Goal: Task Accomplishment & Management: Manage account settings

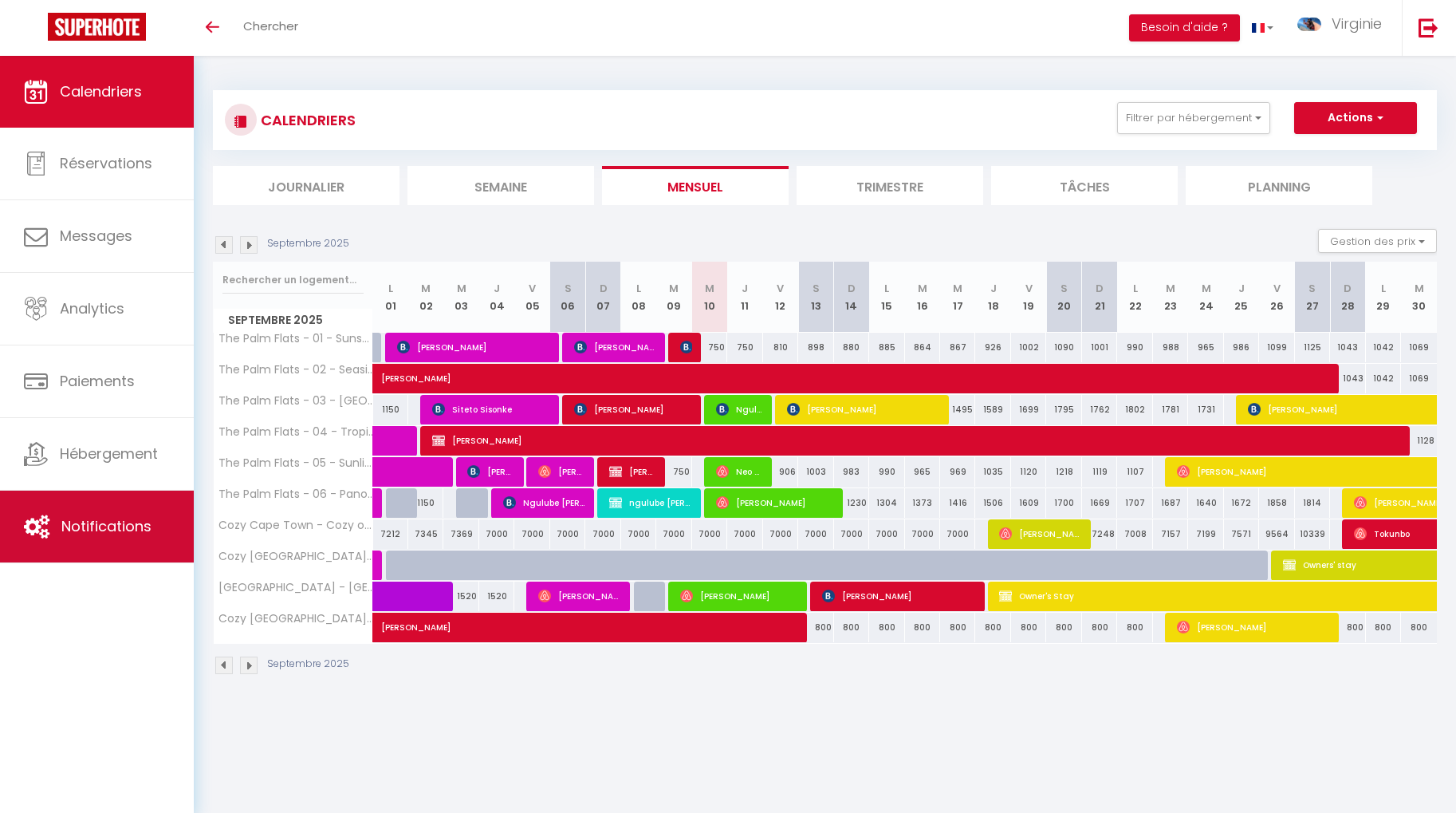
click at [127, 529] on span "Notifications" at bounding box center [106, 525] width 90 height 20
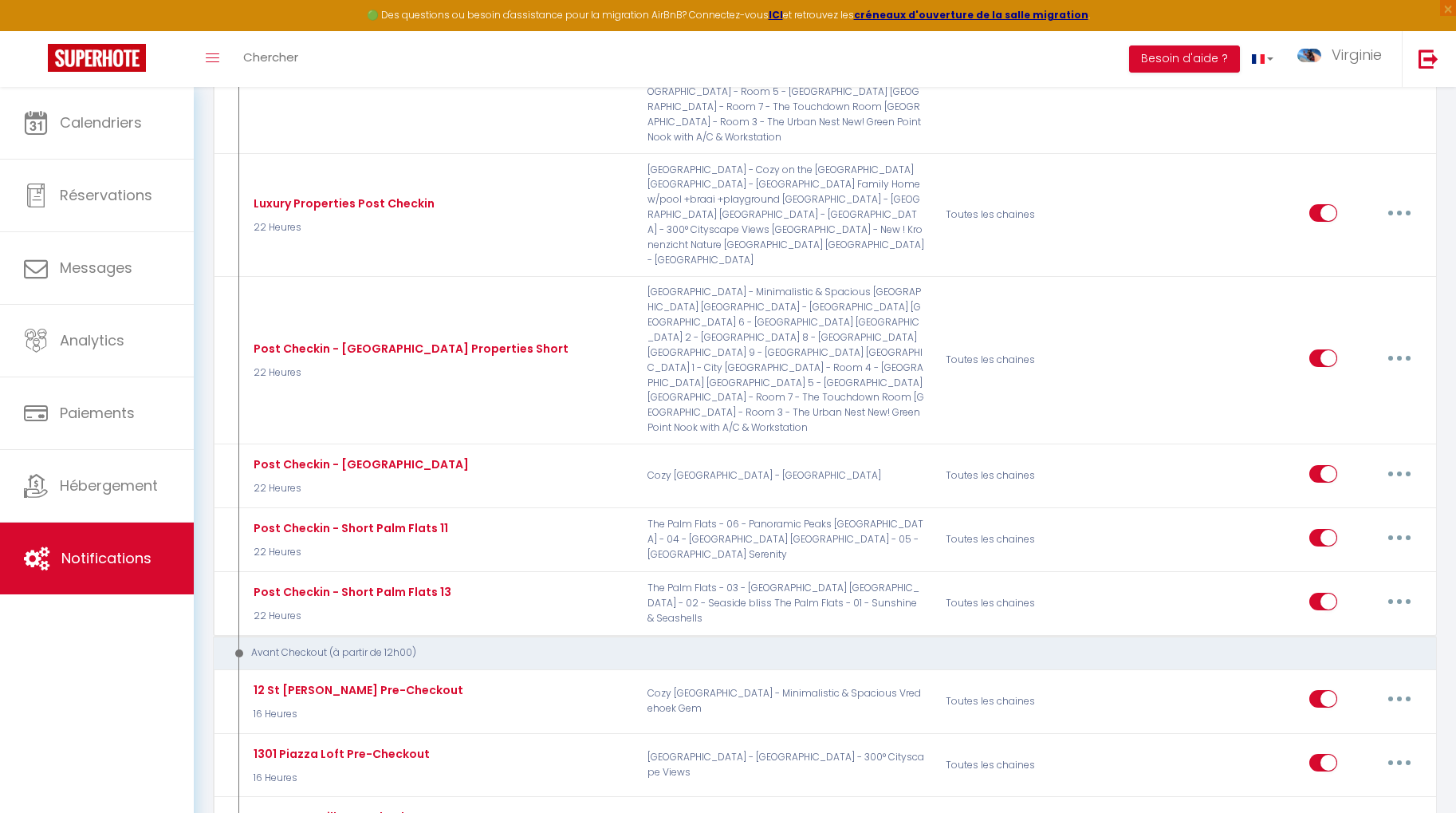
scroll to position [2379, 0]
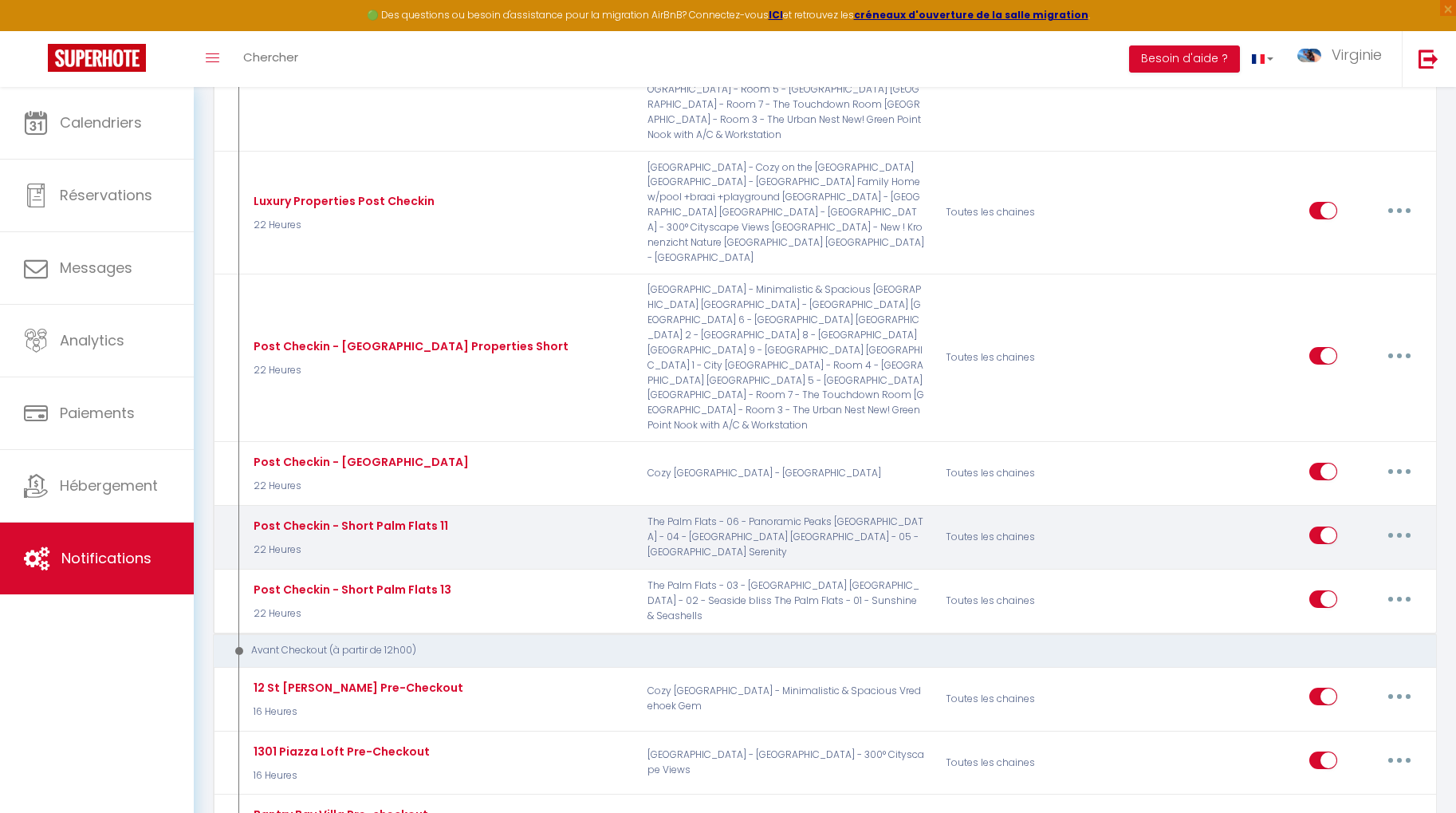
click at [1401, 522] on button "button" at bounding box center [1399, 534] width 45 height 25
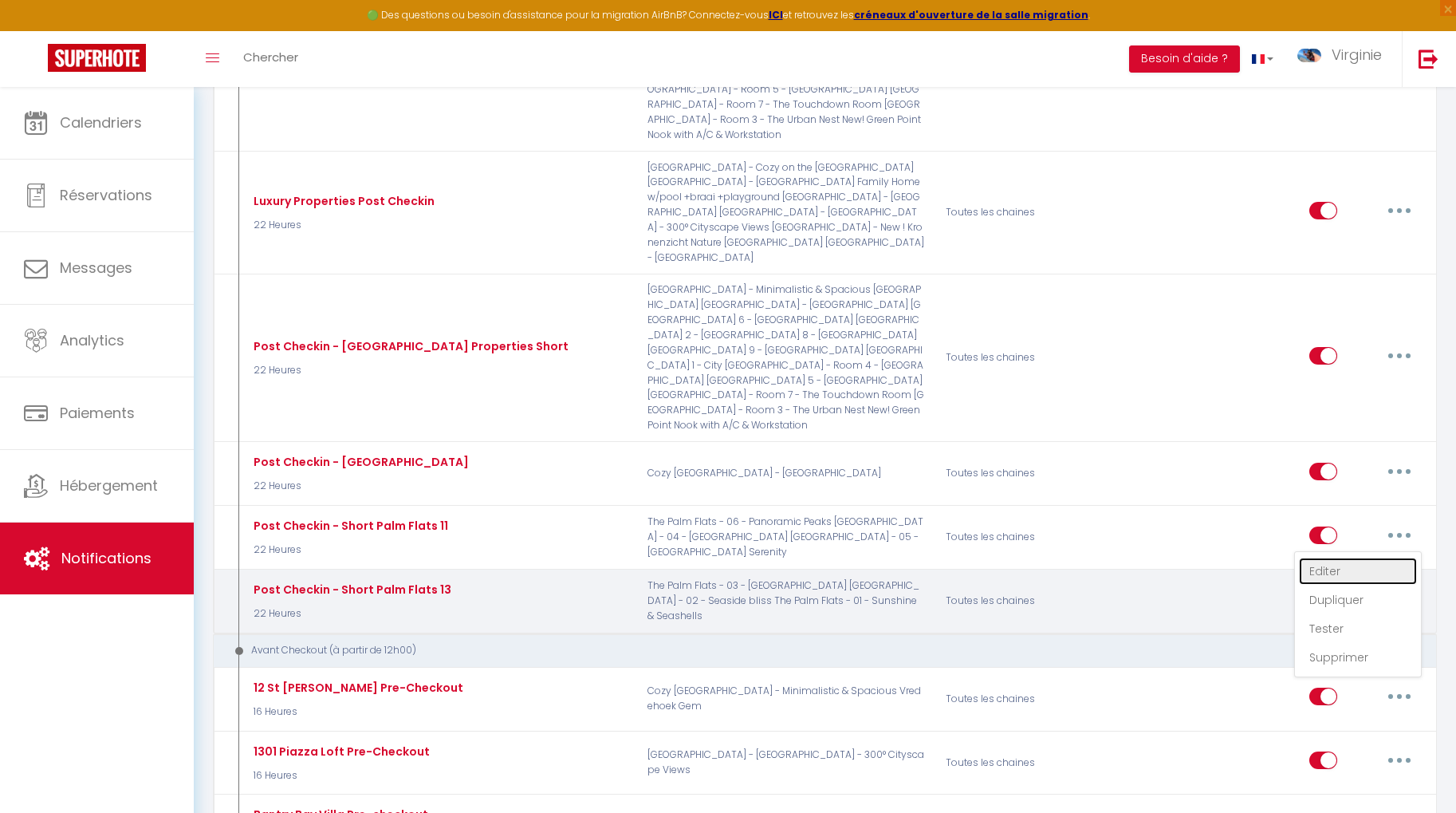
click at [1359, 557] on link "Editer" at bounding box center [1357, 570] width 118 height 27
type input "Post Checkin - Short Palm Flats 11"
select select "3"
select select "22 Heures"
select select "if_booking_is_paid"
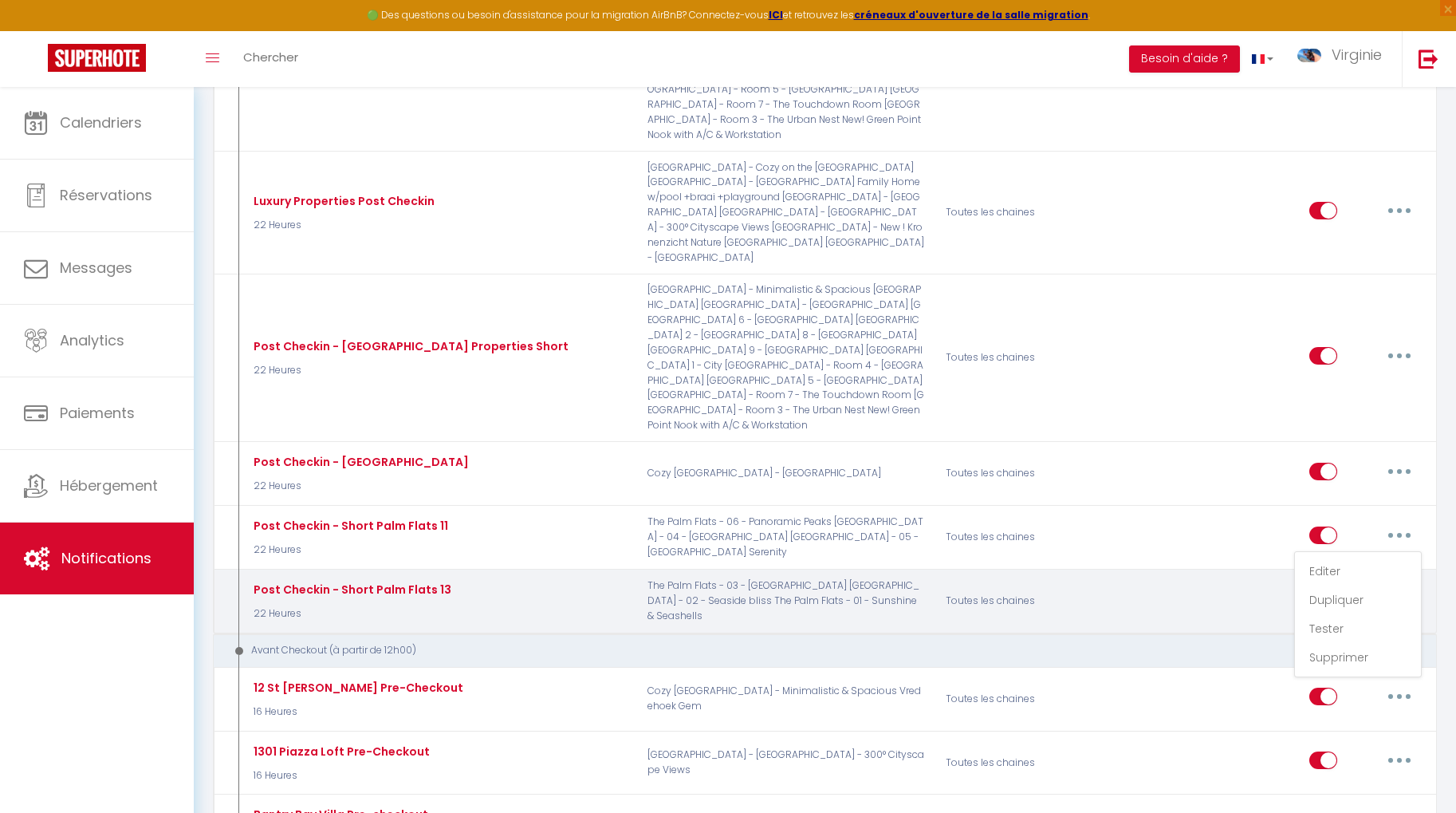
checkbox input "true"
checkbox input "false"
radio input "true"
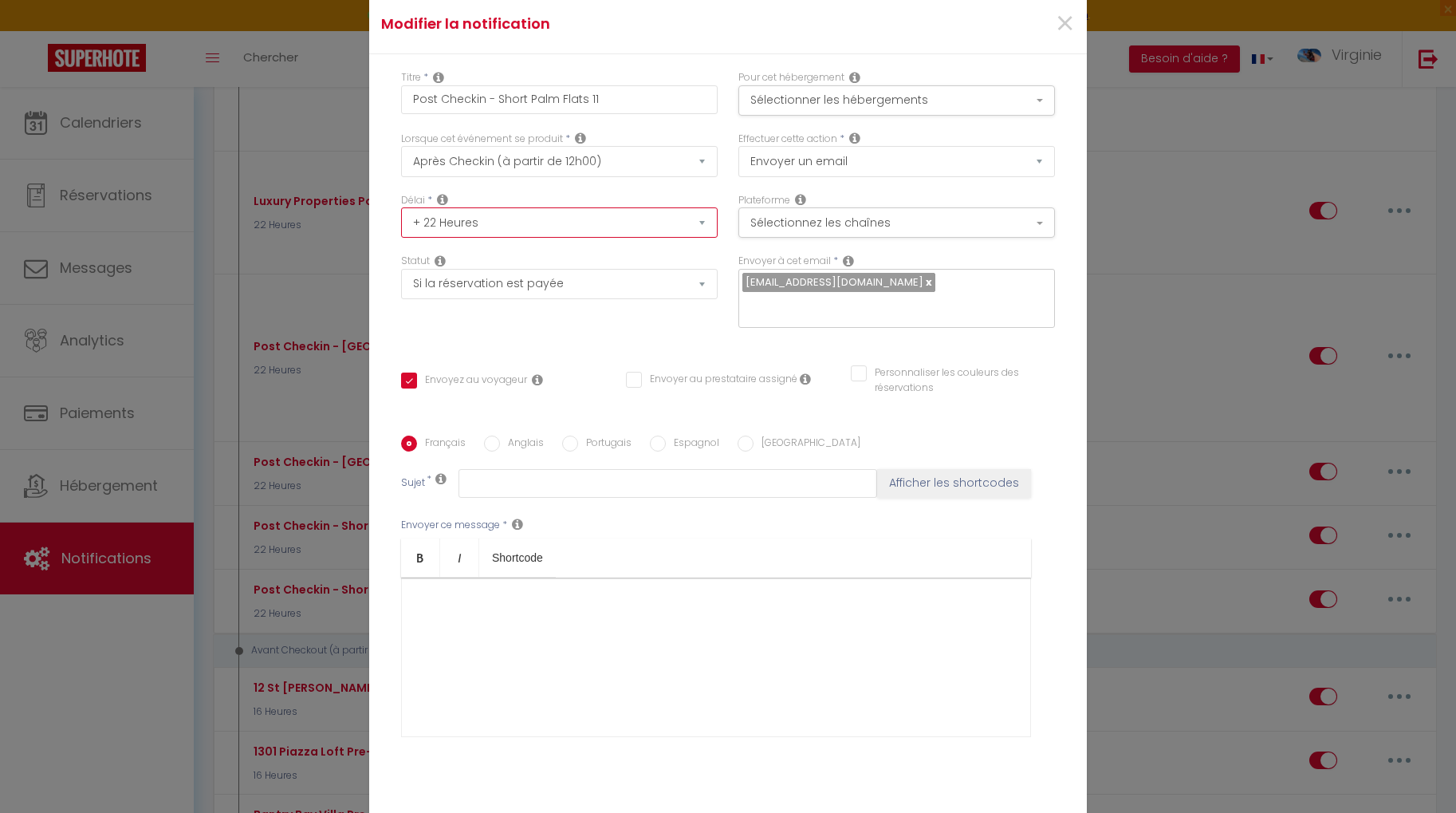
click at [690, 235] on select "Immédiat + 10 Minutes + 1 Heure + 2 Heures + 3 Heures + 4 Heures + 5 Heures + 6…" at bounding box center [560, 222] width 317 height 30
click at [947, 108] on button "Sélectionner les hébergements" at bounding box center [896, 100] width 317 height 30
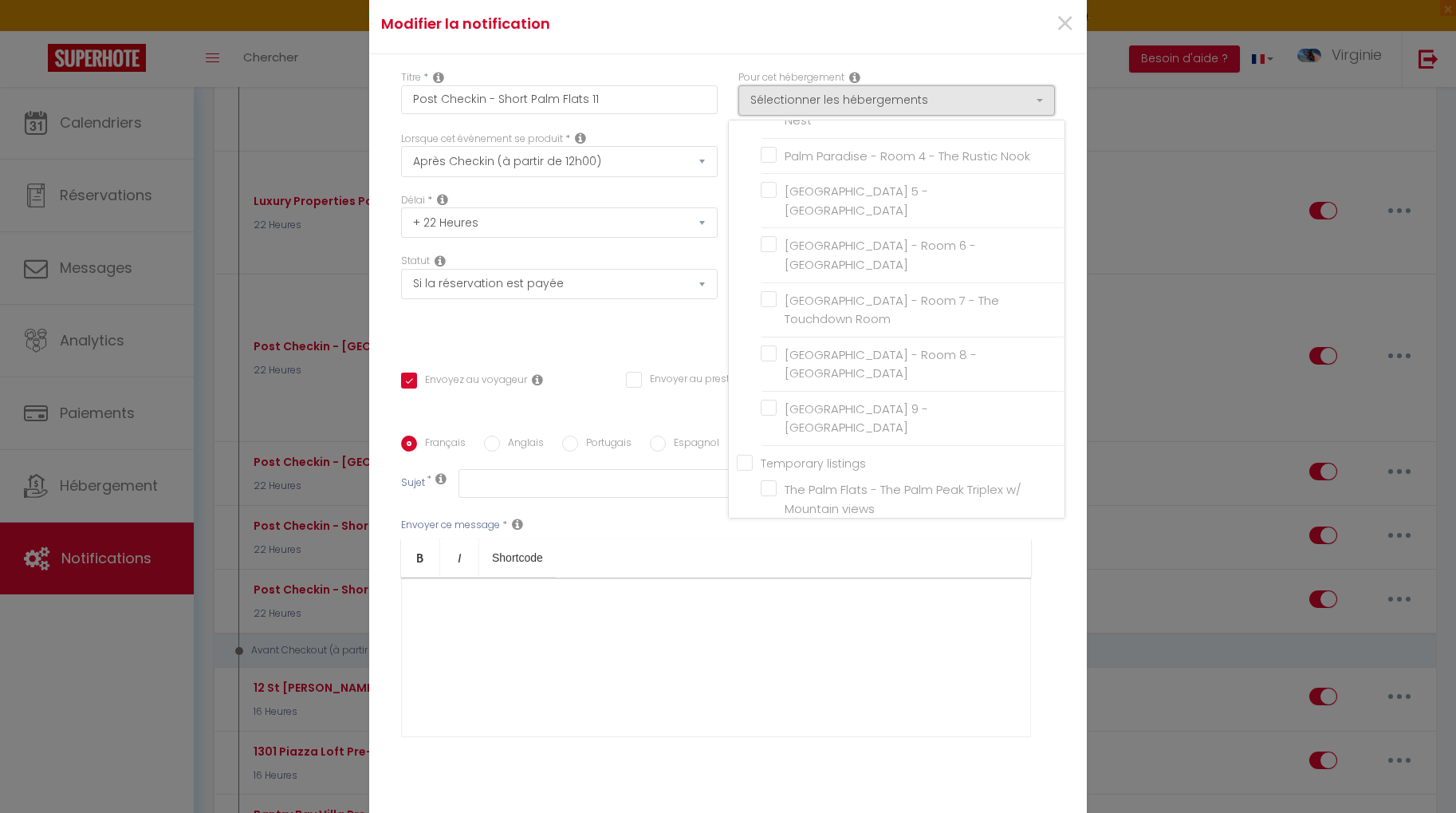
scroll to position [1110, 0]
click at [1026, 67] on div "Titre * Post Checkin - Short Palm Flats 11 Pour cet hébergement Sélectionner le…" at bounding box center [728, 436] width 718 height 763
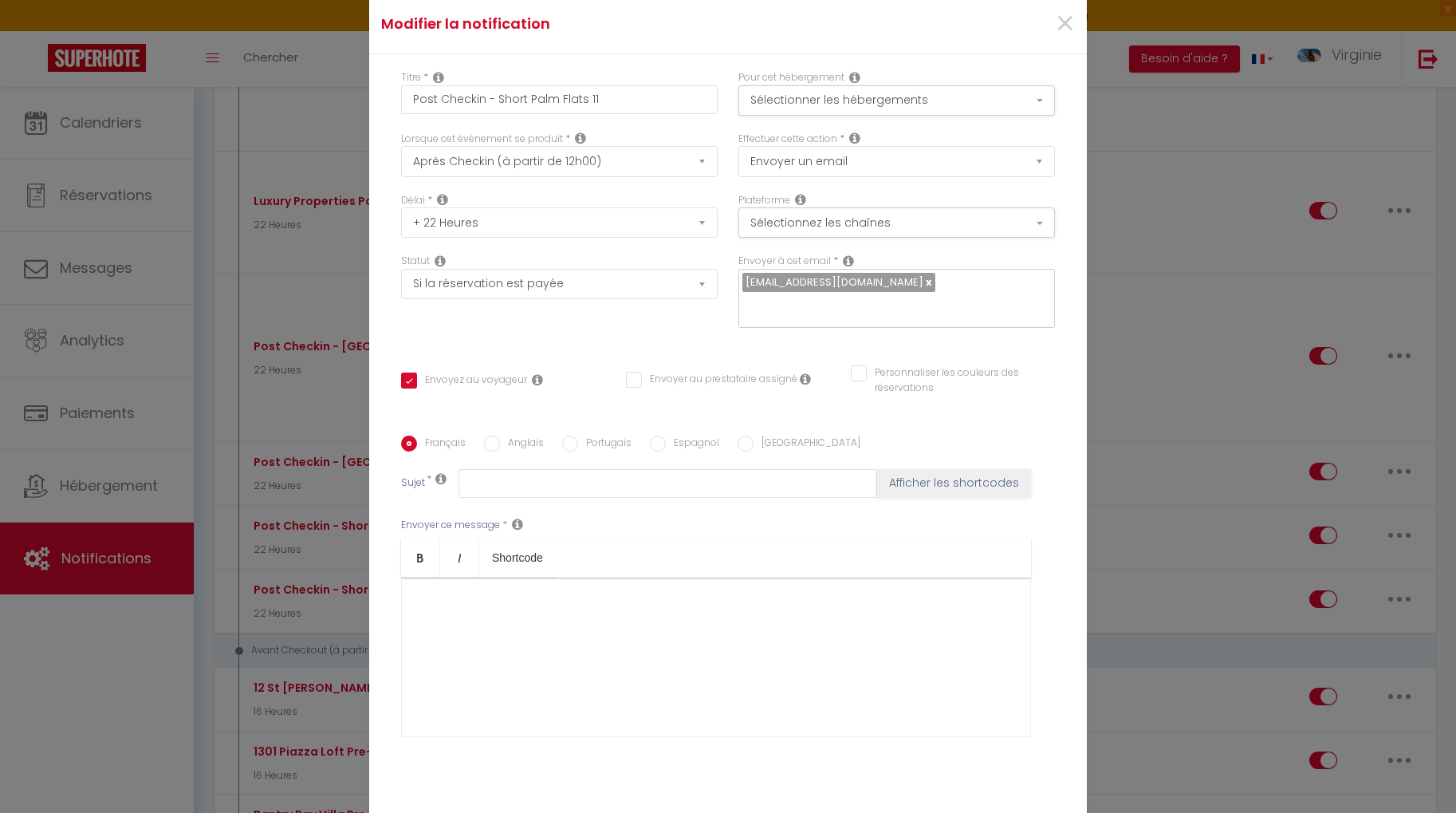
click at [862, 367] on input "Personnaliser les couleurs des réservations" at bounding box center [943, 374] width 184 height 16
checkbox input "true"
checkbox input "false"
click at [1052, 372] on span at bounding box center [1048, 378] width 13 height 13
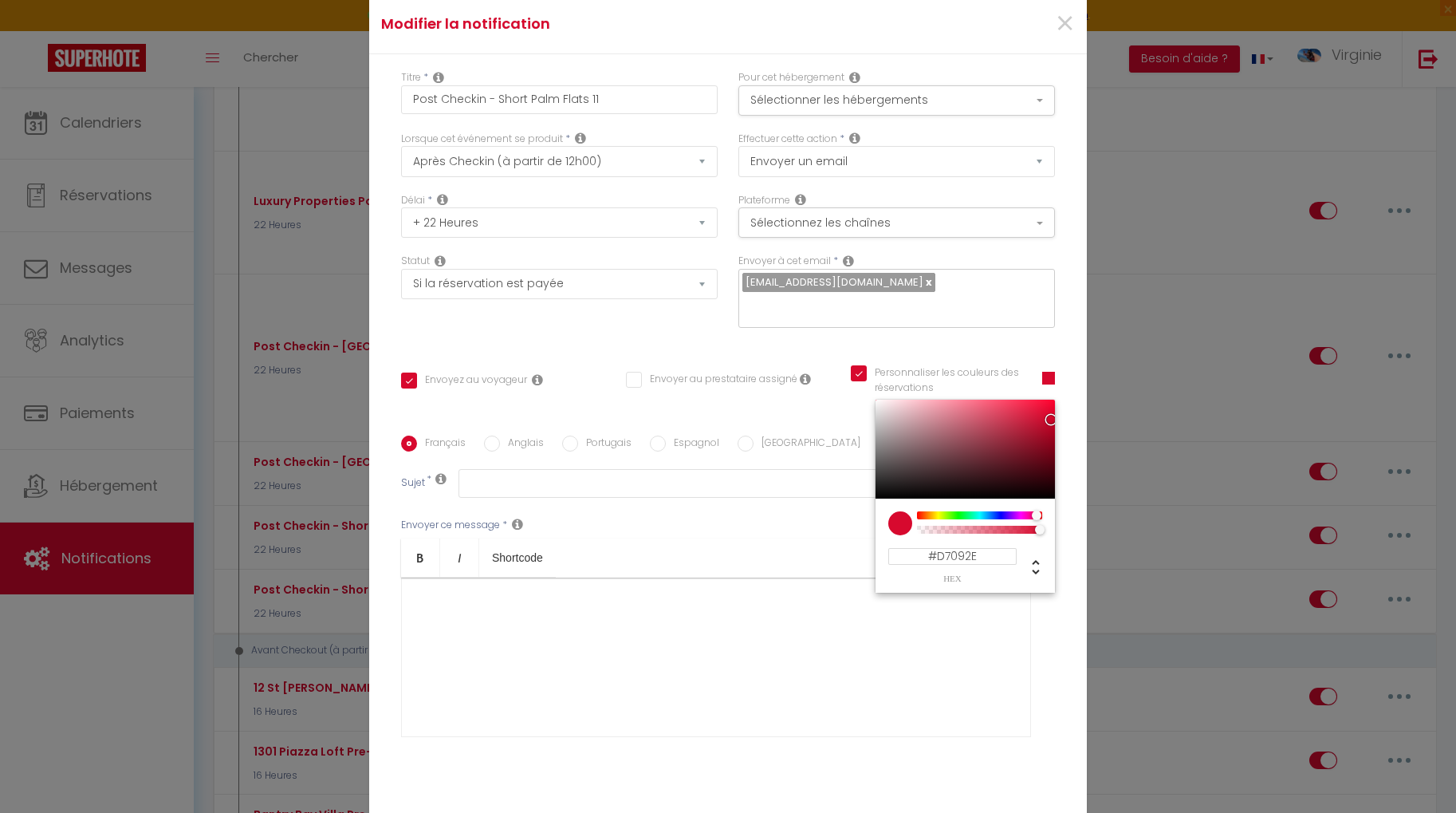
checkbox input "true"
checkbox input "false"
type input "#D3D709"
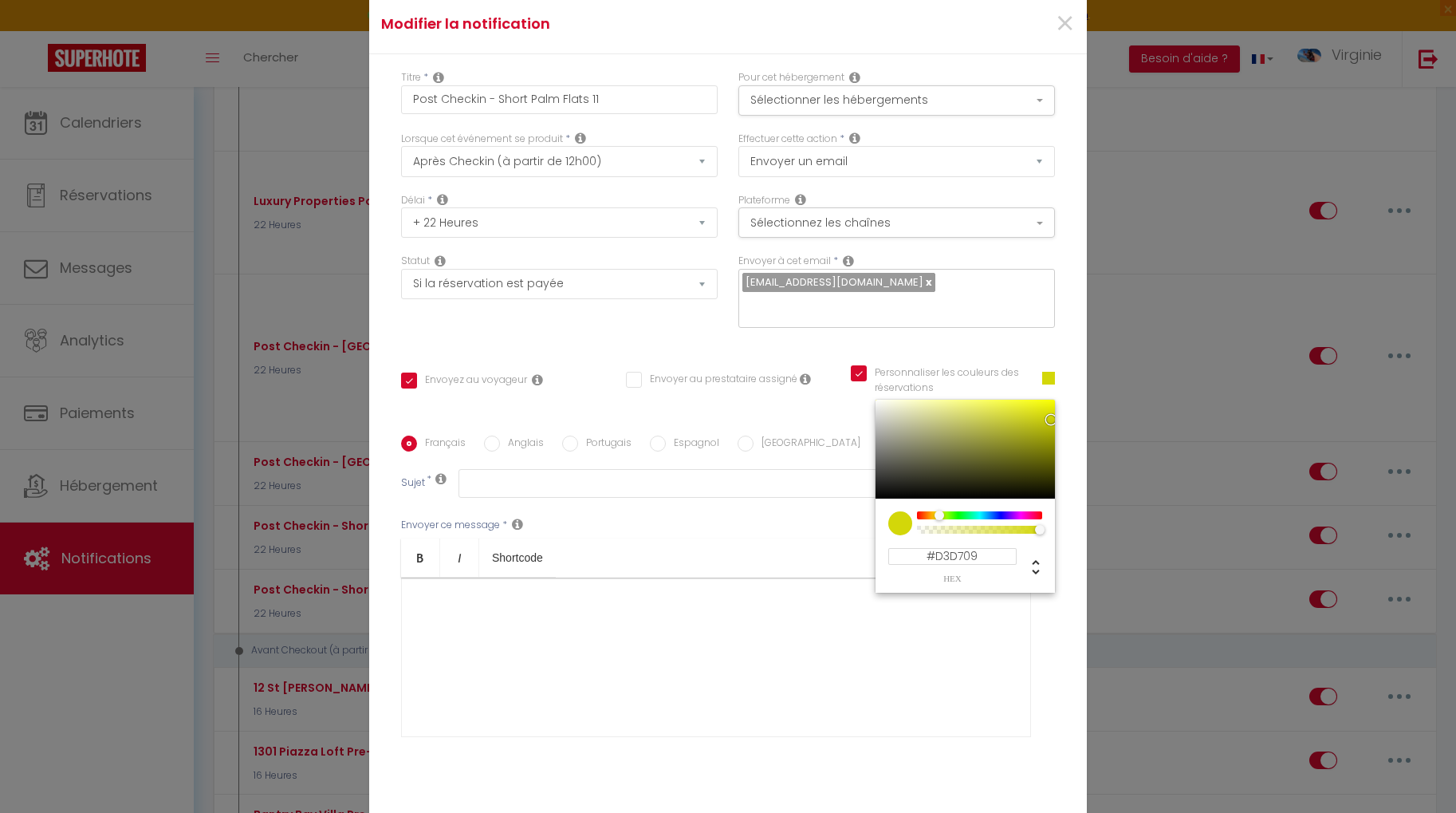
click at [940, 511] on div at bounding box center [979, 515] width 122 height 8
checkbox input "true"
checkbox input "false"
type input "#B3D709"
click at [943, 510] on div at bounding box center [940, 515] width 10 height 10
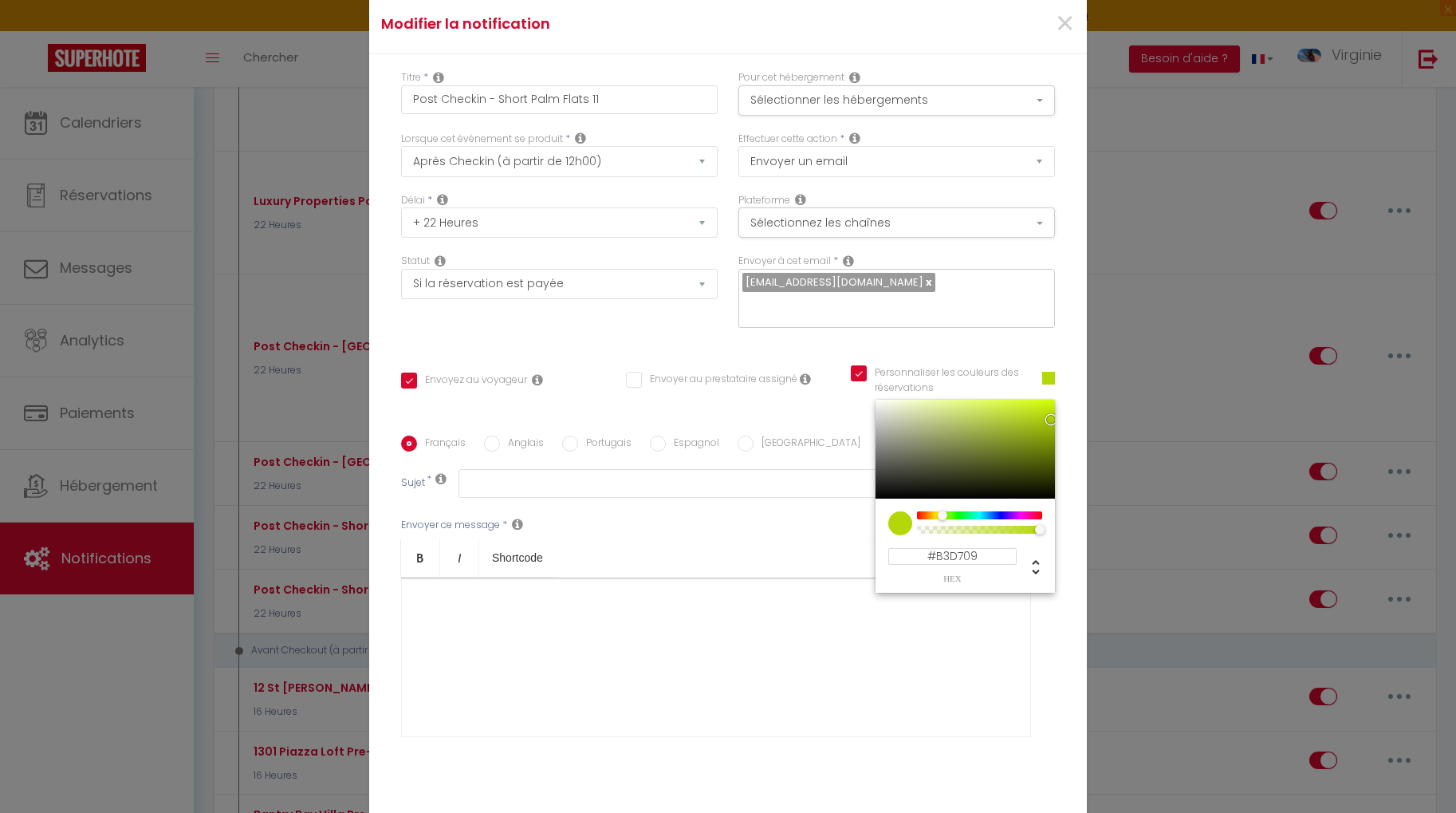
checkbox input "true"
checkbox input "false"
type input "#D3D709"
click at [940, 510] on div at bounding box center [940, 515] width 10 height 10
checkbox input "true"
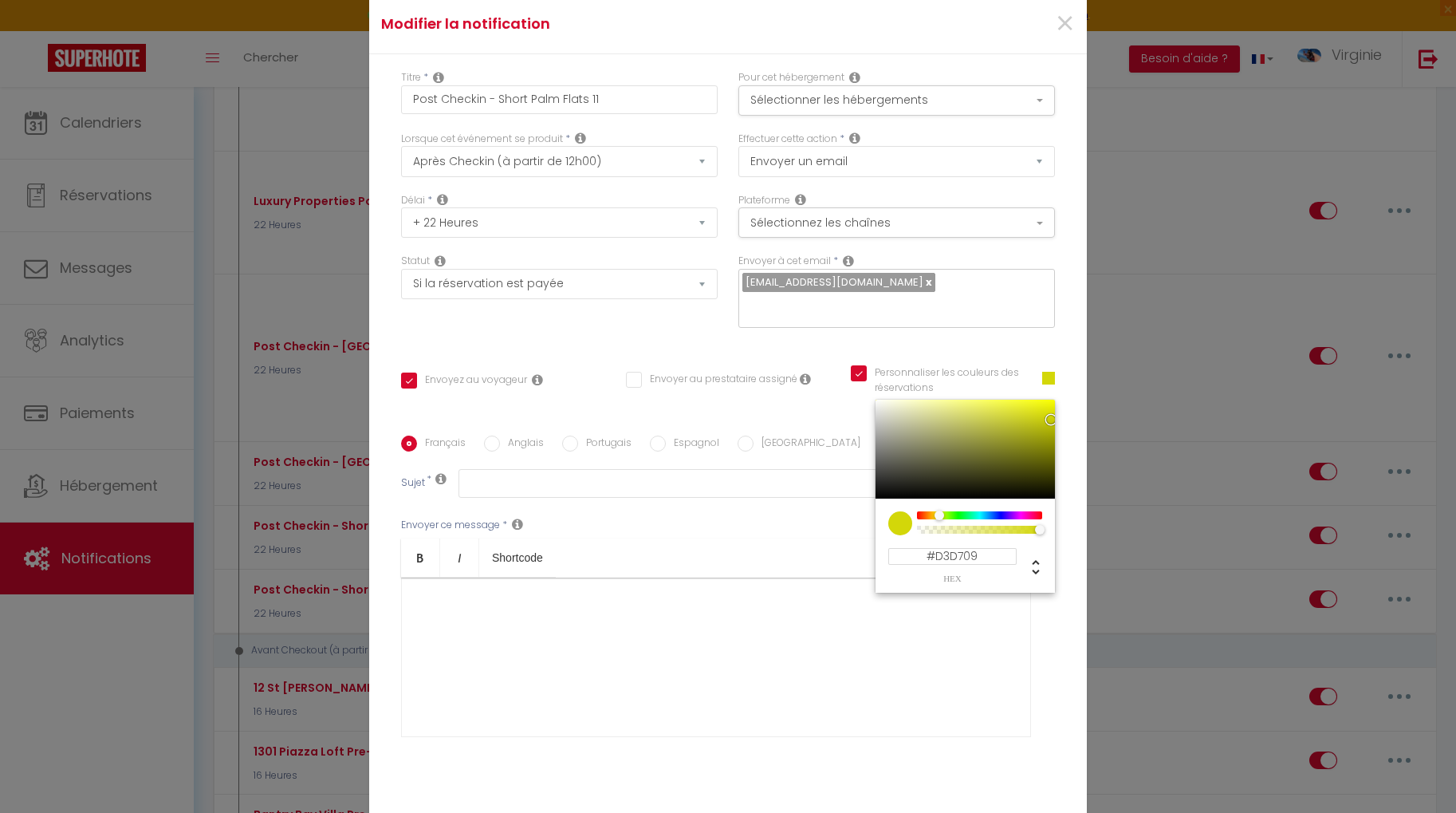
checkbox input "false"
type input "#D7CB09"
click at [938, 510] on div at bounding box center [940, 515] width 10 height 10
checkbox input "true"
checkbox input "false"
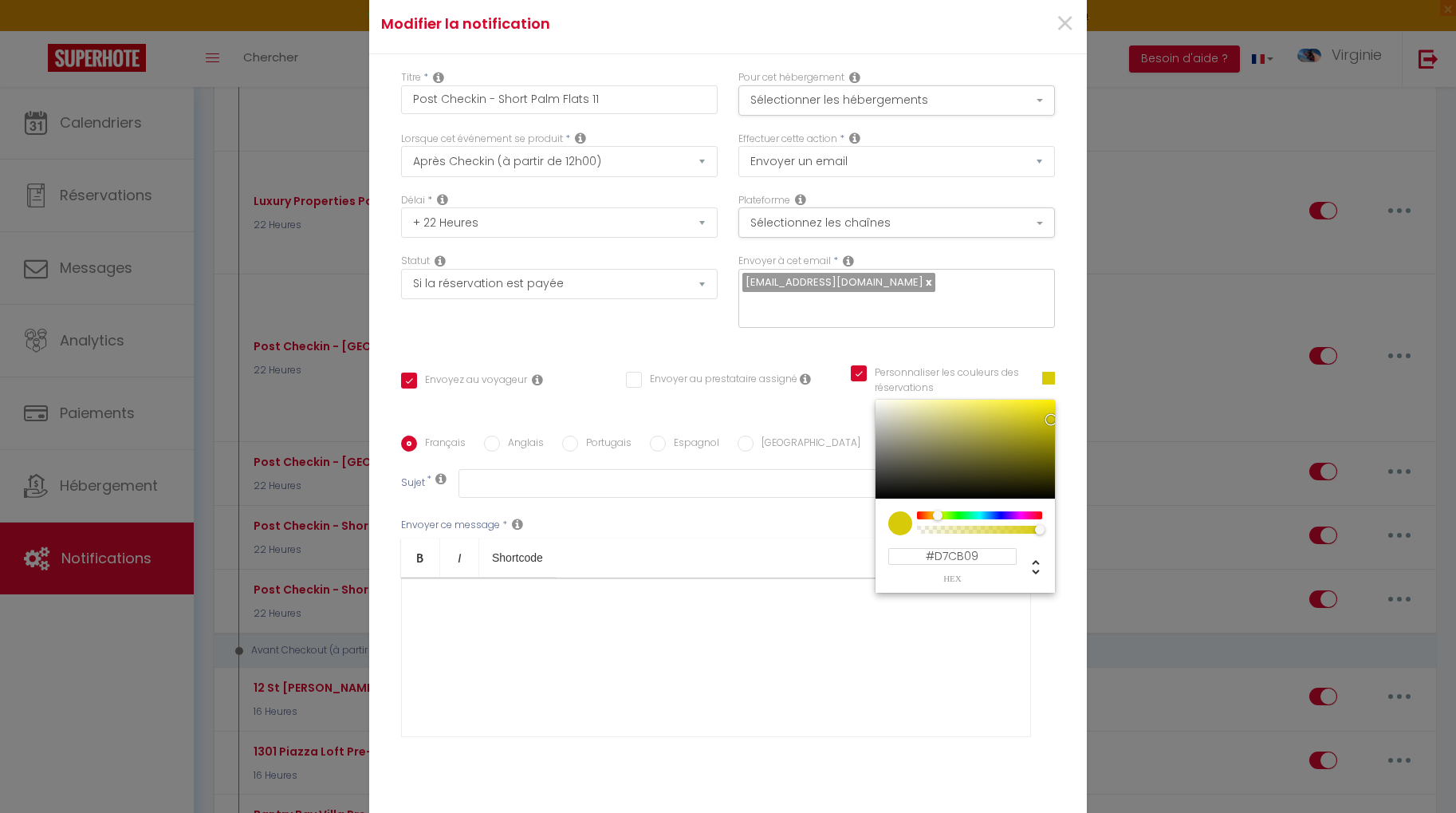
type input "#C3D709"
click at [941, 510] on div at bounding box center [938, 515] width 10 height 10
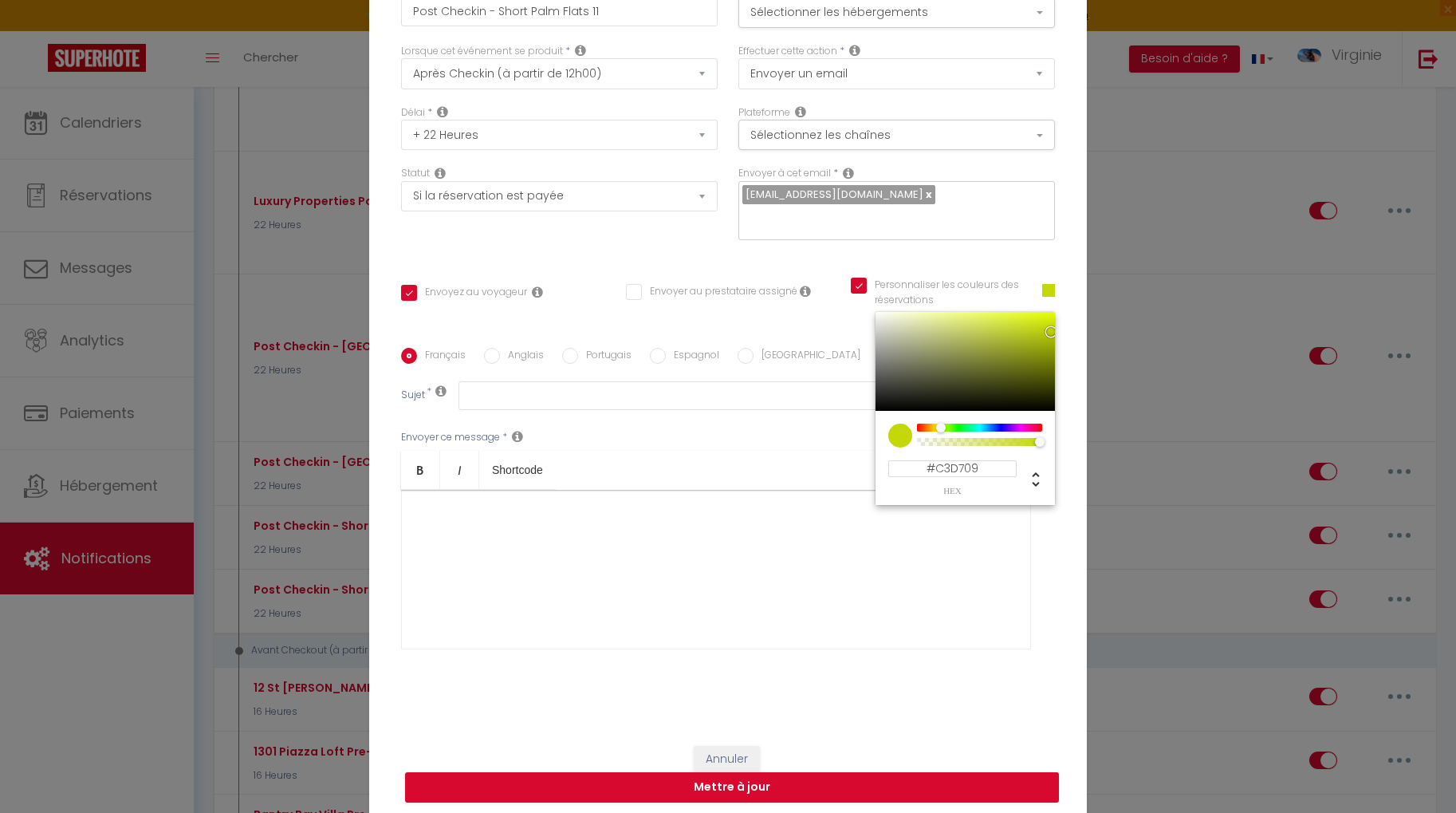
click at [653, 324] on div "Français Anglais Portugais Espagnol Italien Sujet * Afficher les shortcodes Env…" at bounding box center [728, 508] width 654 height 370
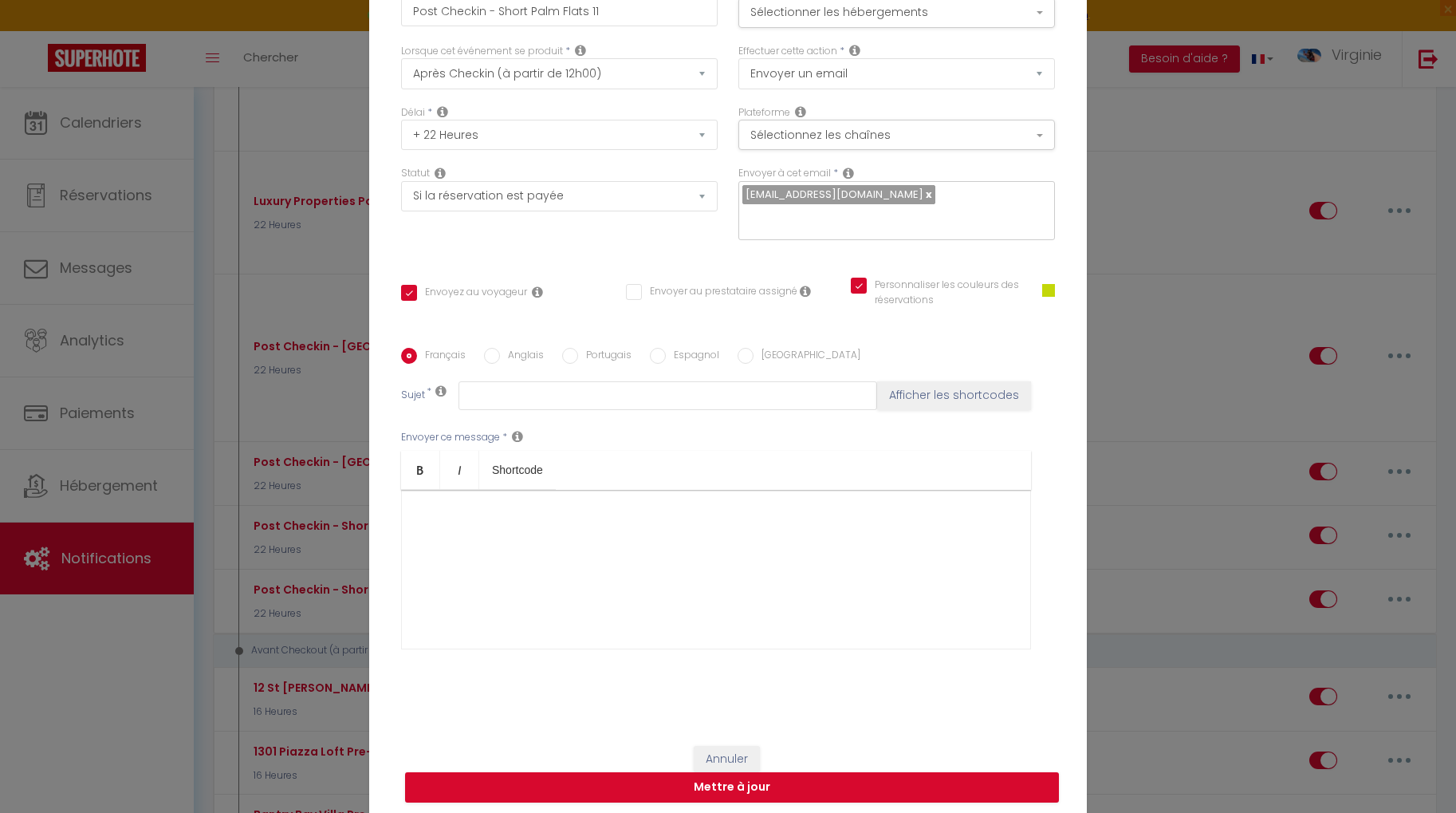
click at [496, 348] on input "Anglais" at bounding box center [492, 356] width 16 height 16
radio input "true"
checkbox input "true"
checkbox input "false"
type input "Welcome to [GEOGRAPHIC_DATA]"
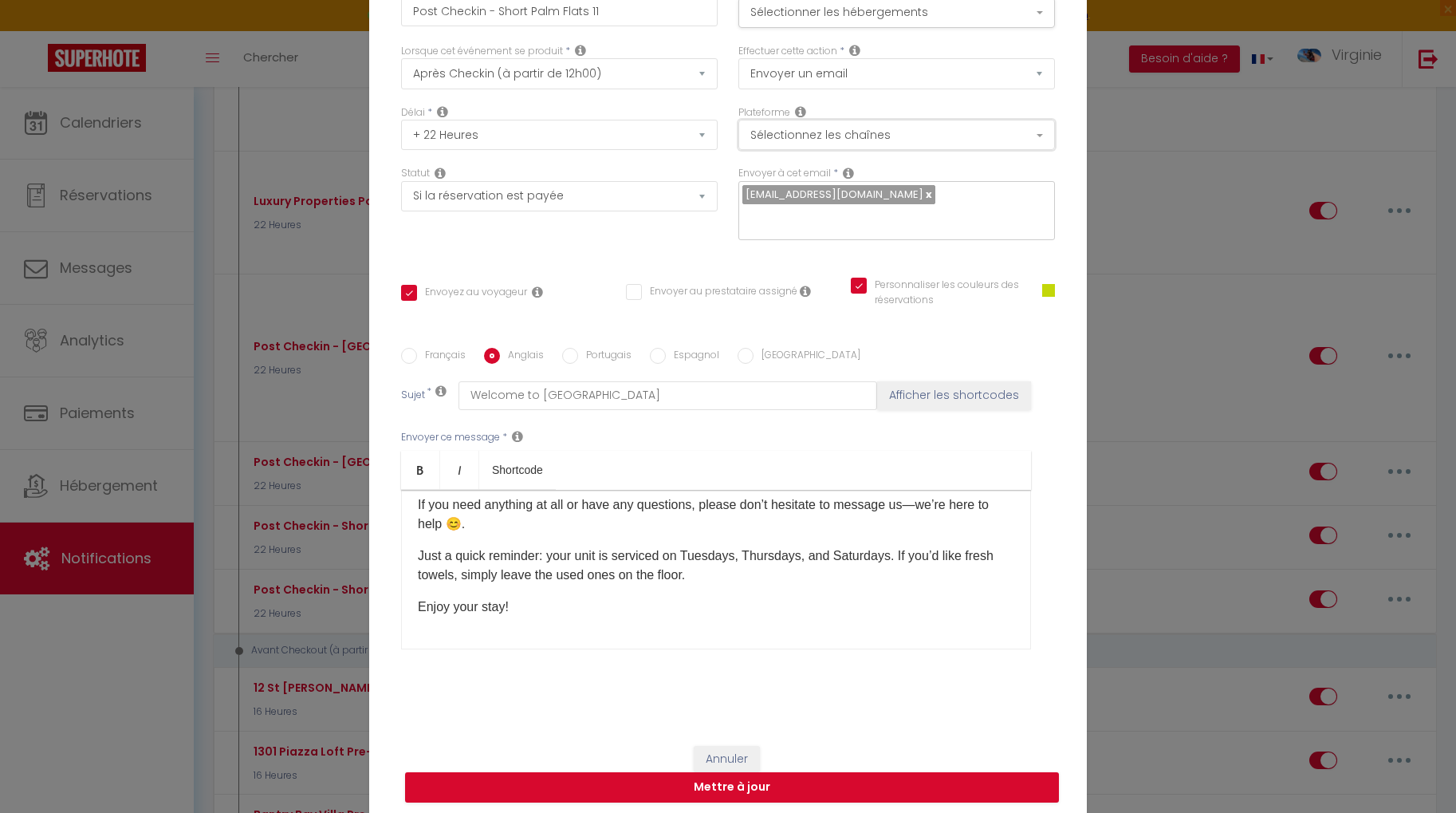
click at [914, 148] on button "Sélectionnez les chaînes" at bounding box center [896, 134] width 317 height 30
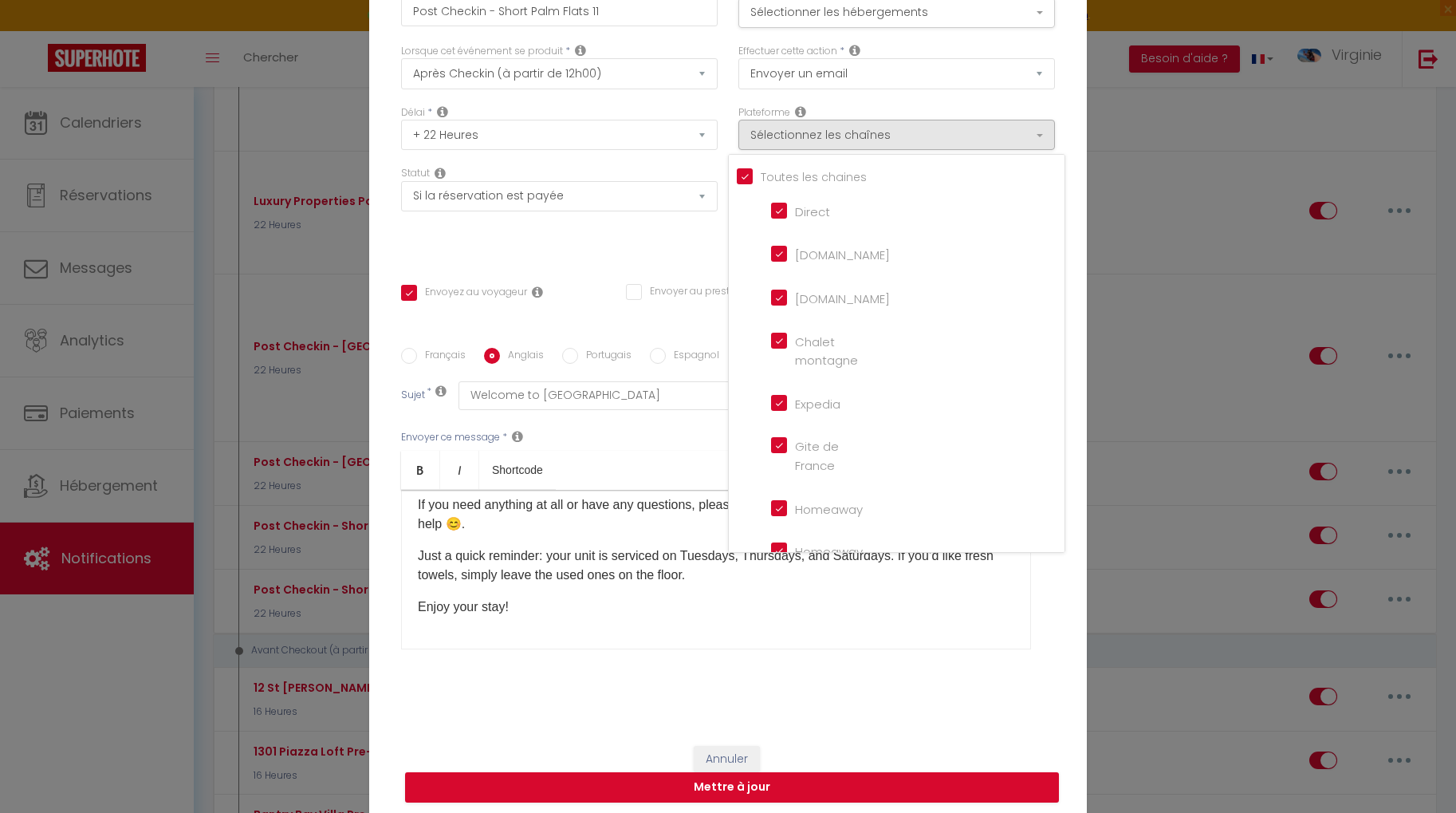
drag, startPoint x: 711, startPoint y: 167, endPoint x: 772, endPoint y: 104, distance: 87.7
click at [711, 166] on div "Délai * Immédiat + 10 Minutes + 1 Heure + 2 Heures + 3 Heures + 4 Heures + 5 He…" at bounding box center [559, 136] width 337 height 62
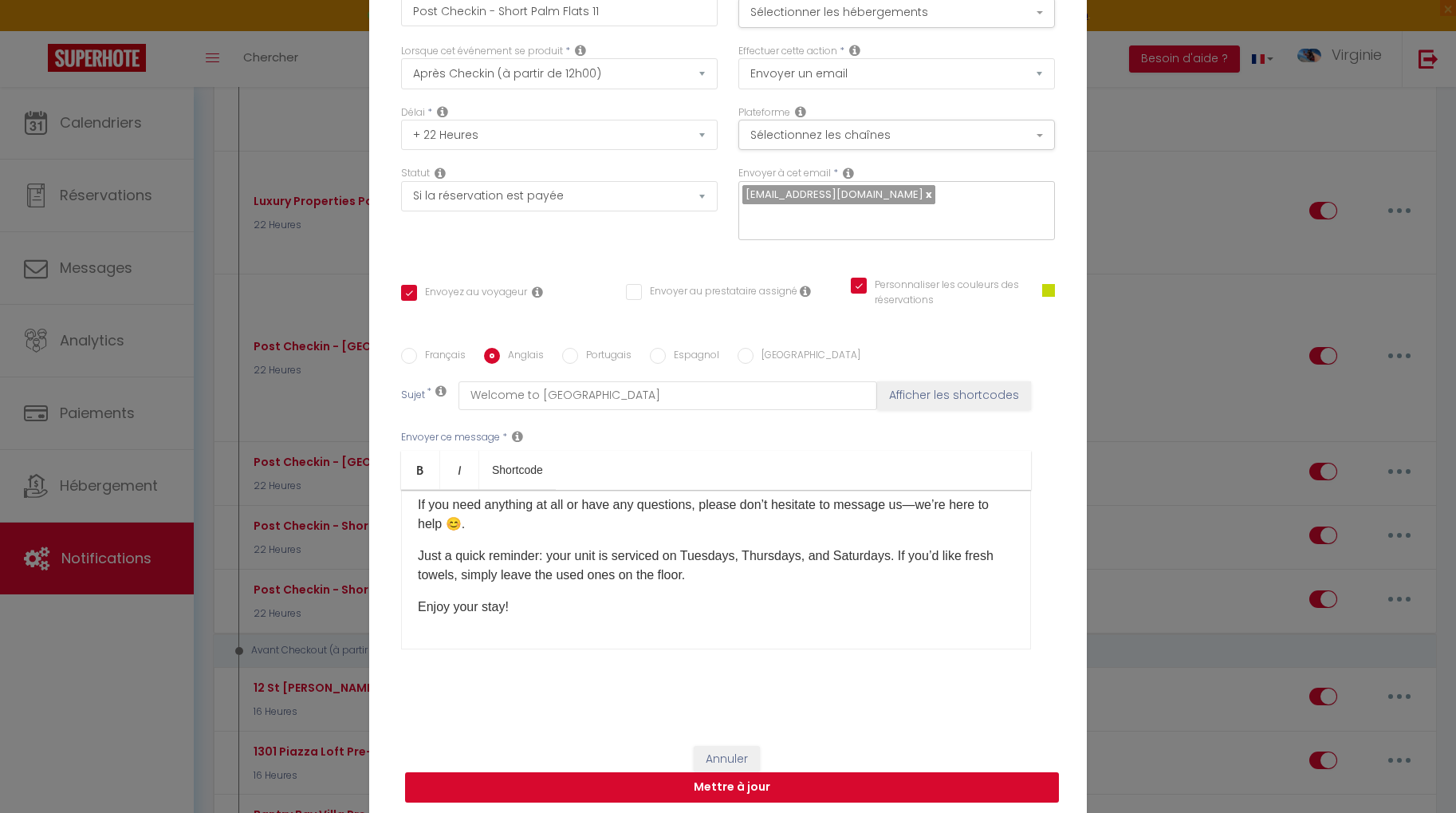
click at [741, 782] on button "Mettre à jour" at bounding box center [732, 786] width 654 height 30
checkbox input "true"
checkbox input "false"
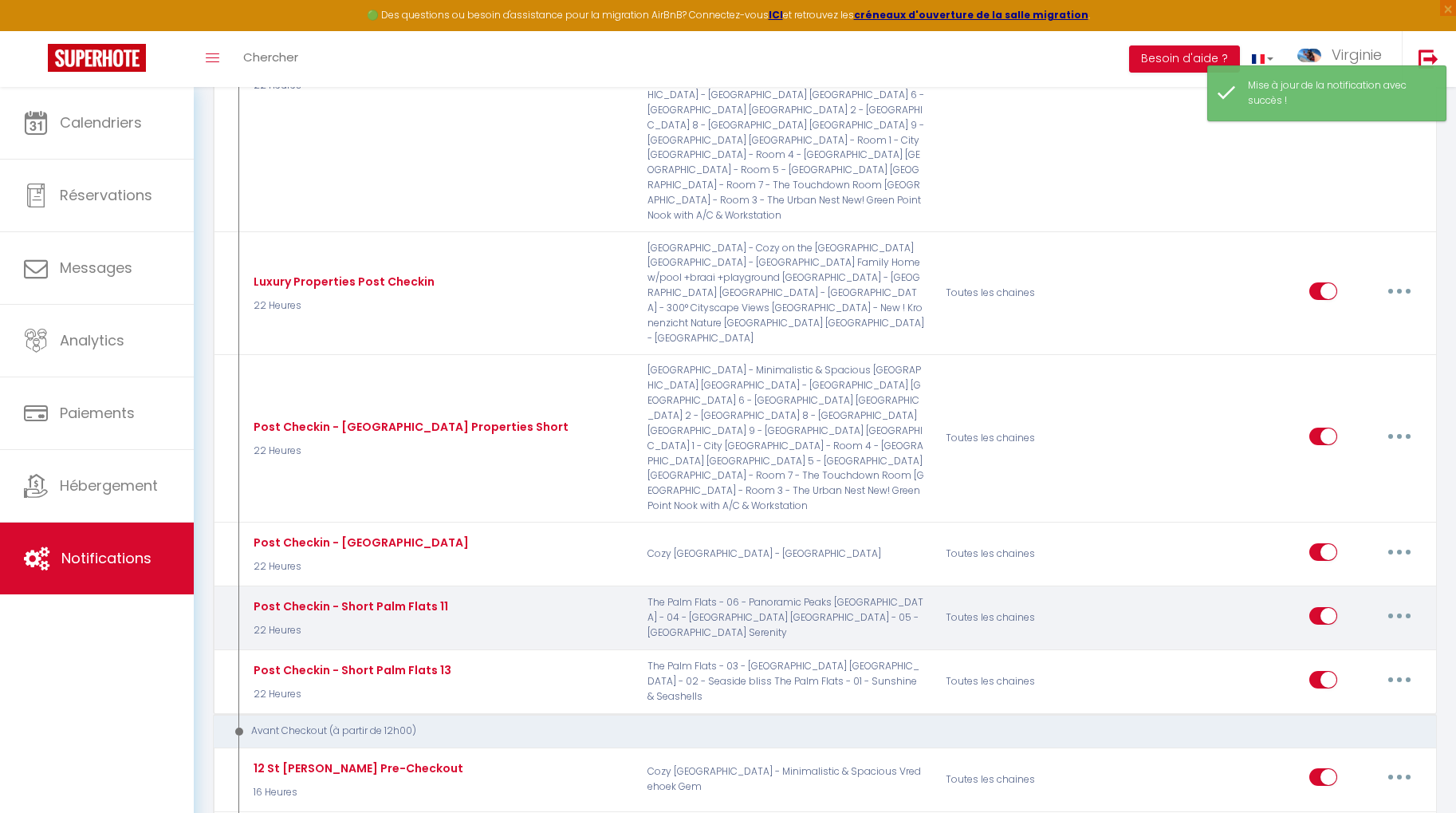
scroll to position [2296, 0]
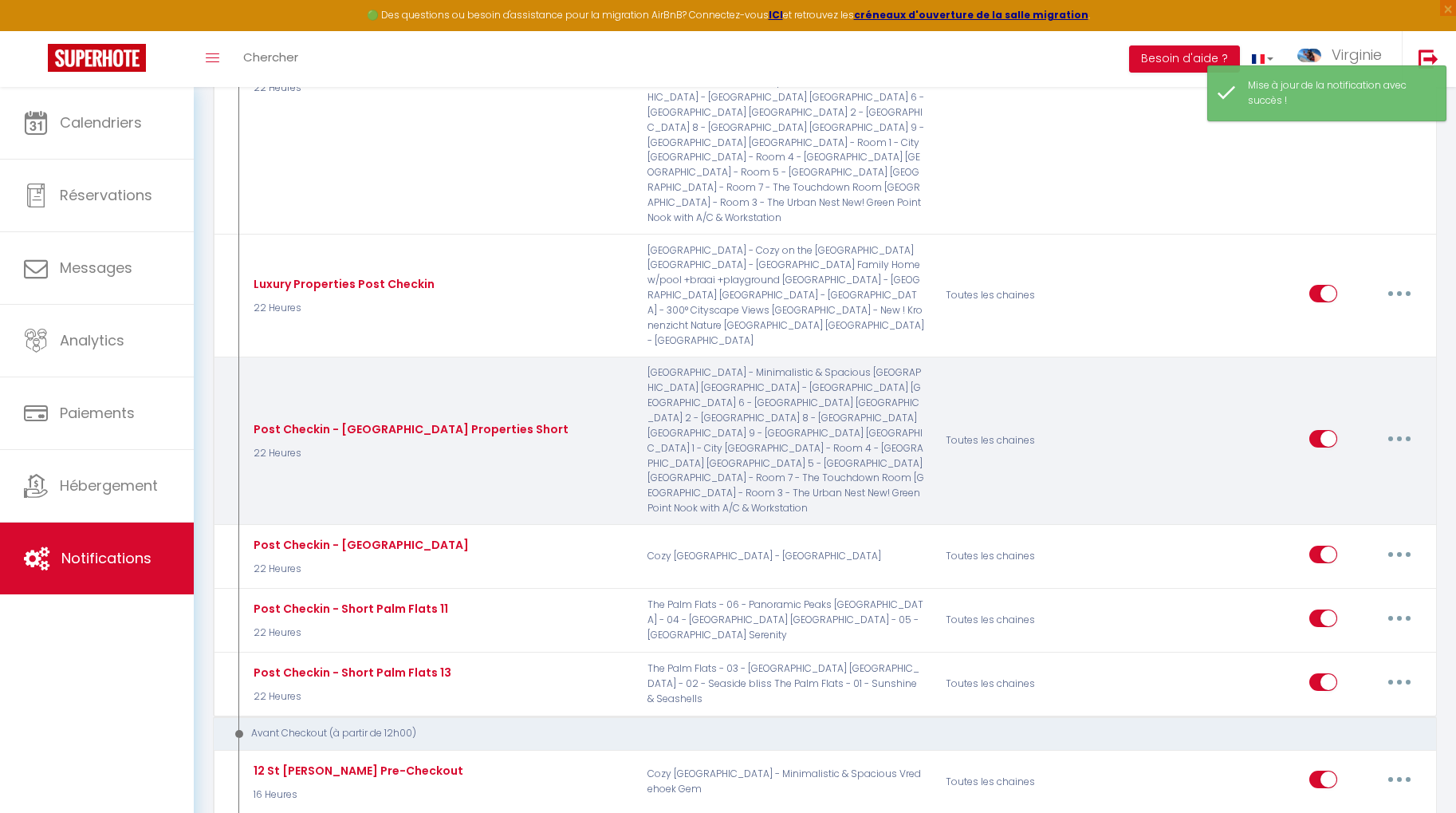
click at [1402, 426] on button "button" at bounding box center [1399, 438] width 45 height 25
click at [1352, 461] on link "Editer" at bounding box center [1357, 474] width 118 height 27
type input "Post Checkin - [GEOGRAPHIC_DATA] Properties Short"
select select "3"
select select "22 Heures"
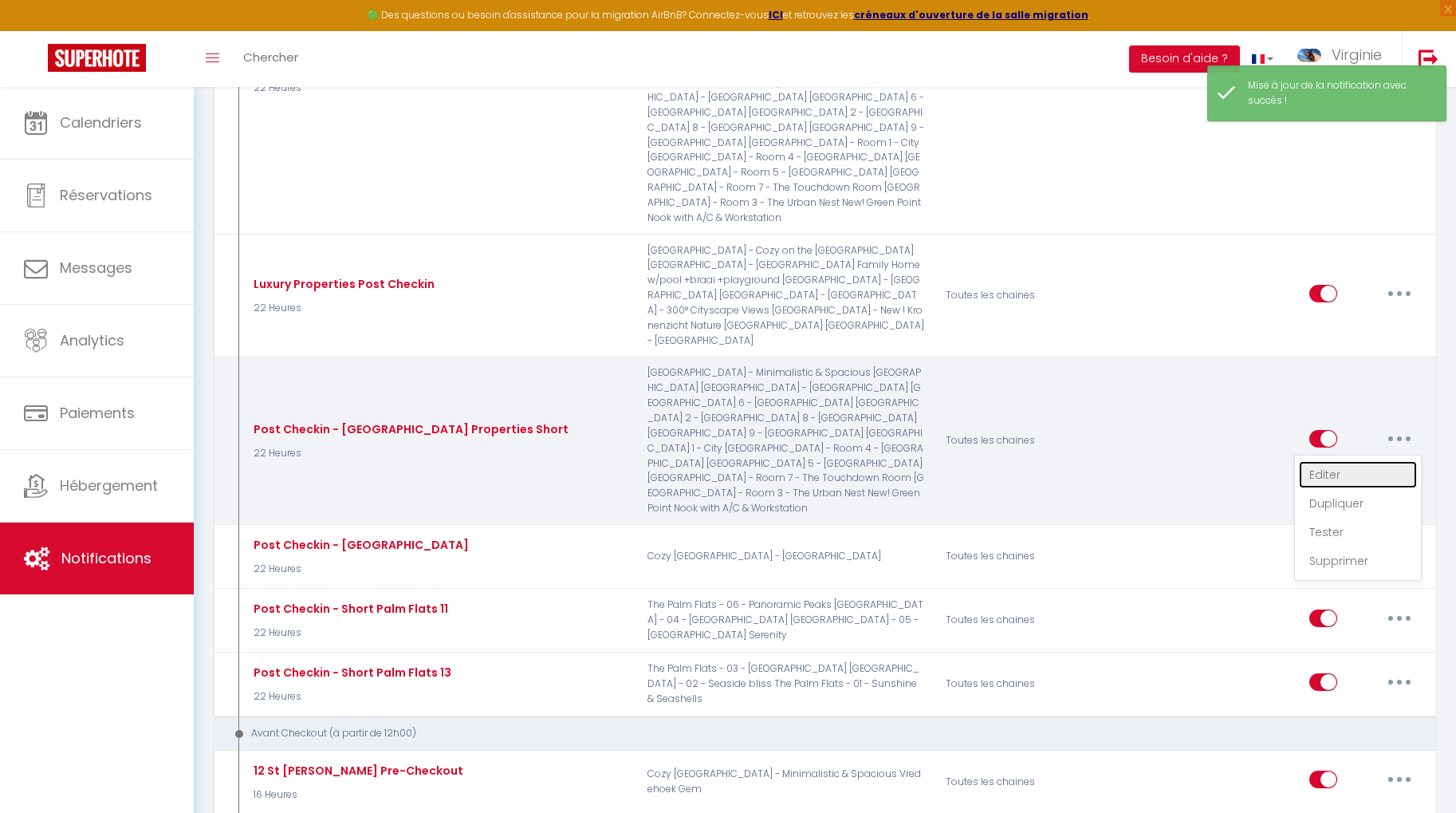
select select "if_booking_is_paid"
checkbox input "true"
checkbox input "false"
radio input "true"
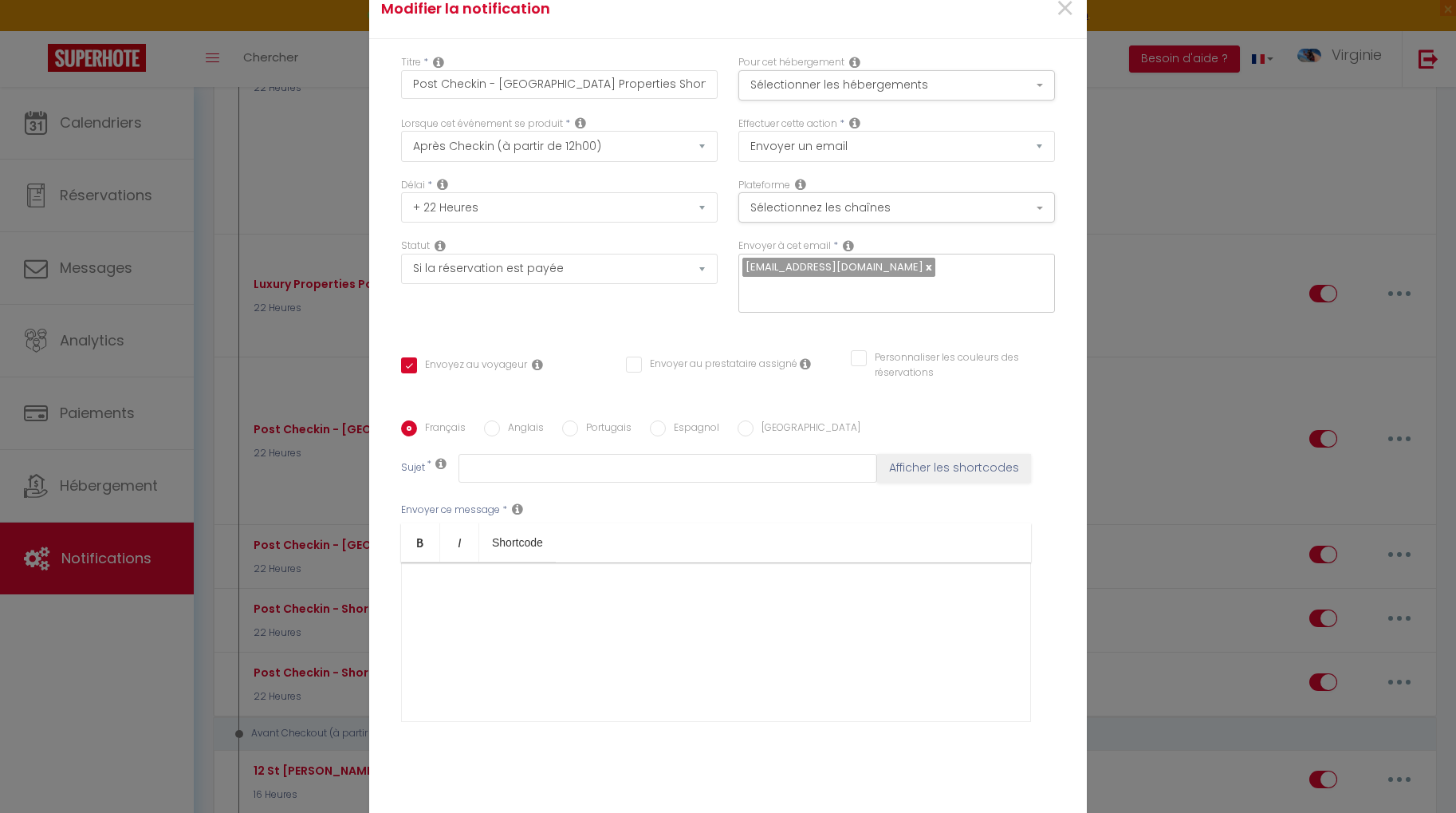
scroll to position [88, 0]
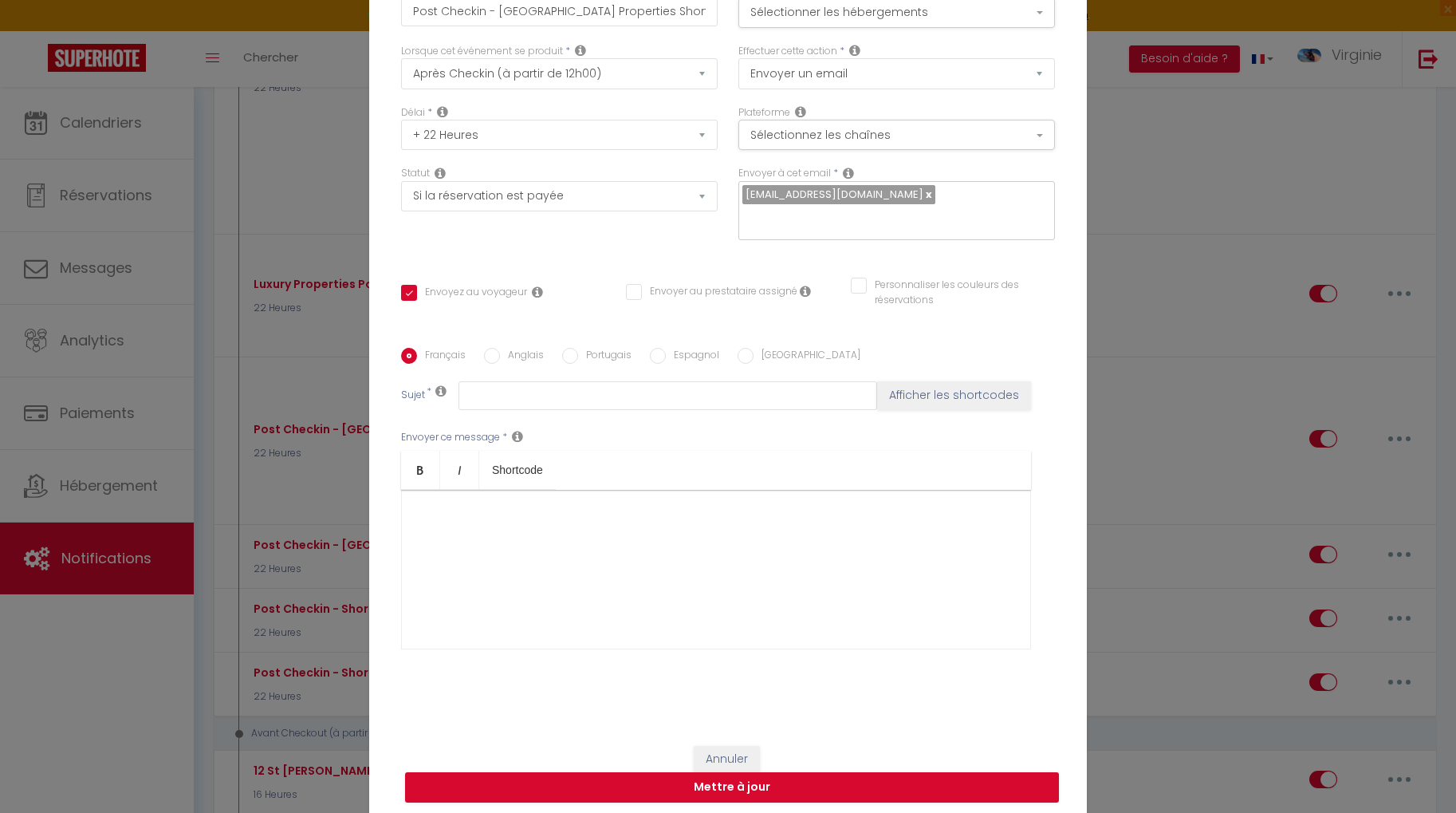
click at [491, 348] on input "Anglais" at bounding box center [492, 356] width 16 height 16
radio input "true"
checkbox input "true"
checkbox input "false"
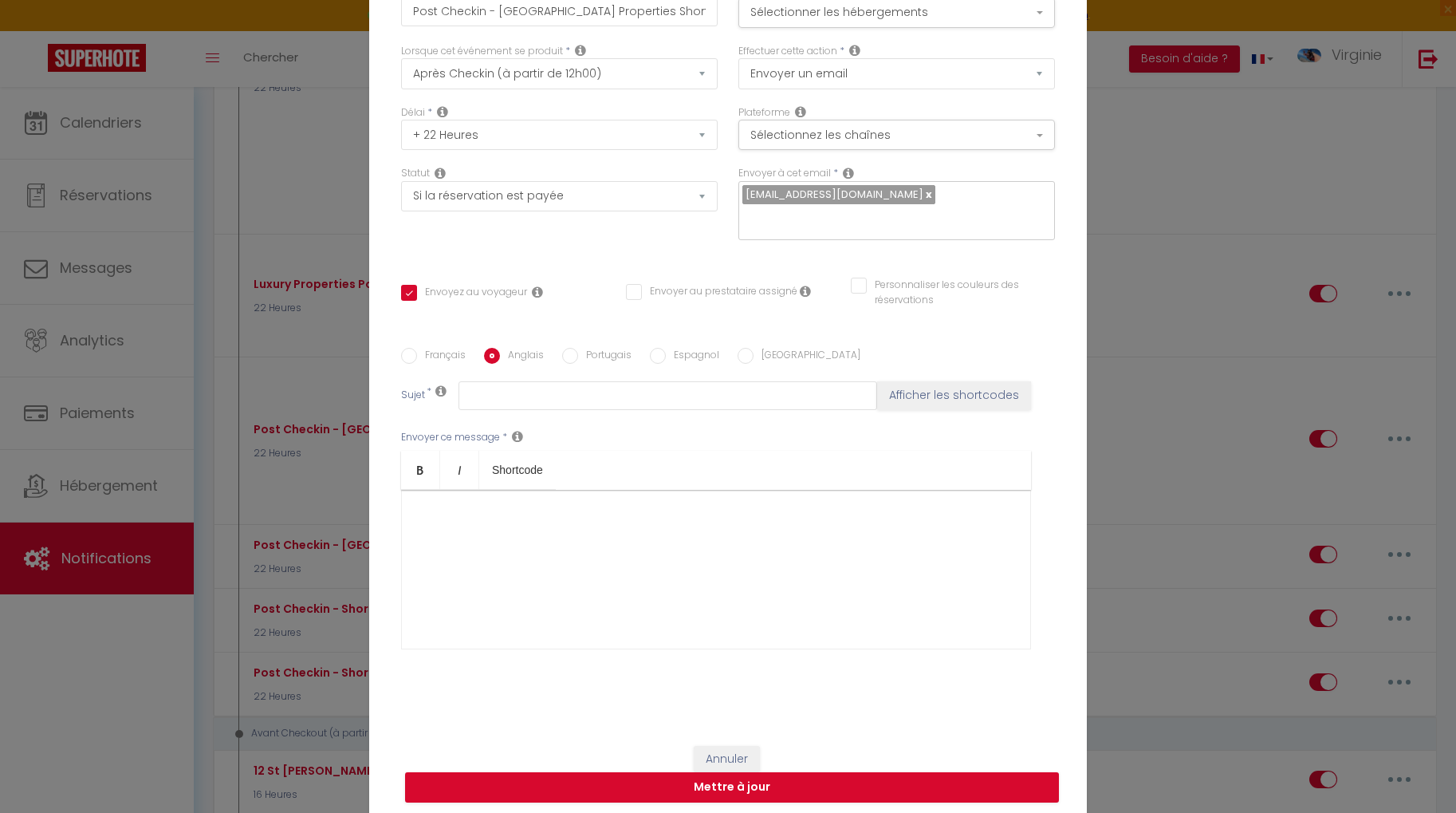
type input "Welcome to [GEOGRAPHIC_DATA]"
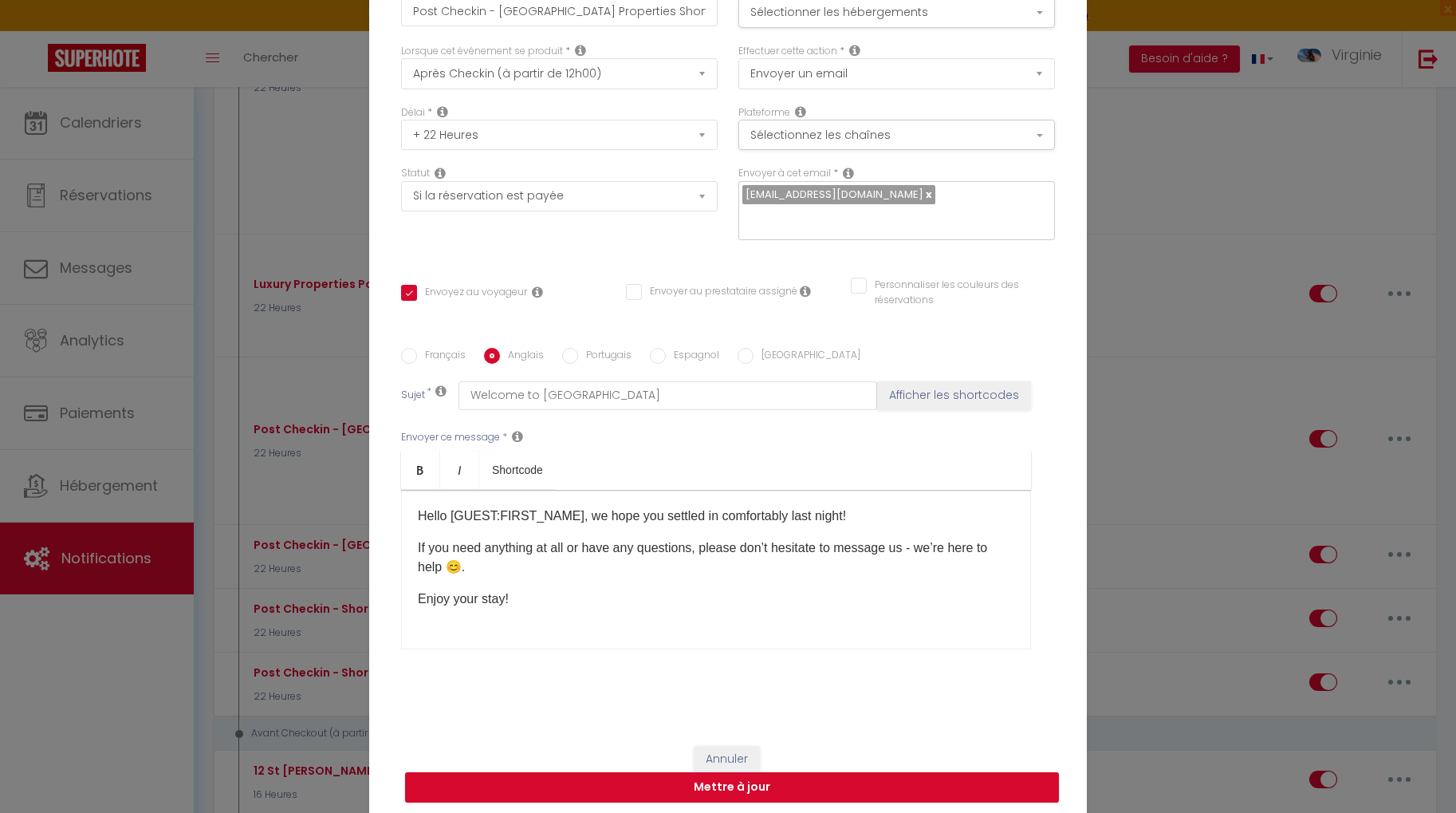
click at [490, 348] on input "Anglais" at bounding box center [492, 356] width 16 height 16
click at [431, 348] on label "Français" at bounding box center [442, 357] width 49 height 18
click at [417, 348] on input "Français" at bounding box center [409, 356] width 16 height 16
radio input "true"
checkbox input "true"
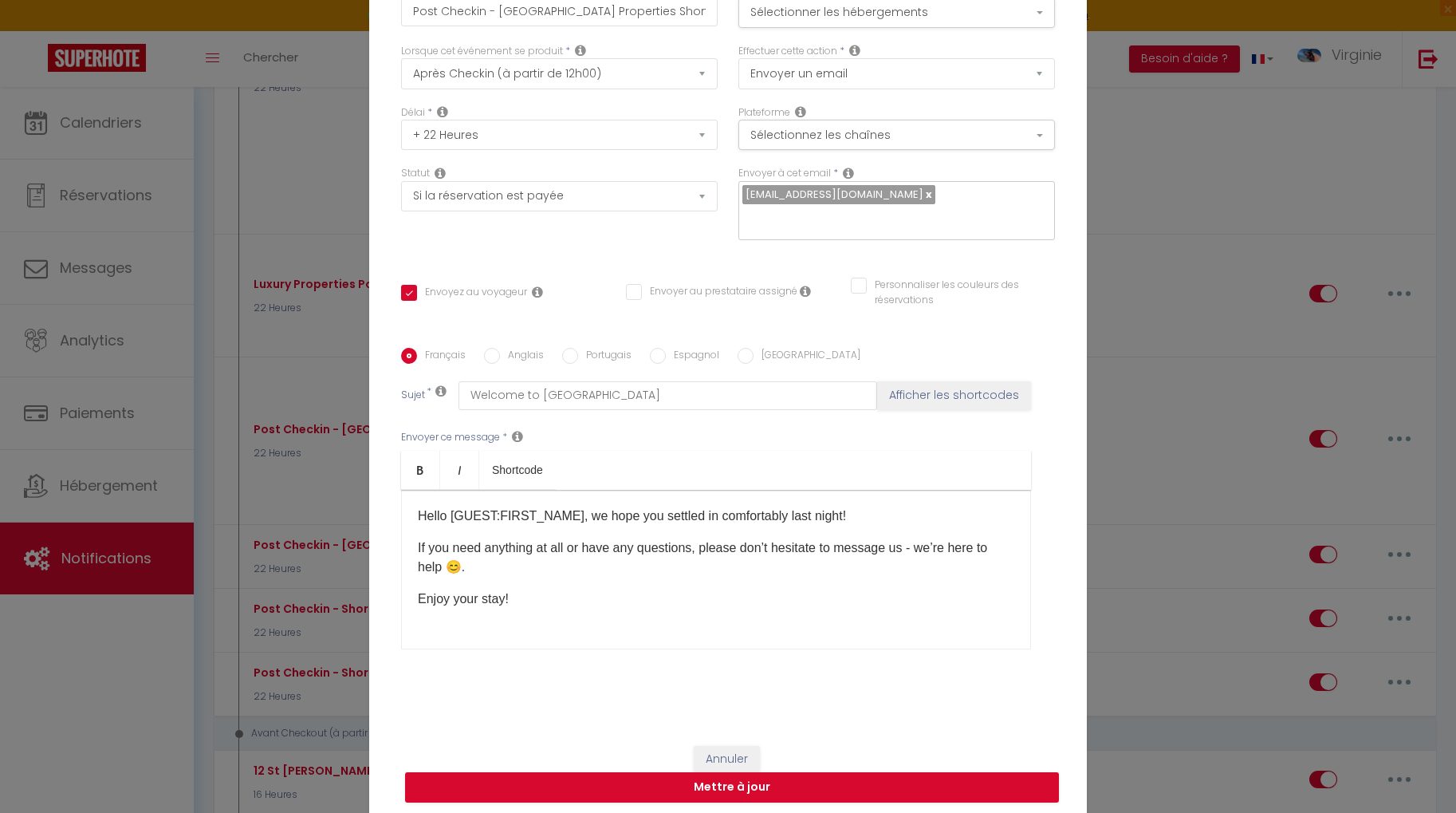
checkbox input "false"
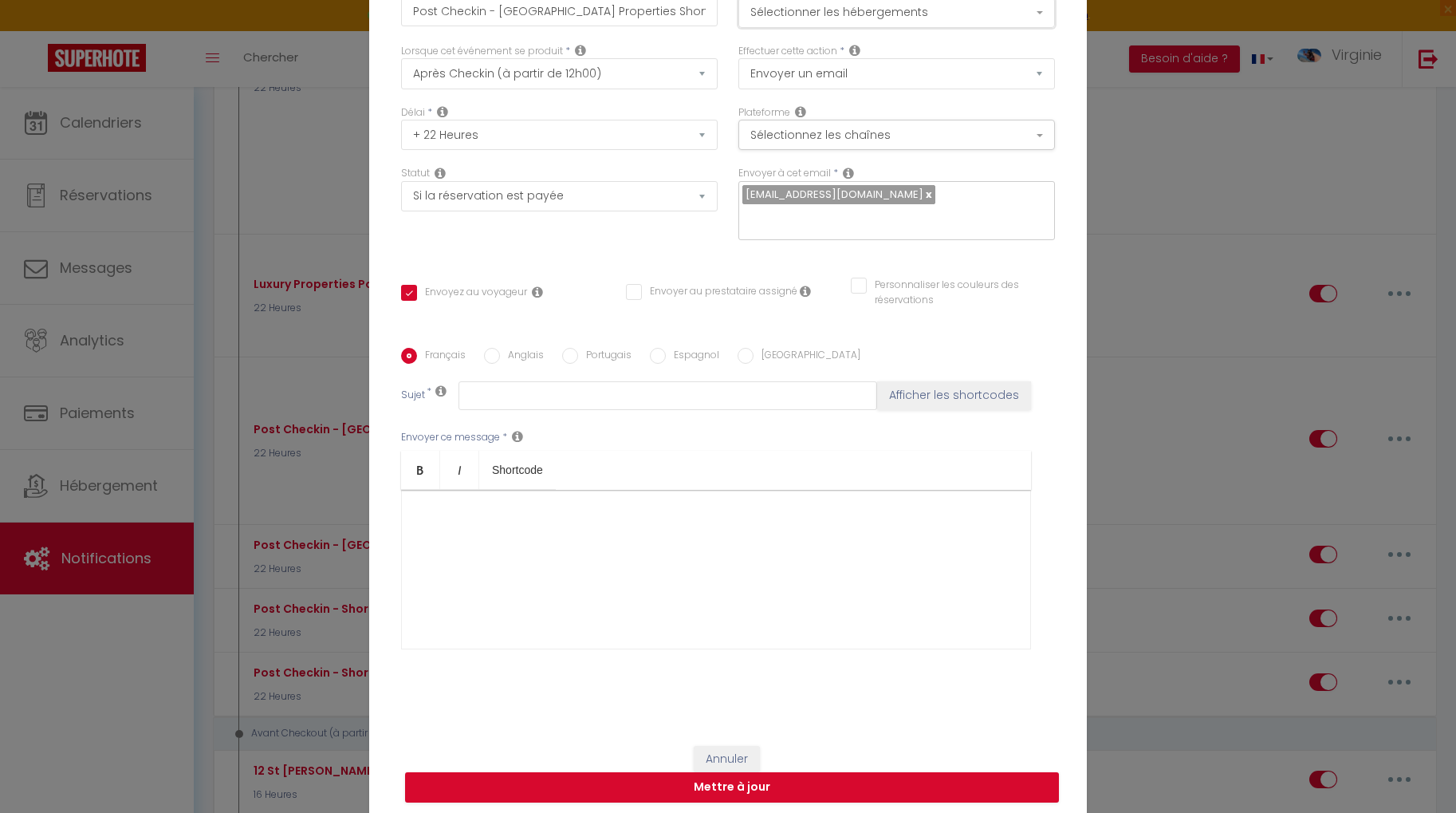
click at [979, 28] on button "Sélectionner les hébergements" at bounding box center [896, 12] width 317 height 30
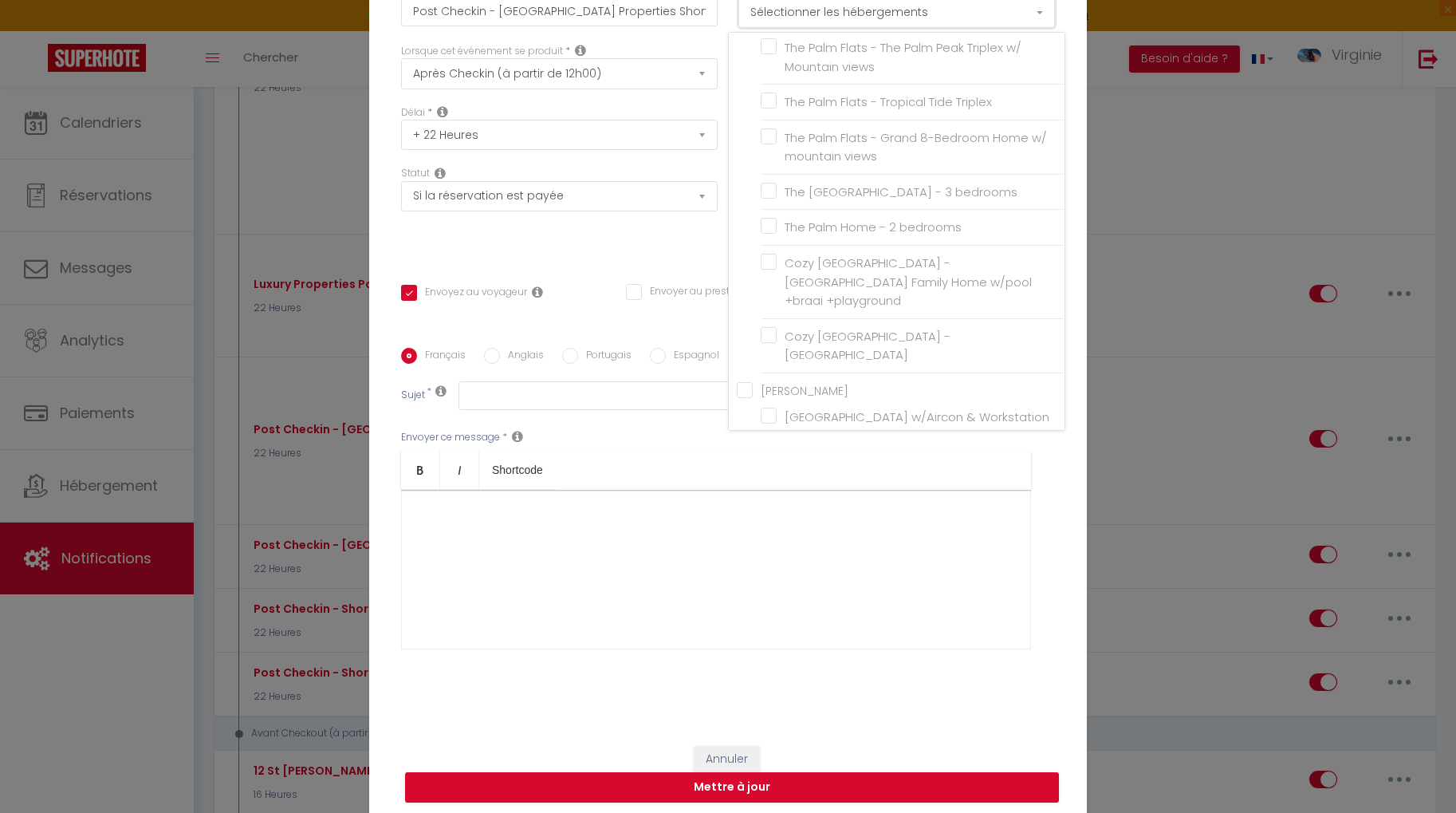
click at [979, 28] on button "Sélectionner les hébergements" at bounding box center [896, 12] width 317 height 30
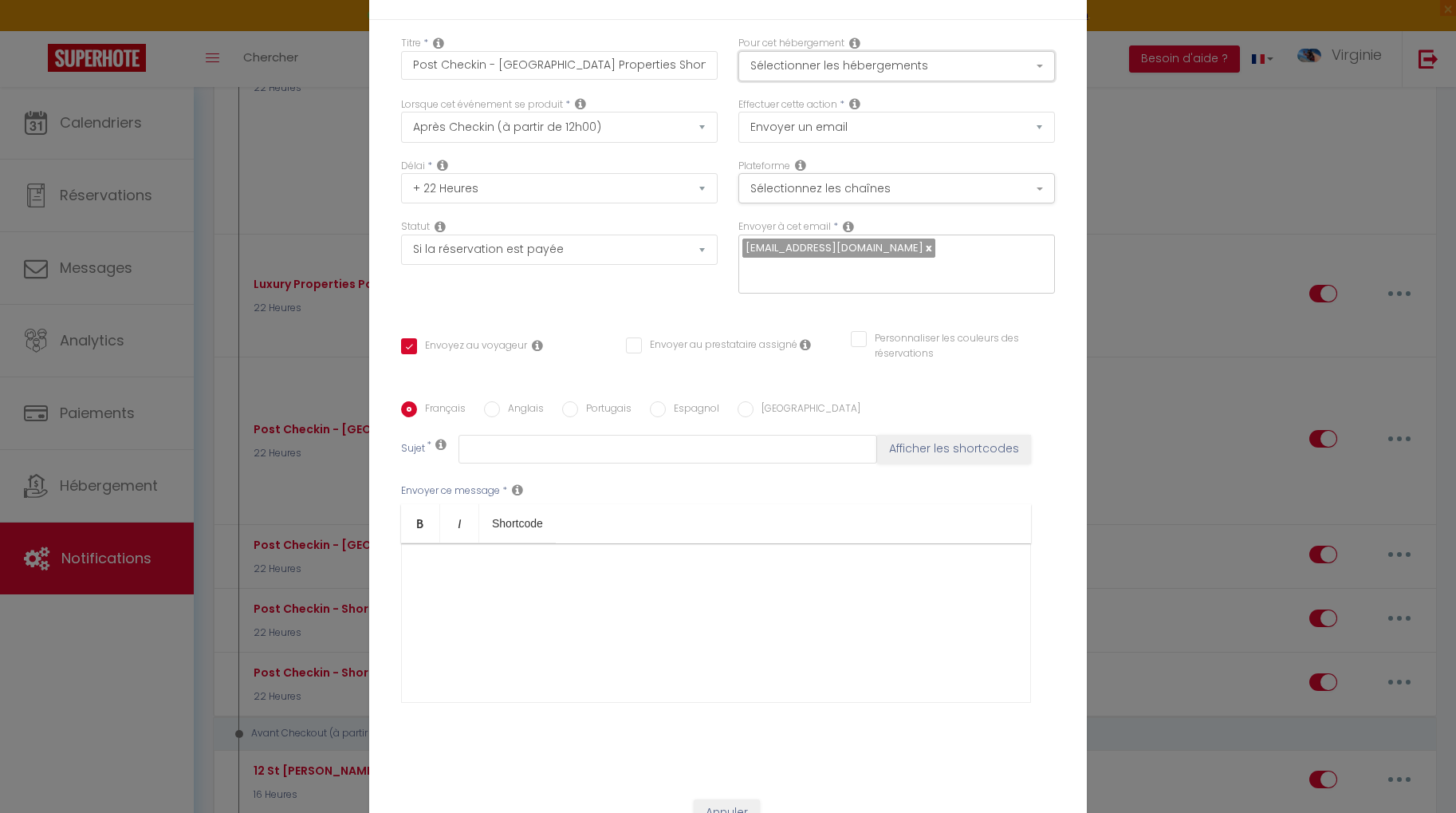
scroll to position [0, 0]
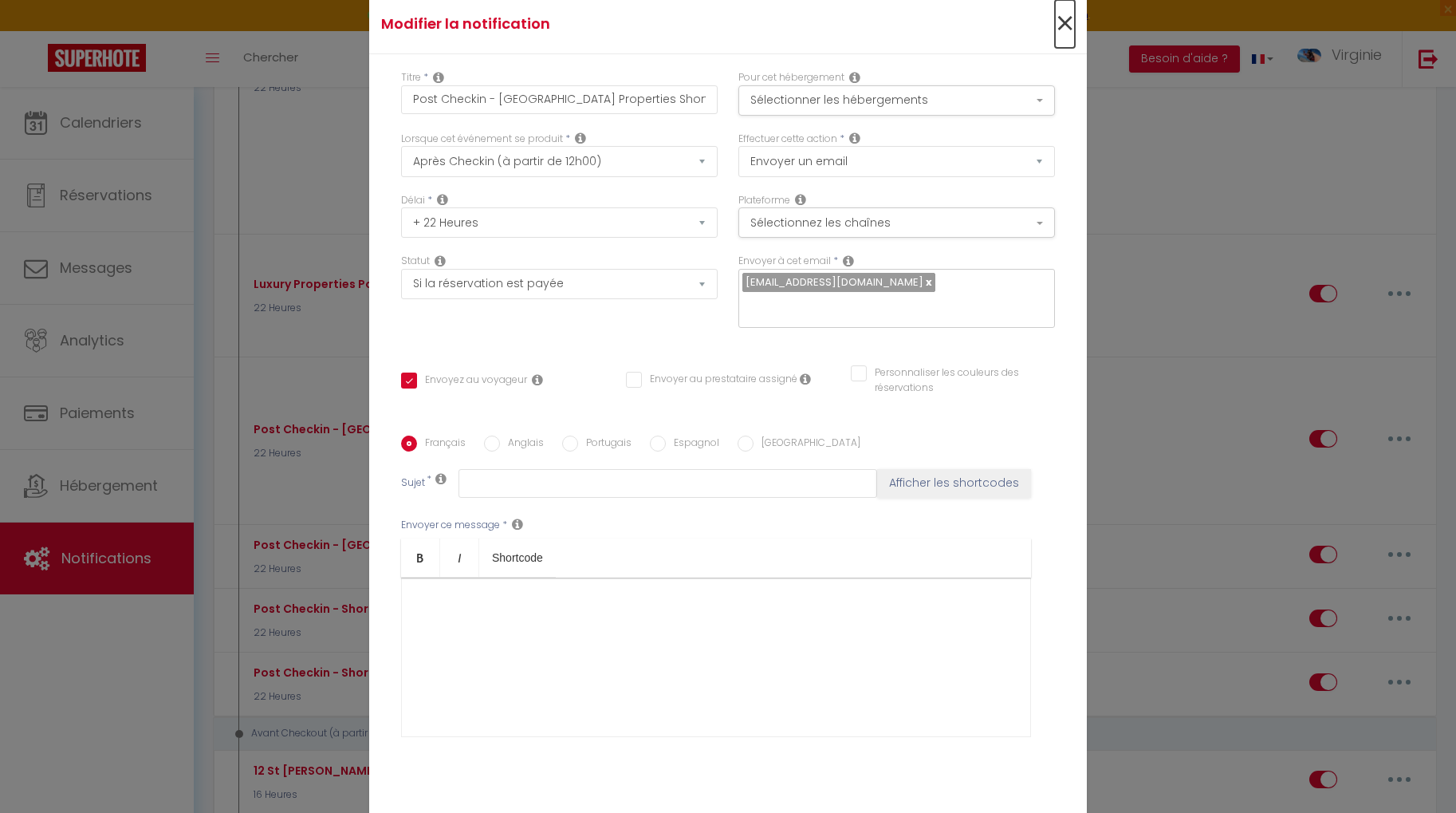
click at [1070, 40] on span "×" at bounding box center [1065, 24] width 20 height 48
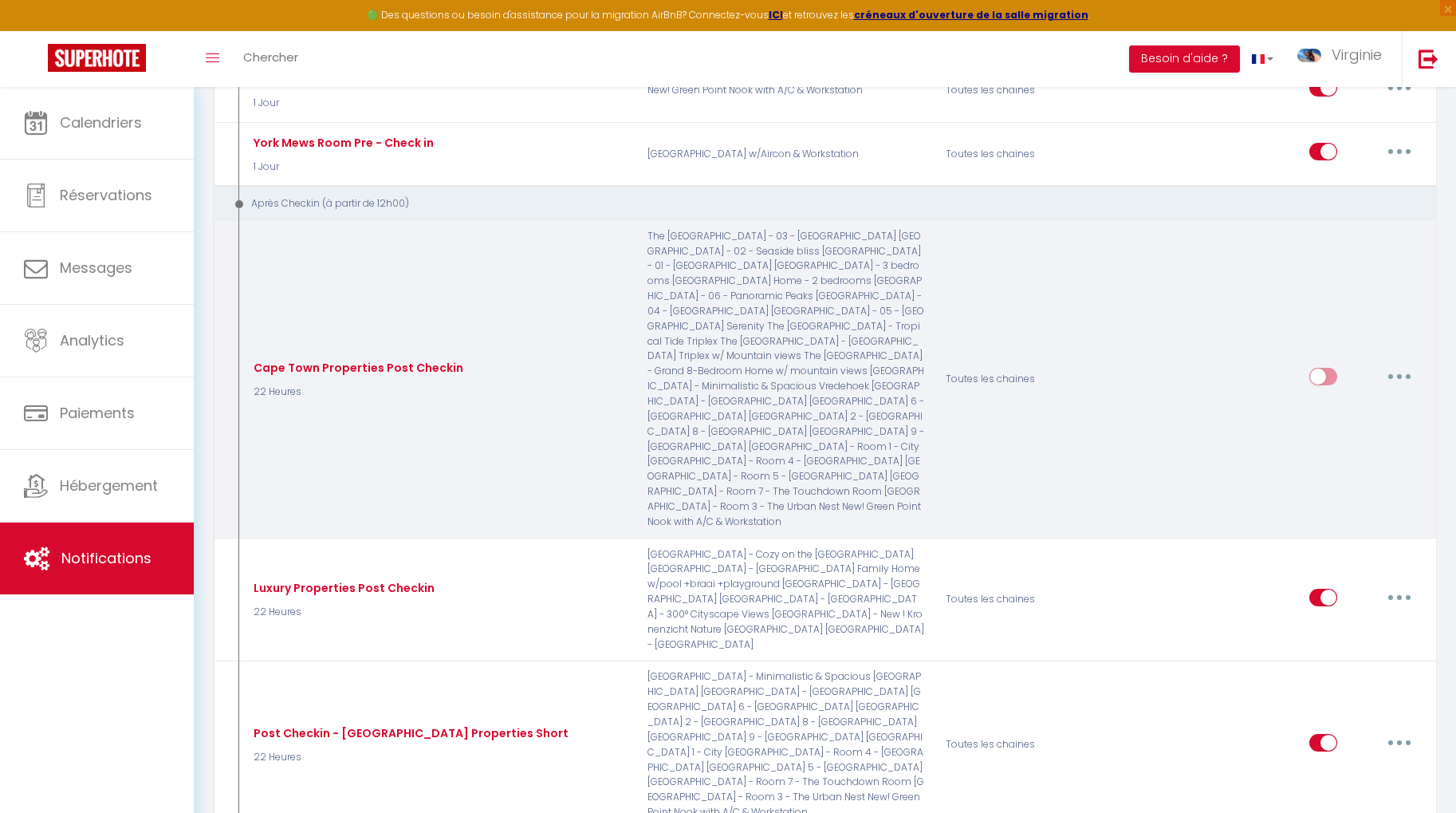
scroll to position [1987, 0]
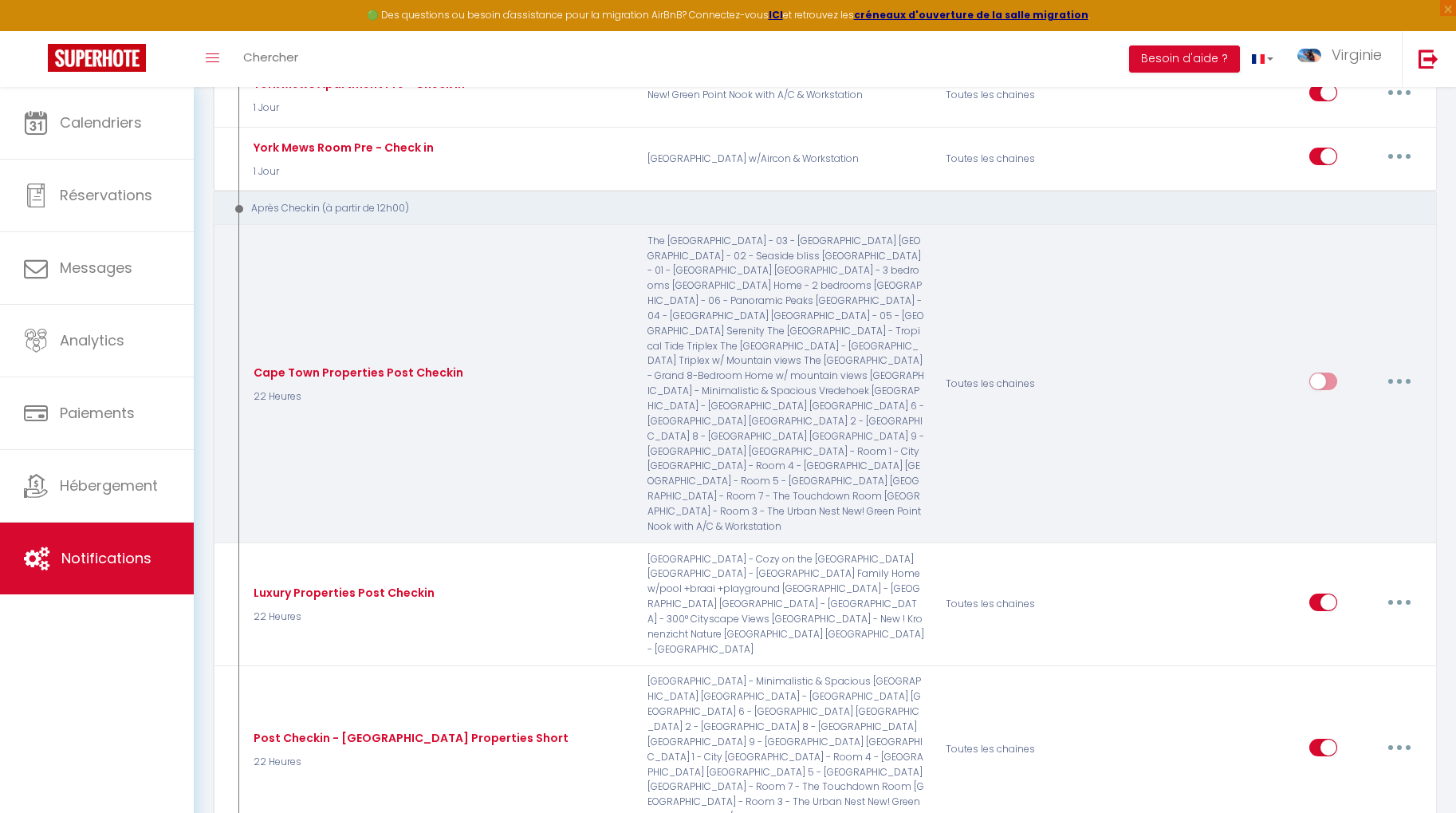
click at [1399, 378] on icon "button" at bounding box center [1399, 381] width 5 height 5
click at [1384, 404] on link "Editer" at bounding box center [1357, 417] width 118 height 27
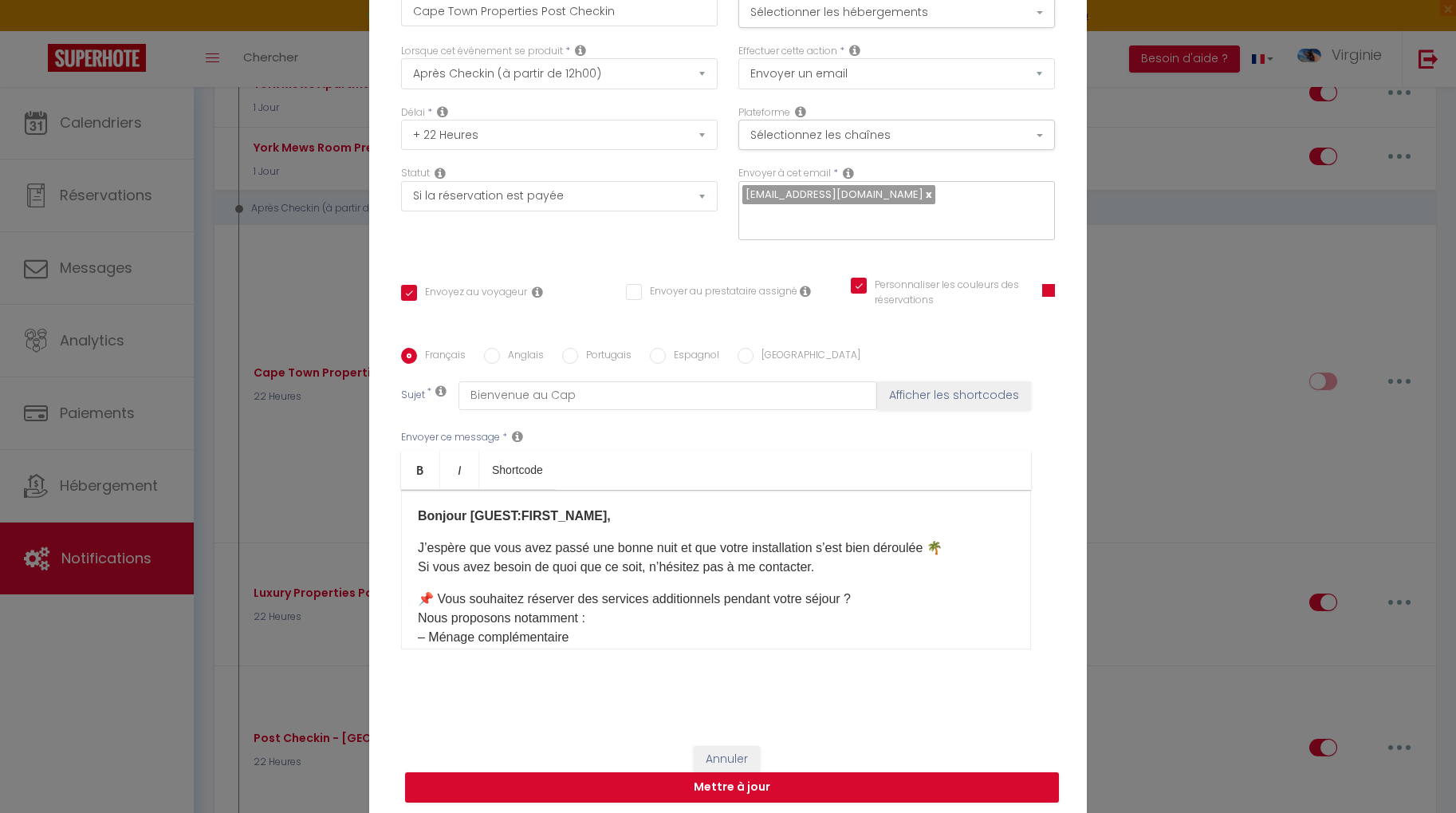
scroll to position [0, 0]
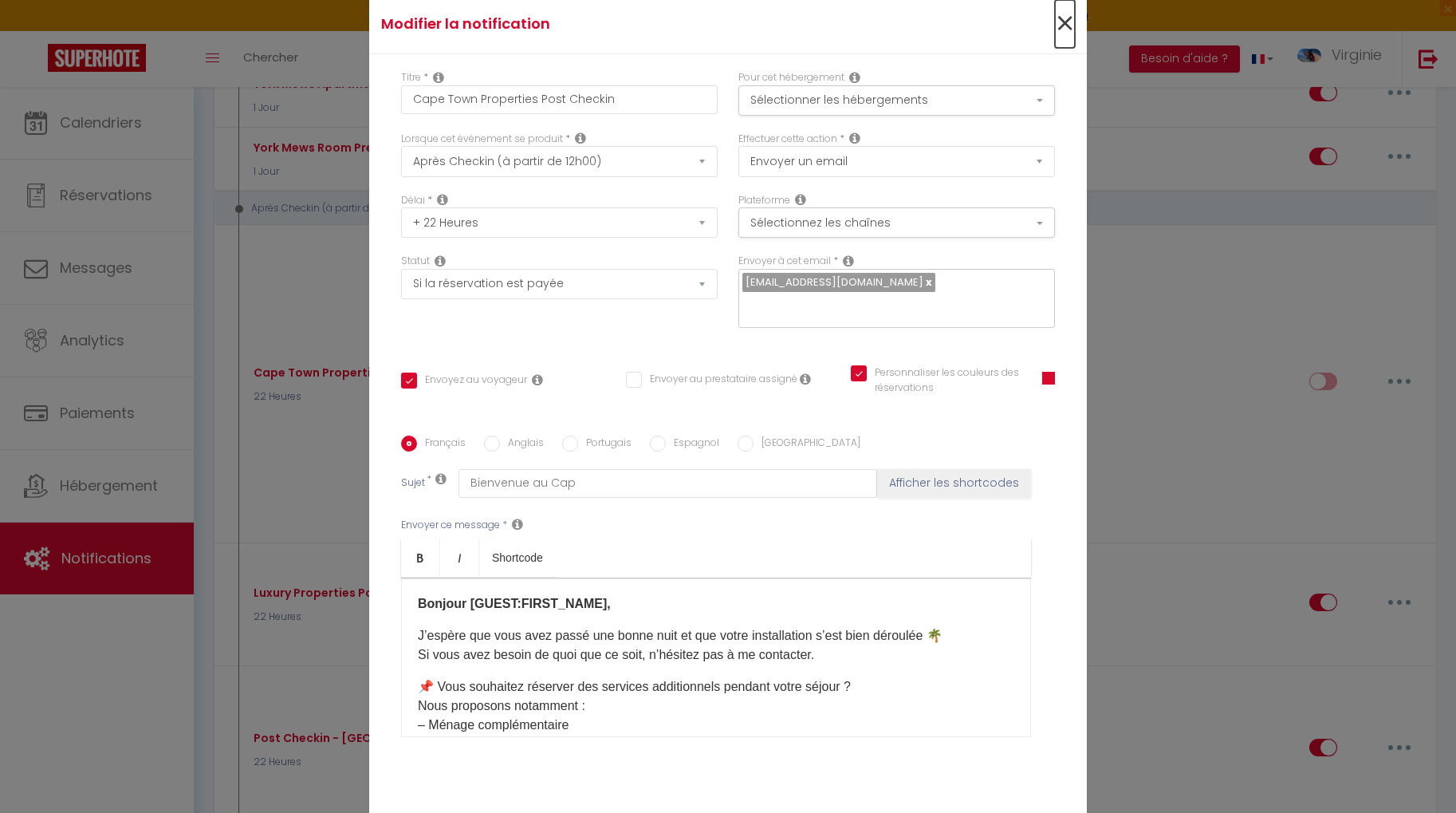
drag, startPoint x: 1068, startPoint y: 33, endPoint x: 1151, endPoint y: 93, distance: 102.4
click at [1067, 33] on span "×" at bounding box center [1065, 24] width 20 height 48
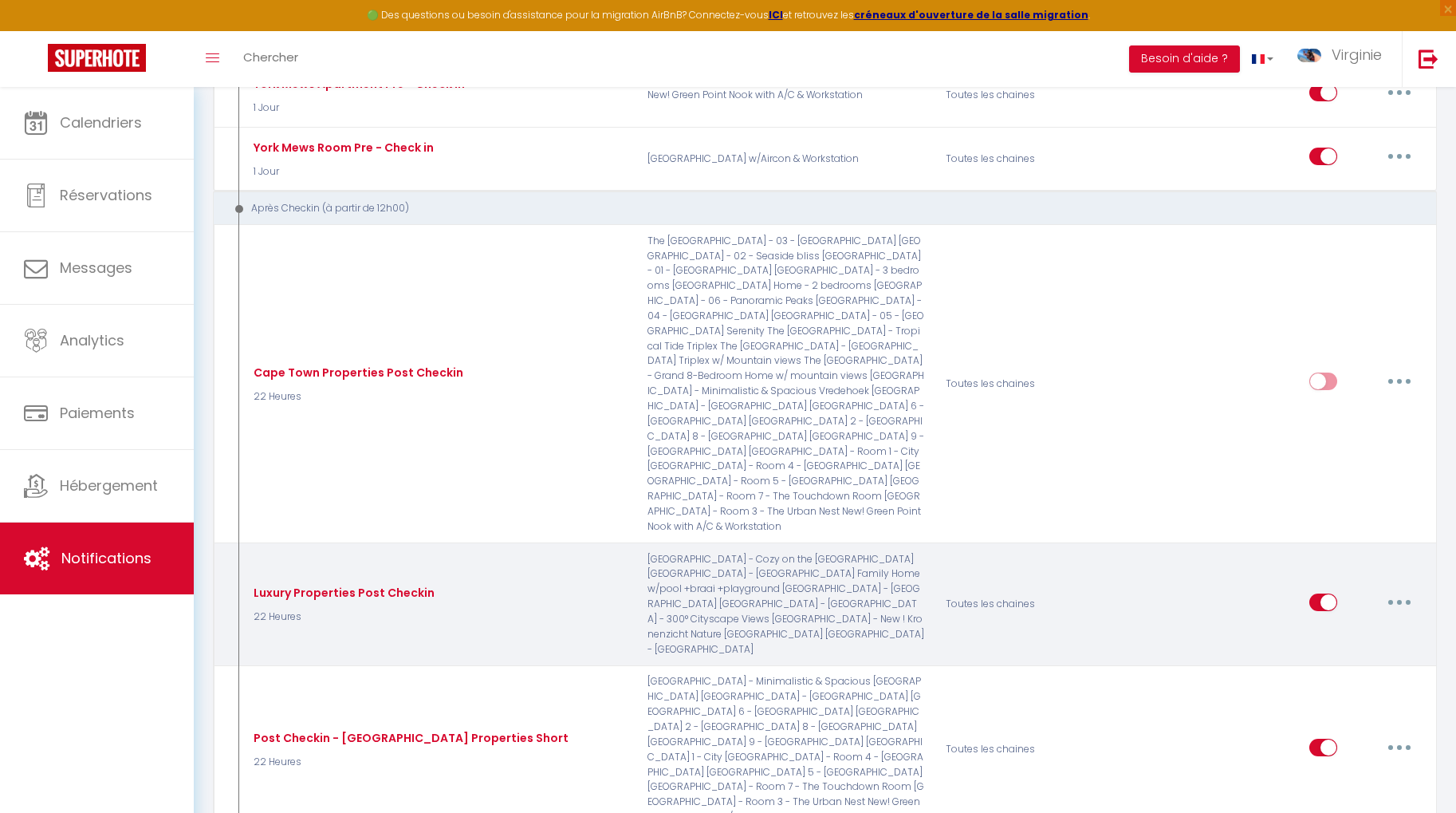
click at [1395, 590] on button "button" at bounding box center [1399, 602] width 45 height 25
click at [1339, 625] on link "Editer" at bounding box center [1357, 638] width 118 height 27
type input "Luxury Properties Post Checkin"
checkbox input "true"
checkbox input "false"
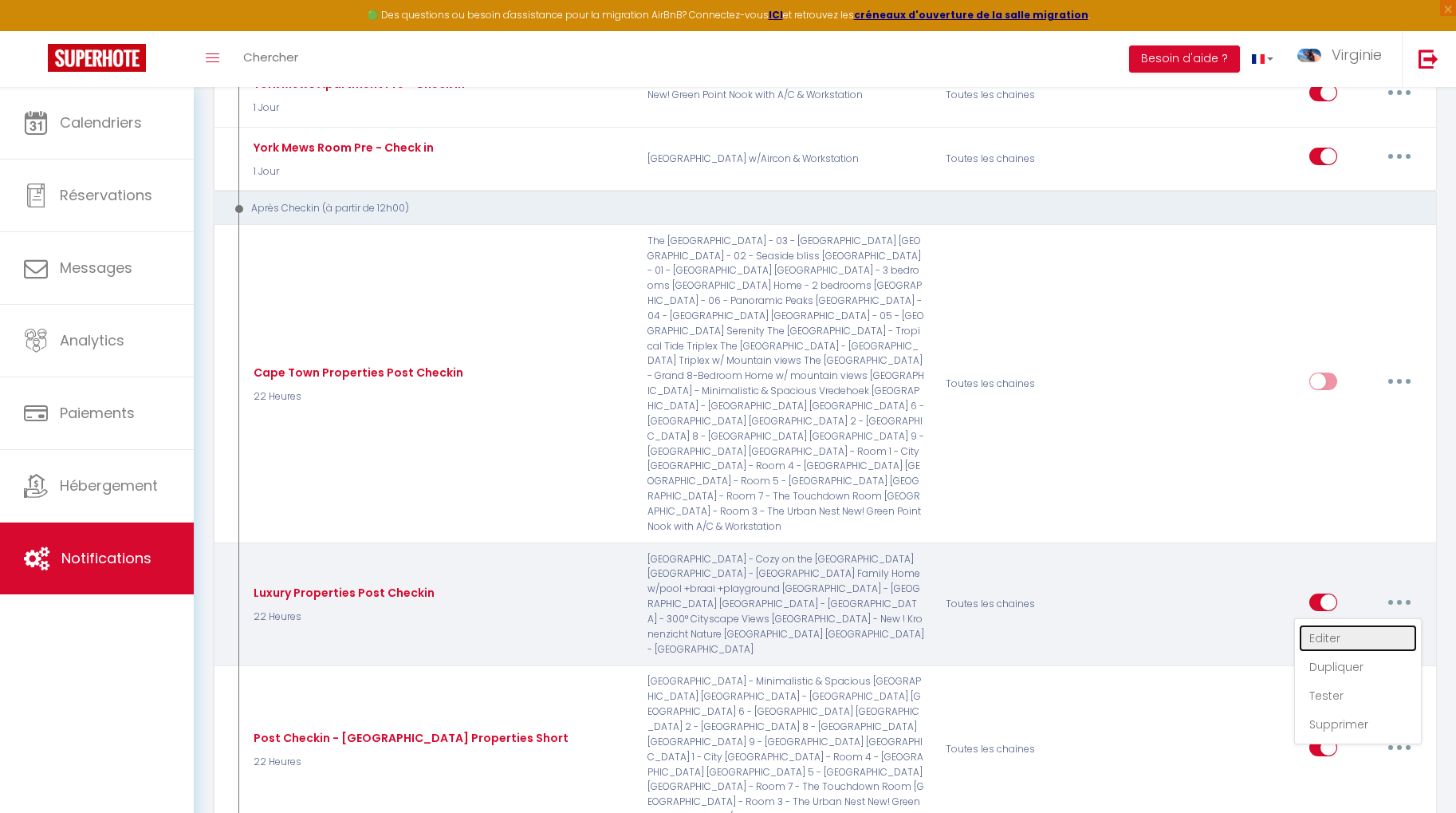
checkbox input "true"
type input "Bienvenue au Cap"
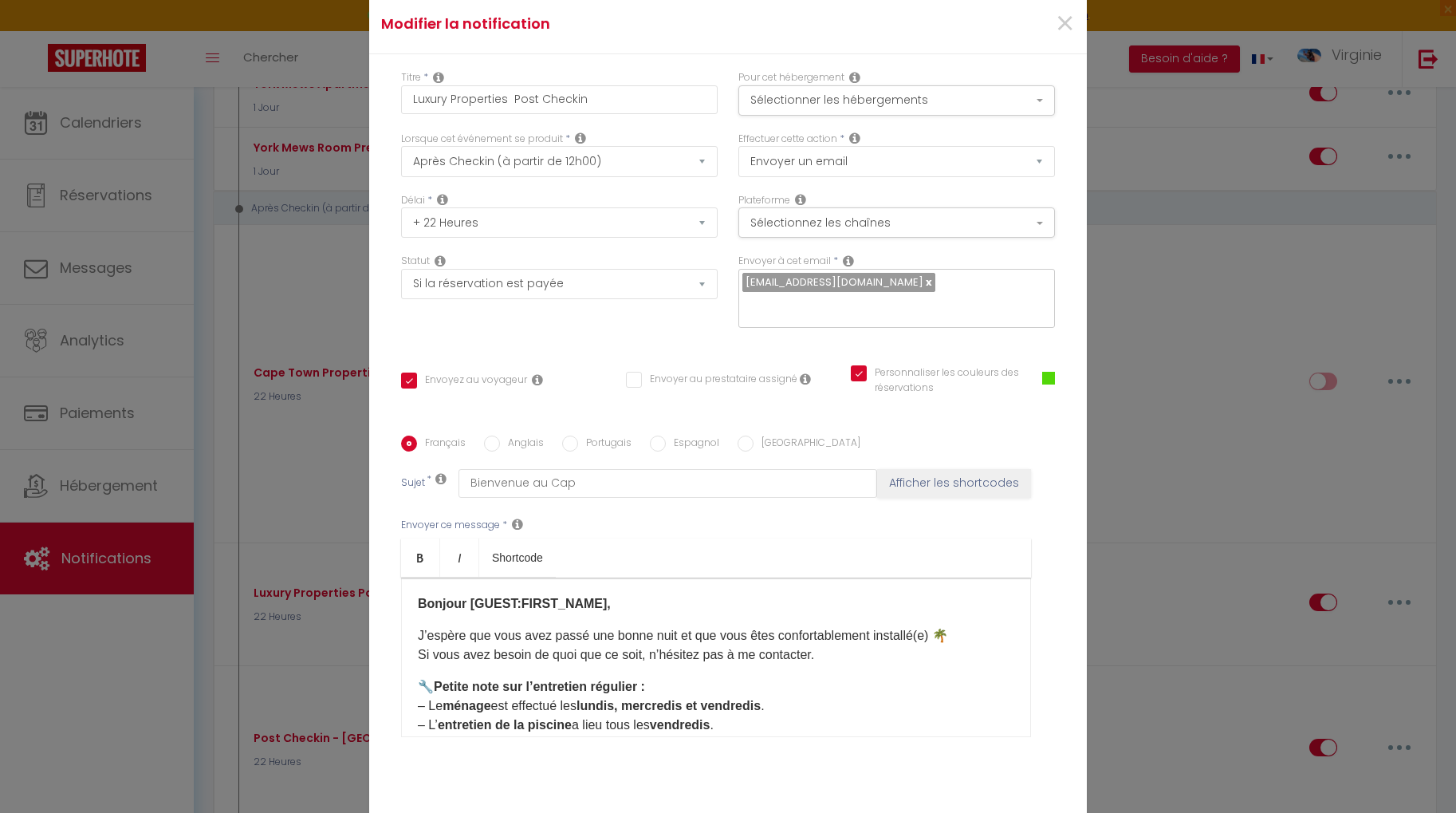
click at [1051, 372] on span at bounding box center [1048, 378] width 13 height 13
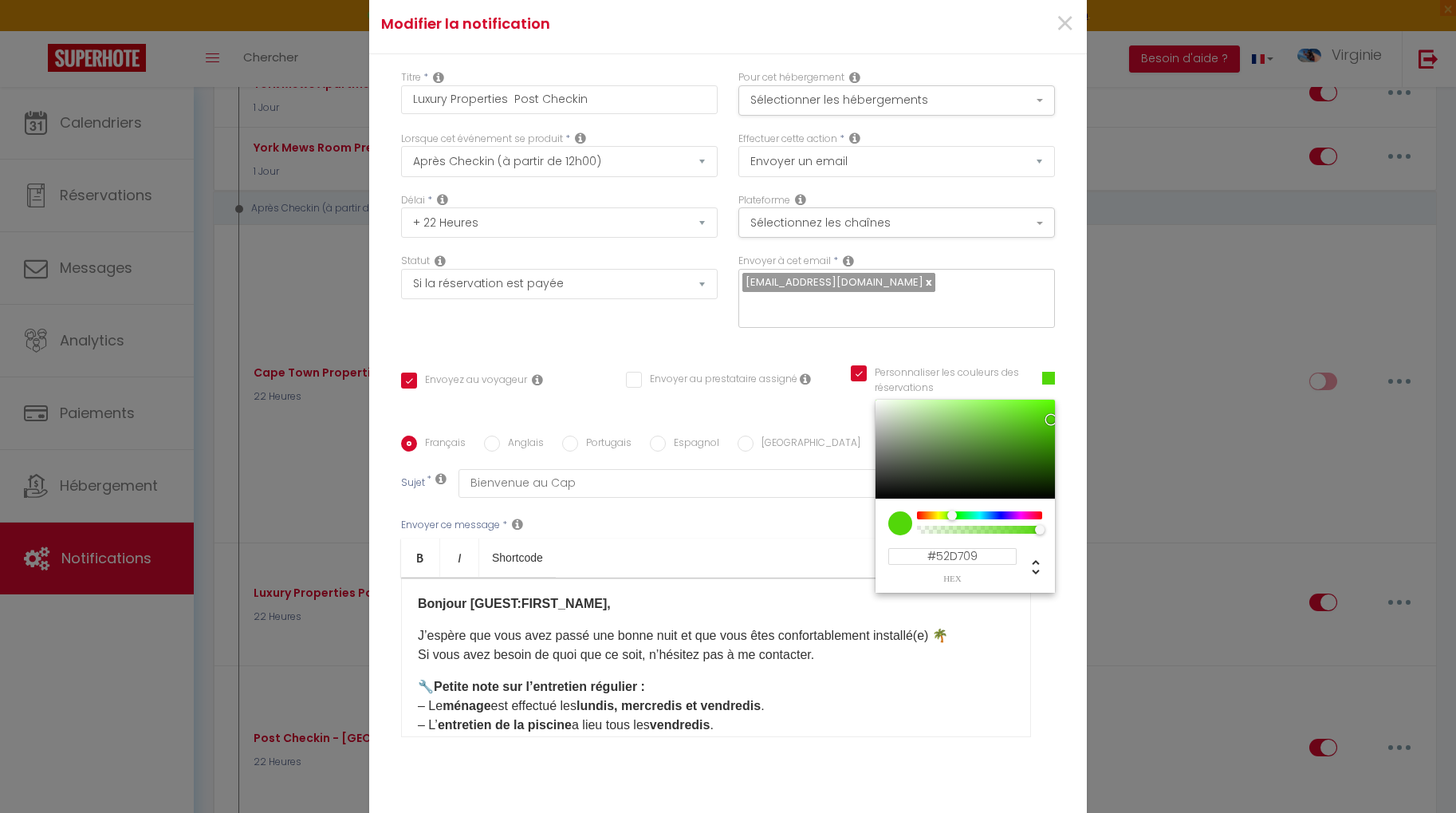
drag, startPoint x: 980, startPoint y: 547, endPoint x: 913, endPoint y: 543, distance: 67.1
click at [913, 548] on input "#52D709" at bounding box center [953, 556] width 128 height 17
click at [1065, 42] on span "×" at bounding box center [1065, 24] width 20 height 48
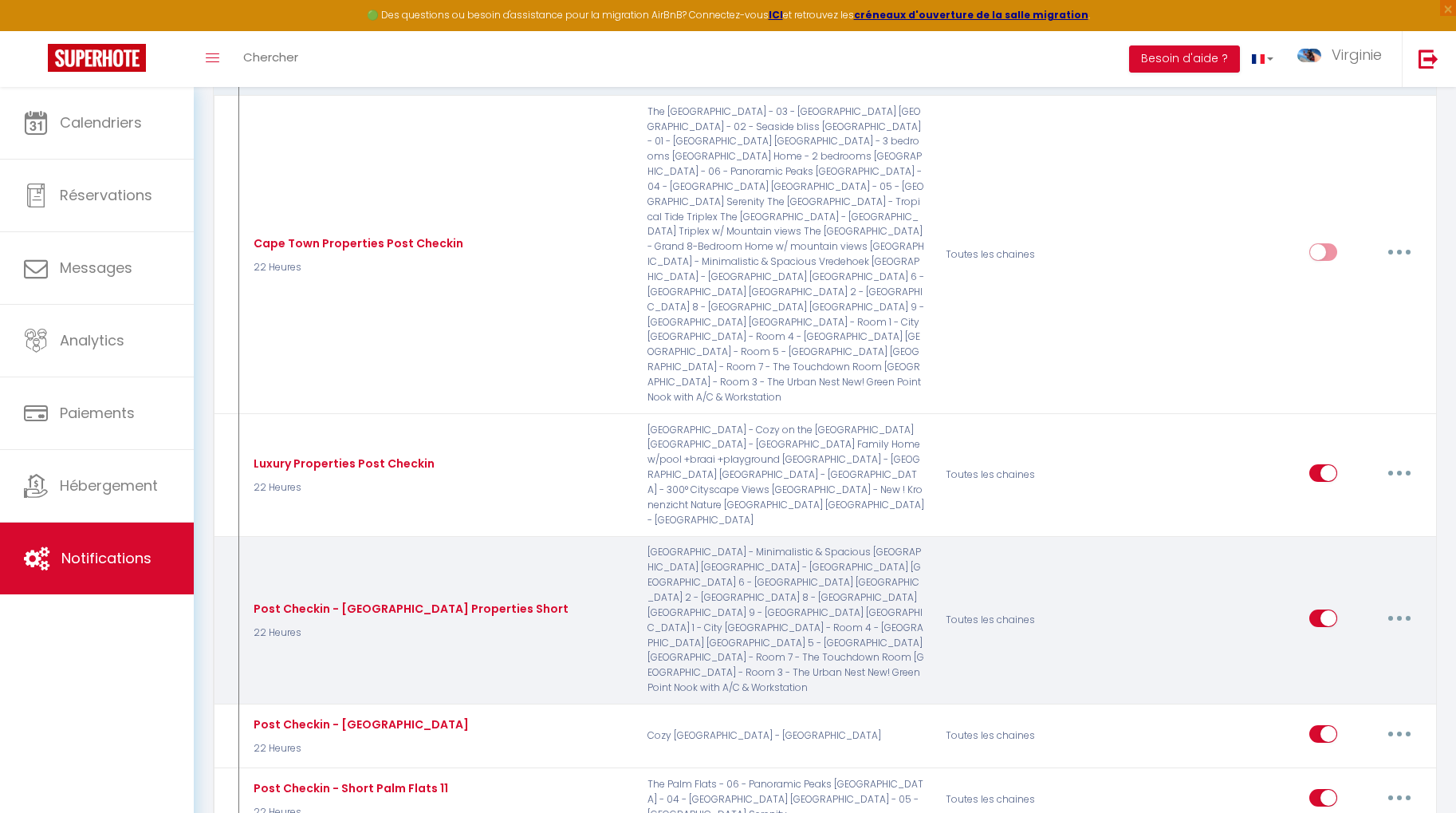
scroll to position [2132, 0]
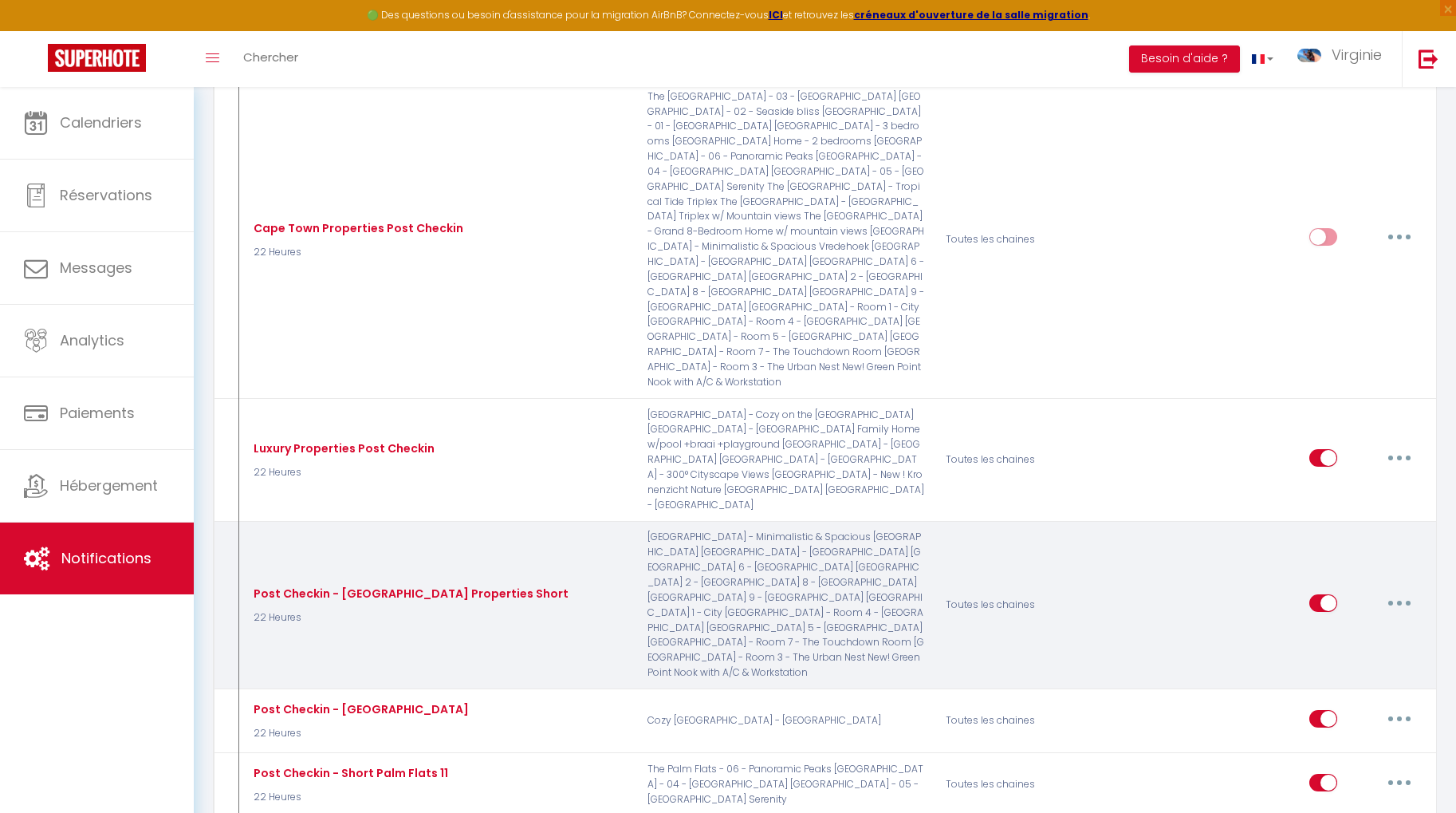
click at [1397, 600] on icon "button" at bounding box center [1399, 603] width 5 height 5
click at [1343, 625] on link "Editer" at bounding box center [1357, 638] width 118 height 27
type input "Post Checkin - [GEOGRAPHIC_DATA] Properties Short"
checkbox input "true"
checkbox input "false"
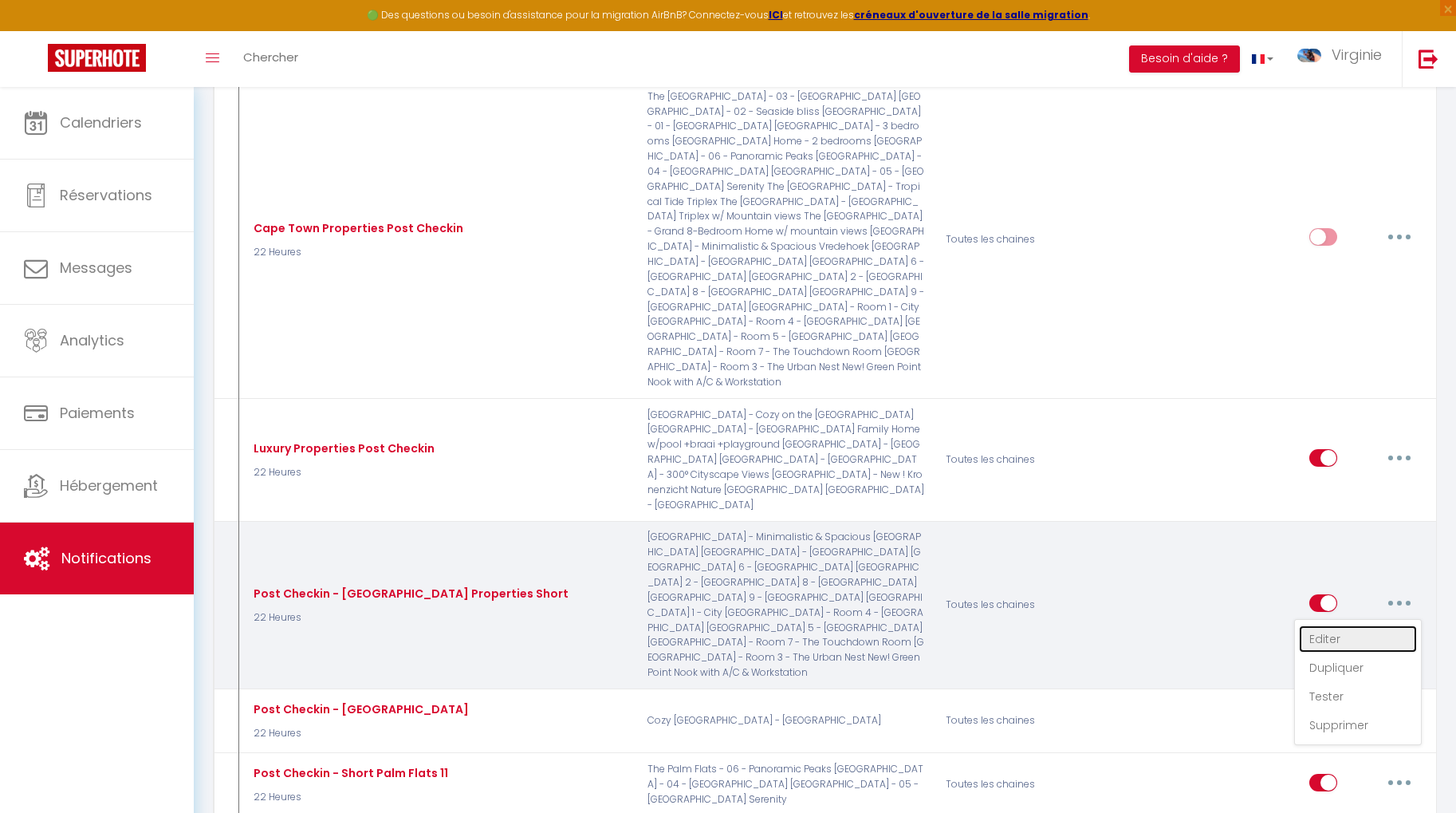
checkbox input "false"
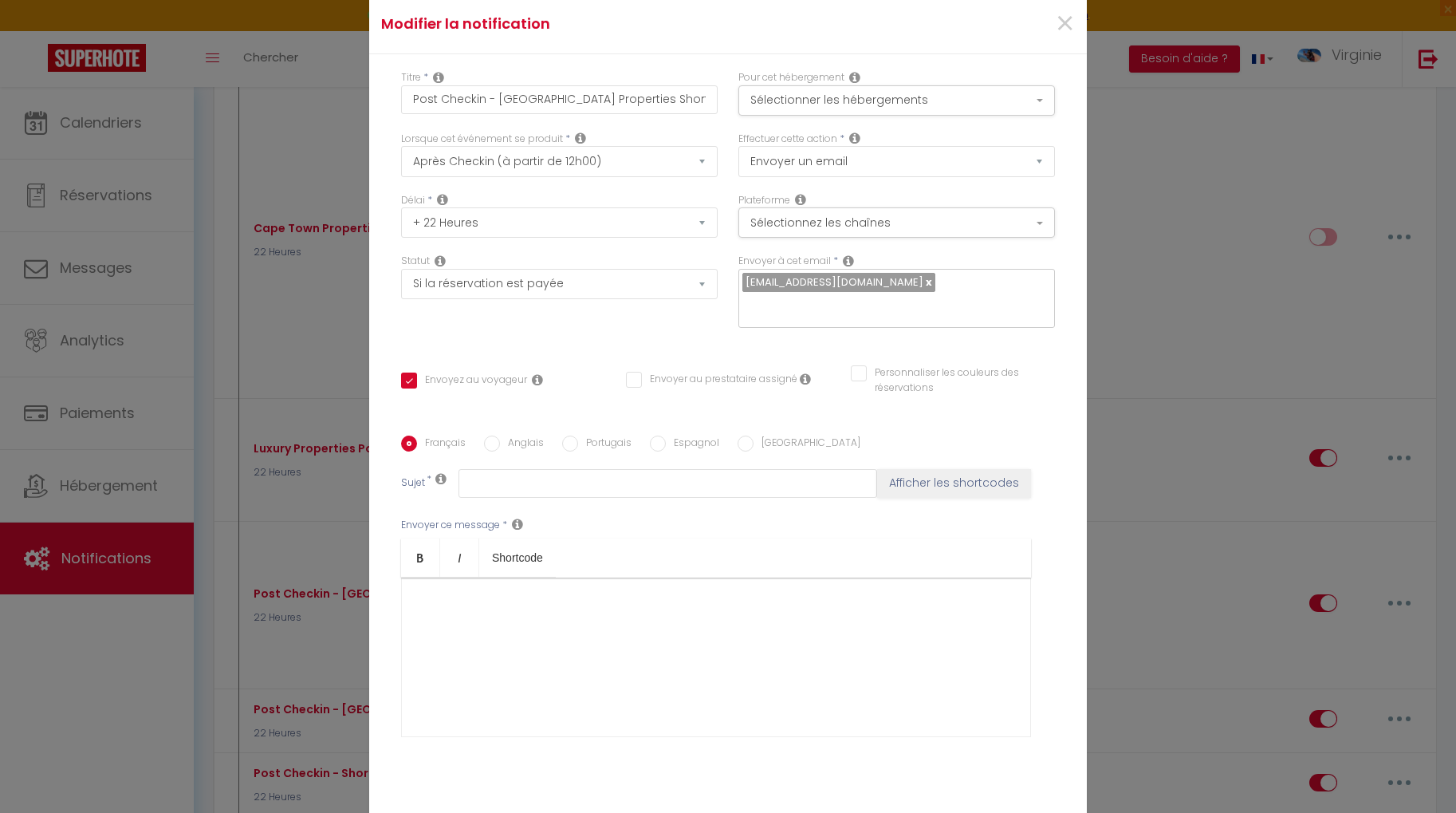
click at [491, 435] on input "Anglais" at bounding box center [492, 443] width 16 height 16
radio input "true"
checkbox input "true"
checkbox input "false"
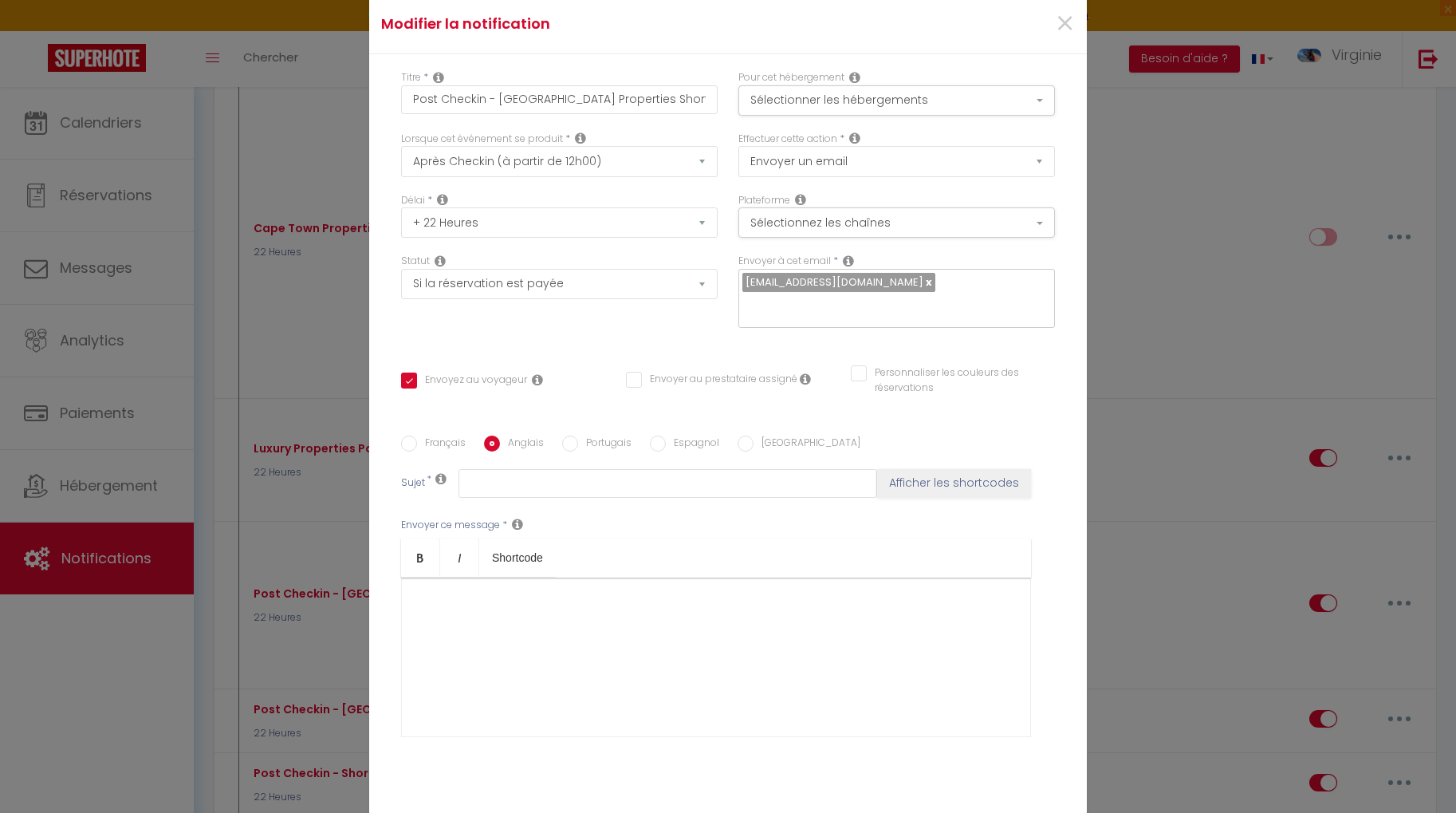
type input "Welcome to [GEOGRAPHIC_DATA]"
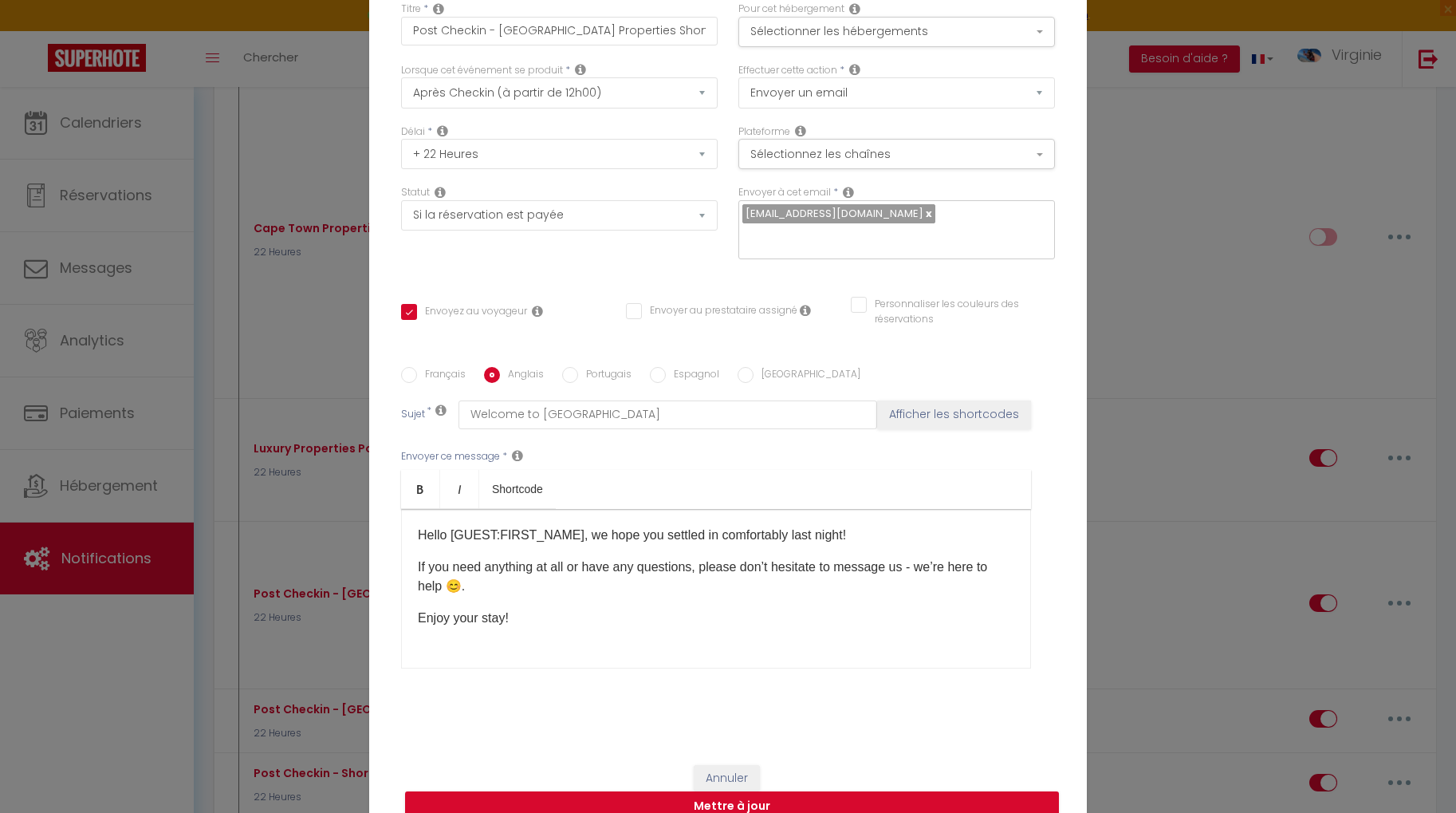
scroll to position [73, 0]
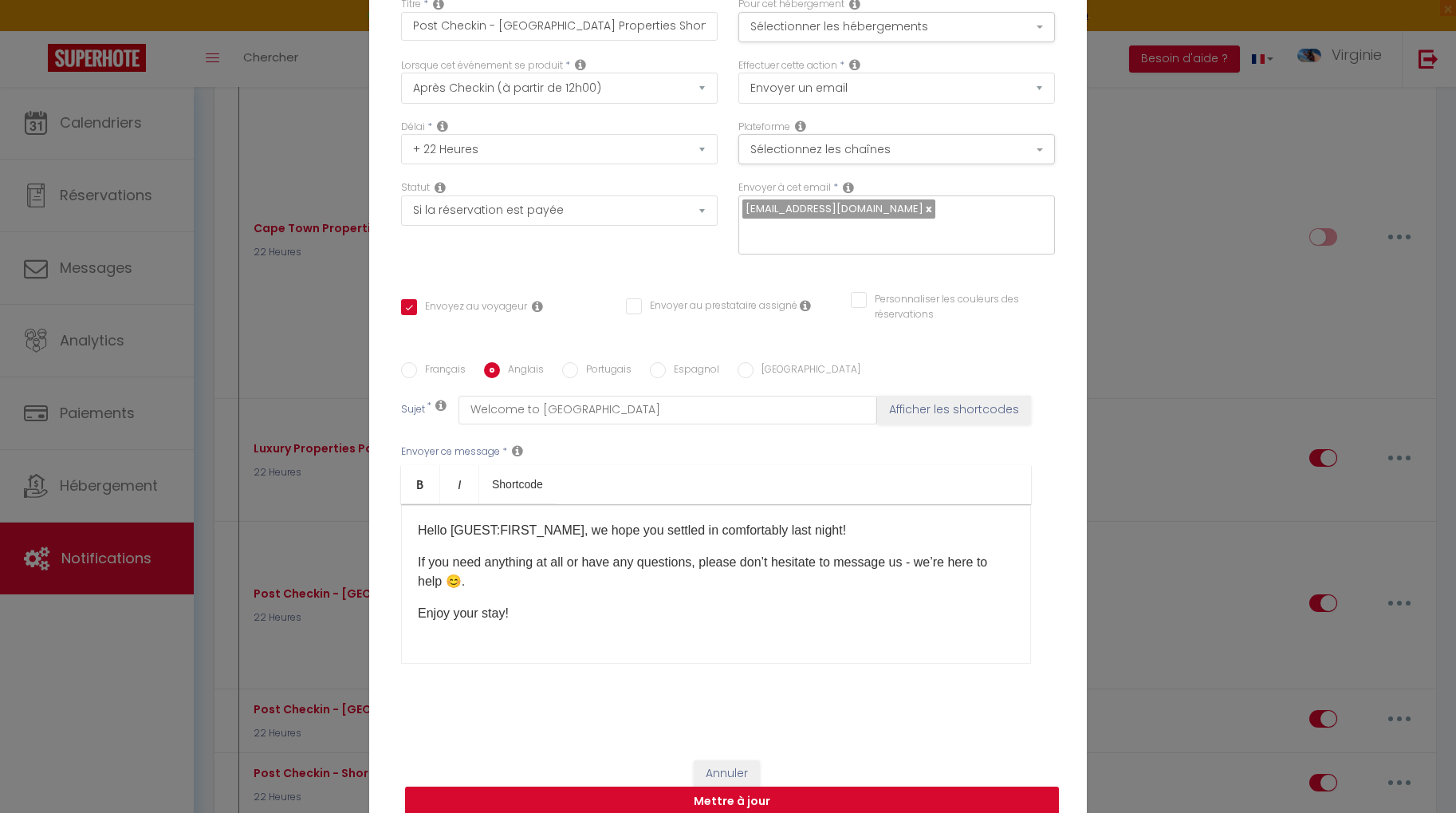
click at [862, 292] on input "Personnaliser les couleurs des réservations" at bounding box center [943, 300] width 184 height 16
checkbox input "true"
checkbox input "false"
click at [1048, 298] on span at bounding box center [1048, 305] width 13 height 13
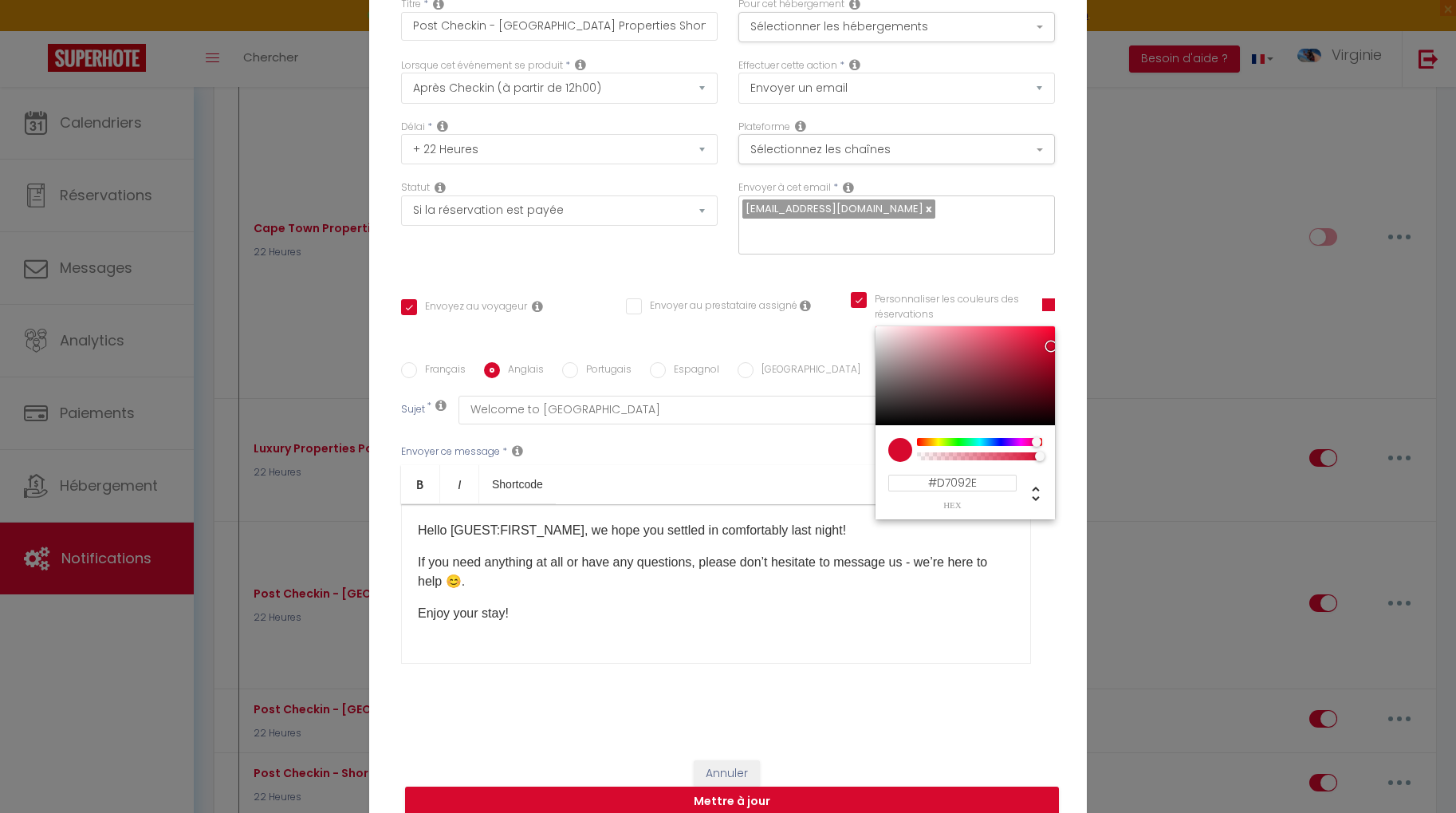
click at [957, 474] on input "#D7092E" at bounding box center [953, 482] width 128 height 17
click at [959, 474] on input "#D7092E" at bounding box center [953, 482] width 128 height 17
paste input "52D709"
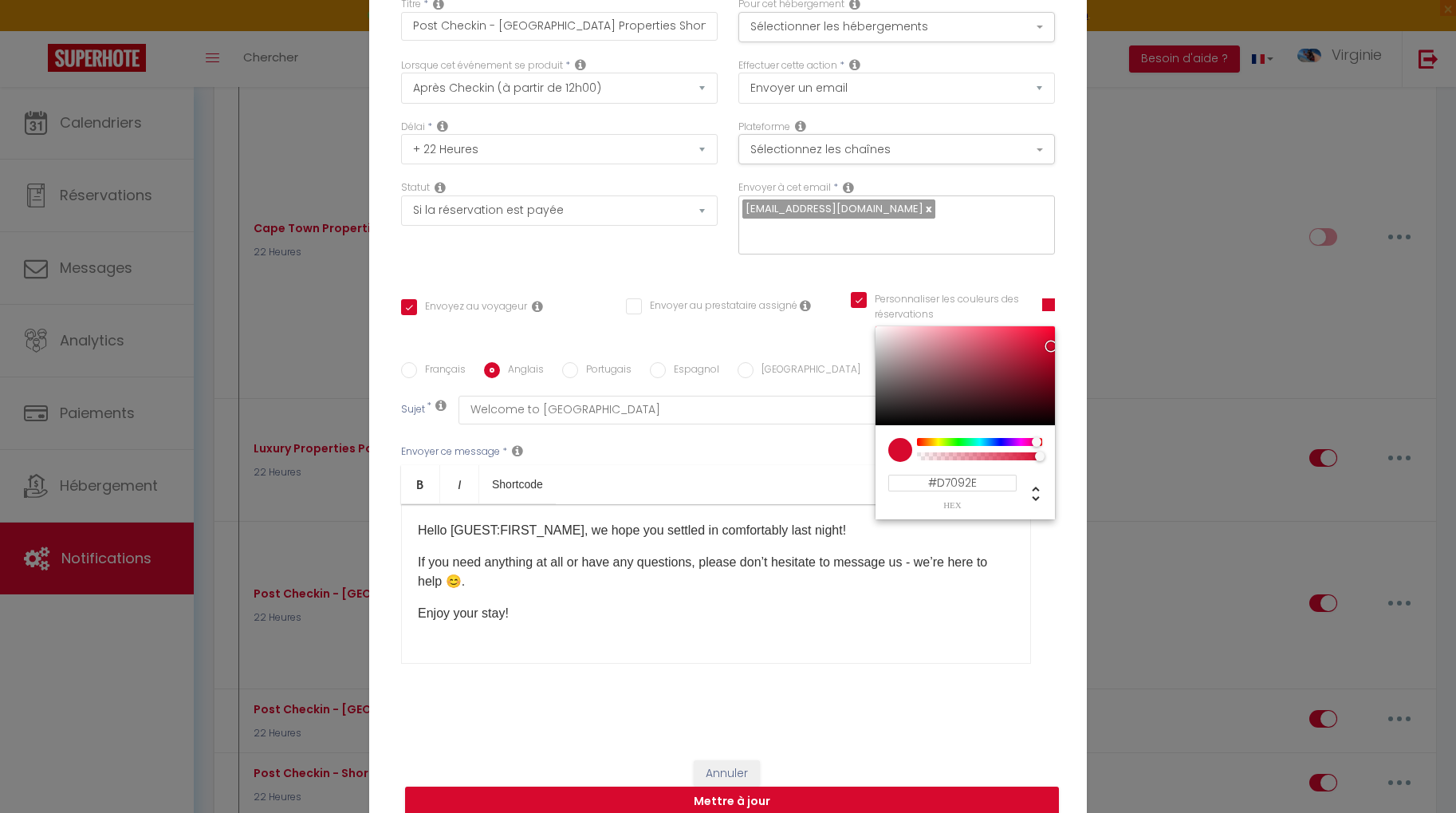
type input "#52D709"
checkbox input "true"
checkbox input "false"
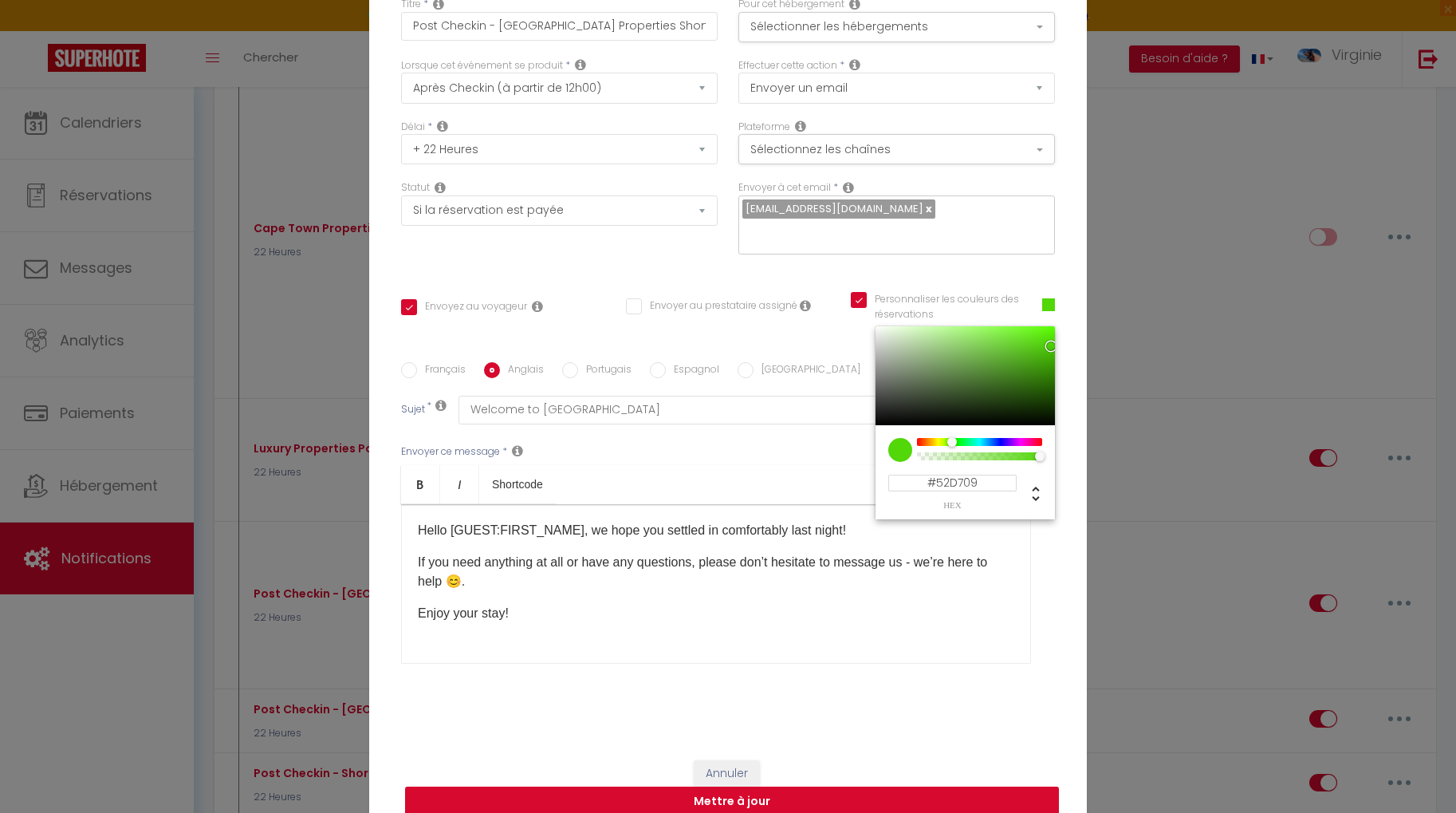
type input "#52D709"
click at [741, 796] on button "Mettre à jour" at bounding box center [732, 801] width 654 height 30
checkbox input "true"
checkbox input "false"
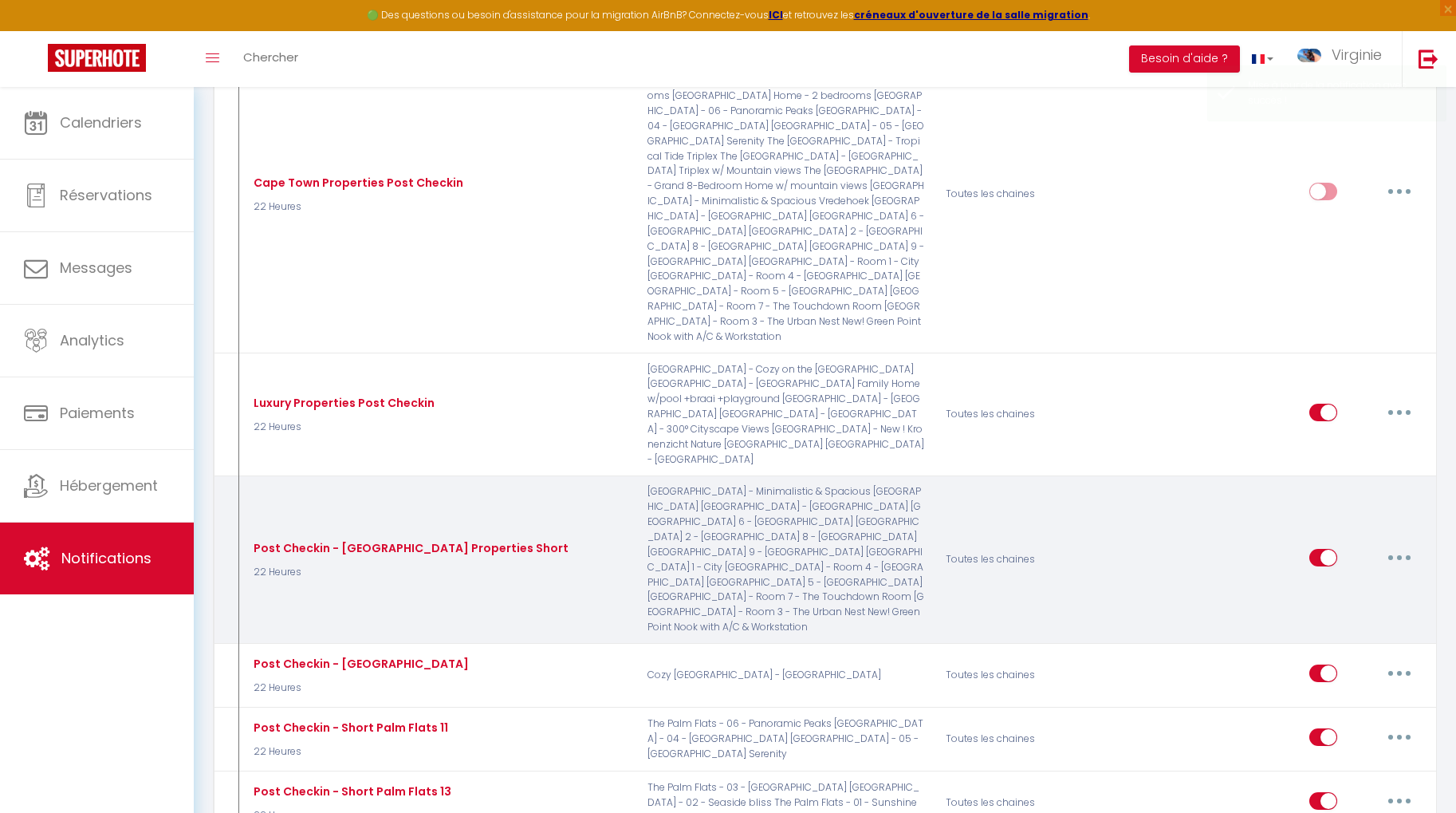
scroll to position [2175, 0]
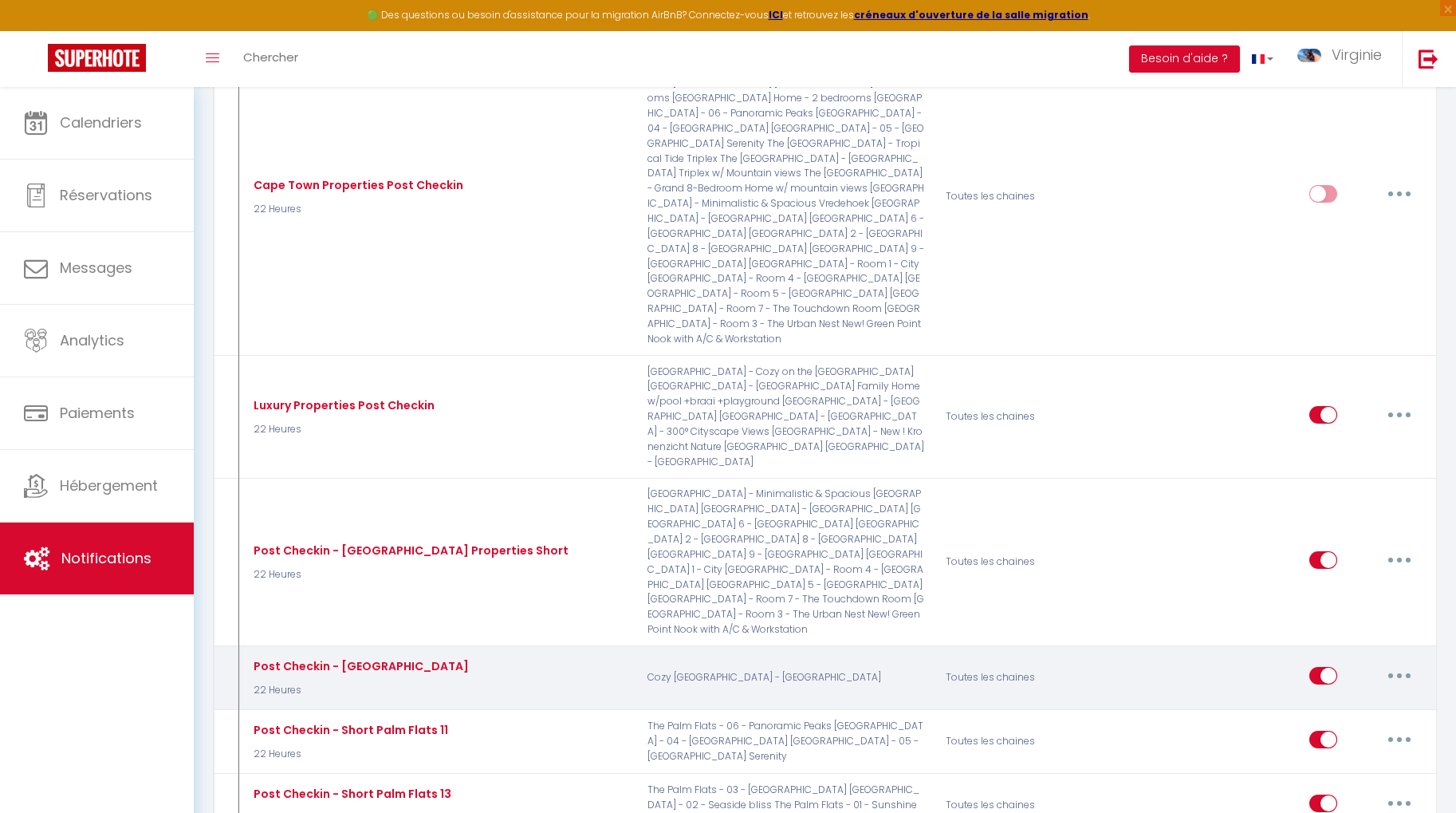
click at [1400, 673] on icon "button" at bounding box center [1399, 676] width 5 height 5
click at [1362, 698] on link "Editer" at bounding box center [1357, 711] width 118 height 27
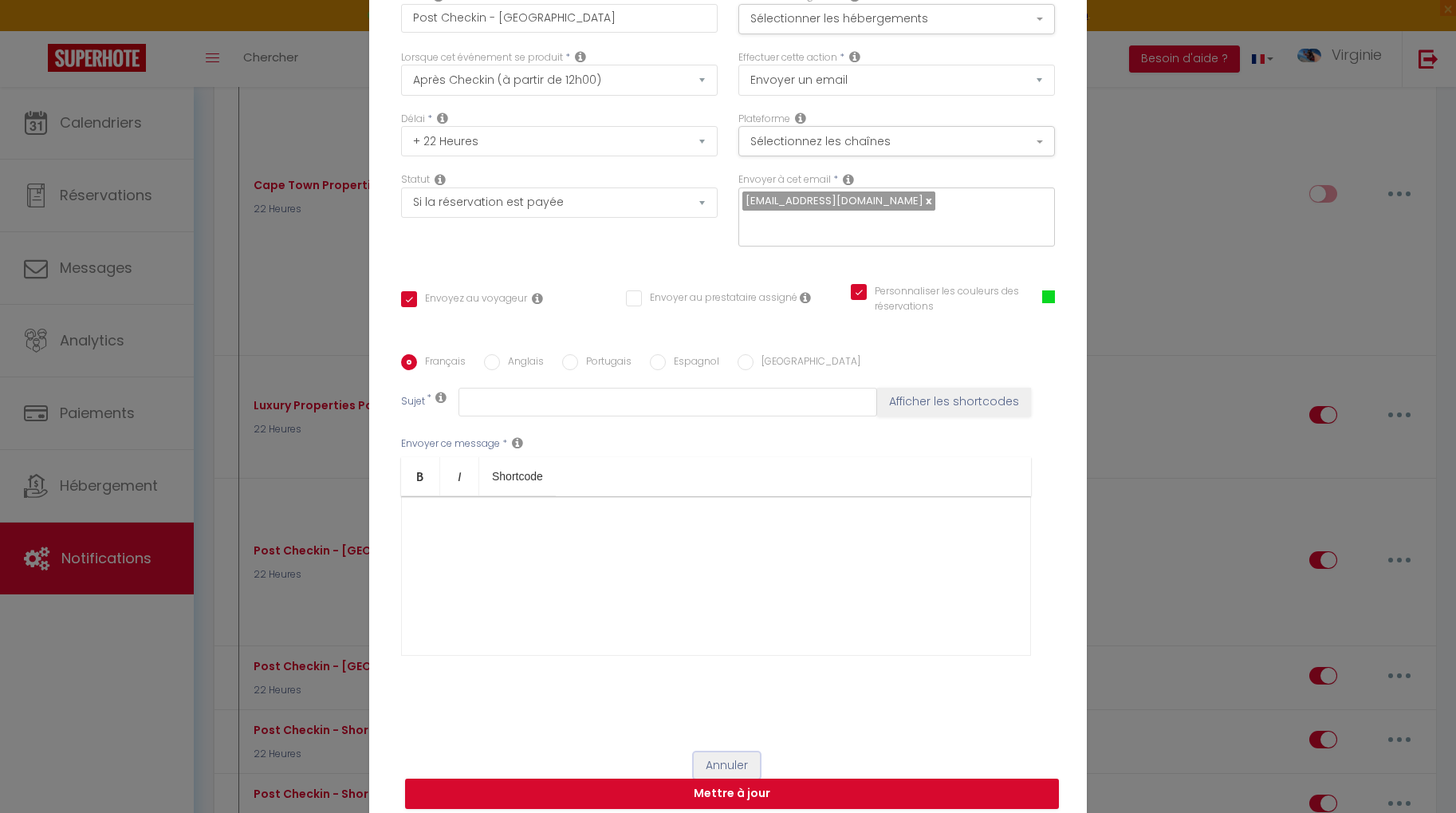
drag, startPoint x: 734, startPoint y: 754, endPoint x: 758, endPoint y: 737, distance: 29.4
click at [734, 754] on button "Annuler" at bounding box center [726, 765] width 66 height 27
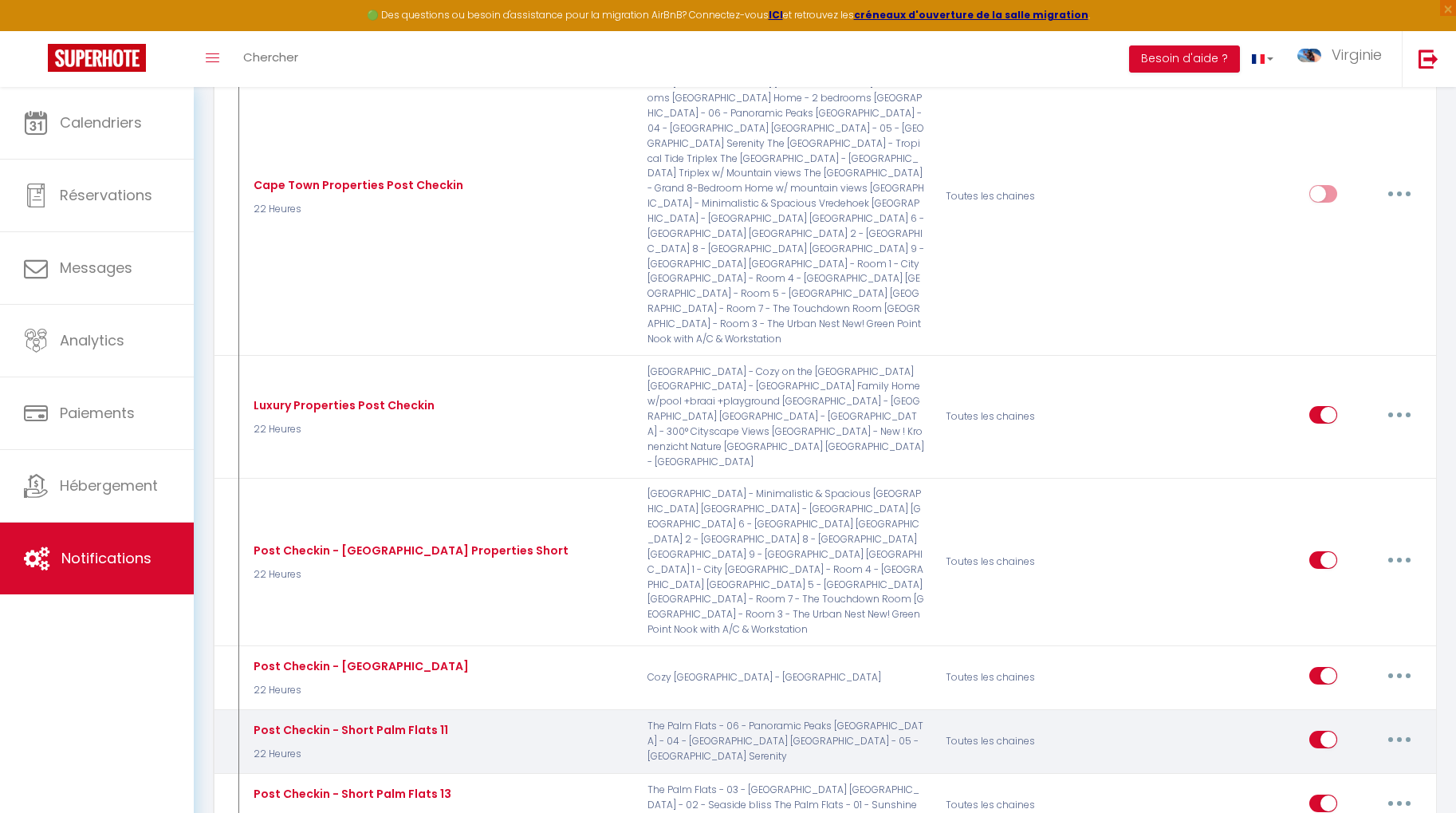
click at [1400, 727] on button "button" at bounding box center [1399, 739] width 45 height 25
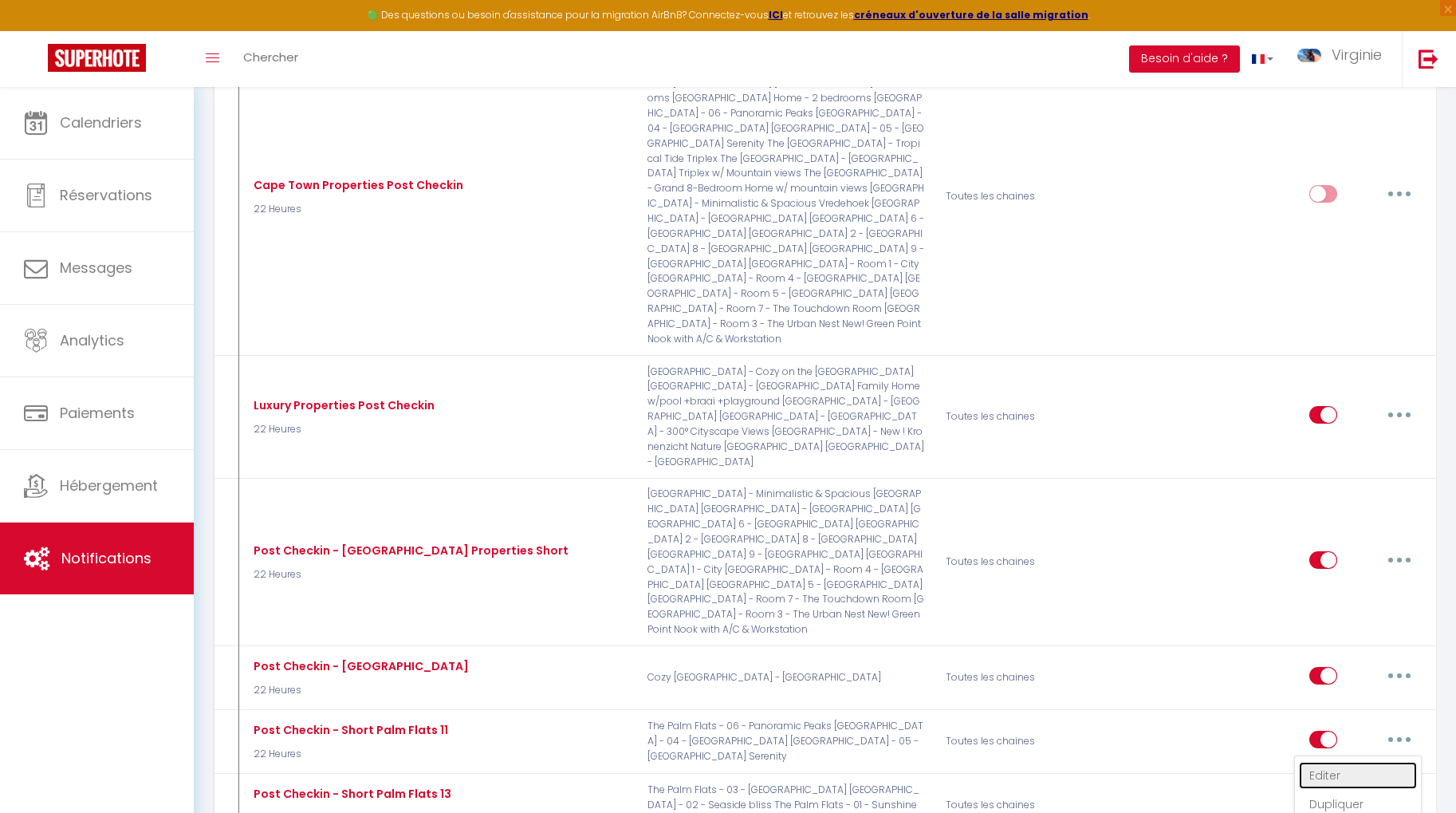
click at [1331, 762] on link "Editer" at bounding box center [1357, 775] width 118 height 27
type input "Post Checkin - Short Palm Flats 11"
checkbox input "true"
checkbox input "false"
checkbox input "true"
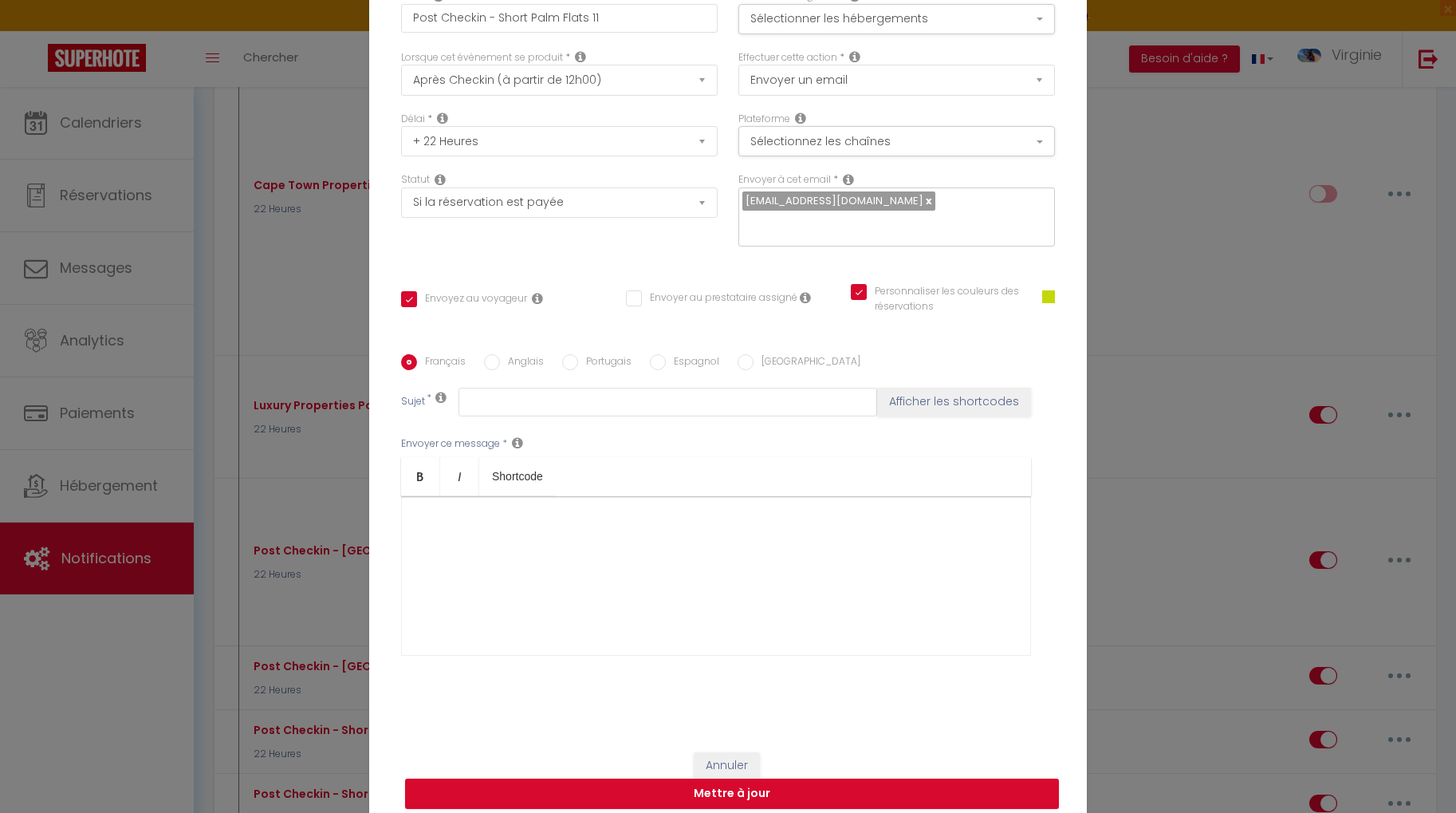
click at [1046, 290] on span at bounding box center [1048, 296] width 13 height 13
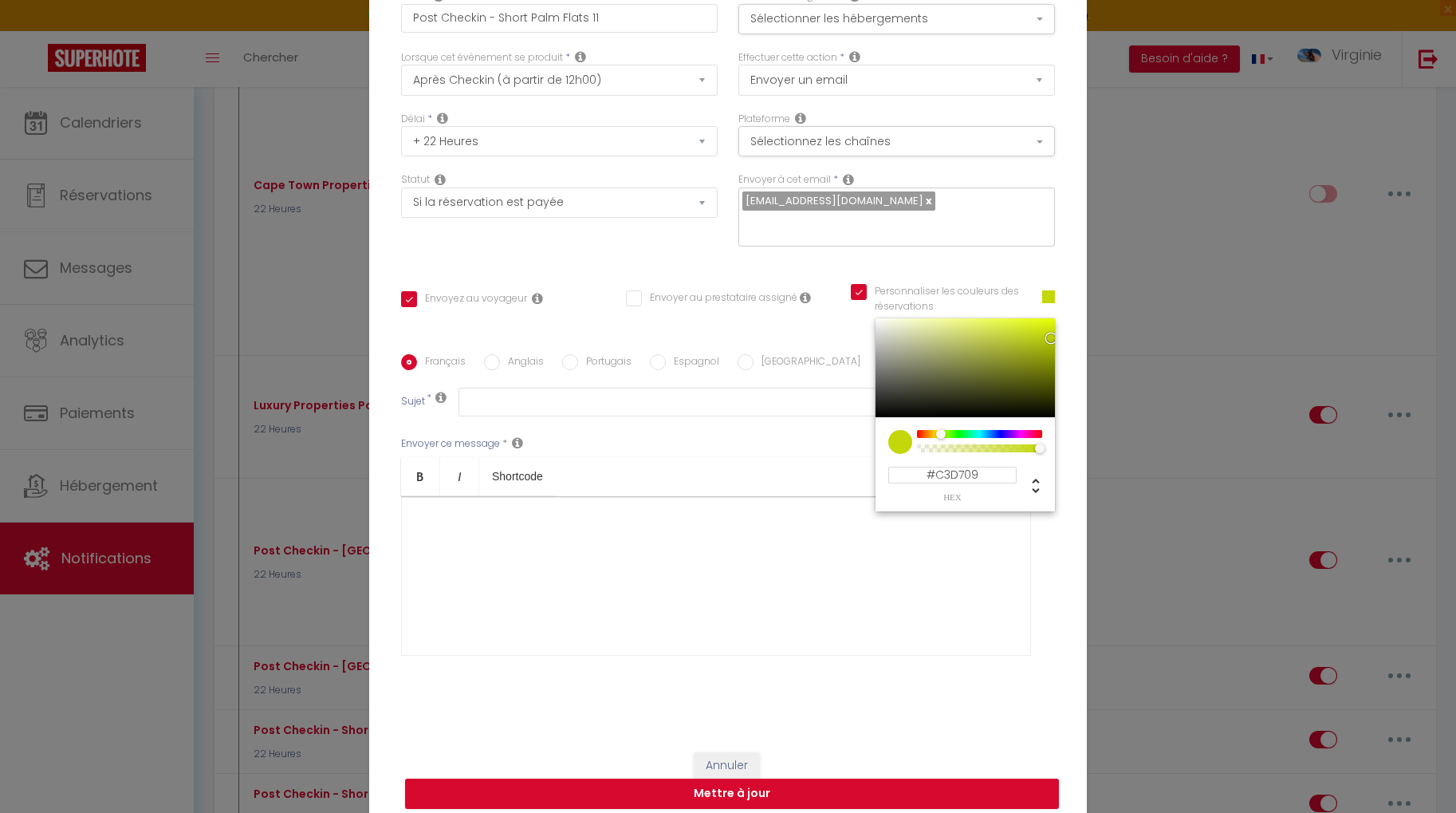
click at [956, 466] on input "#C3D709" at bounding box center [953, 474] width 128 height 17
click at [957, 466] on input "#C3D709" at bounding box center [953, 474] width 128 height 17
paste input "52"
type input "#52D709"
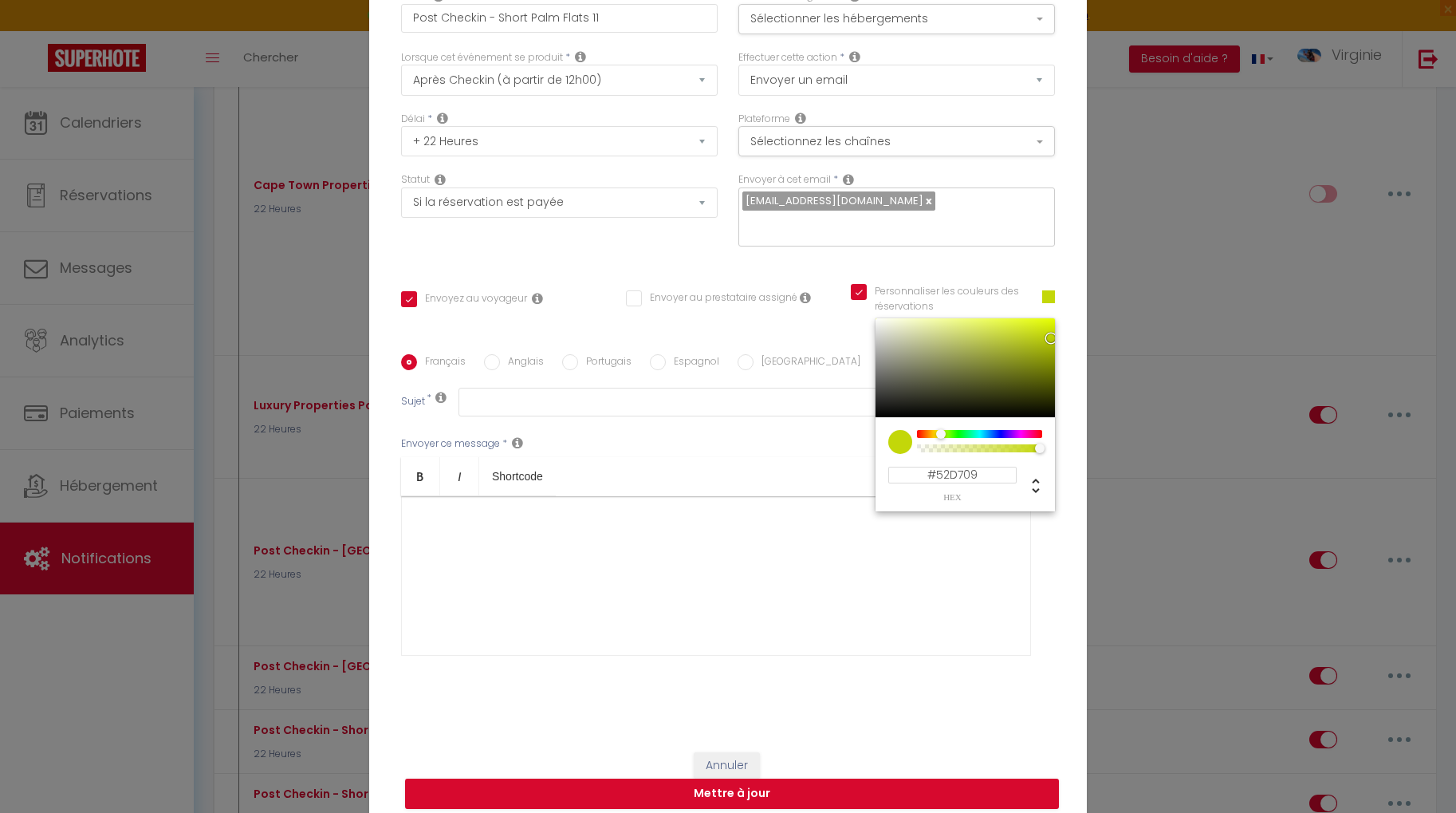
checkbox input "true"
checkbox input "false"
checkbox input "true"
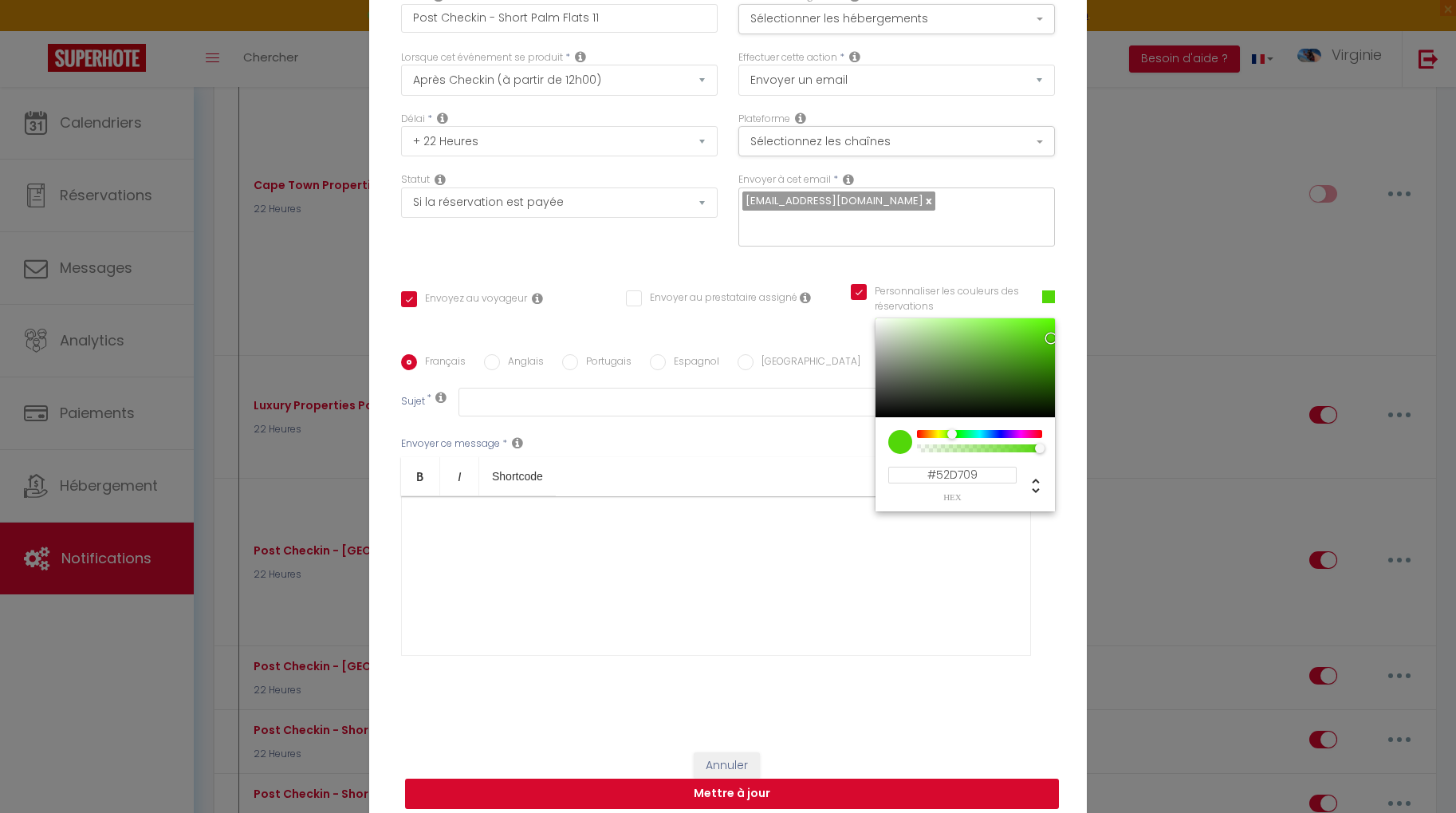
type input "#52D709"
click at [721, 784] on button "Mettre à jour" at bounding box center [732, 793] width 654 height 30
checkbox input "true"
checkbox input "false"
checkbox input "true"
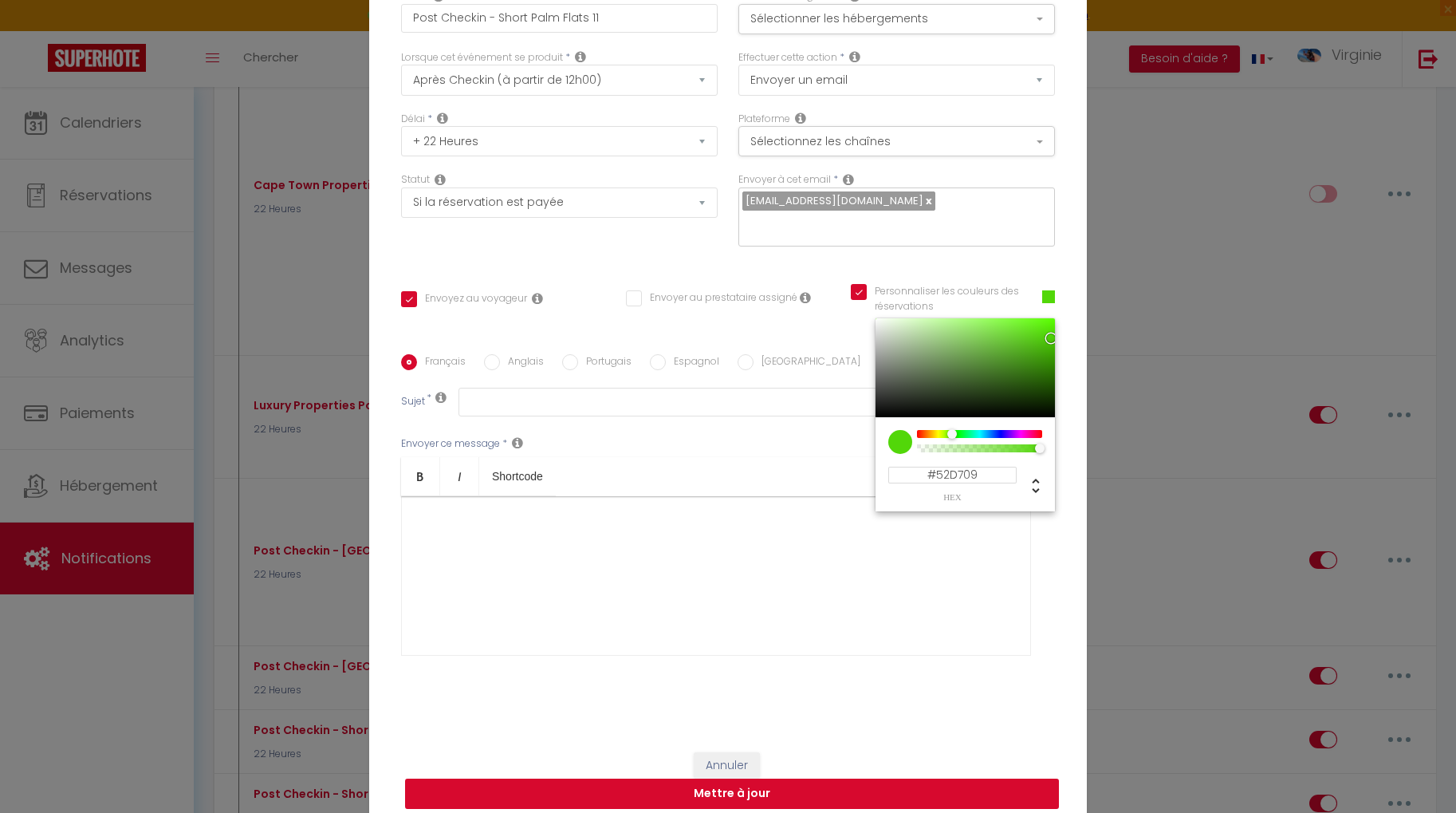
scroll to position [88, 0]
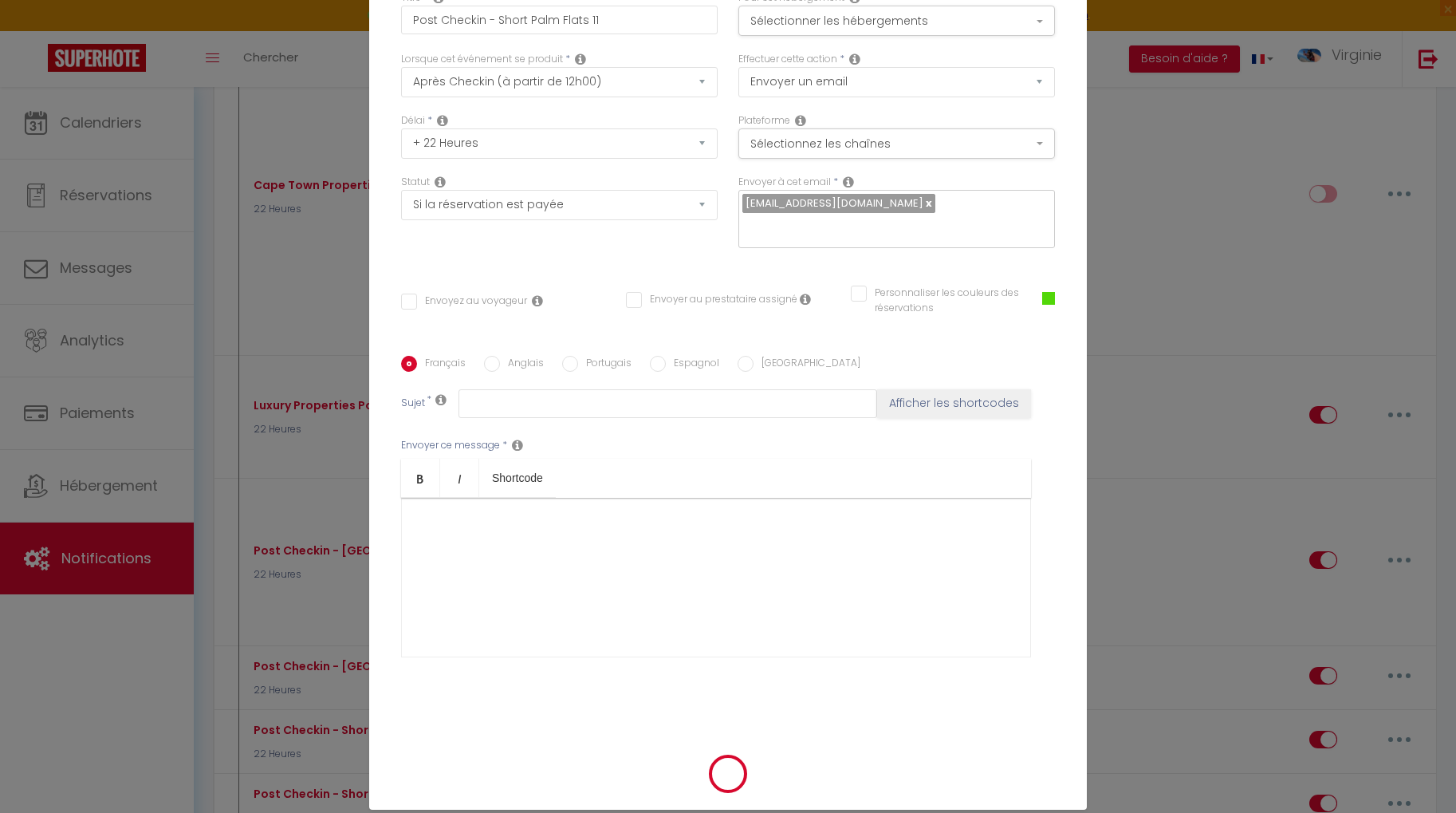
select select "1"
select select
checkbox input "false"
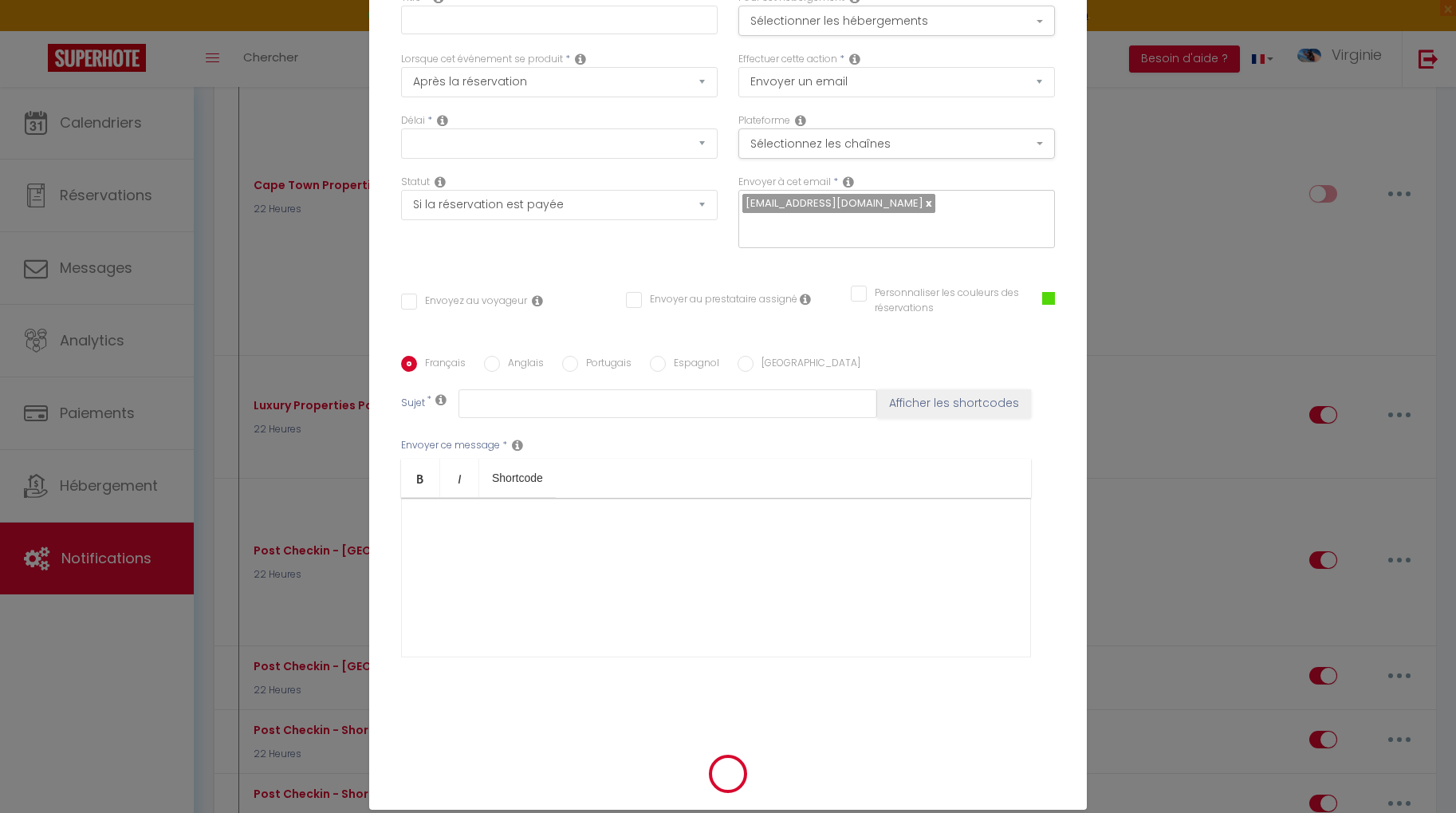
checkbox input "false"
radio input "false"
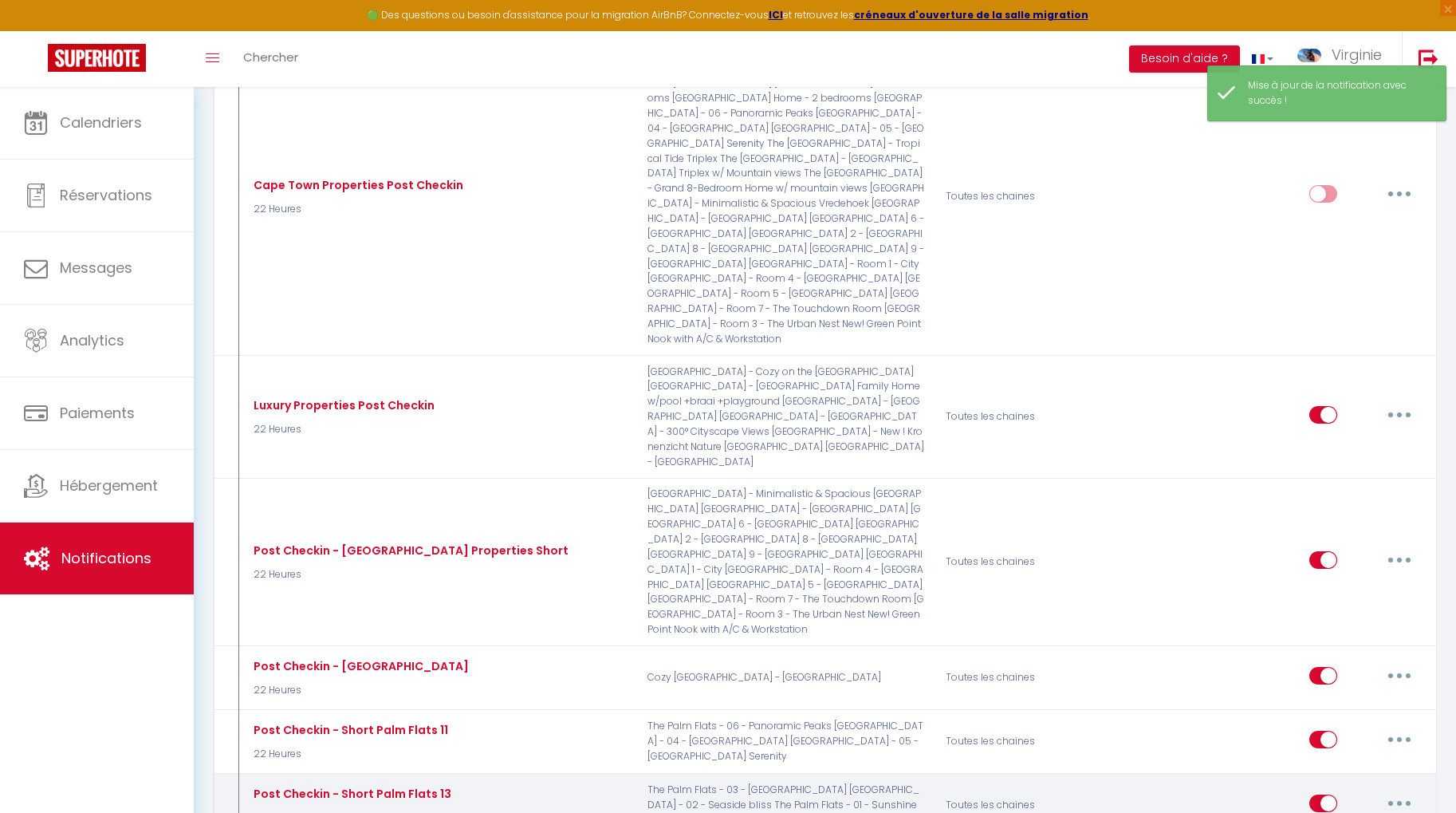
select select
checkbox input "false"
click at [1402, 790] on button "button" at bounding box center [1399, 802] width 45 height 25
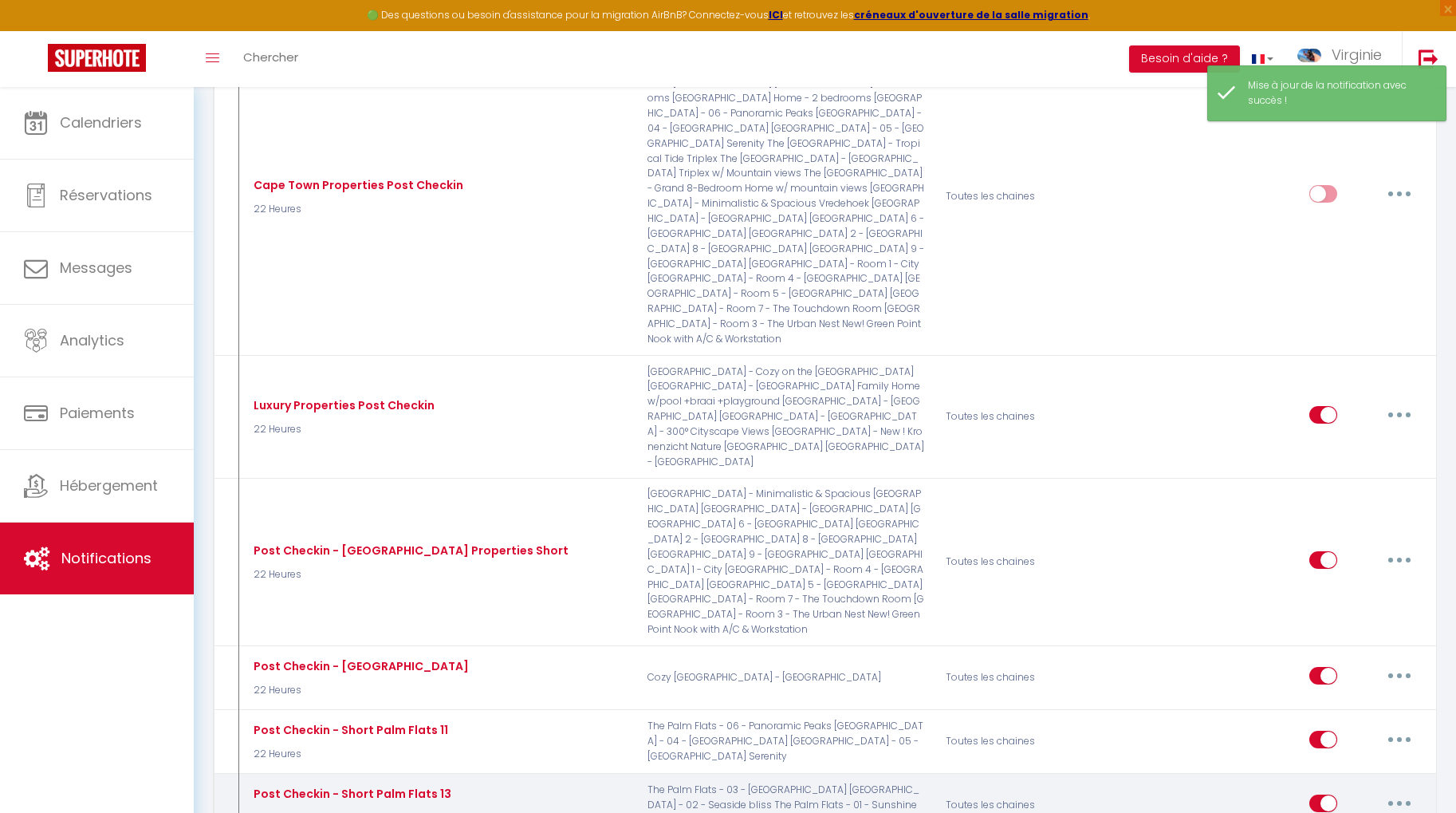
type input "Post Checkin - Short Palm Flats 13"
select select "3"
select select "22 Heures"
select select "if_booking_is_paid"
checkbox input "true"
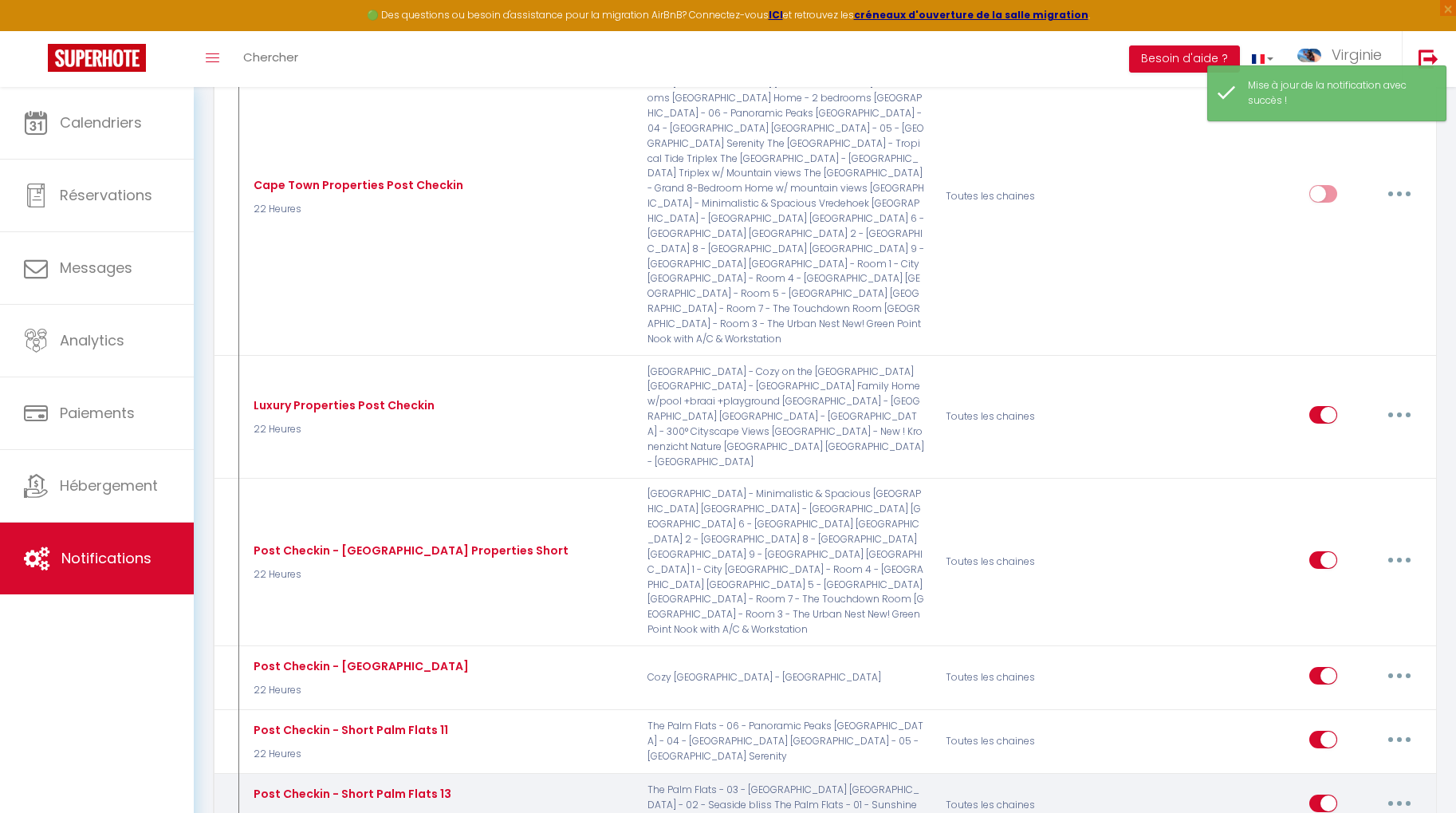
checkbox input "false"
radio input "true"
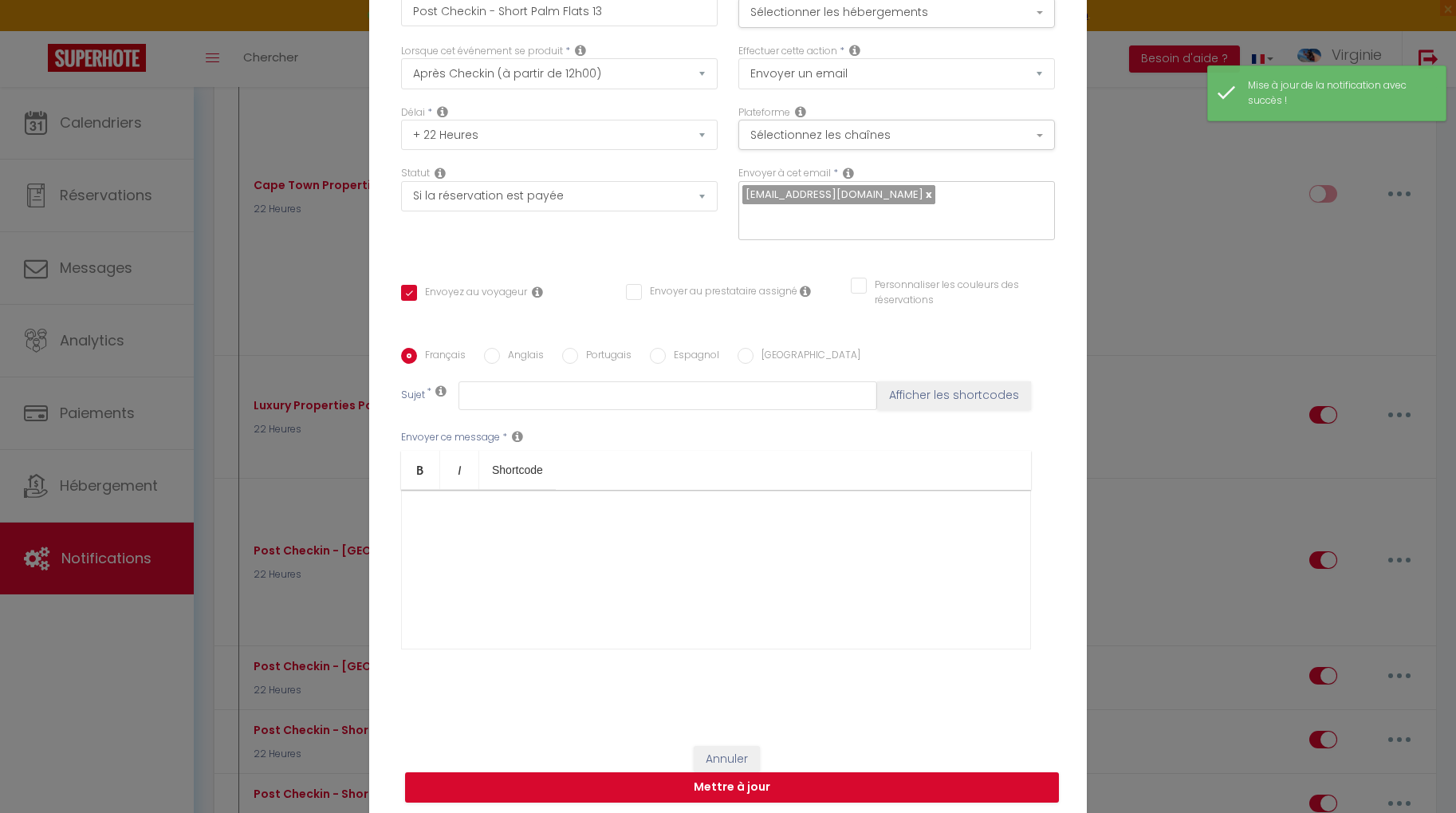
click at [893, 278] on input "Personnaliser les couleurs des réservations" at bounding box center [943, 286] width 184 height 16
checkbox input "true"
checkbox input "false"
click at [1048, 284] on span at bounding box center [1048, 291] width 13 height 13
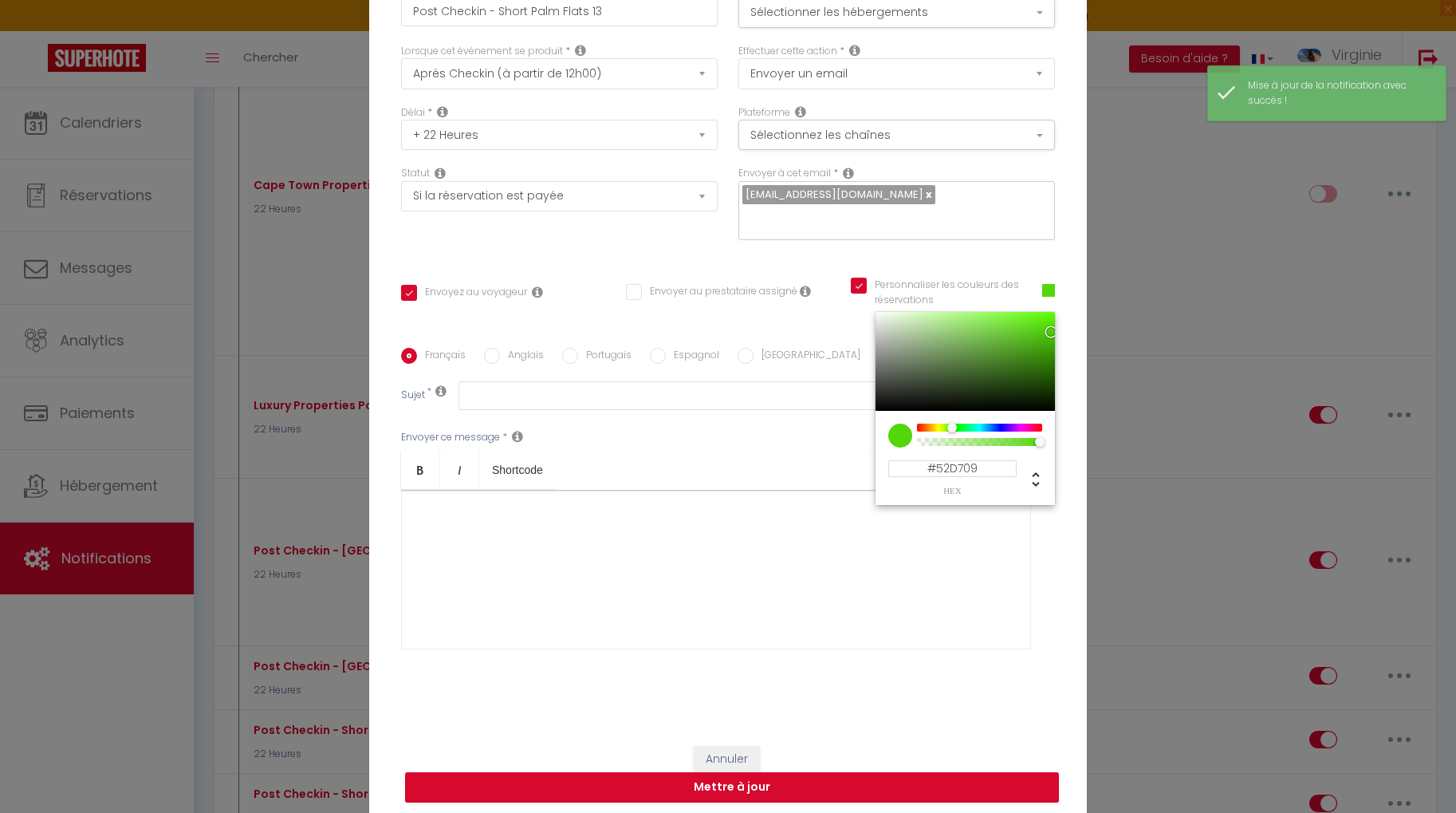
click at [821, 606] on div "​" at bounding box center [716, 569] width 630 height 159
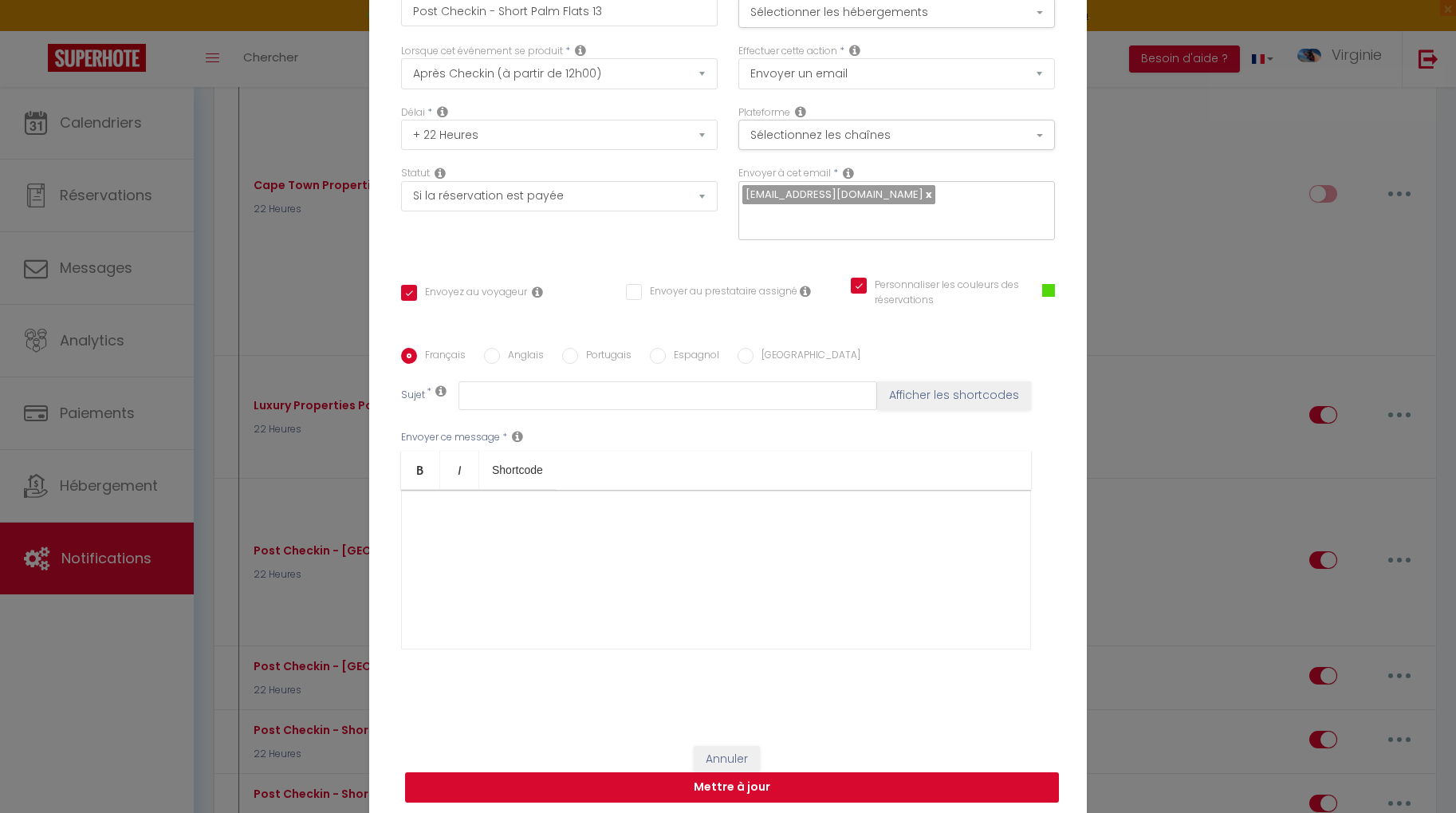
click at [766, 774] on button "Mettre à jour" at bounding box center [732, 786] width 654 height 30
checkbox input "true"
checkbox input "false"
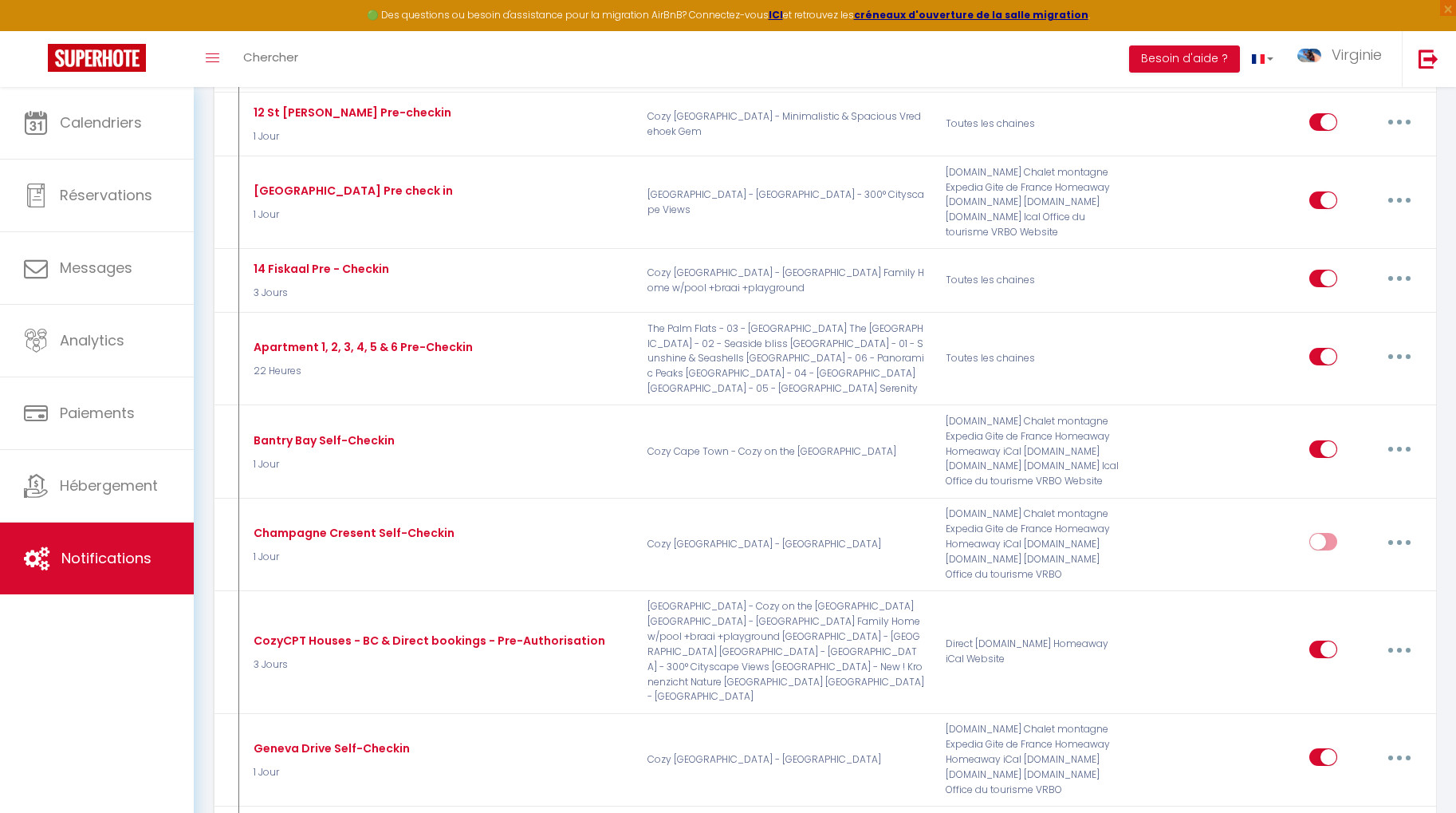
scroll to position [883, 0]
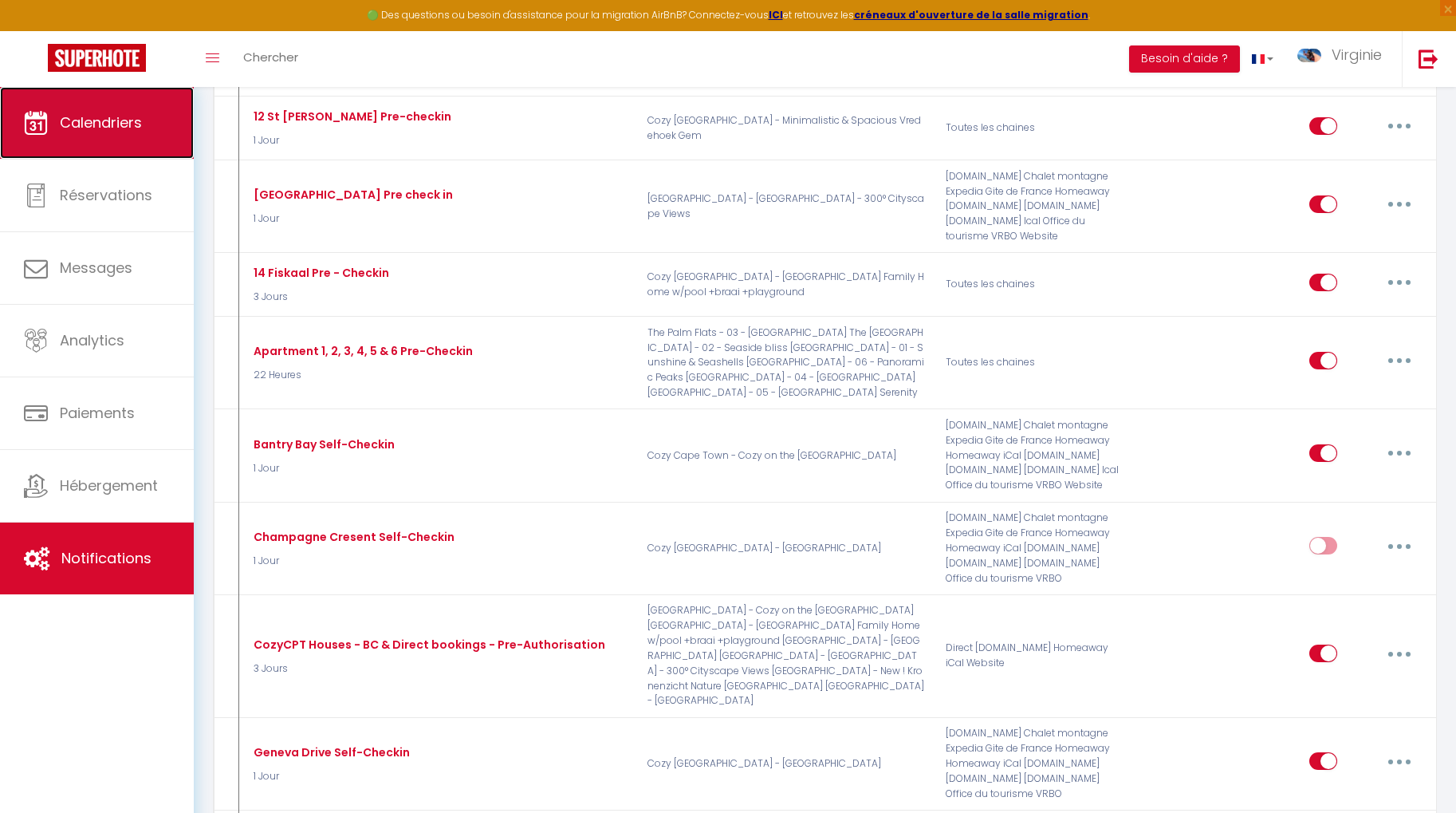
click at [112, 138] on link "Calendriers" at bounding box center [97, 123] width 194 height 71
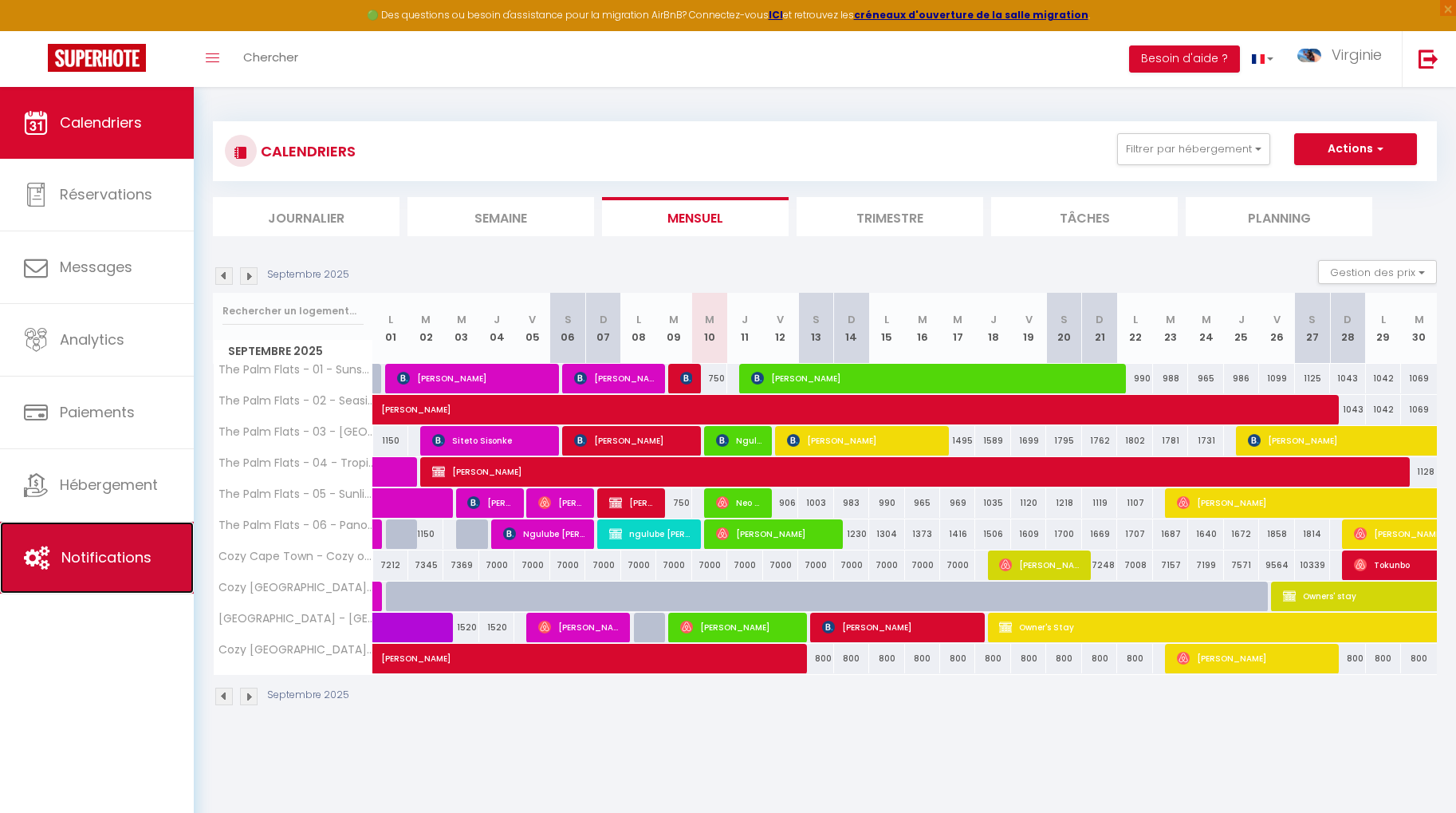
click at [103, 548] on span "Notifications" at bounding box center [106, 557] width 90 height 20
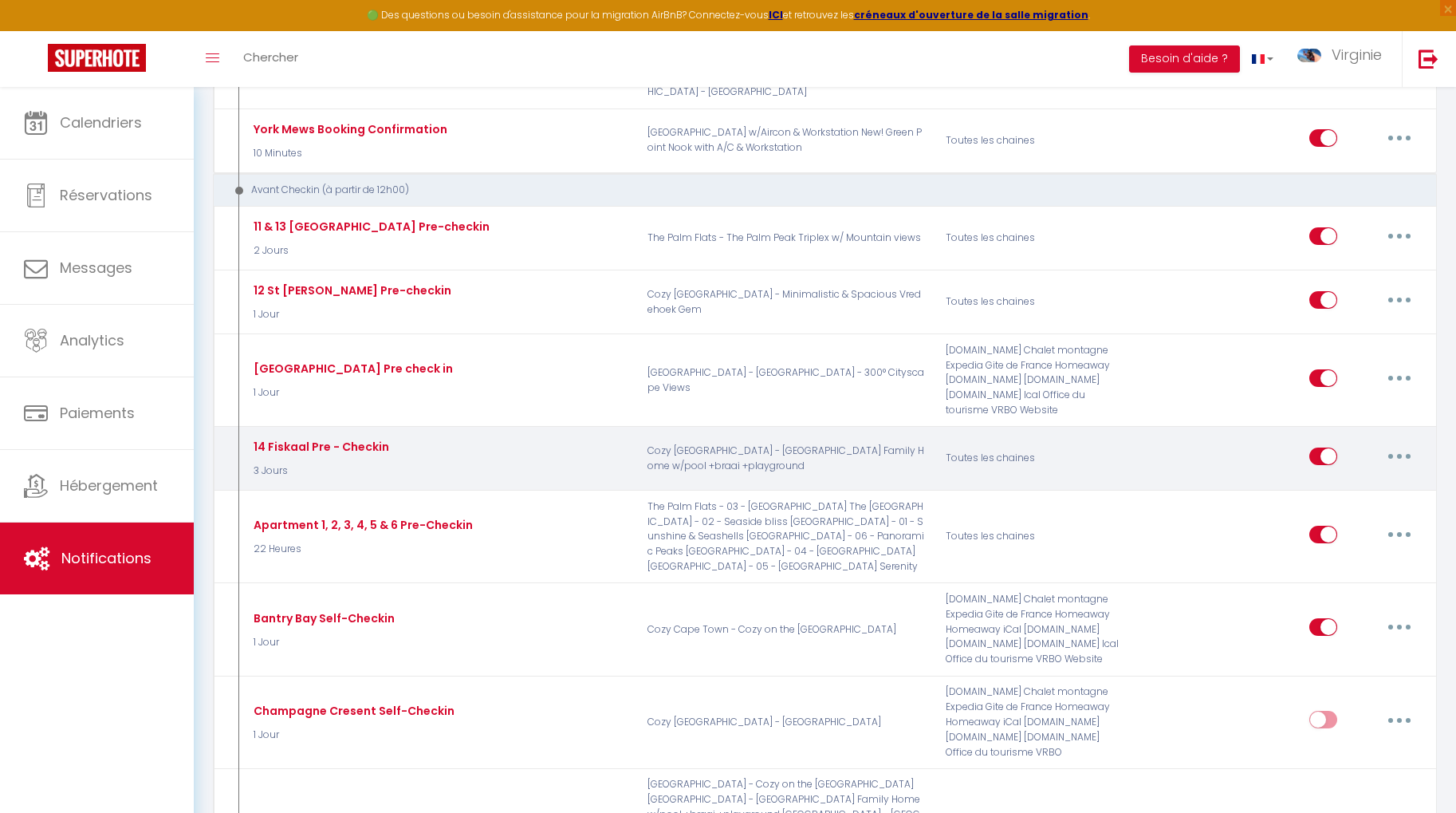
scroll to position [700, 0]
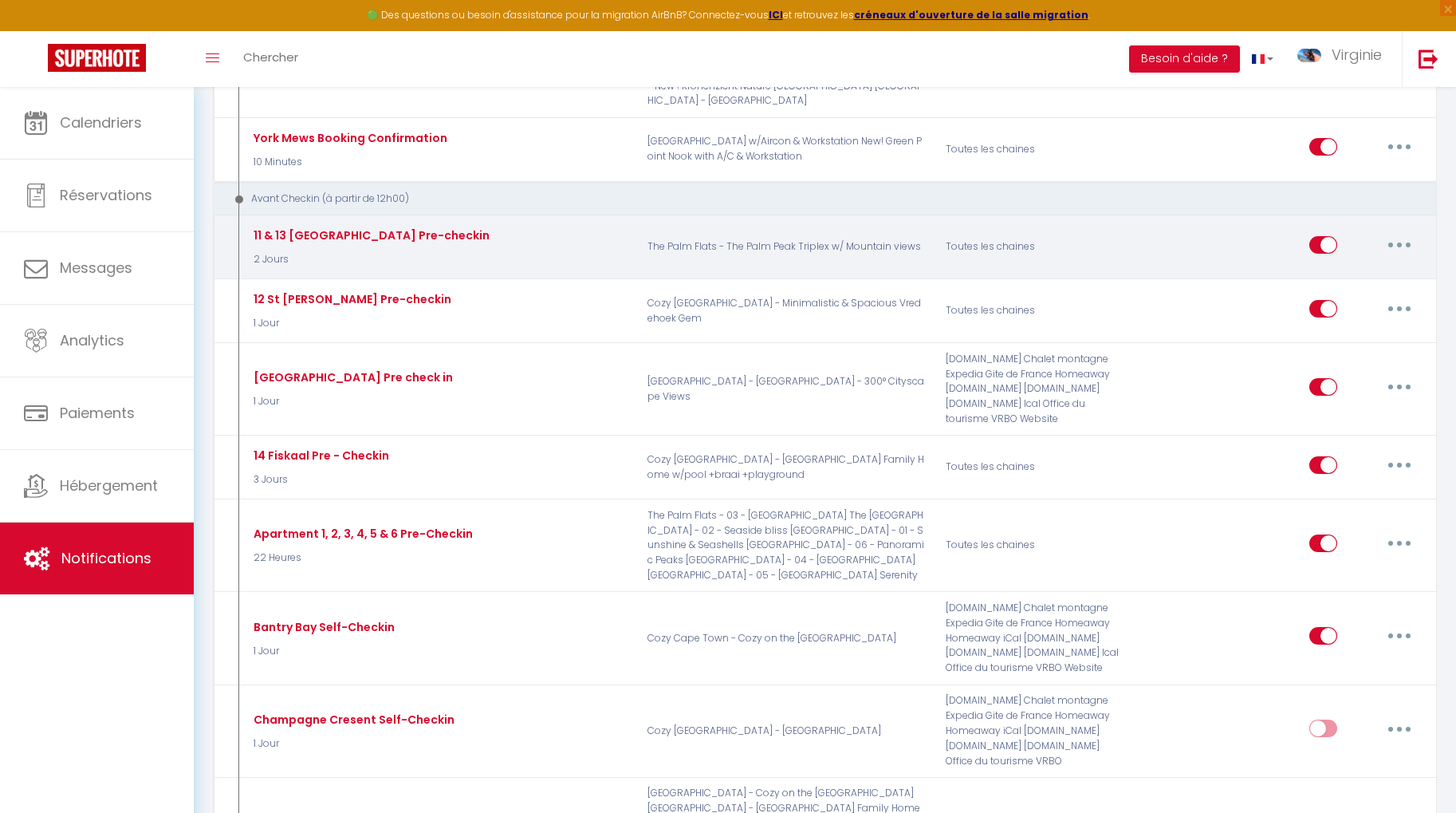
click at [1402, 232] on button "button" at bounding box center [1399, 244] width 45 height 25
click at [1387, 267] on link "Editer" at bounding box center [1357, 280] width 118 height 27
type input "11 & 13 [GEOGRAPHIC_DATA] Pre-checkin"
select select "2 Jours"
select select "if_booking_is_paid"
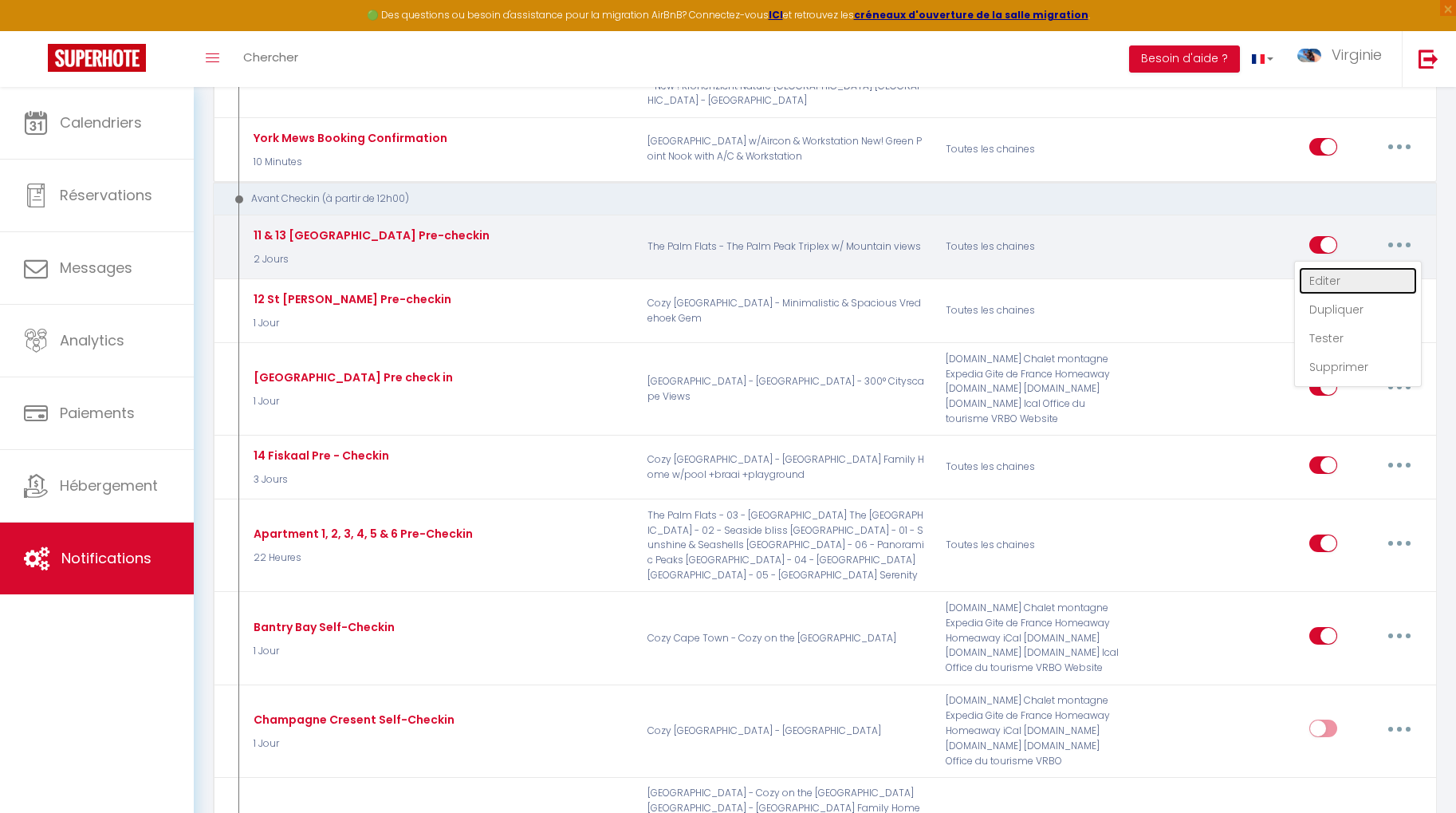
checkbox input "true"
checkbox input "false"
checkbox input "true"
radio input "true"
type input "Informations d'entrée autonome pour votre séjour aux [GEOGRAPHIC_DATA]"
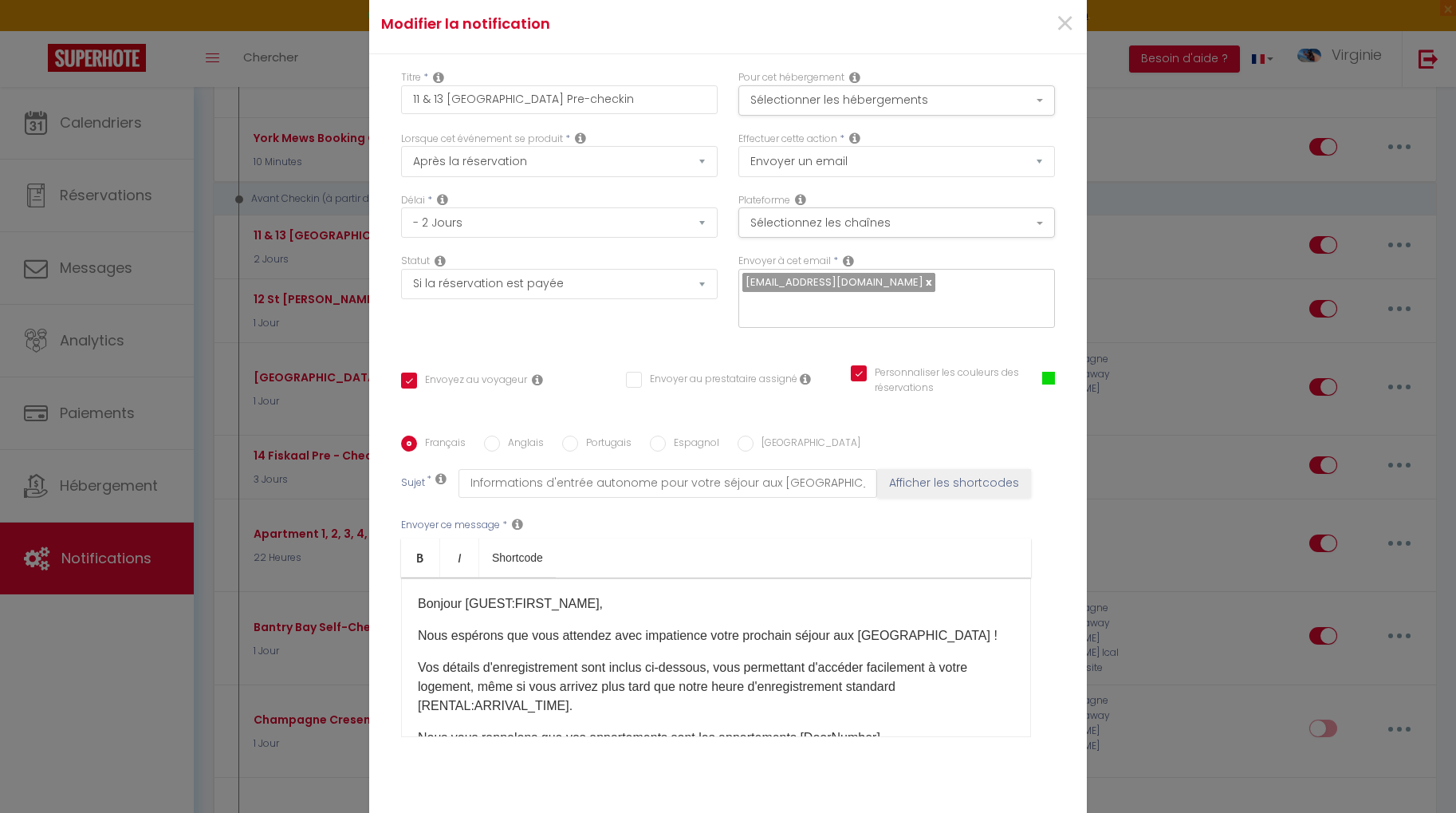
click at [1047, 372] on span at bounding box center [1048, 378] width 13 height 13
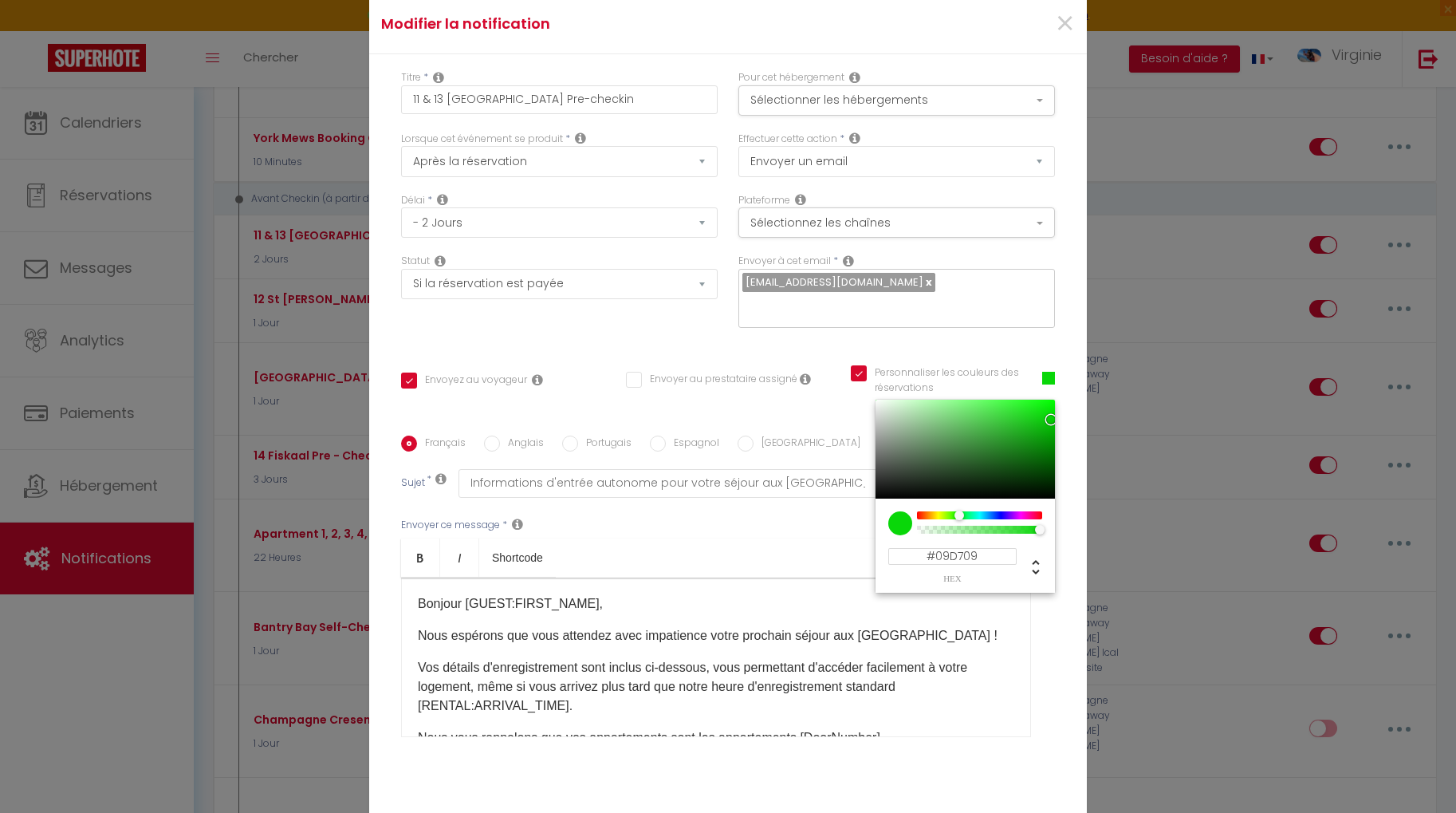
click at [981, 548] on input "#09D709" at bounding box center [953, 556] width 128 height 17
click at [1065, 32] on span "×" at bounding box center [1065, 24] width 20 height 48
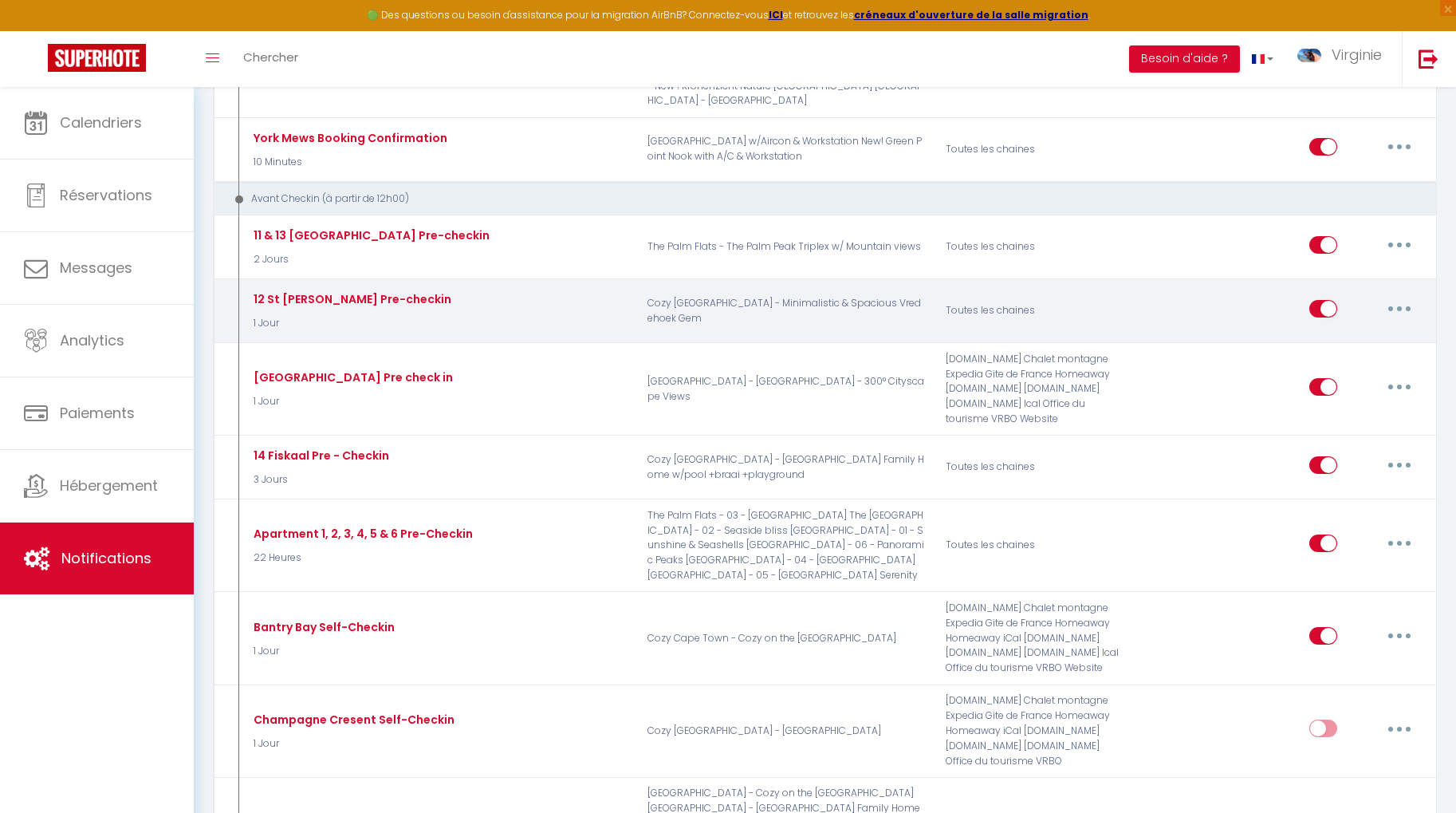
click at [1394, 296] on button "button" at bounding box center [1399, 308] width 45 height 25
click at [1353, 331] on link "Editer" at bounding box center [1357, 344] width 118 height 27
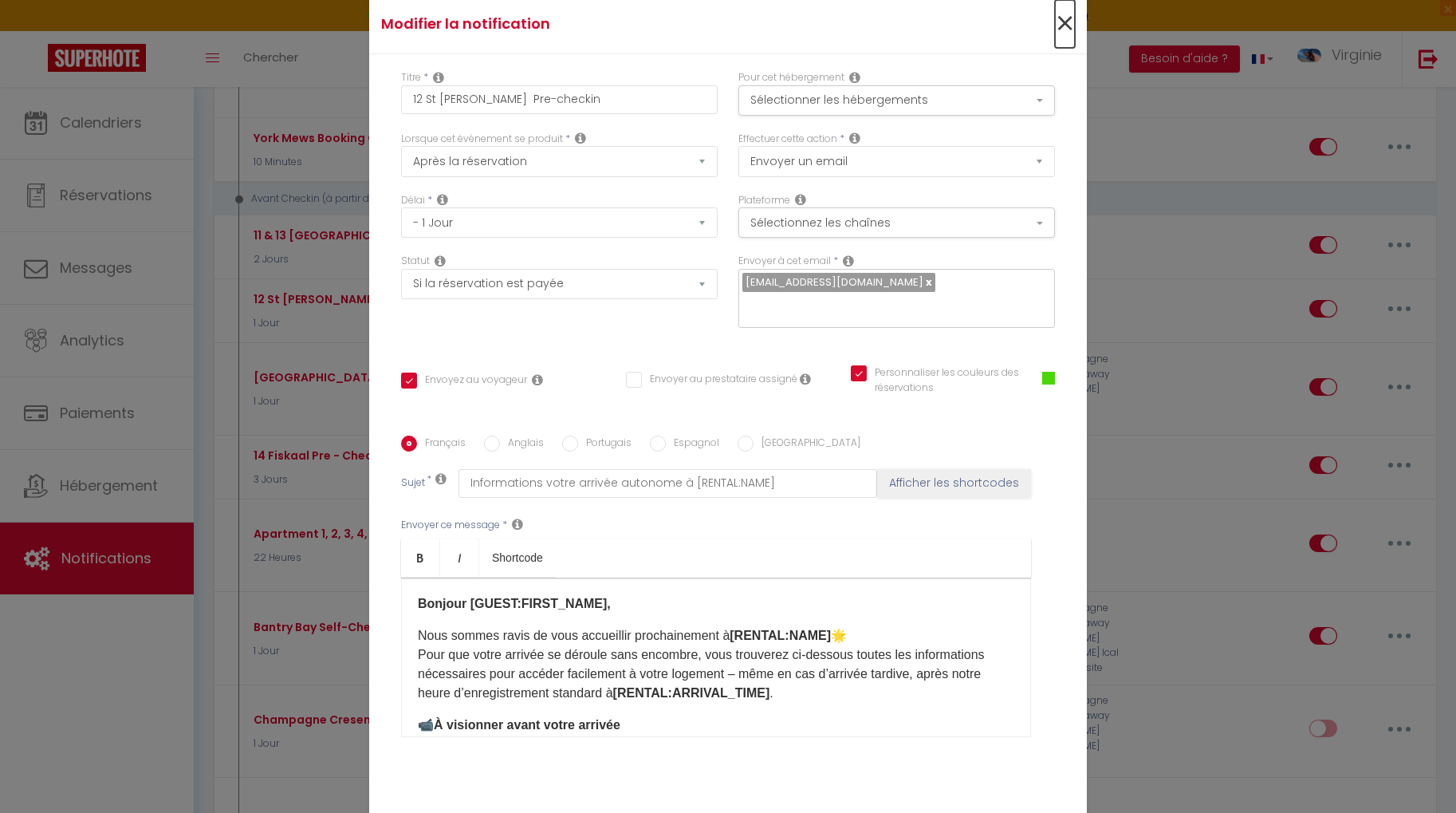
click at [1071, 34] on span "×" at bounding box center [1065, 24] width 20 height 48
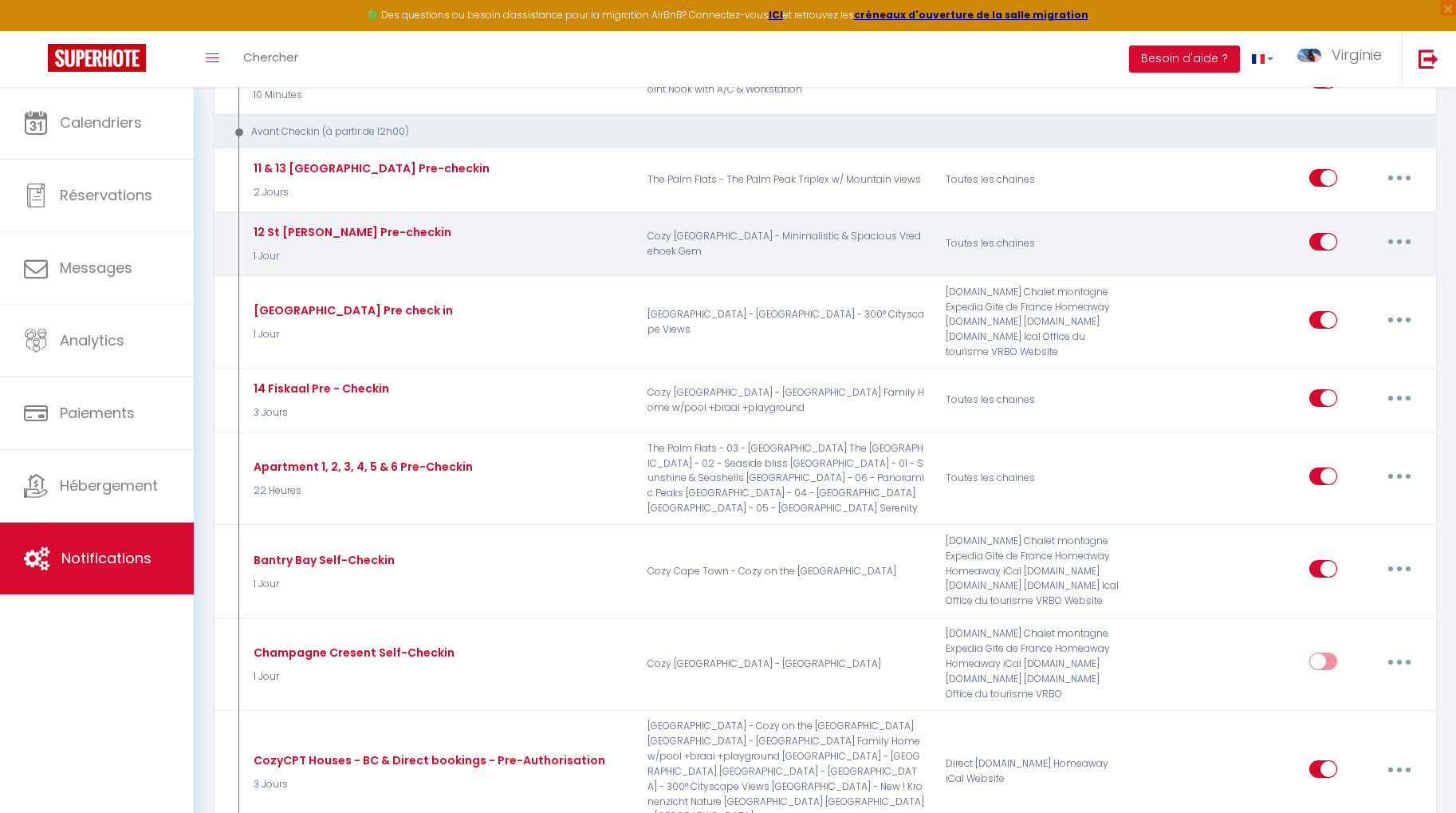
scroll to position [775, 0]
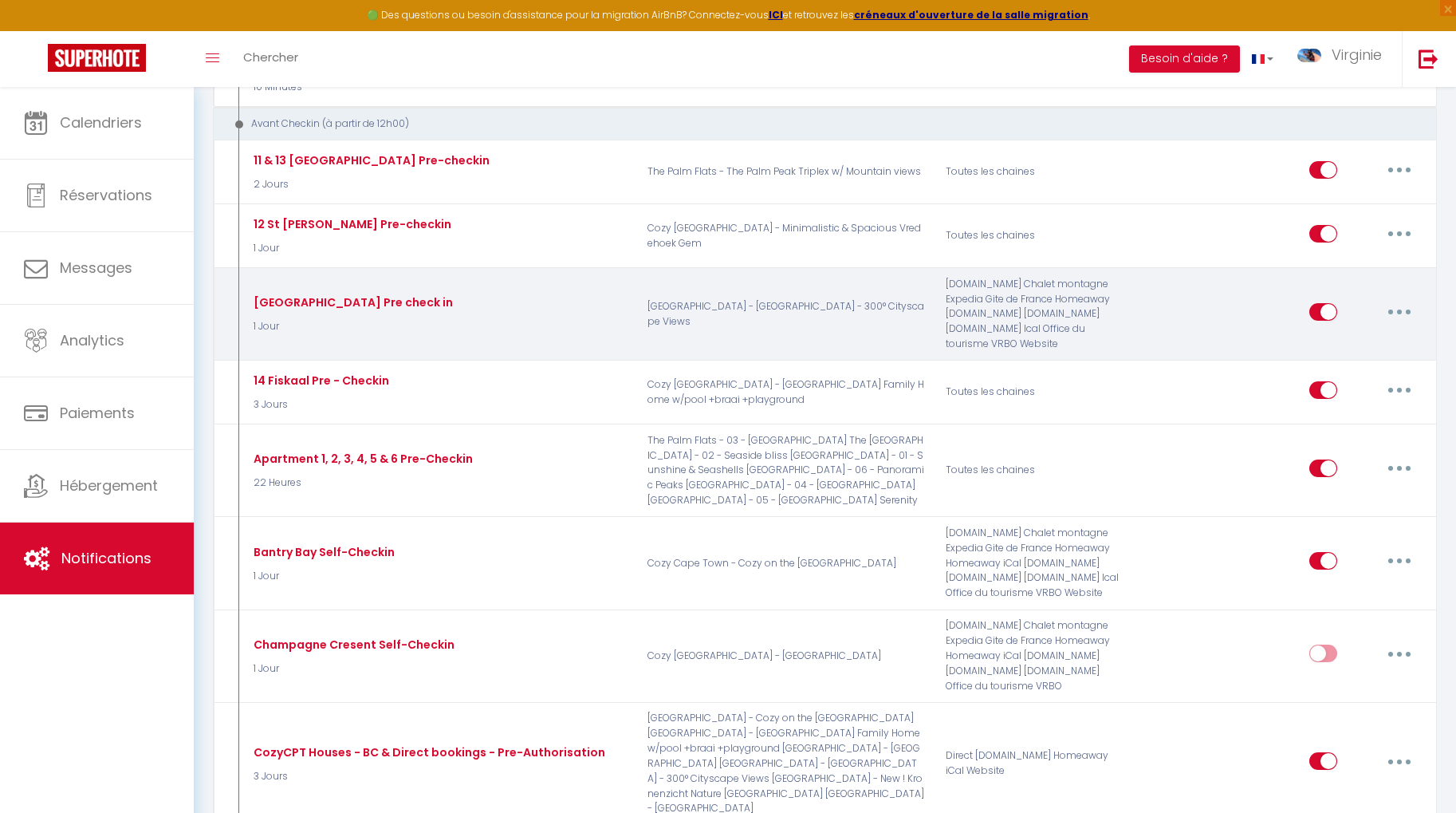
click at [1393, 299] on button "button" at bounding box center [1399, 311] width 45 height 25
click at [1339, 334] on link "Editer" at bounding box center [1357, 347] width 118 height 27
type input "[GEOGRAPHIC_DATA] Pre check in"
checkbox input "true"
checkbox input "false"
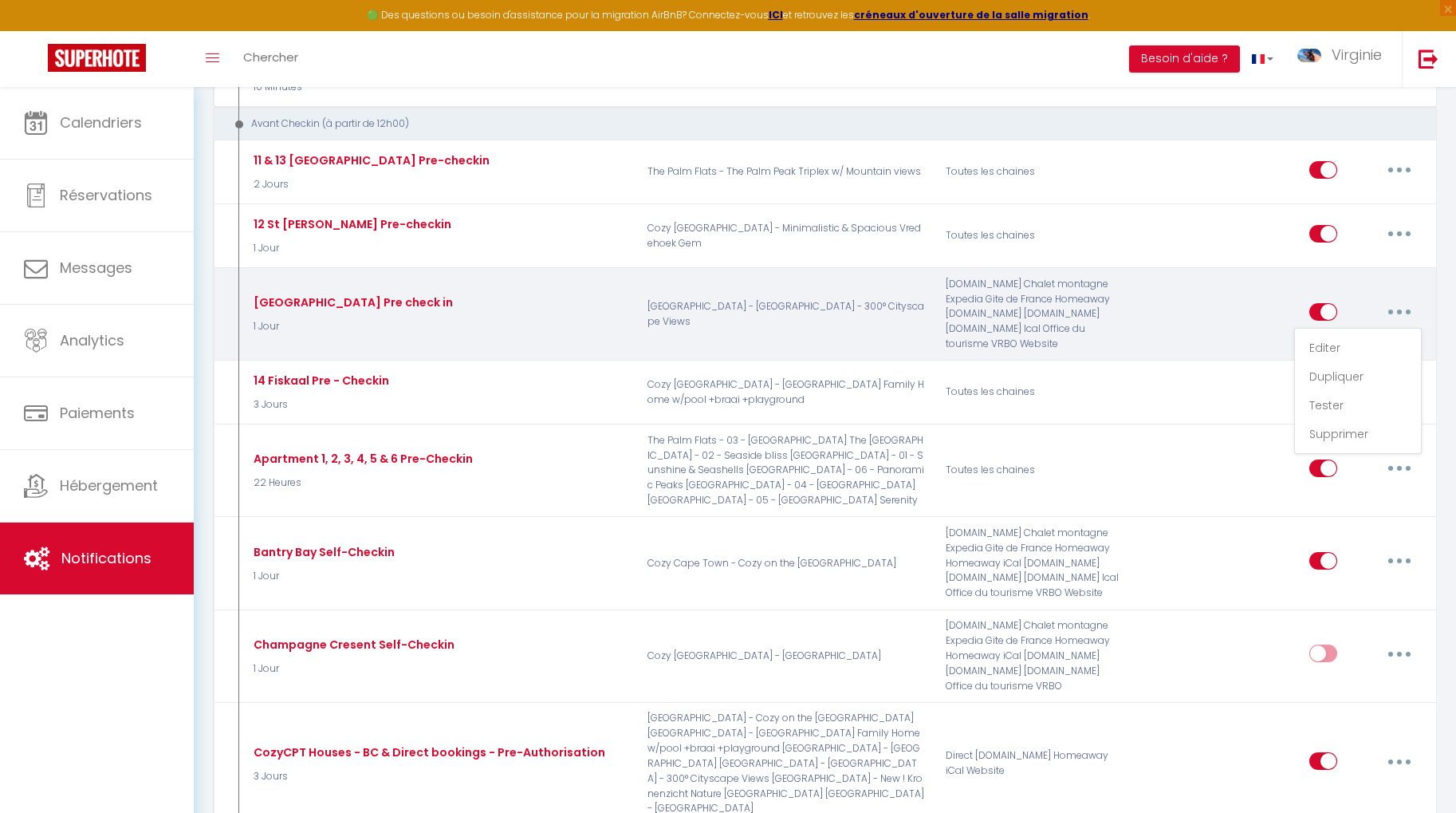
checkbox input "true"
type input "Informations pour votre arrivée autonome à [RENTAL:NAME]"
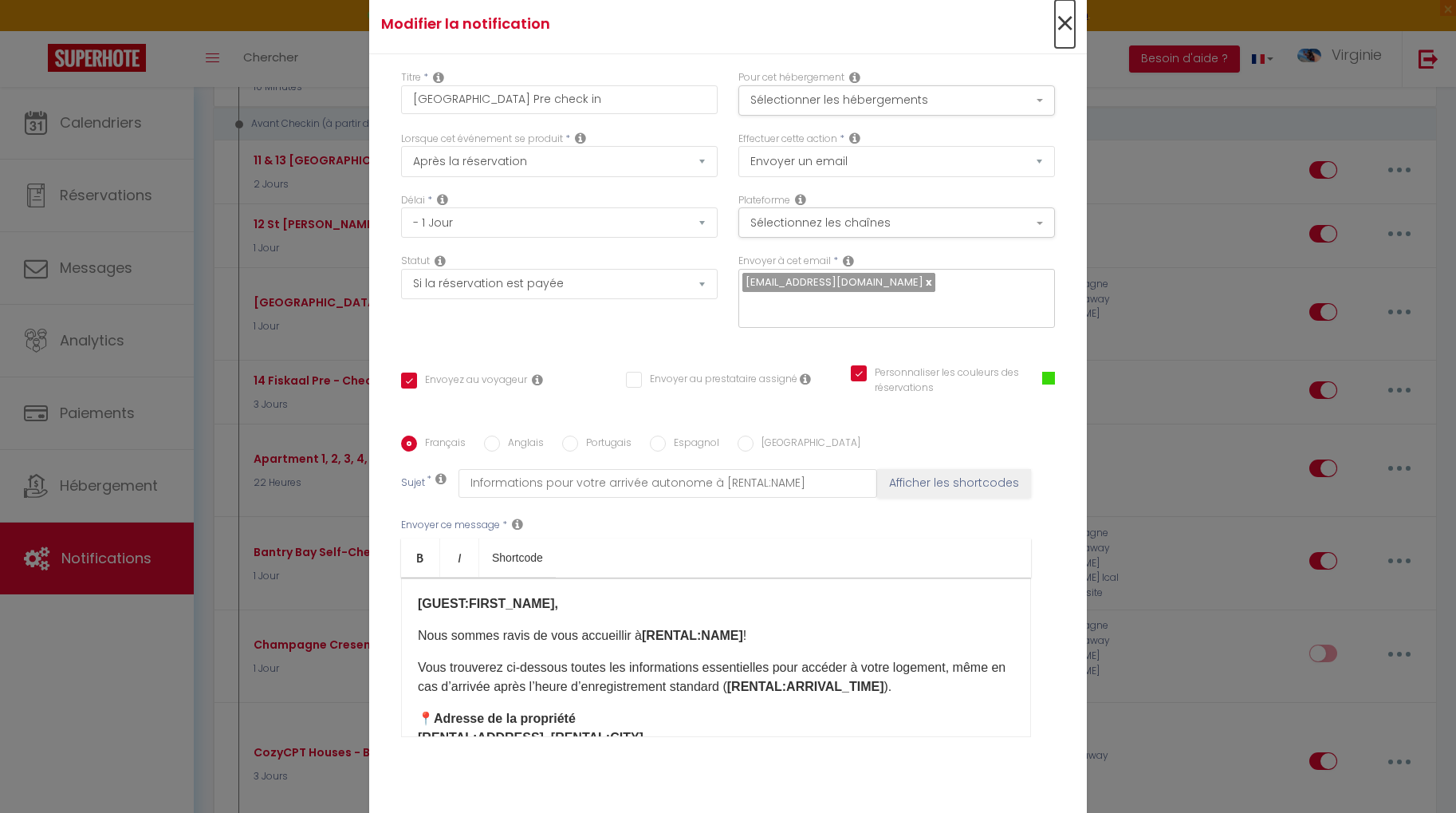
drag, startPoint x: 1069, startPoint y: 32, endPoint x: 1093, endPoint y: 70, distance: 44.9
click at [1069, 32] on span "×" at bounding box center [1065, 24] width 20 height 48
type input "[GEOGRAPHIC_DATA] Pre check in"
checkbox input "true"
checkbox input "false"
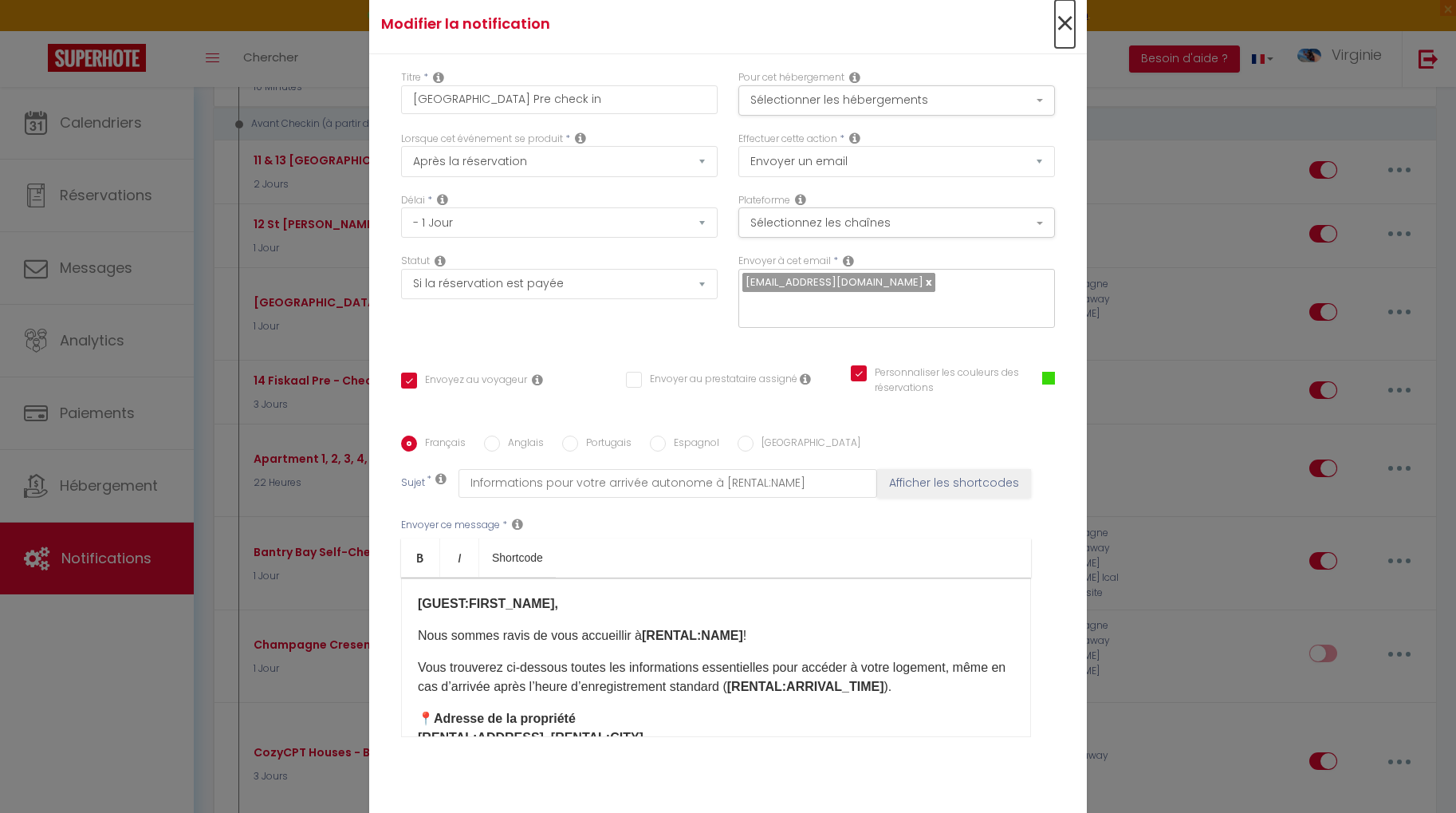
checkbox input "true"
radio input "true"
type input "Informations pour votre arrivée autonome à [RENTAL:NAME]"
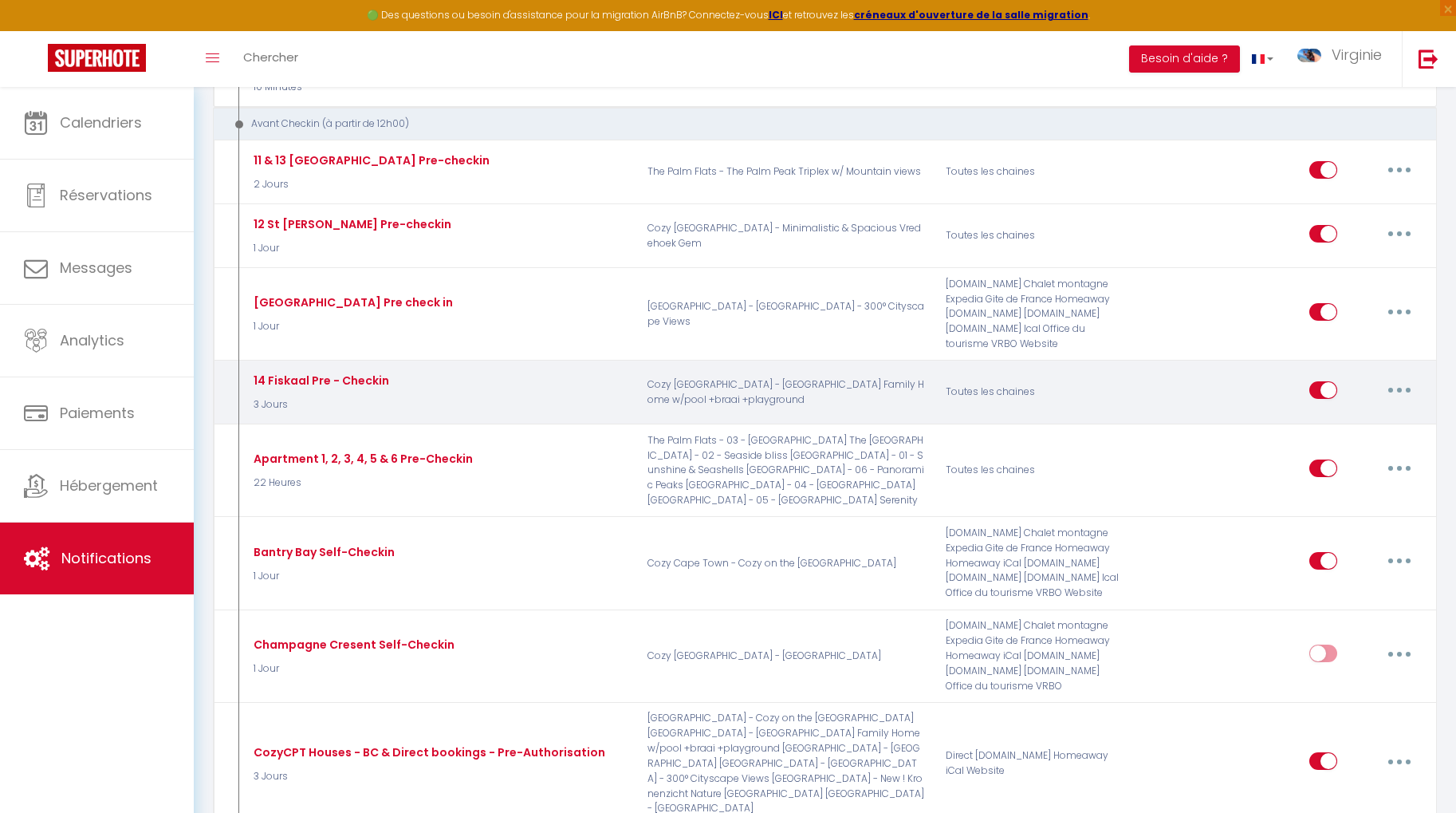
click at [1399, 377] on button "button" at bounding box center [1399, 389] width 45 height 25
click at [1367, 413] on link "Editer" at bounding box center [1357, 426] width 118 height 27
type input "14 Fiskaal Pre - Checkin"
select select "3 Jours"
checkbox input "true"
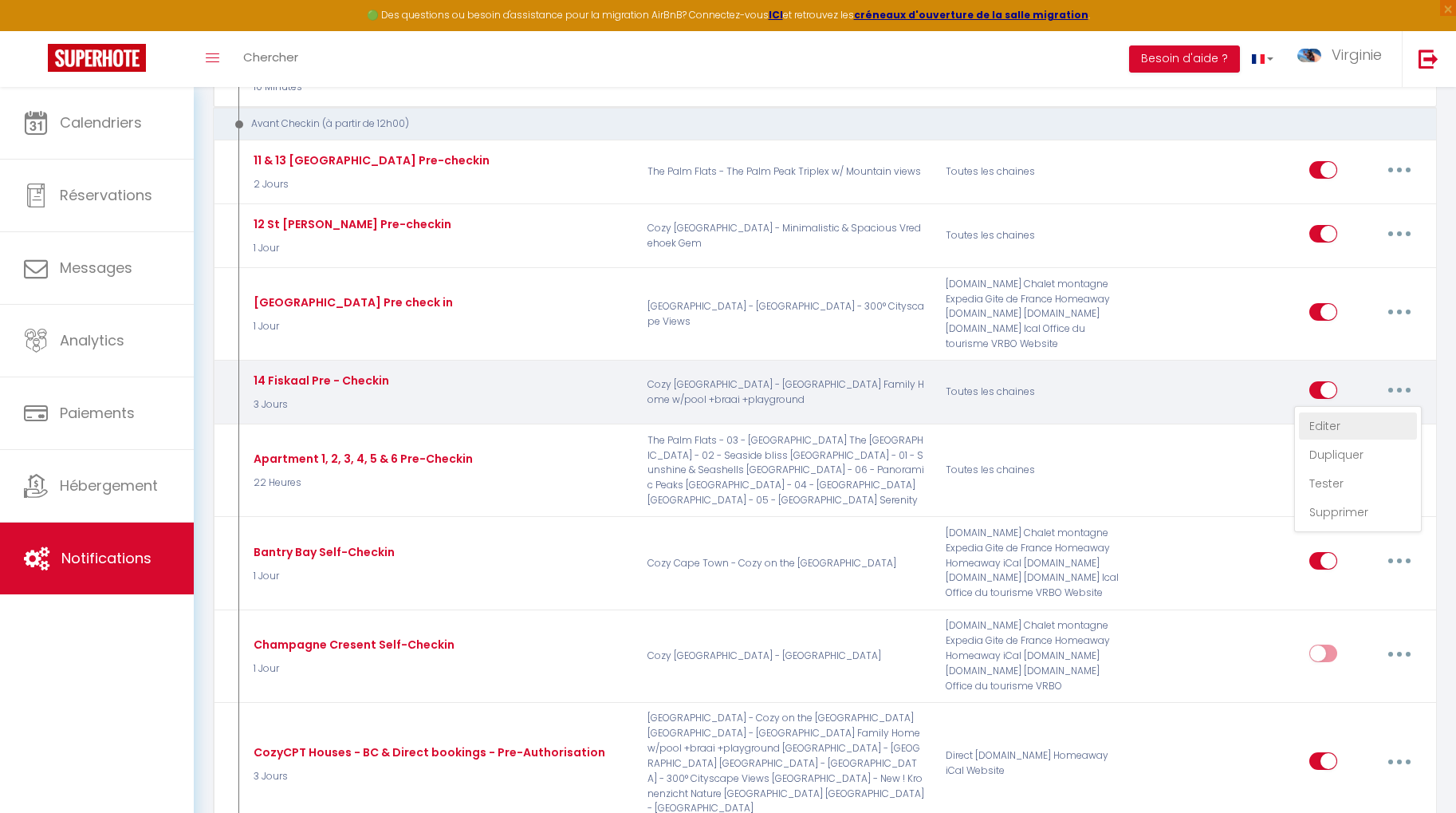
checkbox input "false"
checkbox input "true"
type input "Vos détails de pré-enregistrement pour The [GEOGRAPHIC_DATA]"
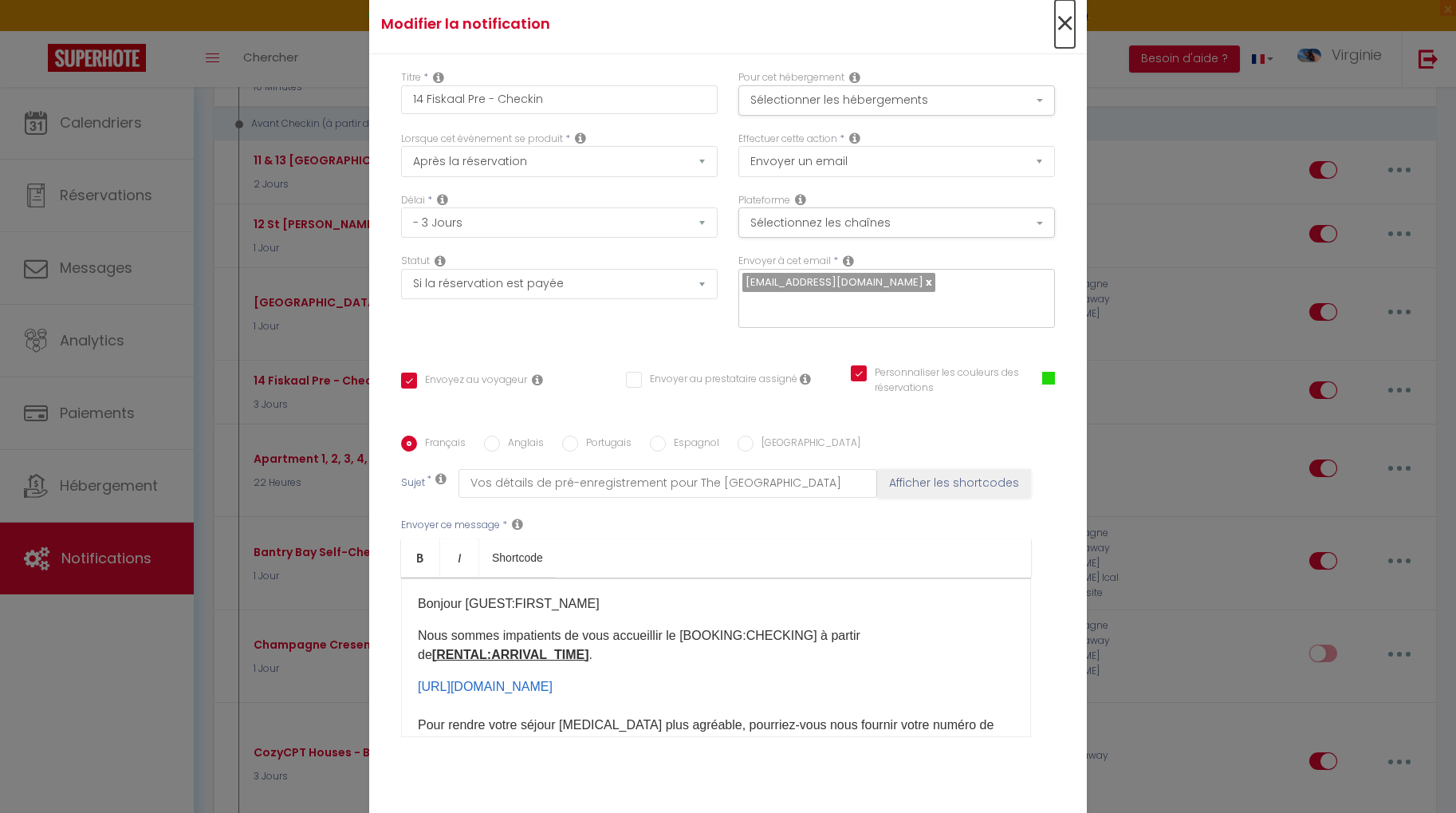
drag, startPoint x: 1067, startPoint y: 38, endPoint x: 1078, endPoint y: 58, distance: 22.8
click at [1067, 39] on span "×" at bounding box center [1065, 24] width 20 height 48
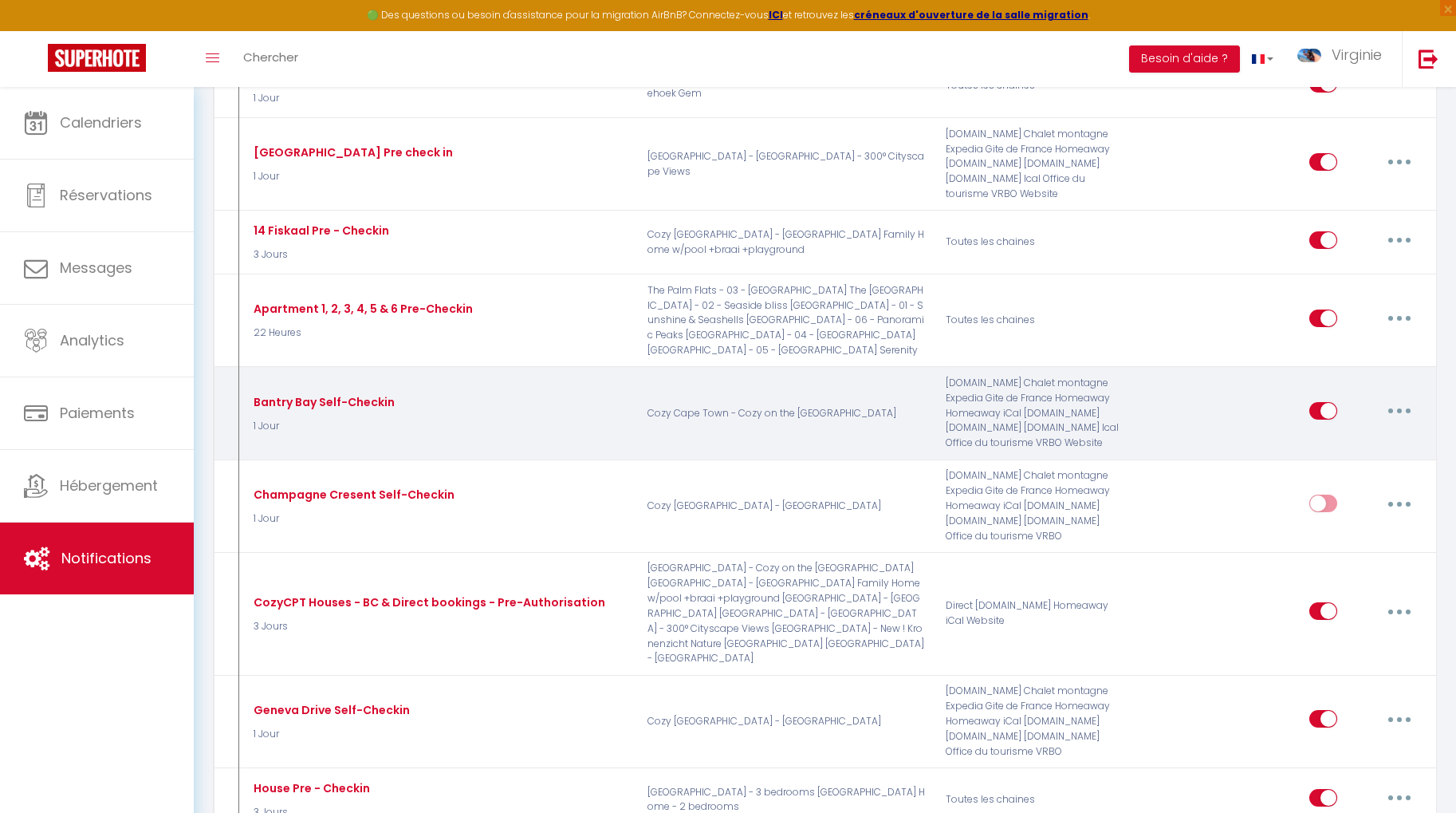
scroll to position [928, 0]
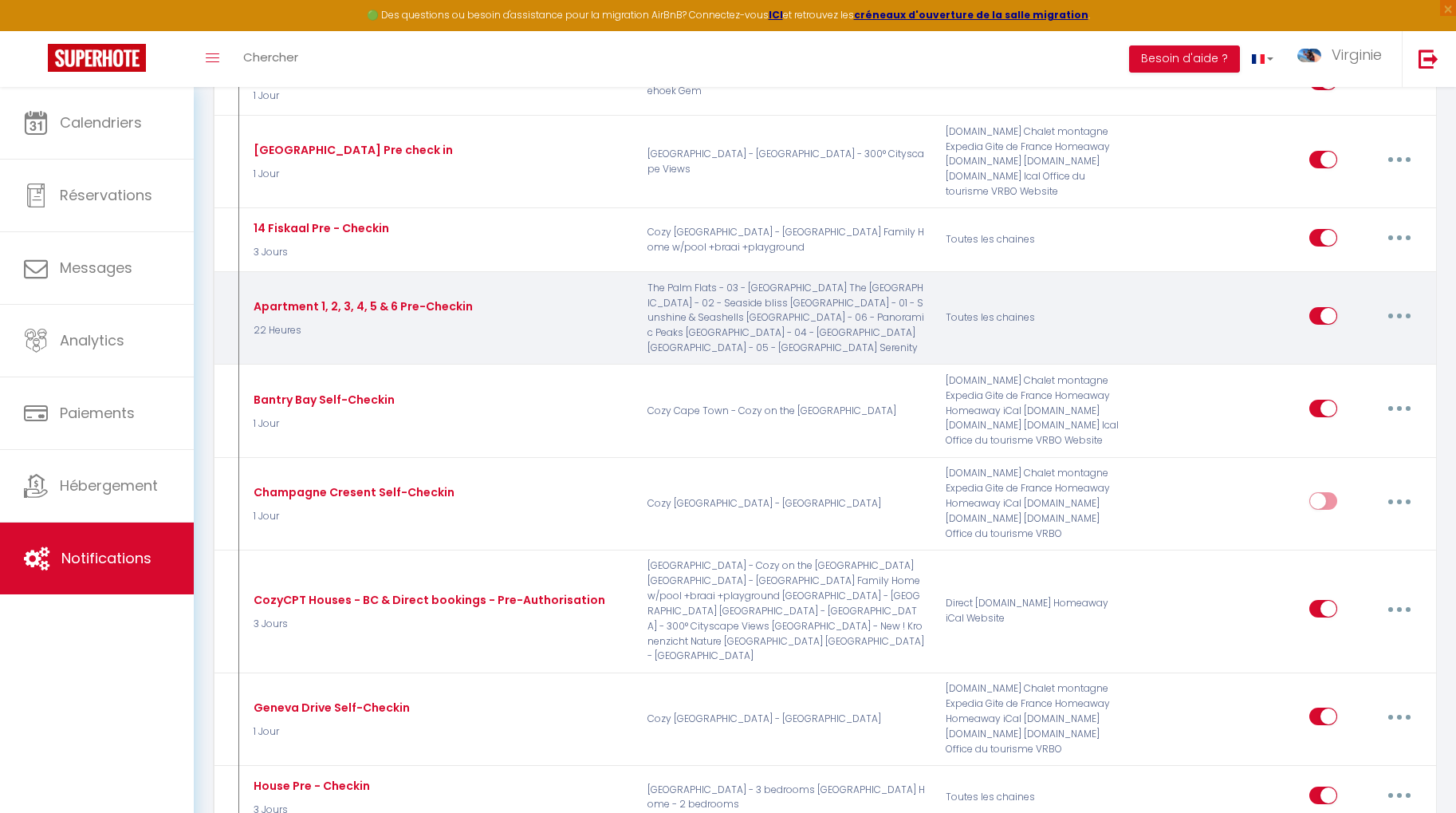
click at [1387, 303] on button "button" at bounding box center [1399, 315] width 45 height 25
click at [1353, 338] on link "Editer" at bounding box center [1357, 351] width 118 height 27
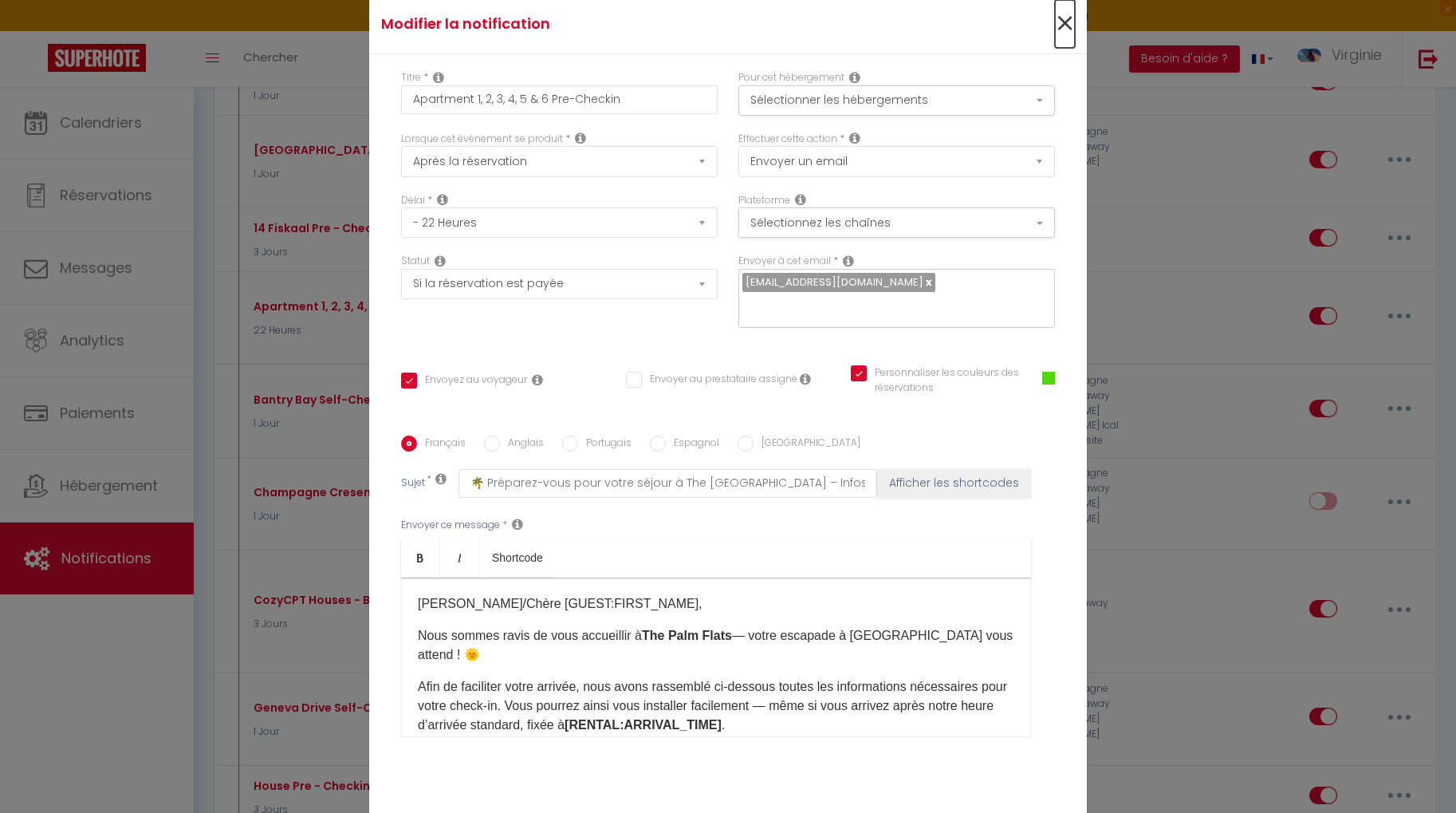
drag, startPoint x: 1066, startPoint y: 29, endPoint x: 1079, endPoint y: 50, distance: 24.7
click at [1066, 29] on span "×" at bounding box center [1065, 24] width 20 height 48
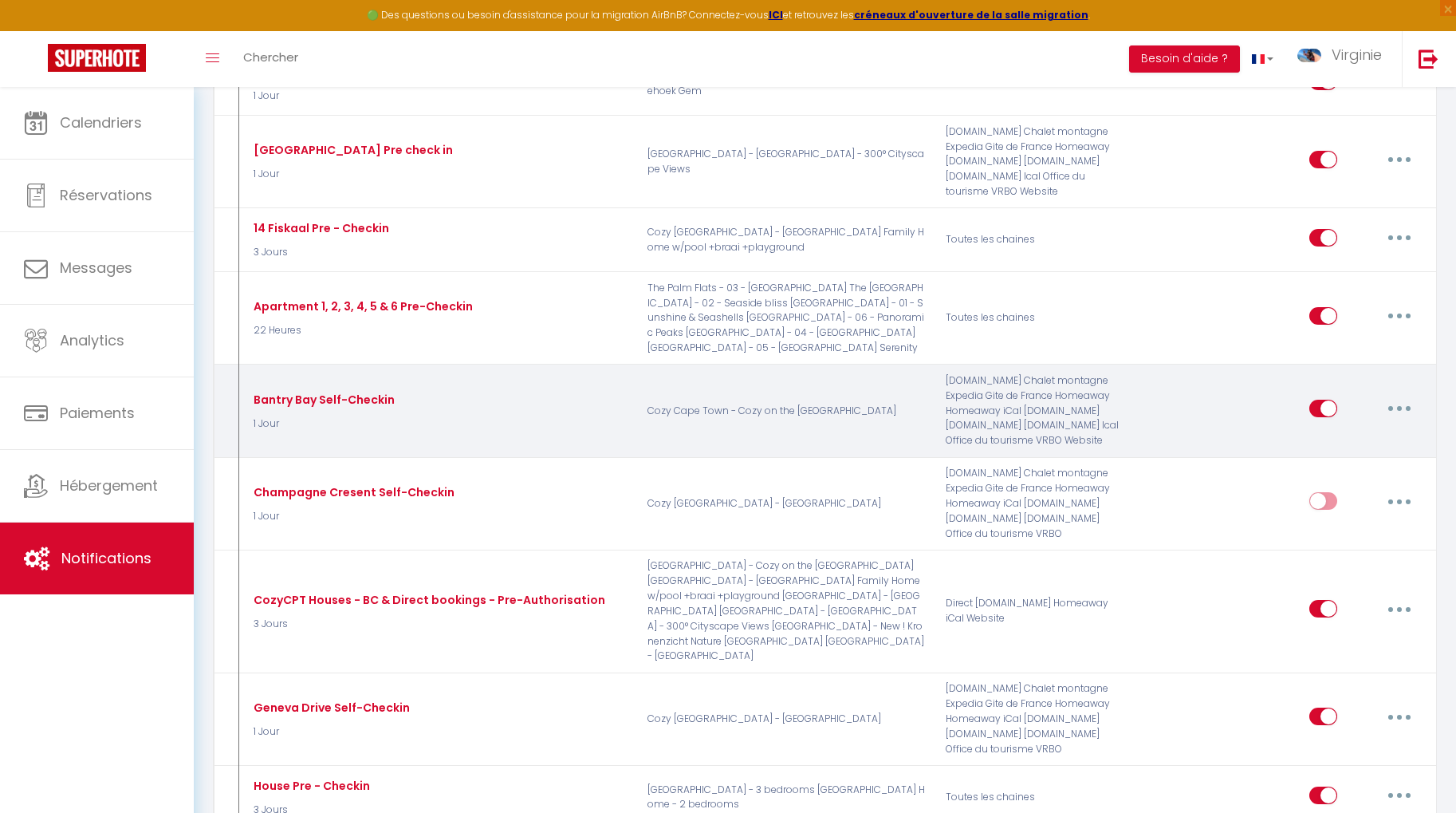
click at [1401, 406] on icon "button" at bounding box center [1399, 409] width 5 height 5
click at [1330, 431] on link "Editer" at bounding box center [1357, 444] width 118 height 27
type input "Bantry Bay Self-Checkin"
select select "1 Jour"
checkbox input "true"
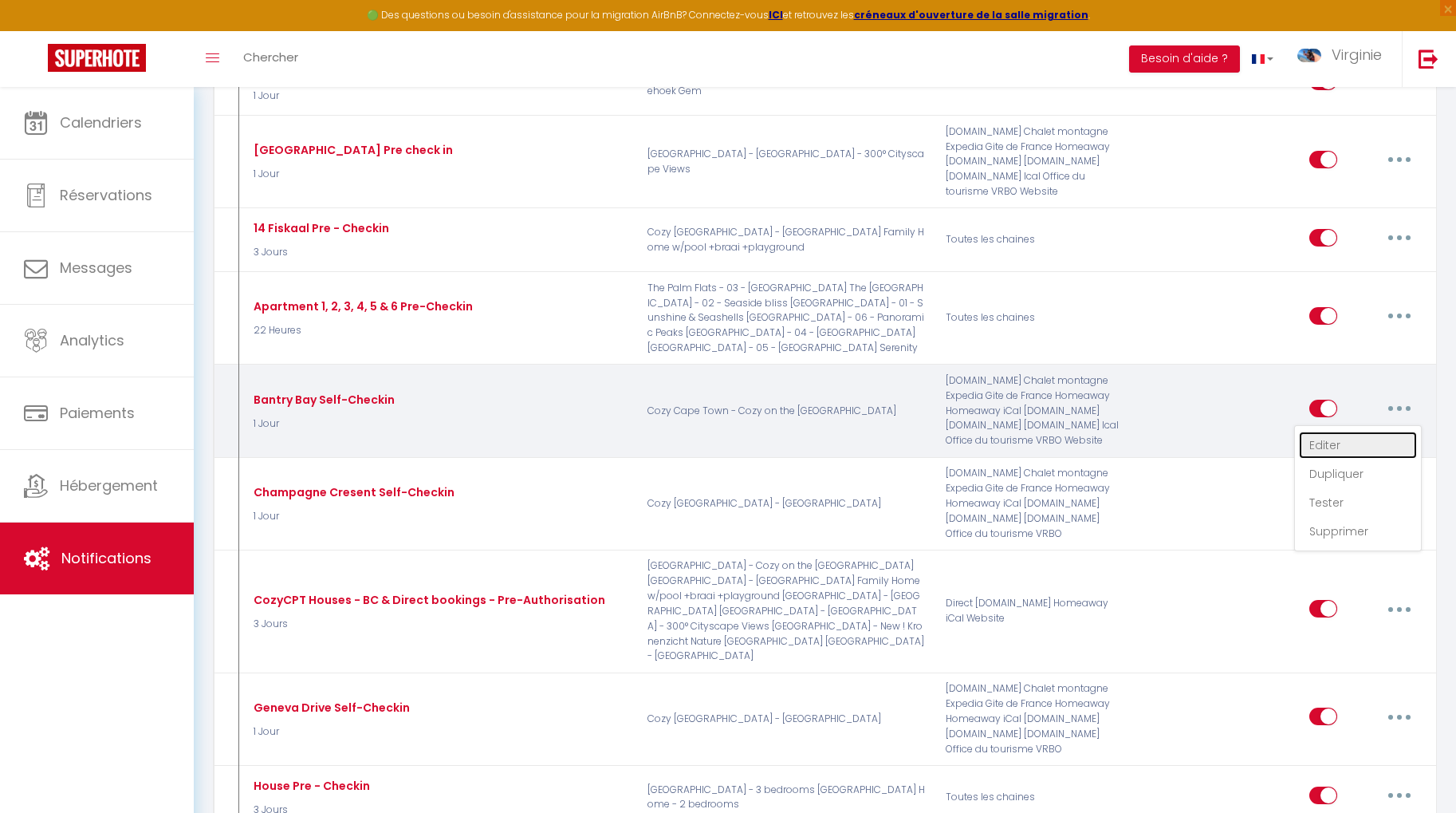
checkbox input "false"
checkbox input "true"
type input "Informations d'entrée autonome pour votre séjour à [RENTAL:NAME]"
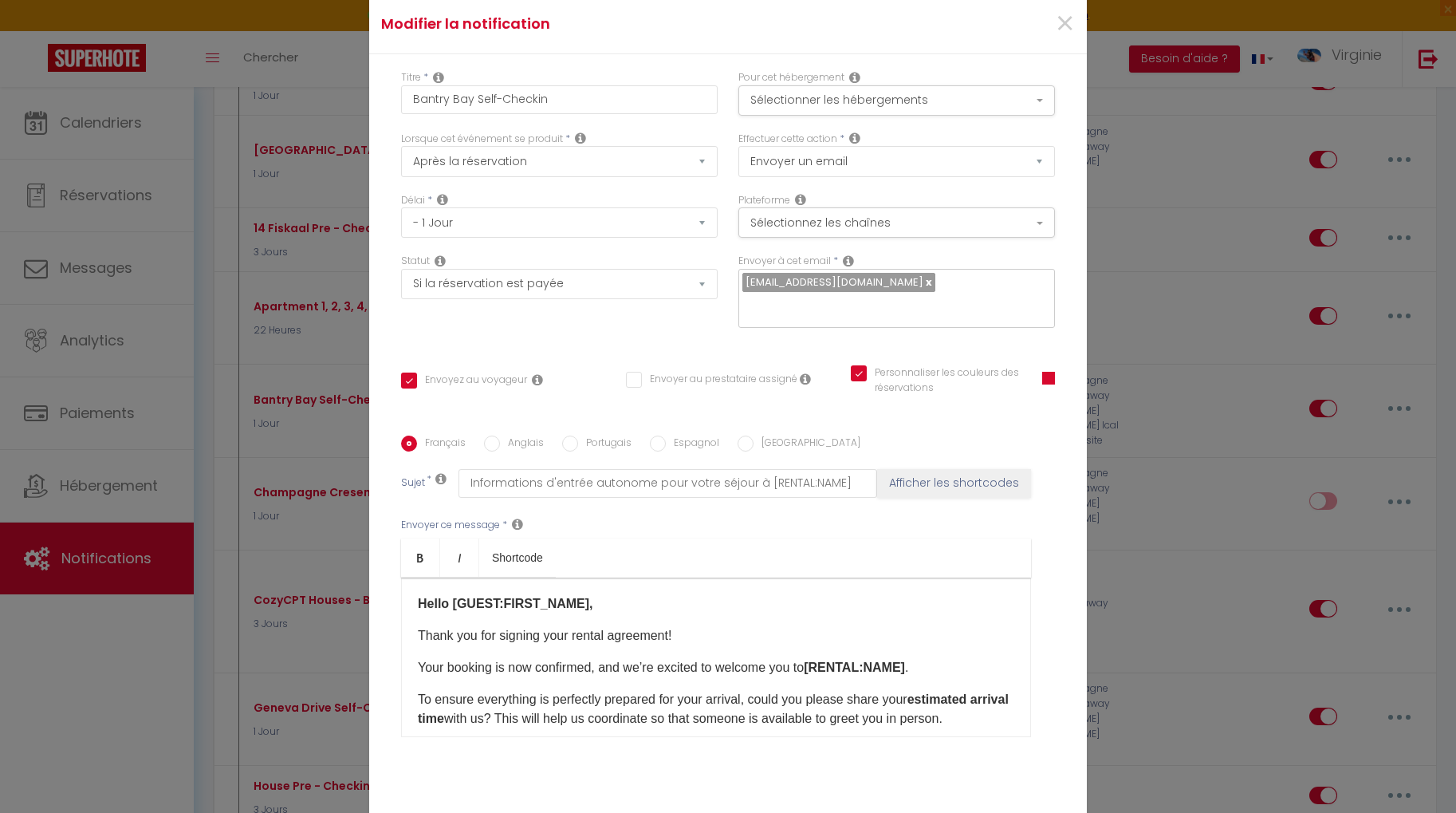
click at [1053, 372] on span at bounding box center [1048, 378] width 13 height 13
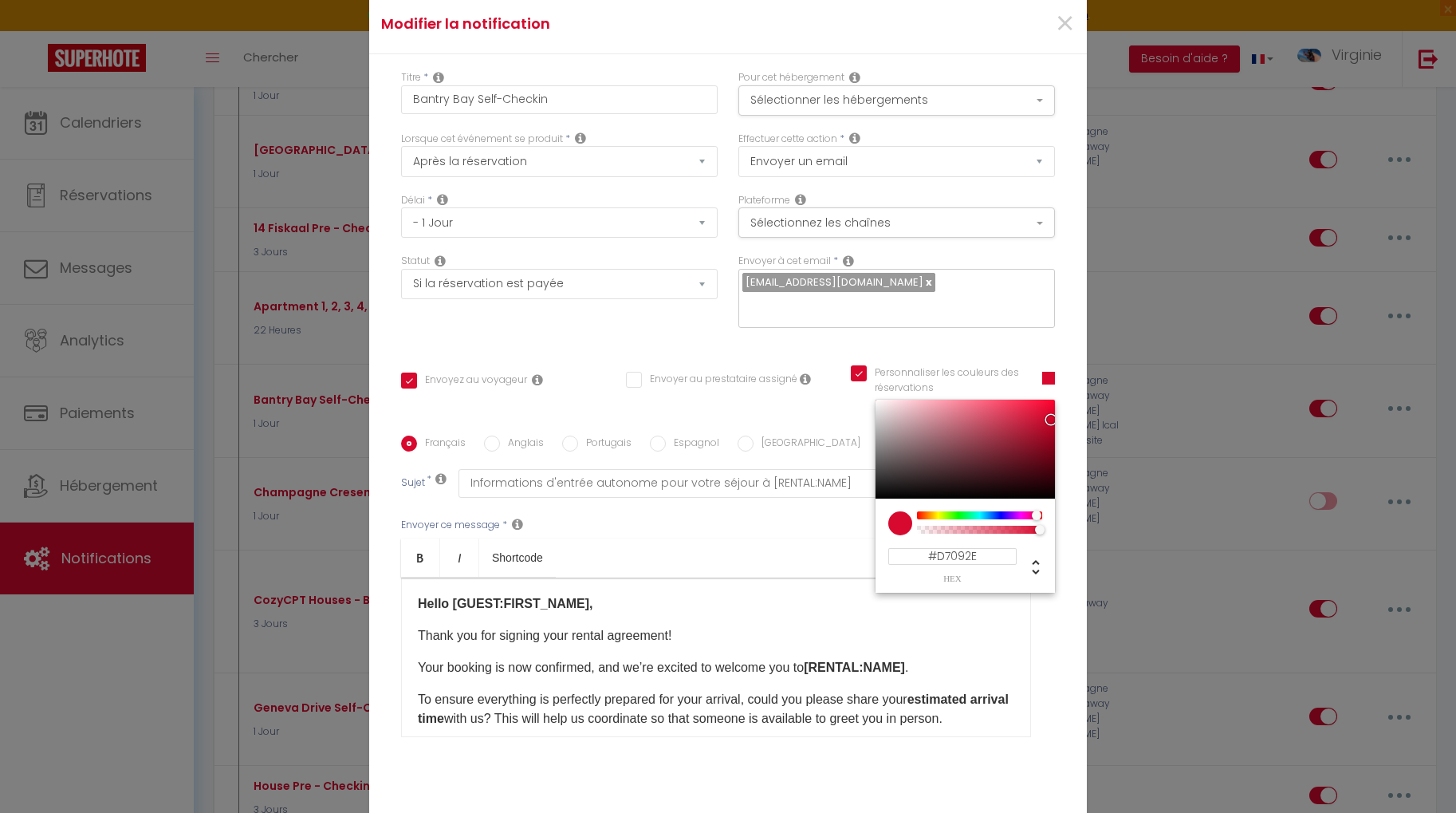
click at [986, 548] on input "#D7092E" at bounding box center [953, 556] width 128 height 17
paste input "#09D709"
click at [986, 548] on input "##09D709" at bounding box center [953, 556] width 128 height 17
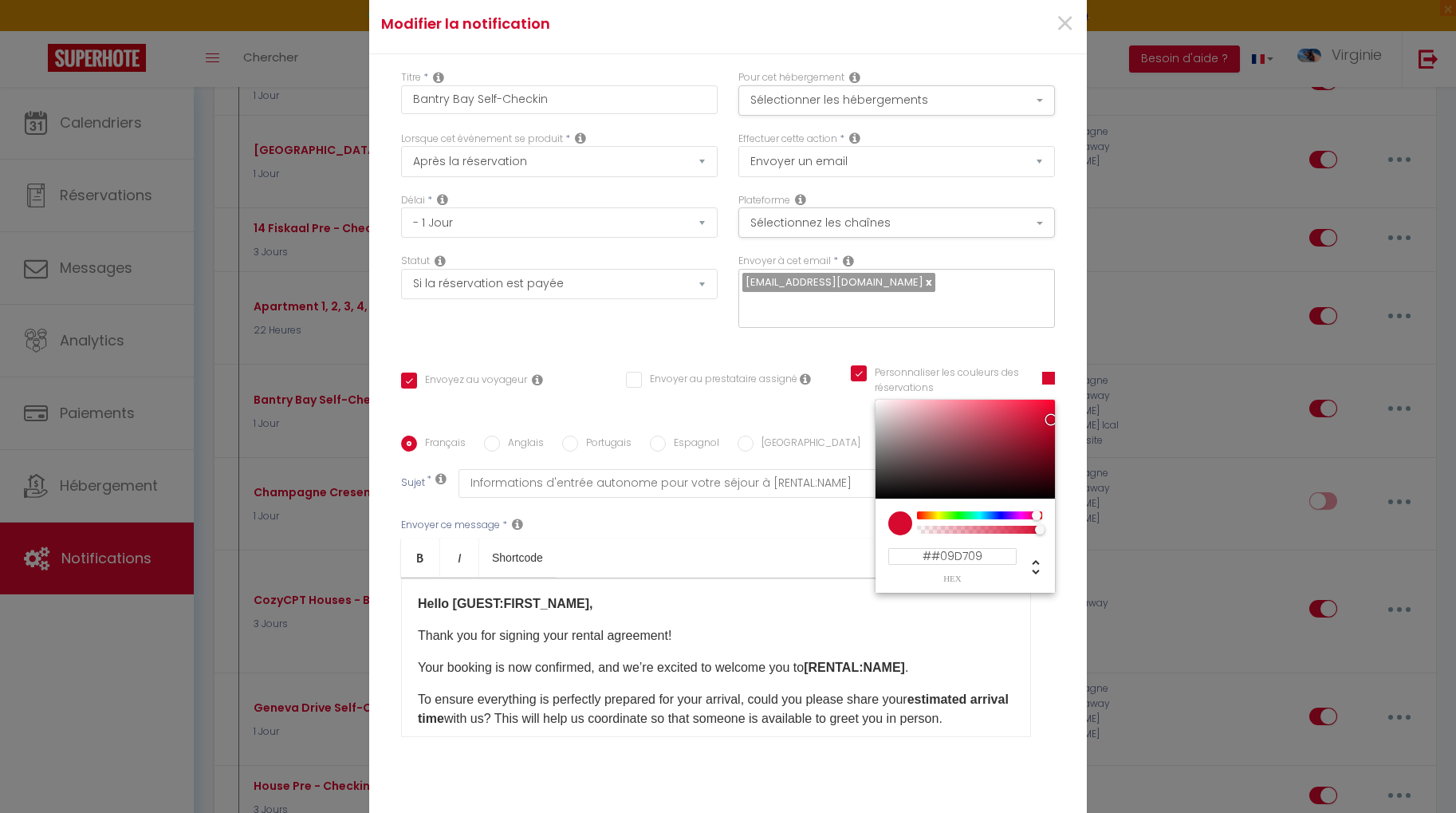
click at [986, 548] on input "##09D709" at bounding box center [953, 556] width 128 height 17
paste input "hex"
type input "#09D709"
checkbox input "true"
checkbox input "false"
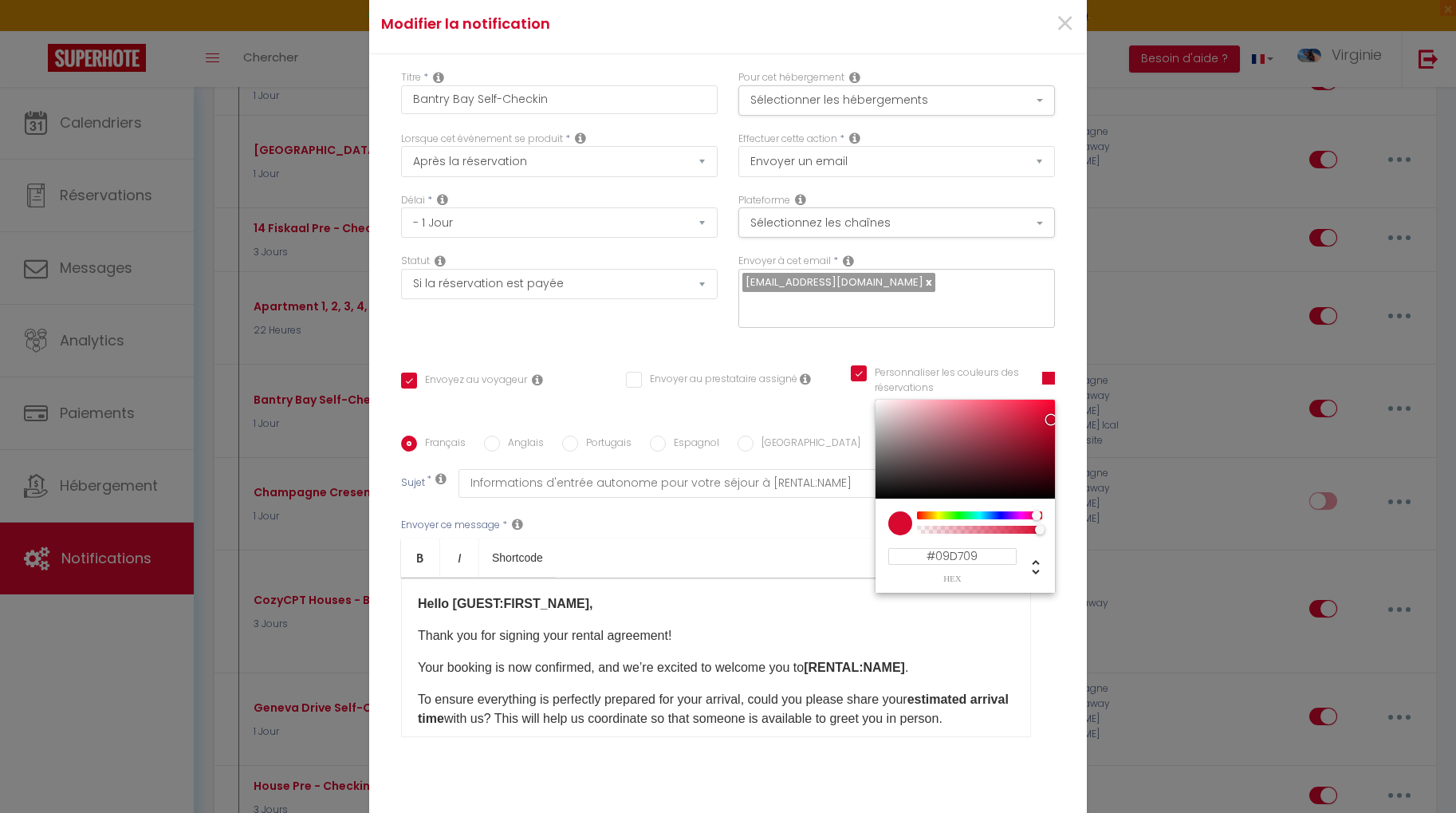
checkbox input "true"
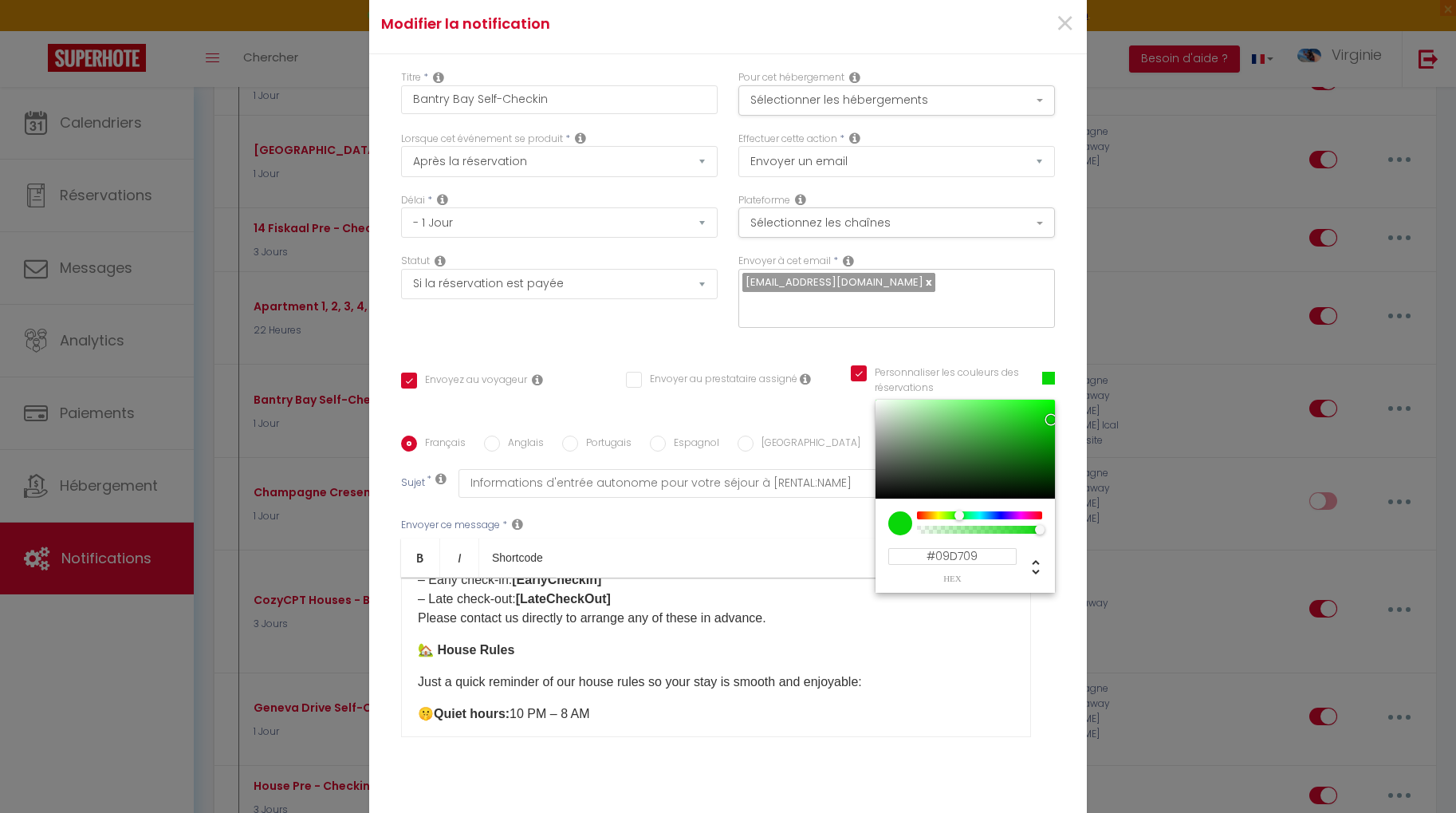
scroll to position [88, 0]
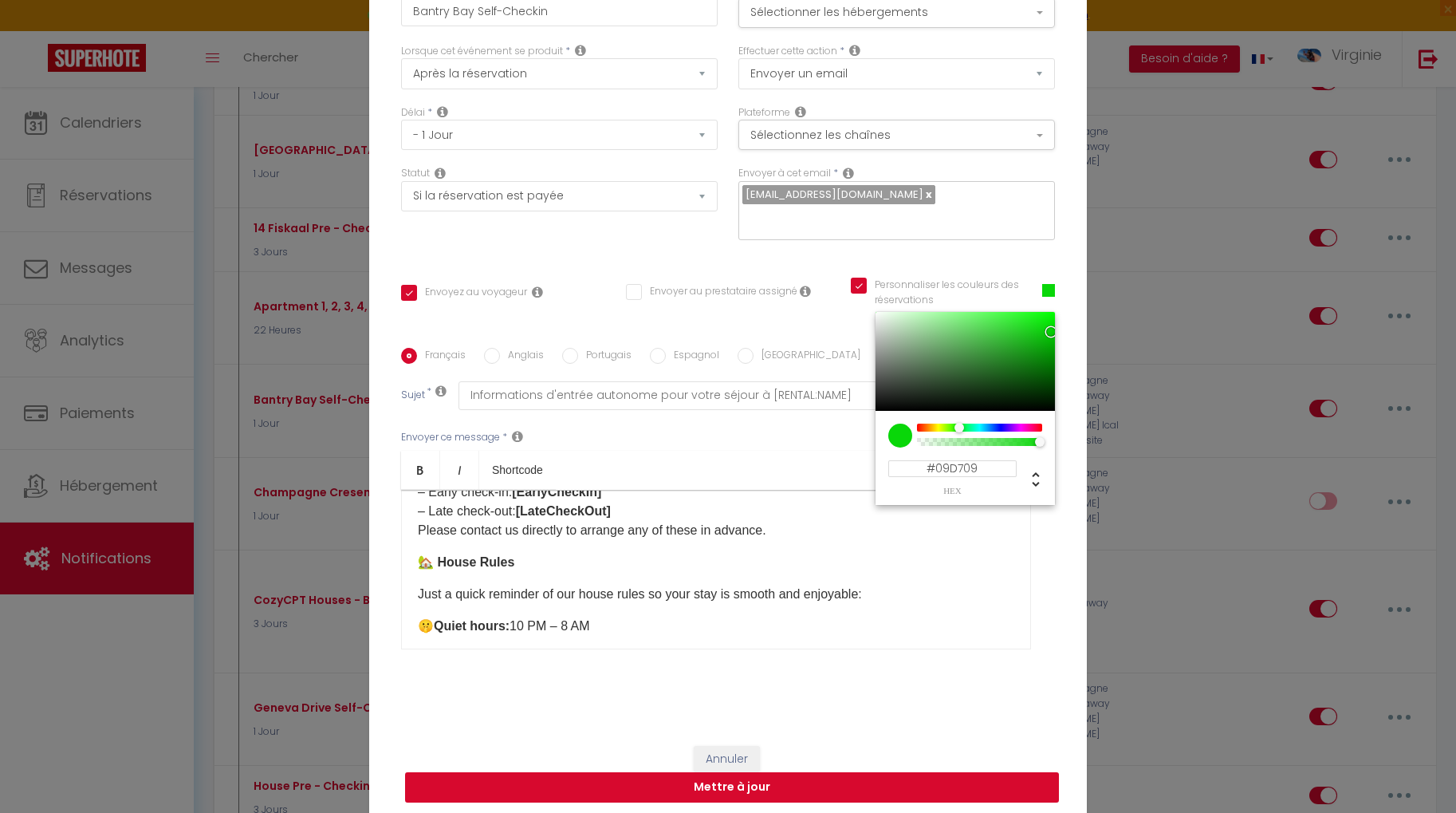
type input "#09D709"
click at [778, 773] on button "Mettre à jour" at bounding box center [732, 786] width 654 height 30
checkbox input "true"
checkbox input "false"
checkbox input "true"
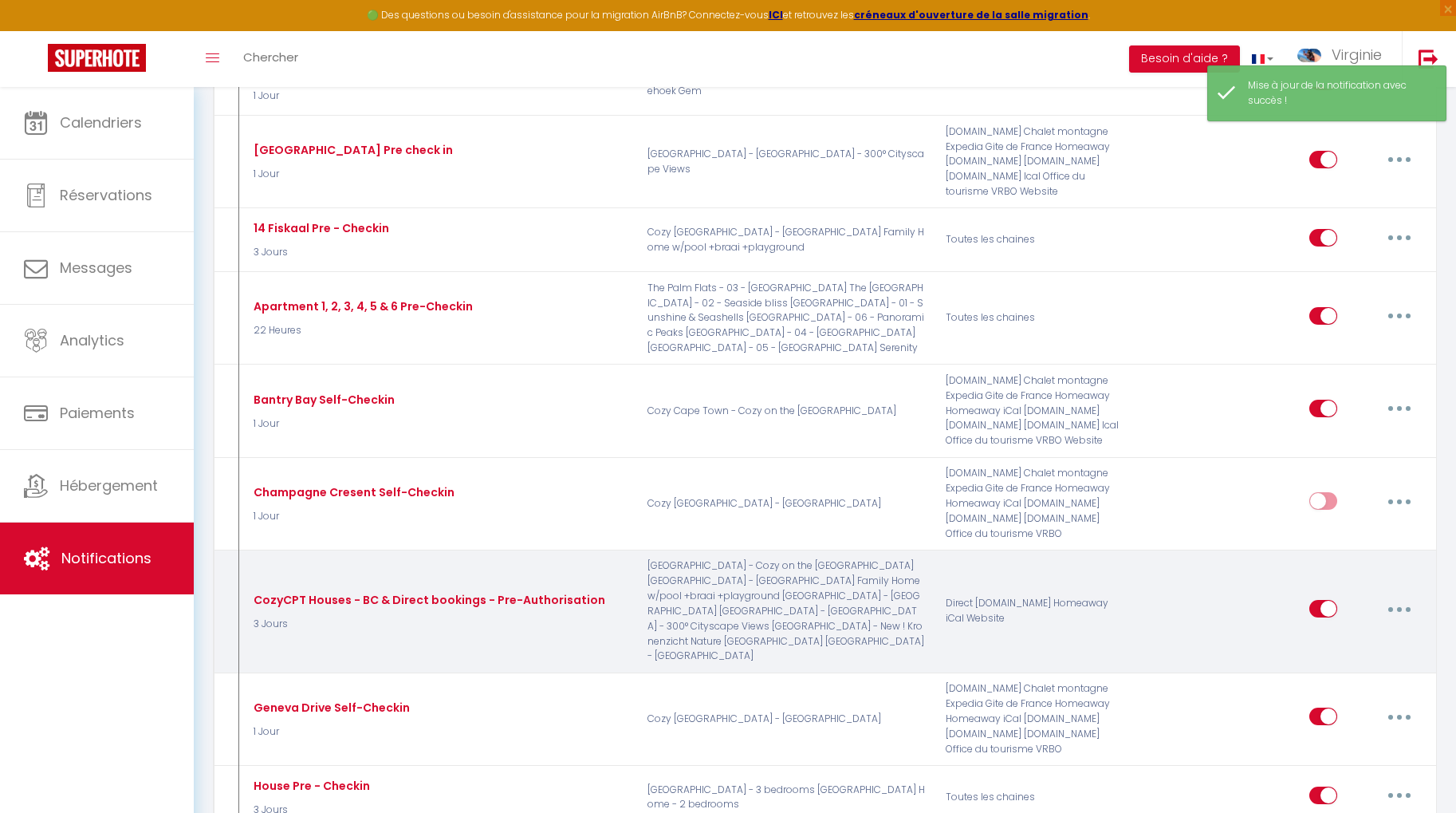
click at [1398, 607] on icon "button" at bounding box center [1399, 609] width 5 height 5
click at [1350, 632] on link "Editer" at bounding box center [1357, 645] width 118 height 27
type input "CozyCPT Houses - BC & Direct bookings - Pre-Authorisation"
select select "3 Jours"
select select "if_booking_is_paid"
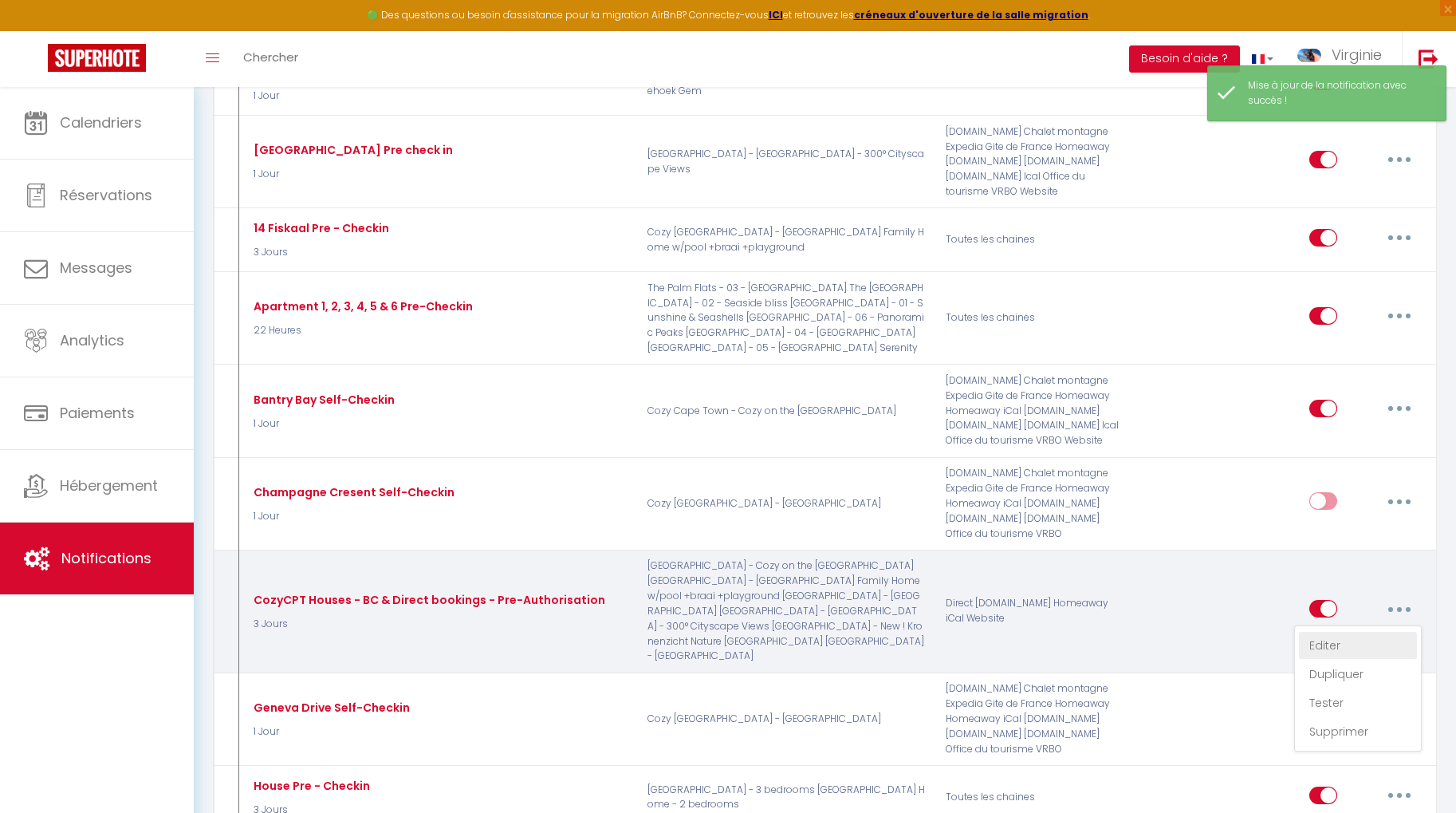
checkbox input "true"
checkbox input "false"
radio input "true"
type input "Confirmation de votre réservation et demande pré-autorisation"
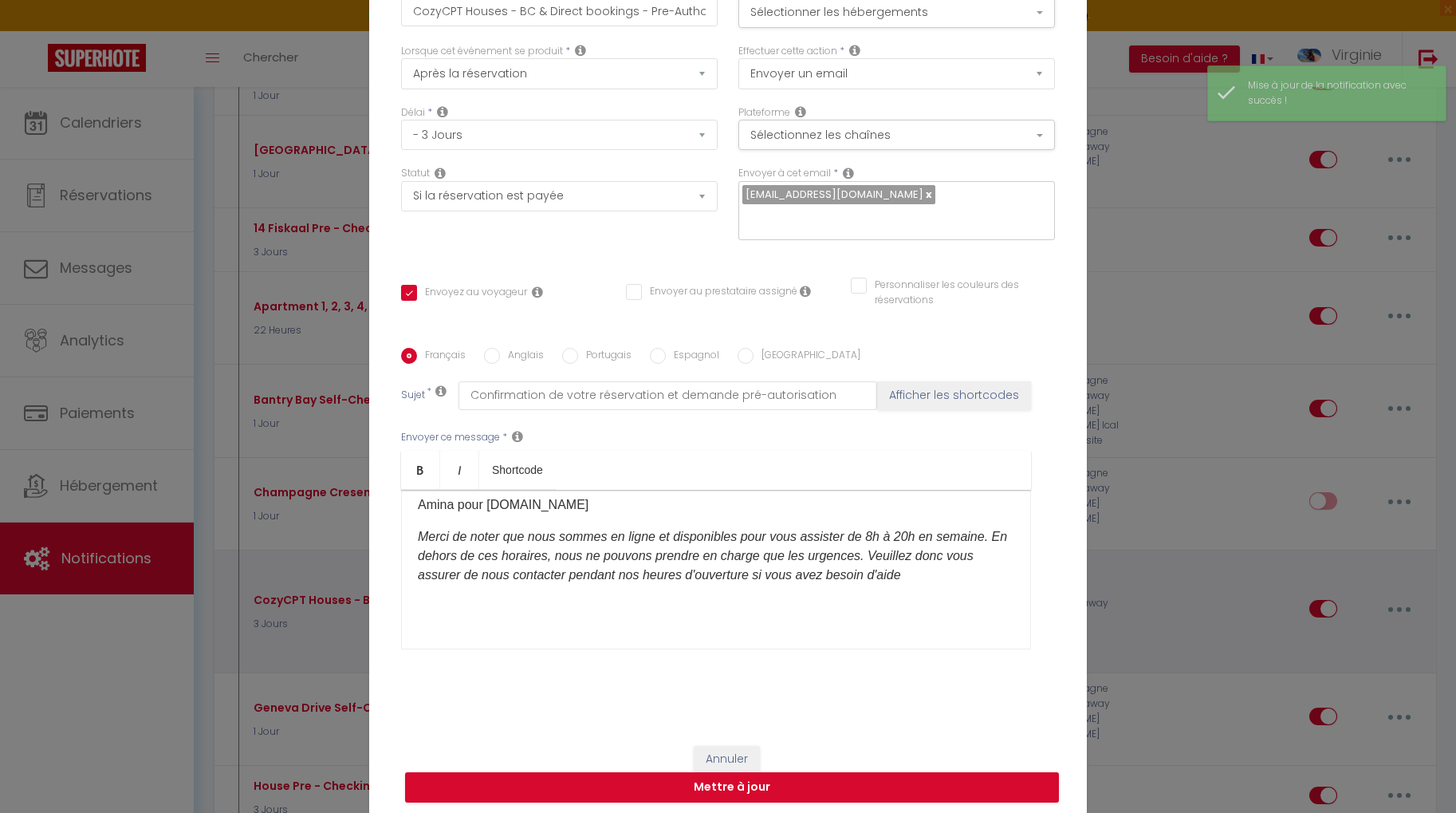
scroll to position [496, 0]
click at [859, 278] on input "Personnaliser les couleurs des réservations" at bounding box center [943, 286] width 184 height 16
checkbox input "true"
checkbox input "false"
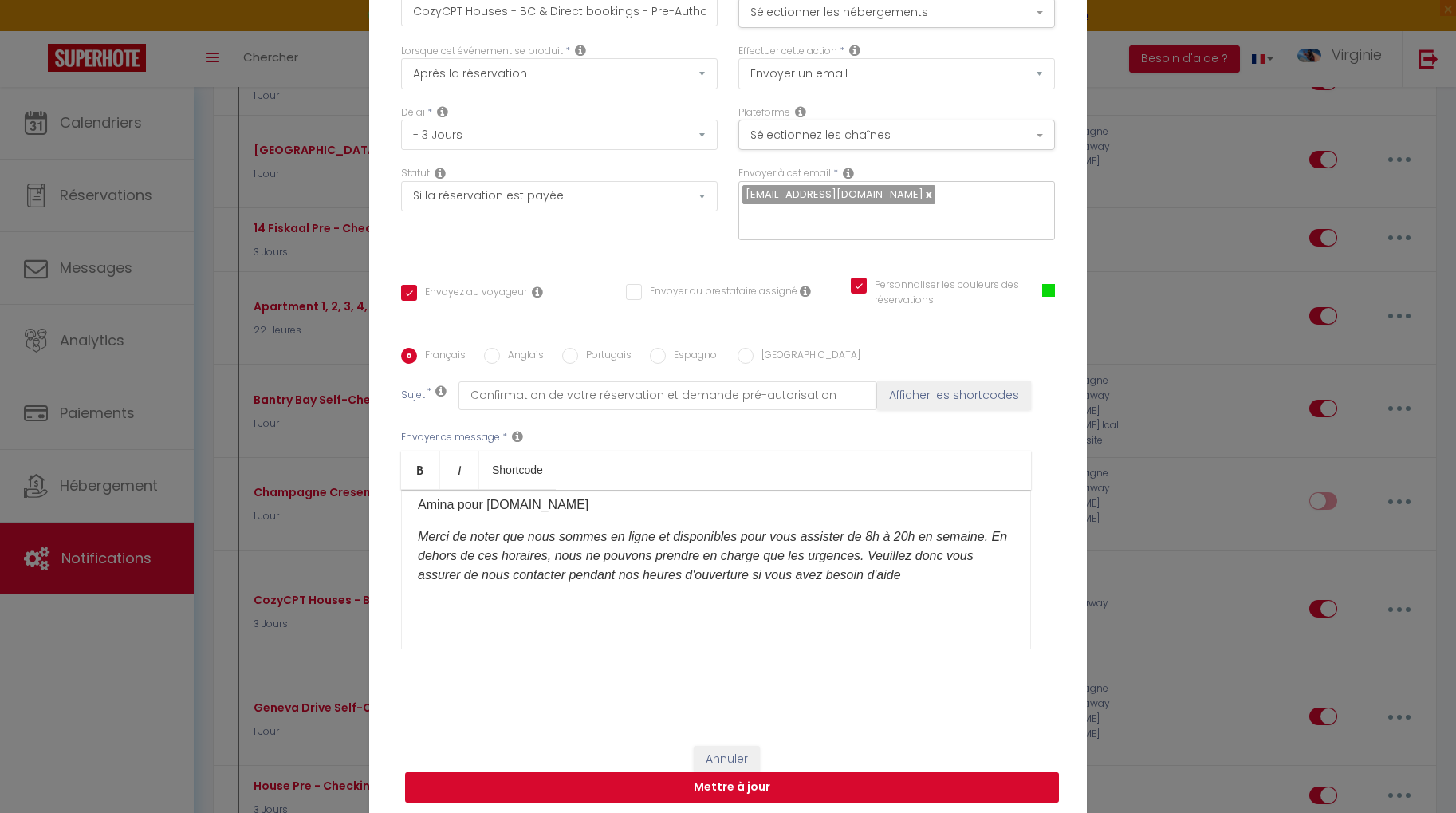
click at [731, 774] on button "Mettre à jour" at bounding box center [732, 786] width 654 height 30
checkbox input "true"
checkbox input "false"
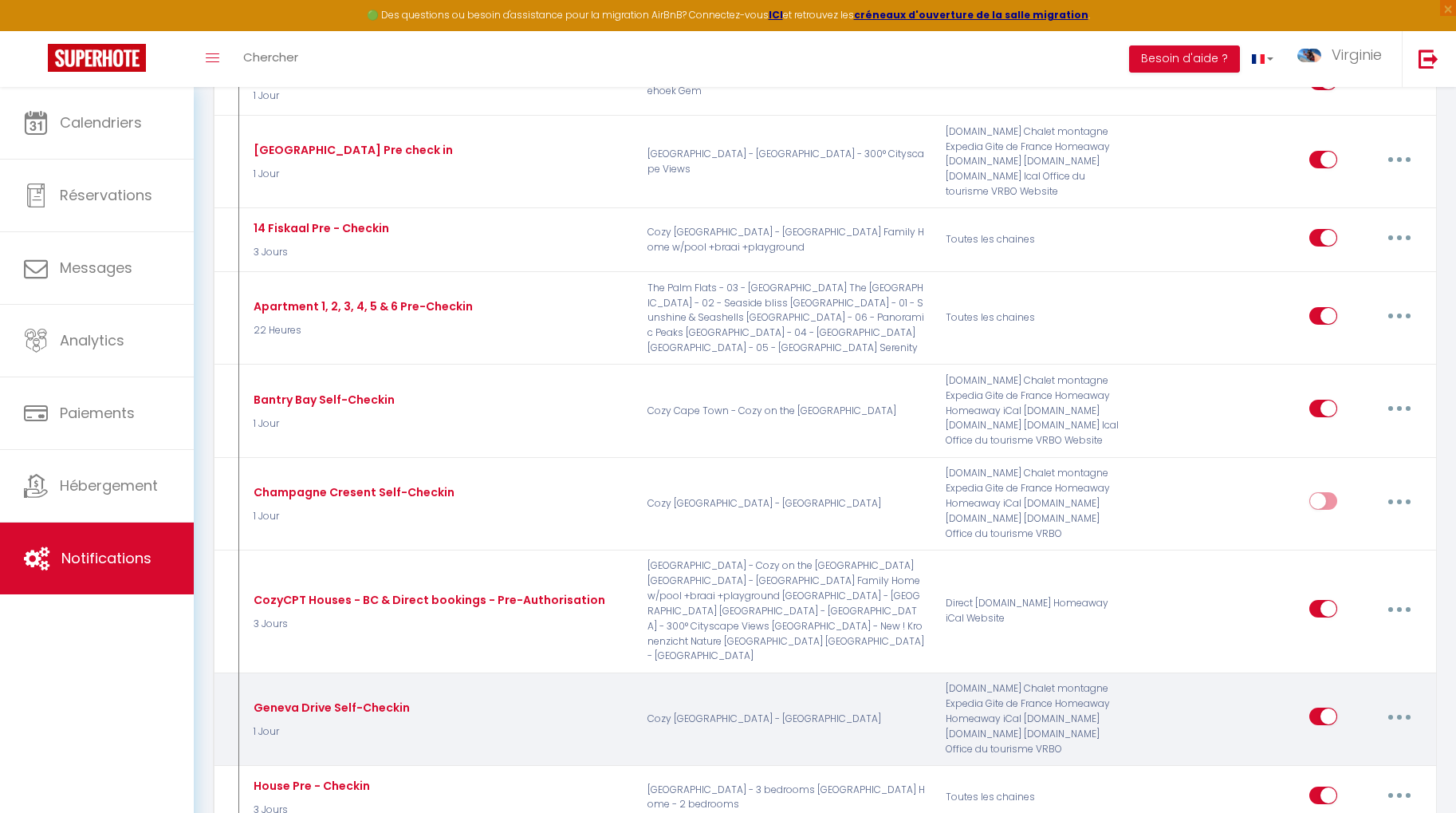
click at [1397, 715] on icon "button" at bounding box center [1399, 717] width 5 height 5
click at [1372, 739] on link "Editer" at bounding box center [1357, 752] width 118 height 27
type input "Geneva Drive Self-Checkin"
select select "1 Jour"
select select "if_booking_is_paid"
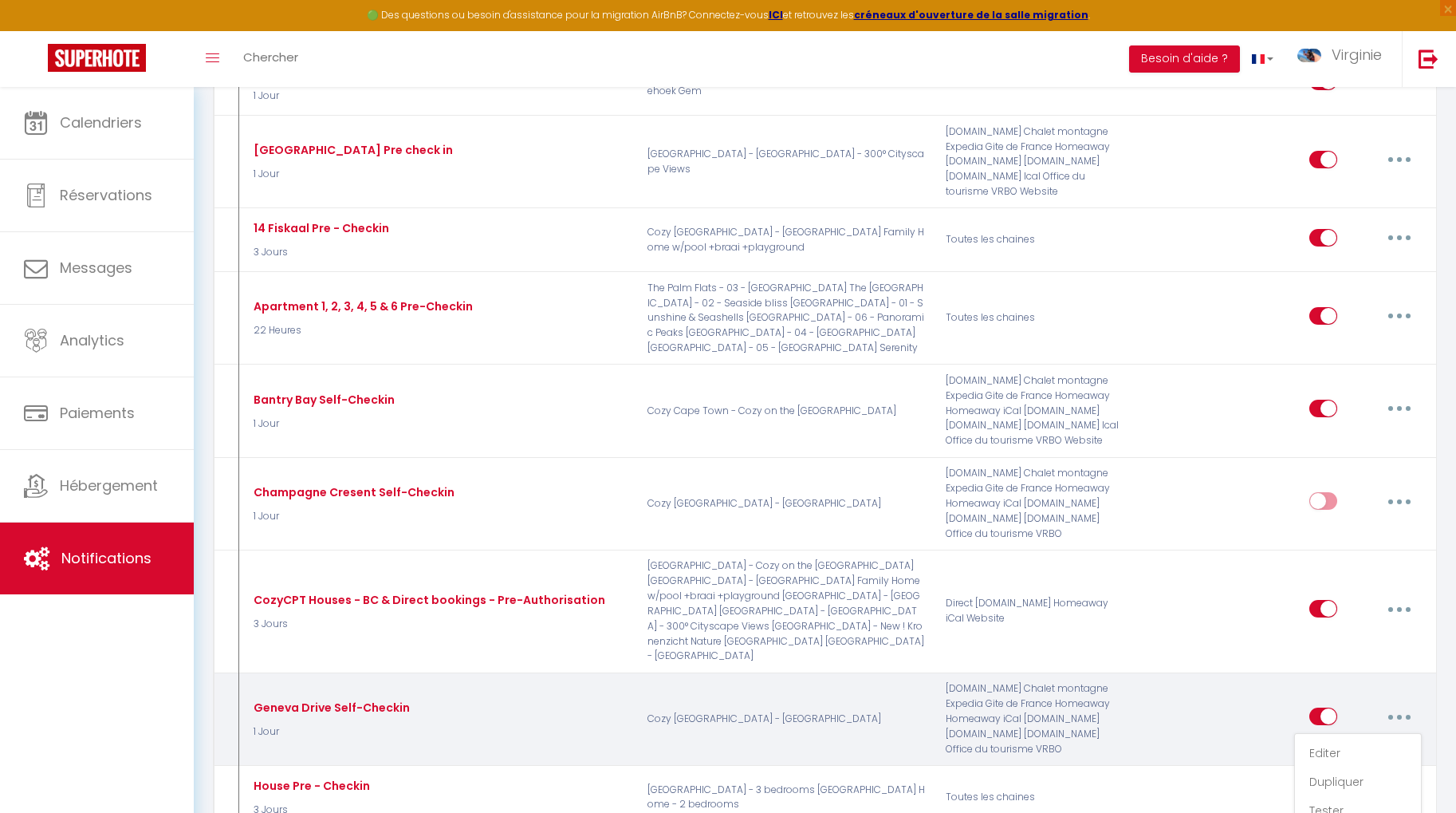
checkbox input "true"
checkbox input "false"
checkbox input "true"
radio input "true"
type input "Informations d'entrée autonome pour votre séjour à [RENTAL:NAME]"
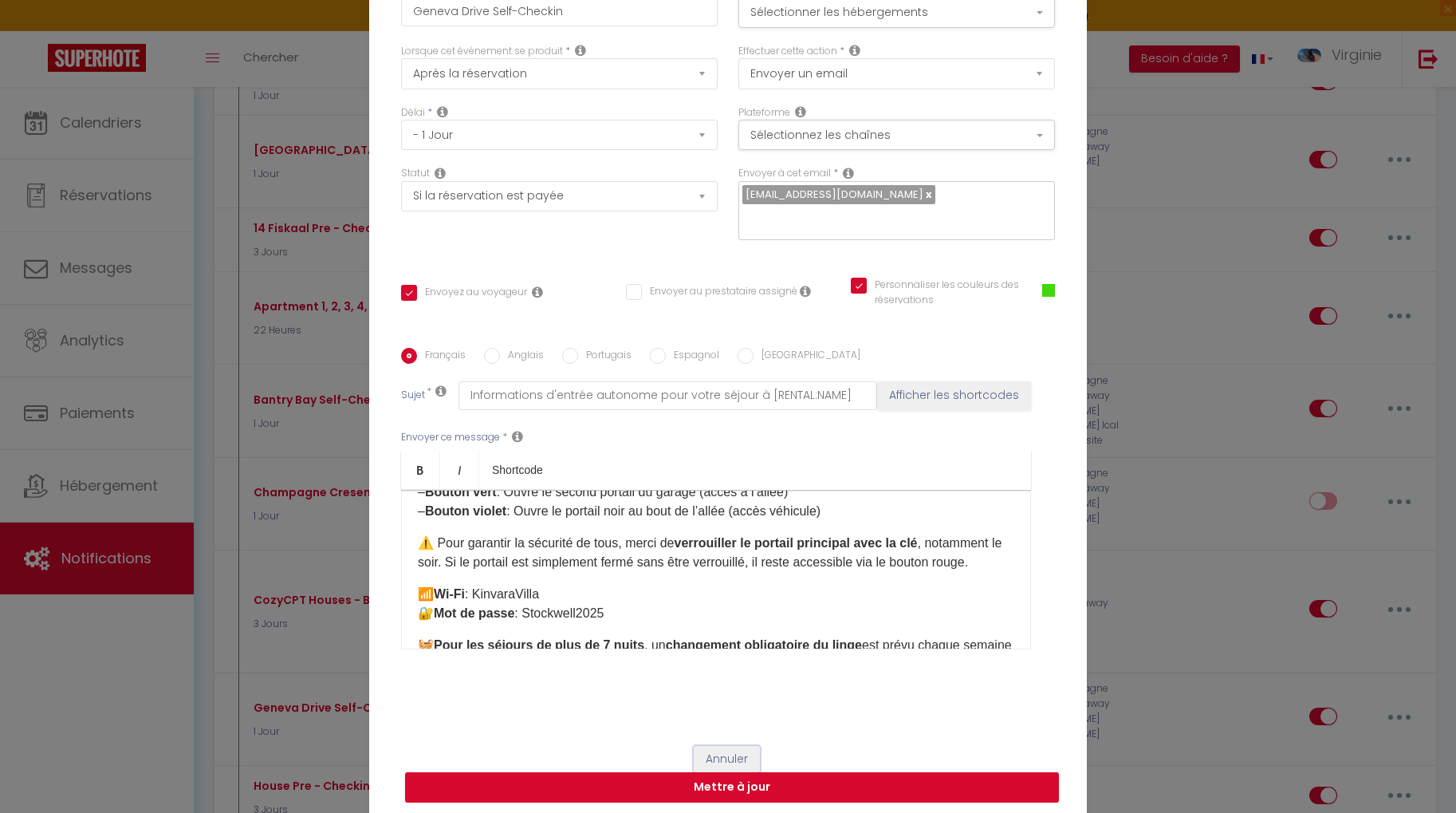
drag, startPoint x: 724, startPoint y: 747, endPoint x: 737, endPoint y: 745, distance: 13.2
click at [725, 747] on button "Annuler" at bounding box center [726, 759] width 66 height 27
type input "Geneva Drive Self-Checkin"
checkbox input "true"
checkbox input "false"
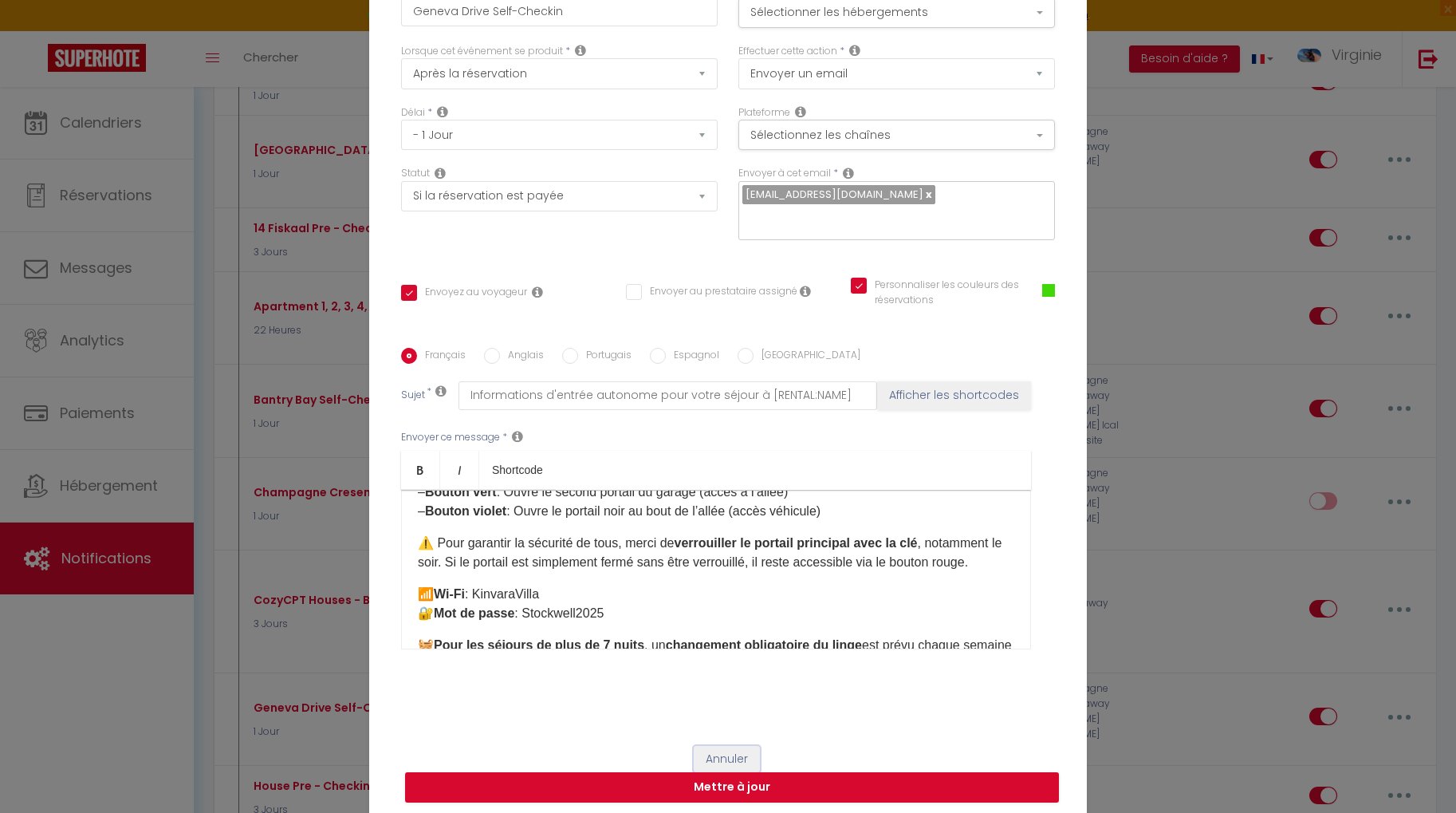
checkbox input "true"
radio input "true"
type input "Informations d'entrée autonome pour votre séjour à [RENTAL:NAME]"
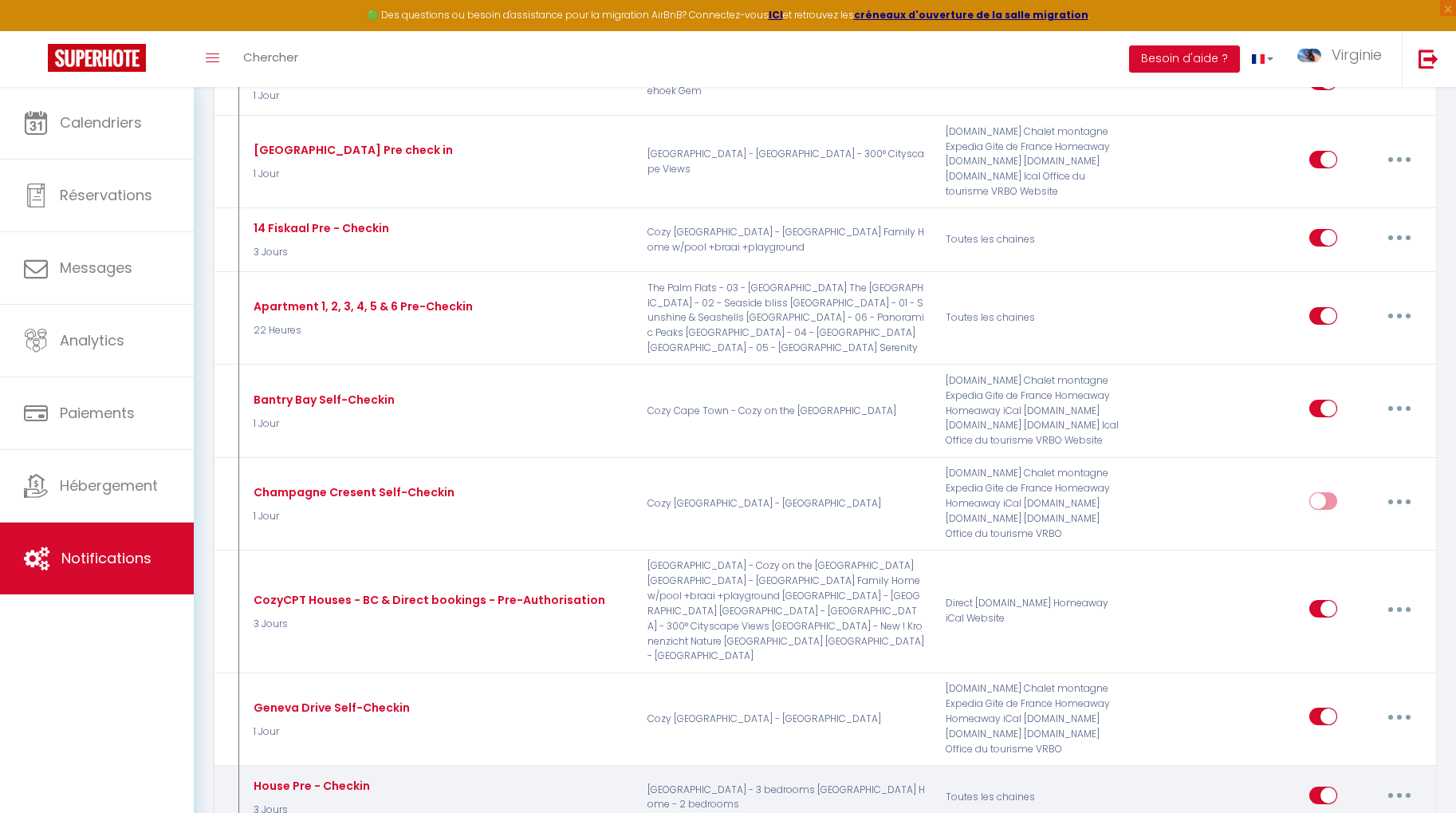
click at [1403, 782] on button "button" at bounding box center [1399, 794] width 45 height 25
type input "House Pre - Checkin"
select select "3 Jours"
checkbox input "true"
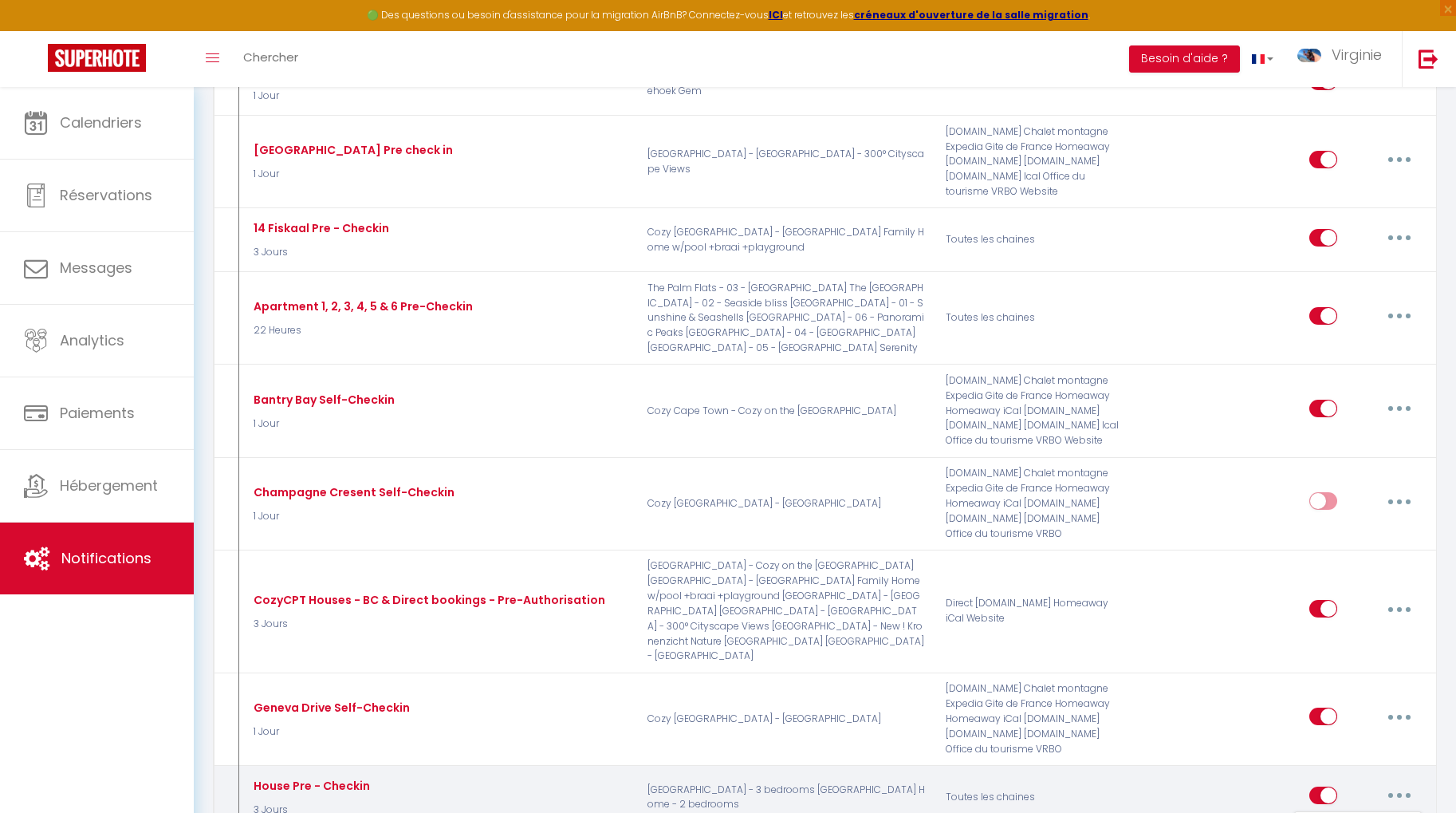
checkbox input "false"
checkbox input "true"
type input "Vos détails de pré-enregistrement pour The [GEOGRAPHIC_DATA]"
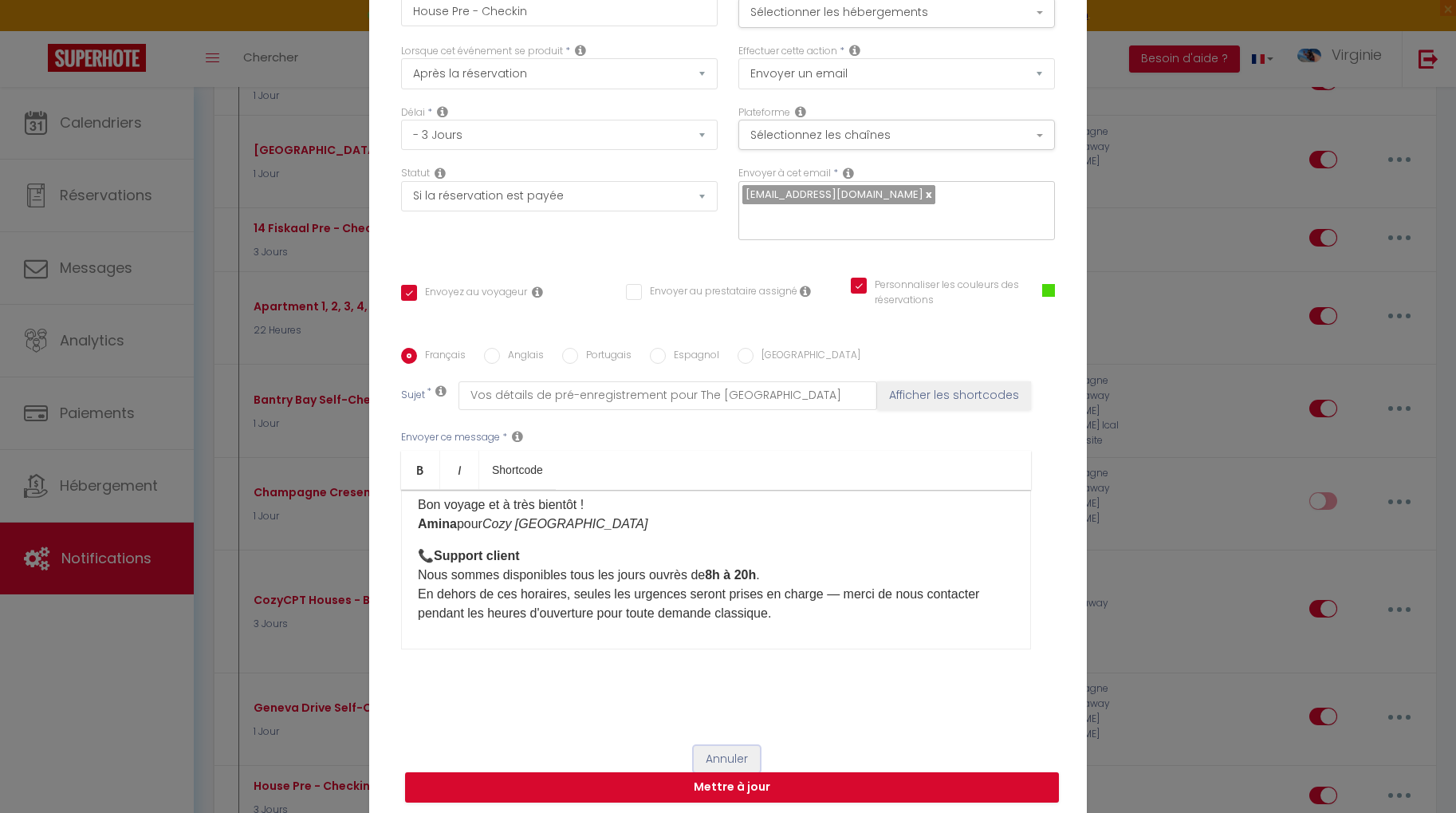
click at [737, 746] on button "Annuler" at bounding box center [726, 759] width 66 height 27
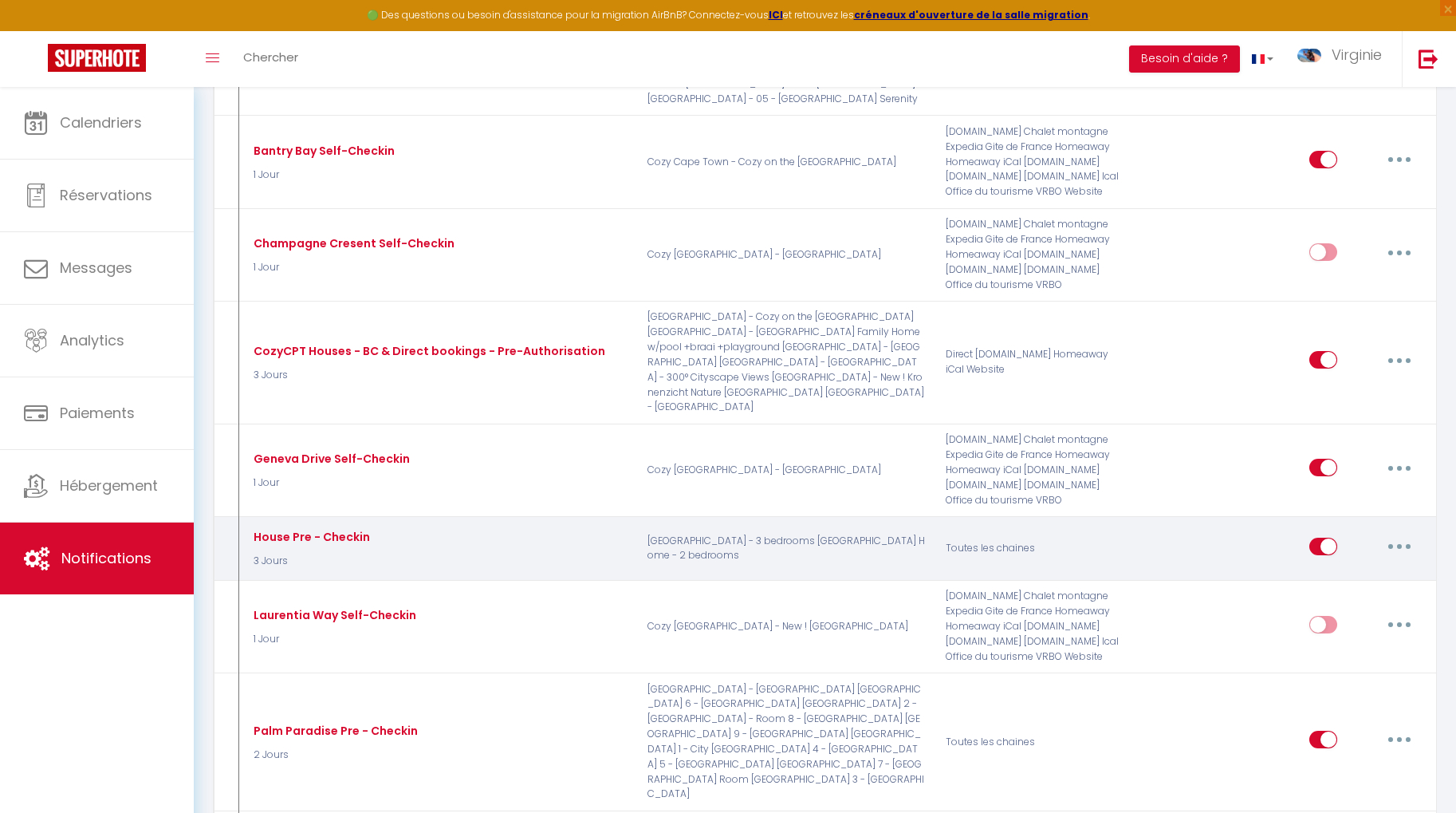
scroll to position [1168, 0]
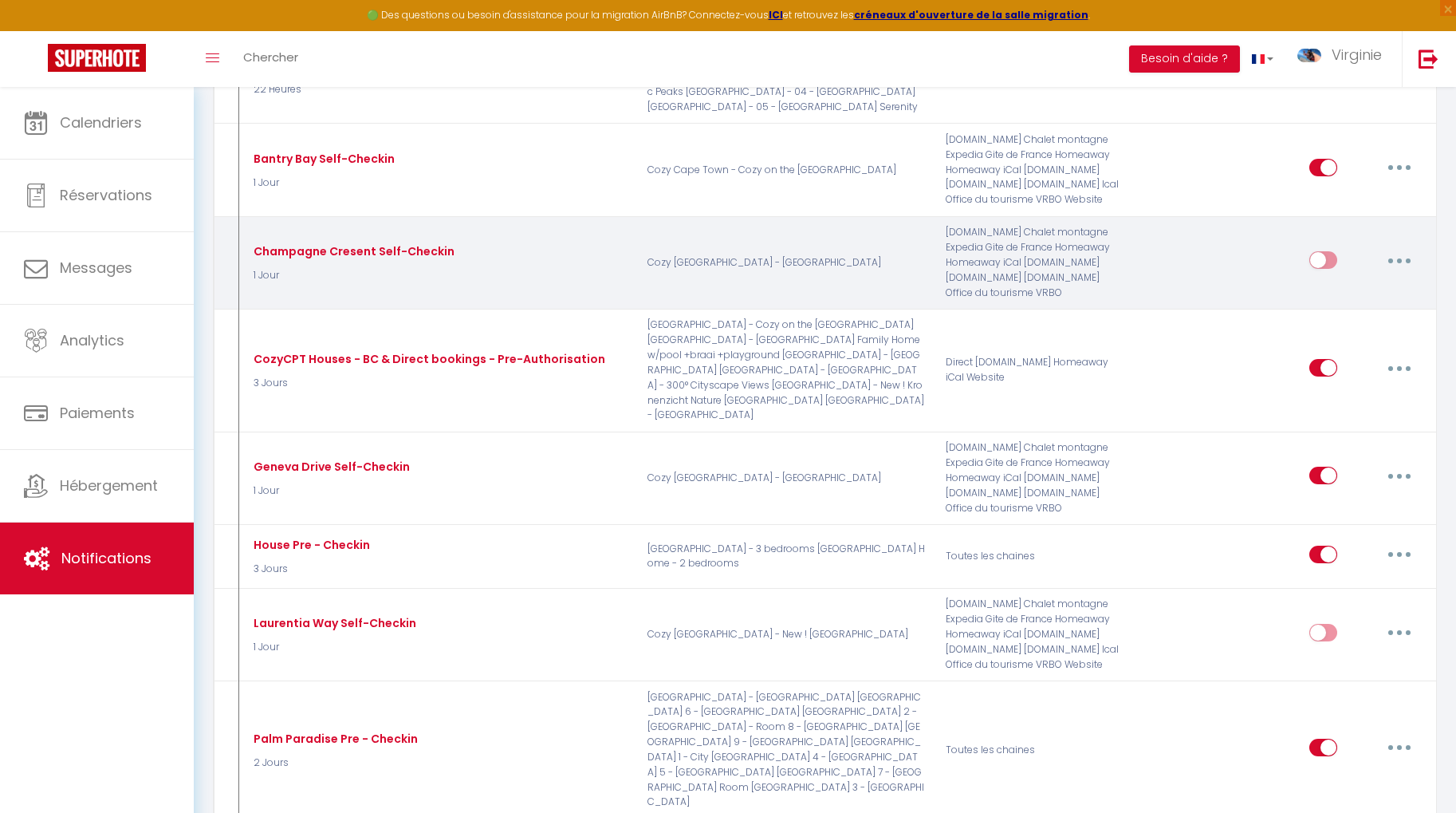
click at [1402, 247] on button "button" at bounding box center [1399, 259] width 45 height 25
click at [1398, 283] on link "Editer" at bounding box center [1357, 296] width 118 height 27
type input "Champagne Cresent Self-Checkin"
select select "1 Jour"
checkbox input "true"
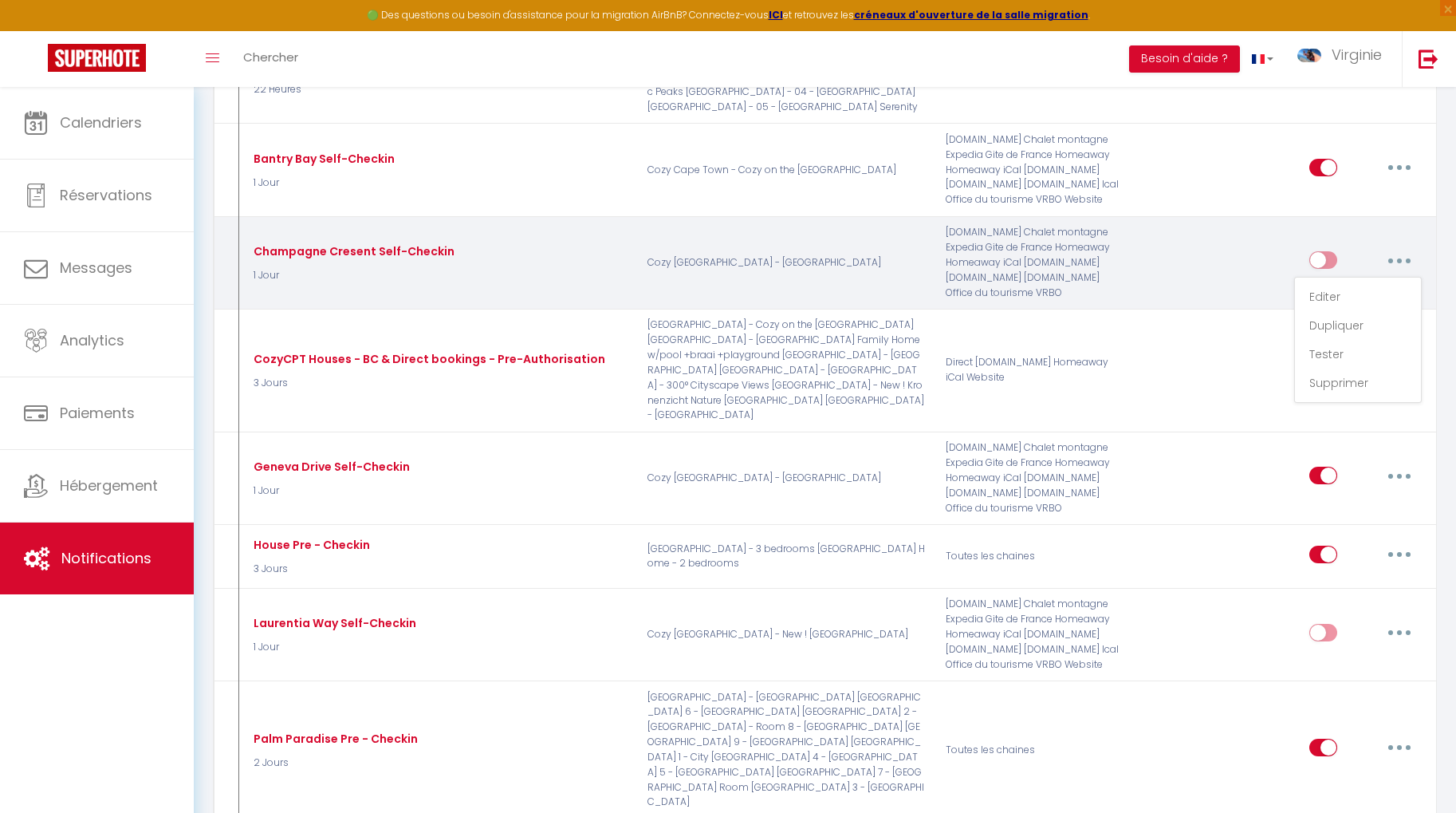
checkbox input "false"
checkbox input "true"
type input "Informations d'entrée autonome pour votre séjour à [RENTAL:NAME]"
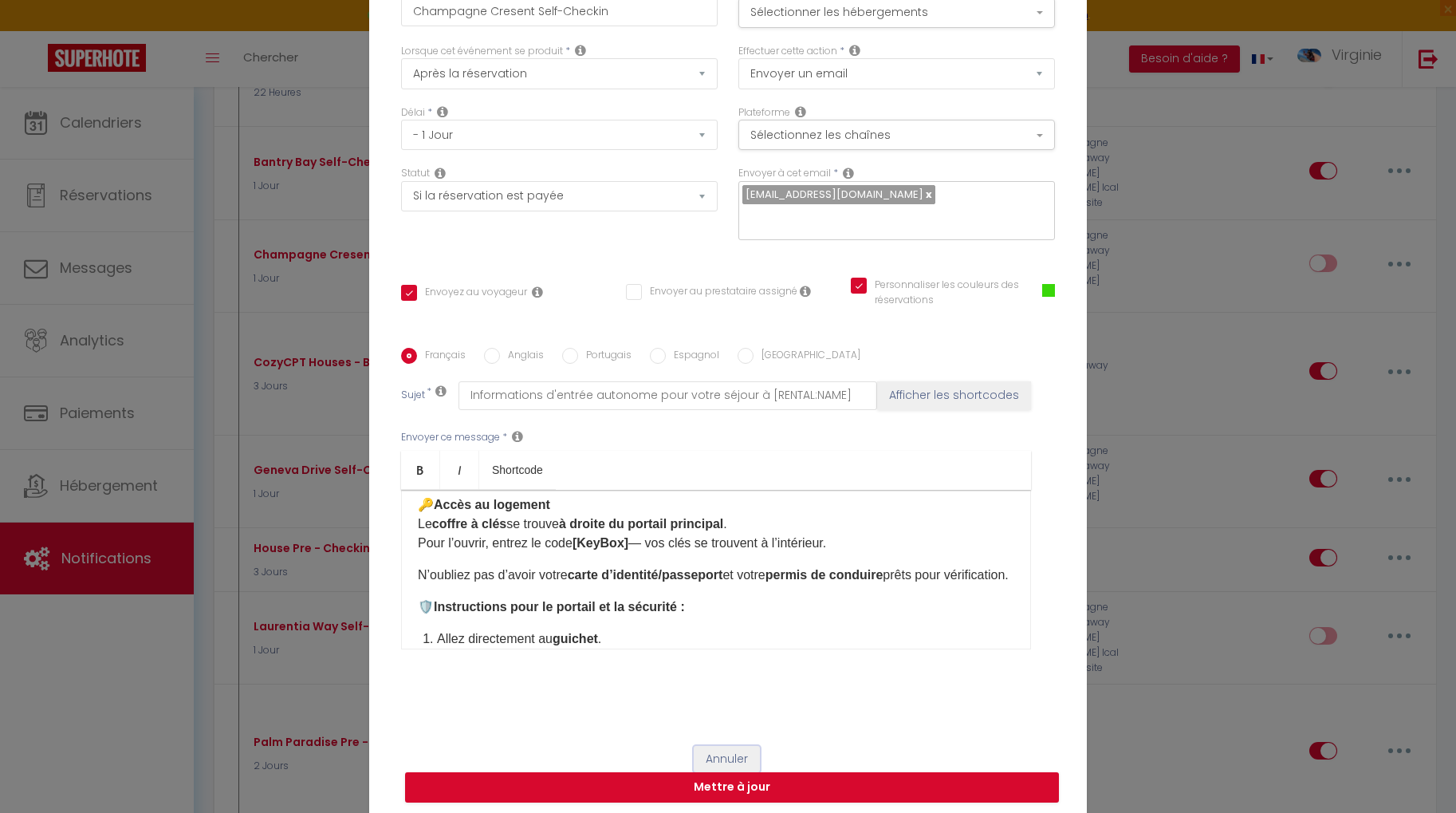
click at [718, 748] on button "Annuler" at bounding box center [726, 759] width 66 height 27
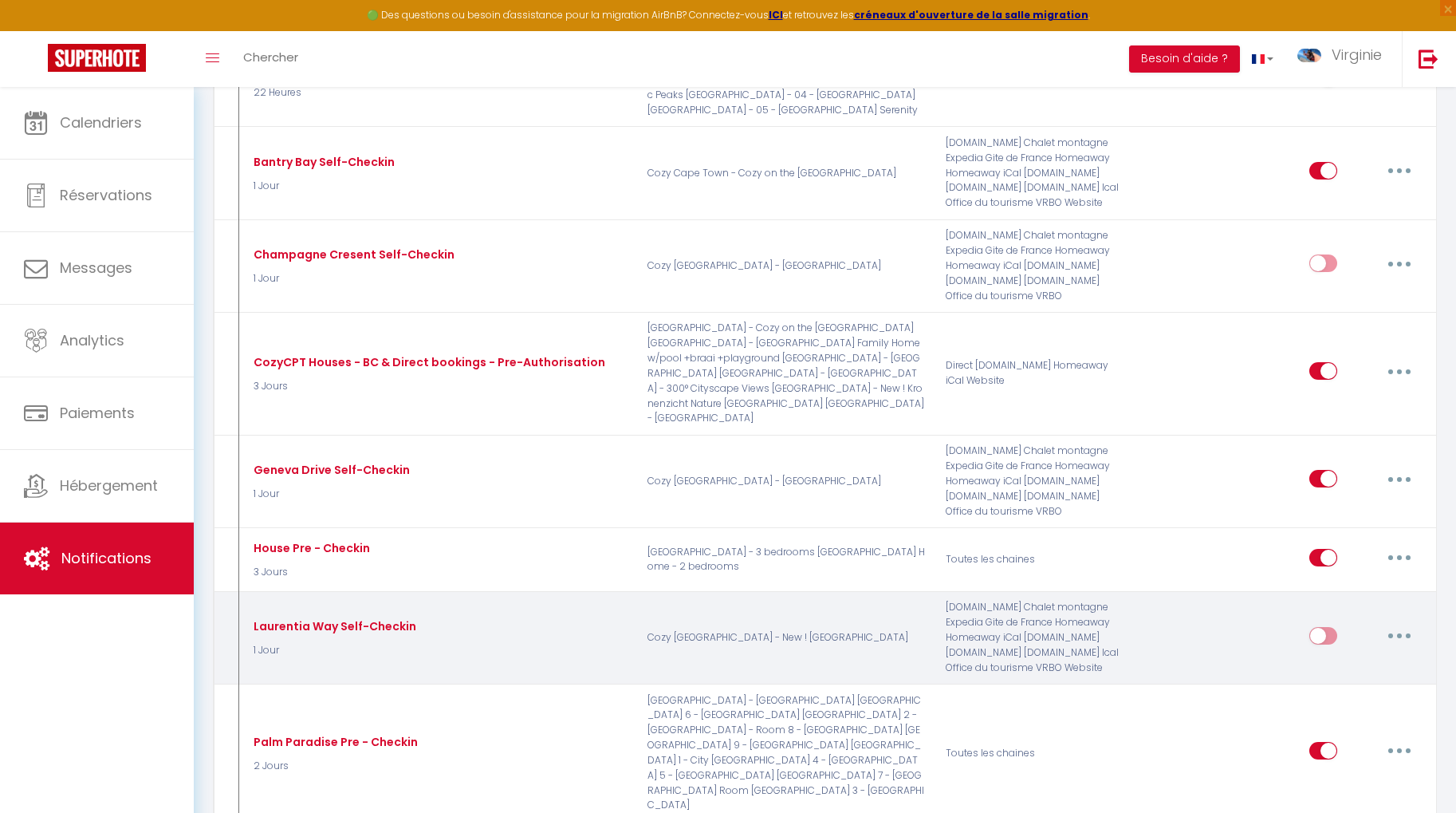
click at [1403, 623] on button "button" at bounding box center [1399, 635] width 45 height 25
click at [1357, 658] on link "Editer" at bounding box center [1357, 671] width 118 height 27
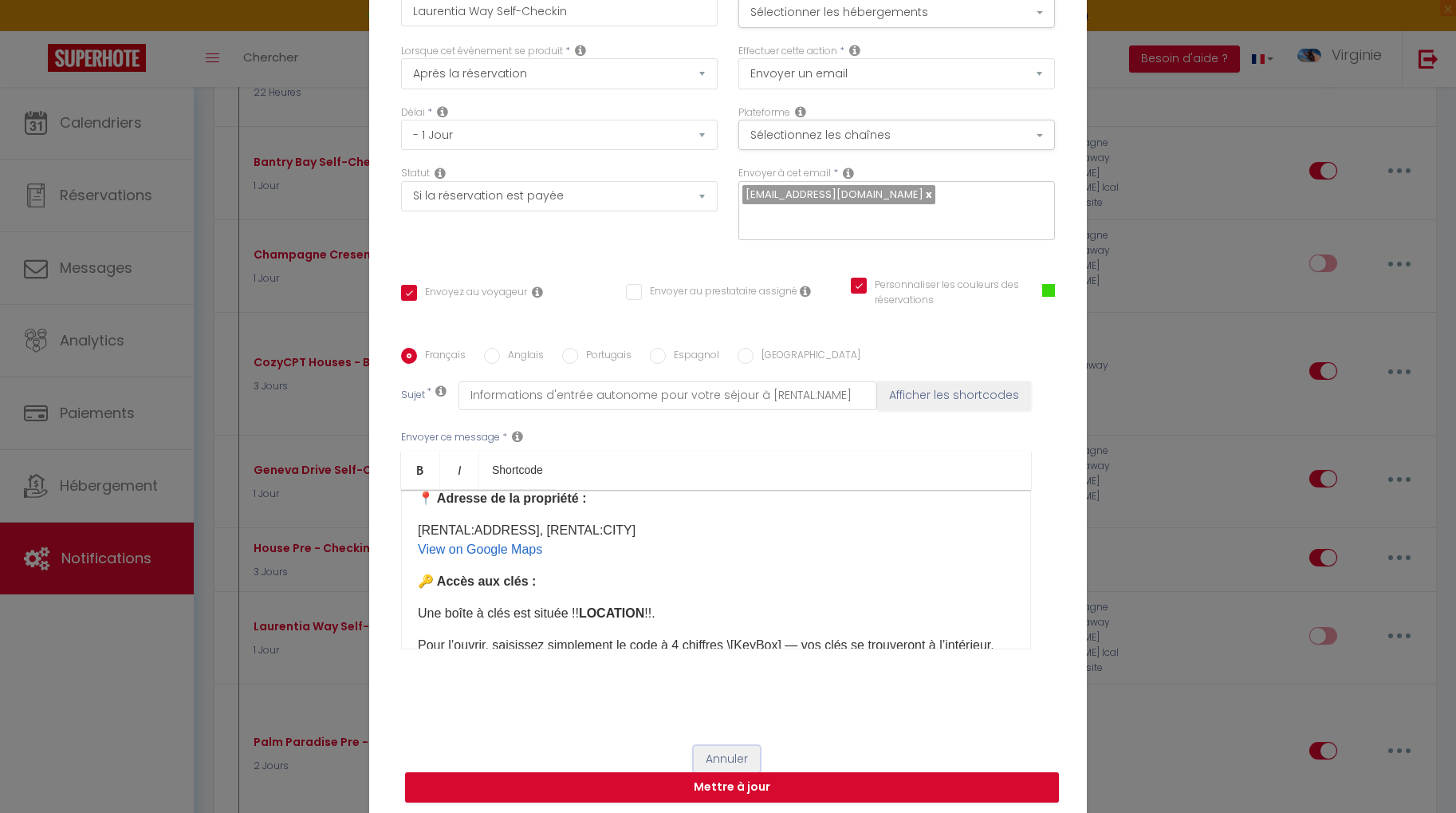
click at [712, 746] on button "Annuler" at bounding box center [726, 759] width 66 height 27
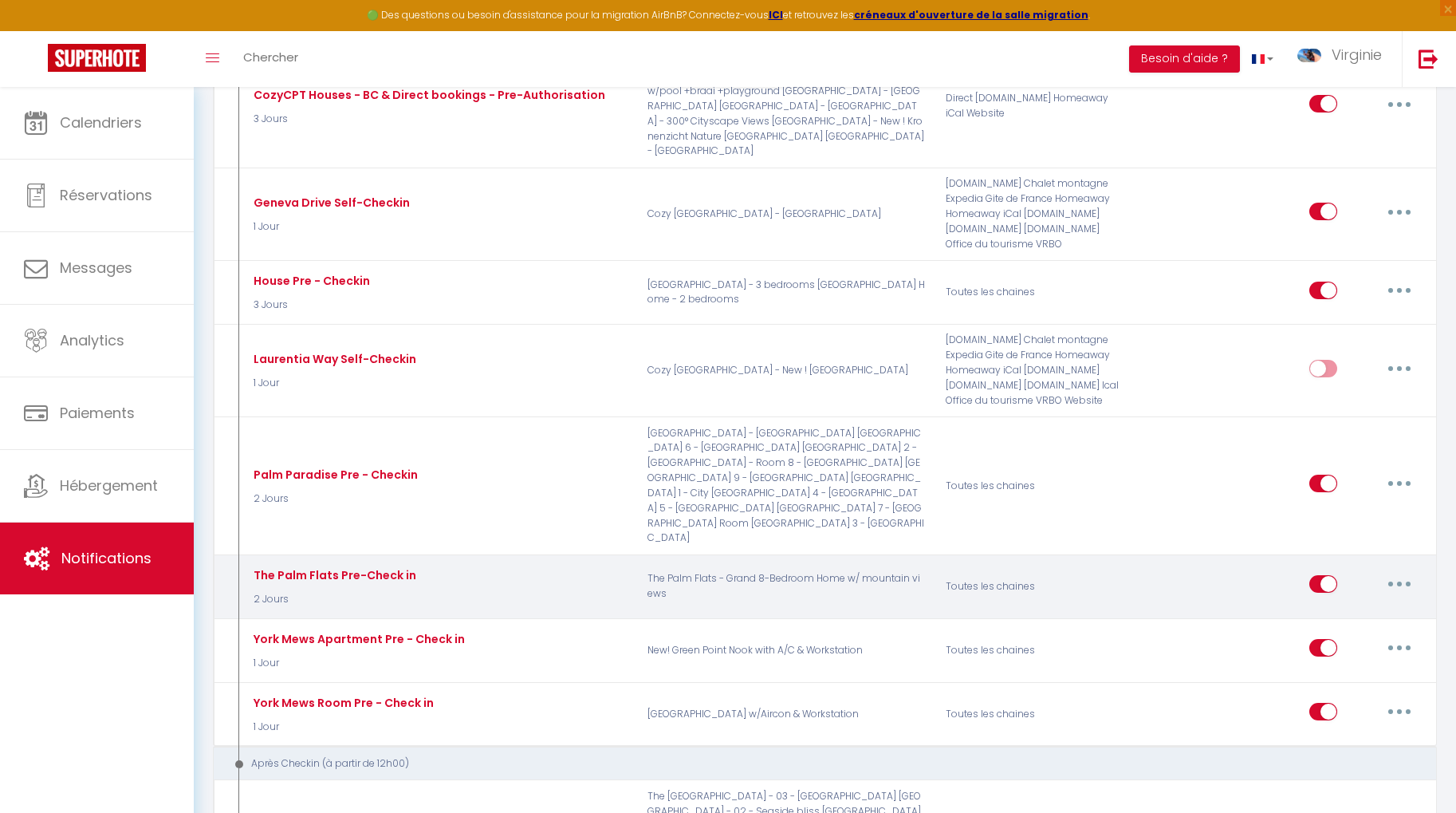
scroll to position [1442, 0]
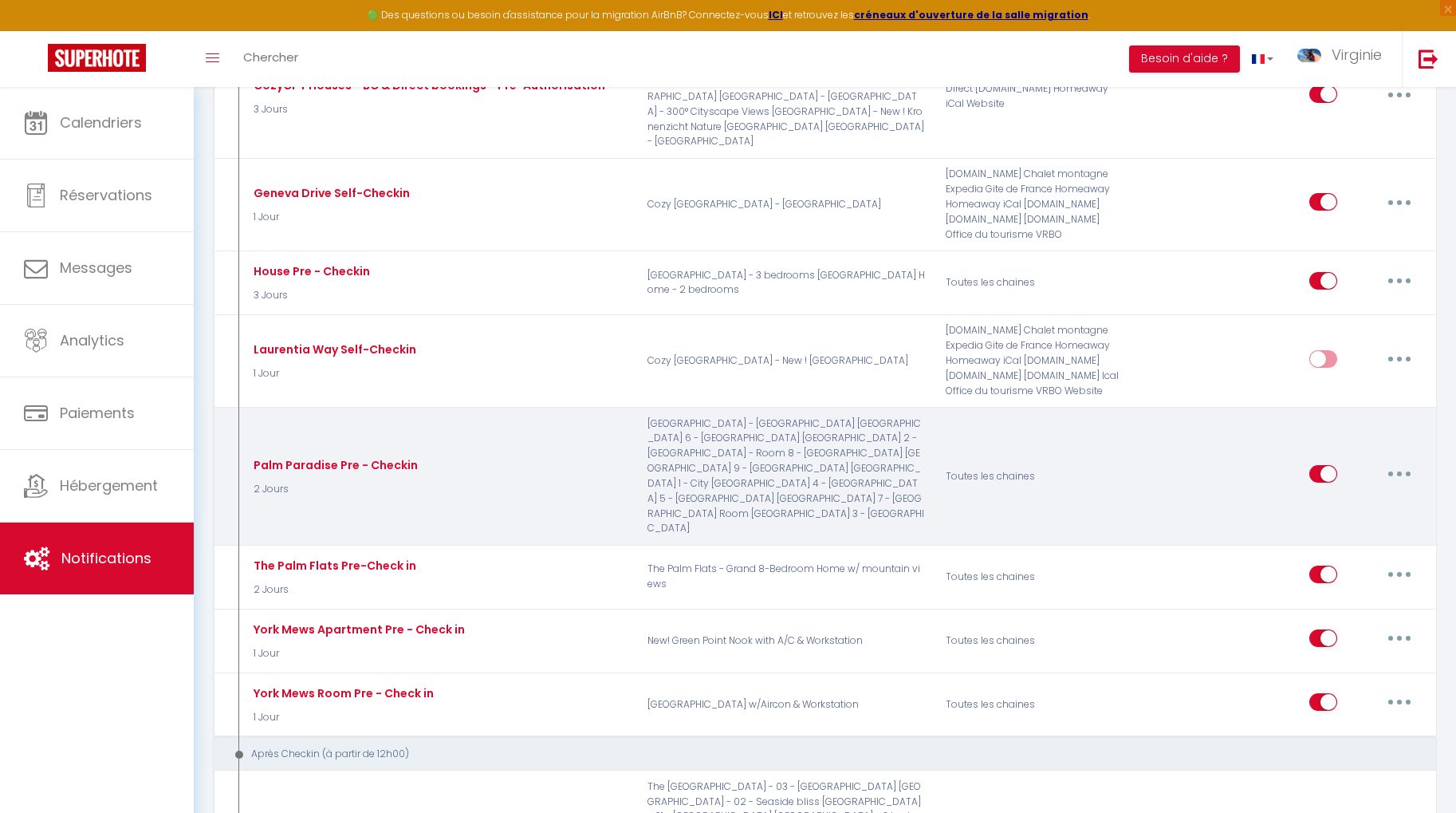
click at [1404, 461] on button "button" at bounding box center [1399, 474] width 45 height 25
click at [1367, 497] on link "Editer" at bounding box center [1357, 510] width 118 height 27
type input "Palm Paradise Pre - Checkin"
select select "2 Jours"
checkbox input "true"
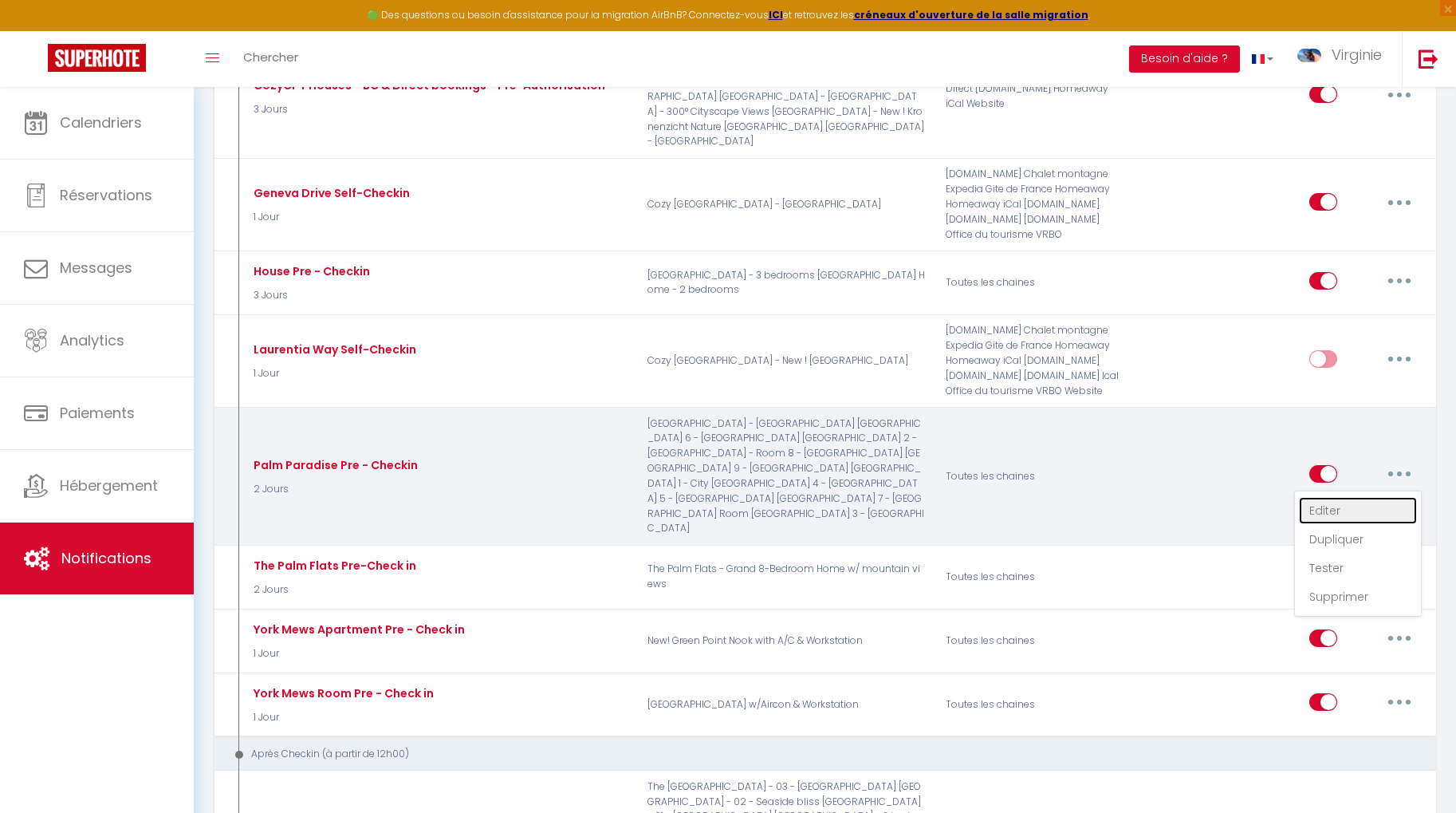
checkbox input "false"
type input "Vos détails de pré-enregistrement pour [RENTAL:NAME]"
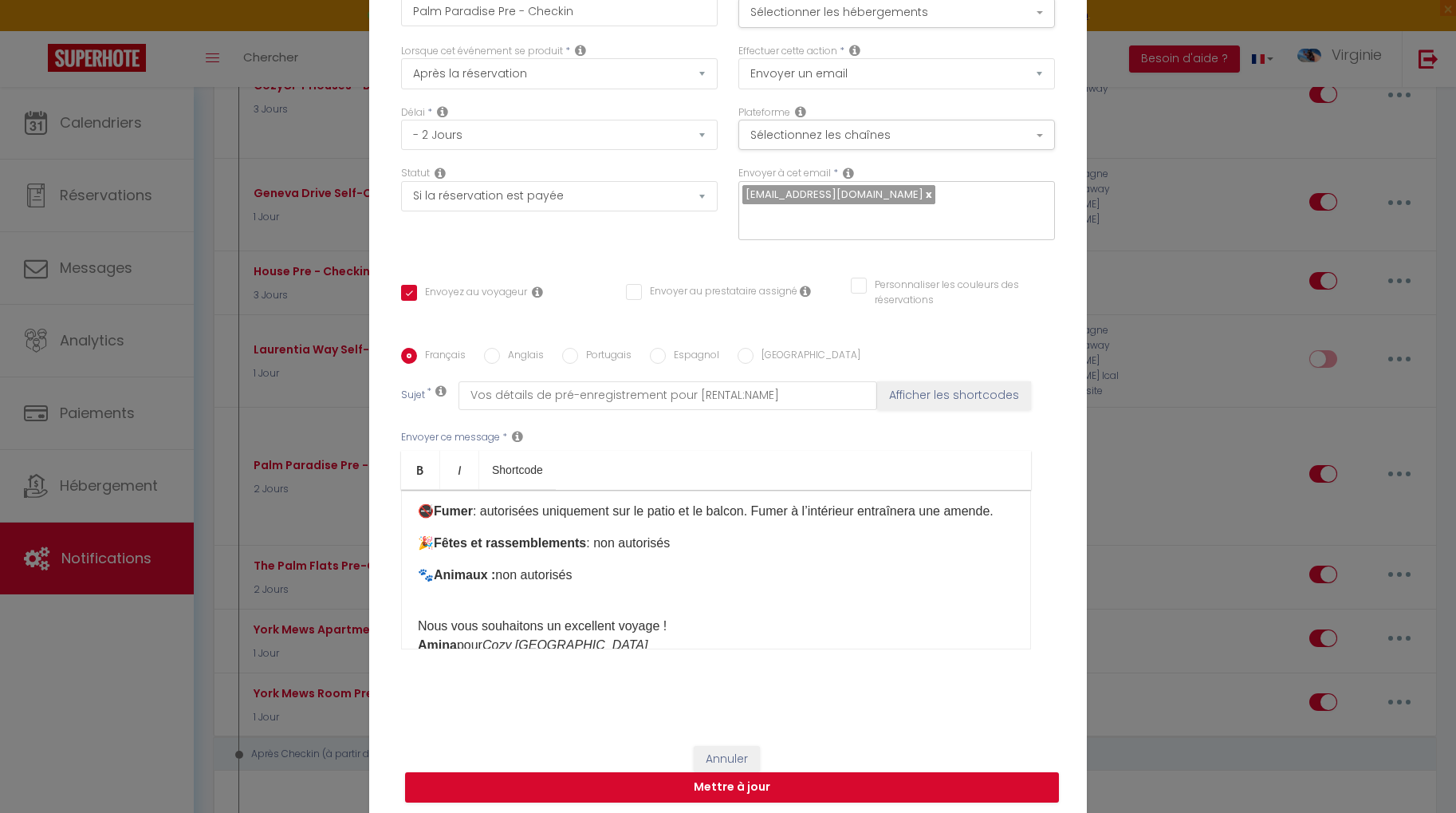
click at [862, 278] on input "Personnaliser les couleurs des réservations" at bounding box center [943, 286] width 184 height 16
checkbox input "true"
checkbox input "false"
click at [1045, 284] on span at bounding box center [1048, 291] width 13 height 13
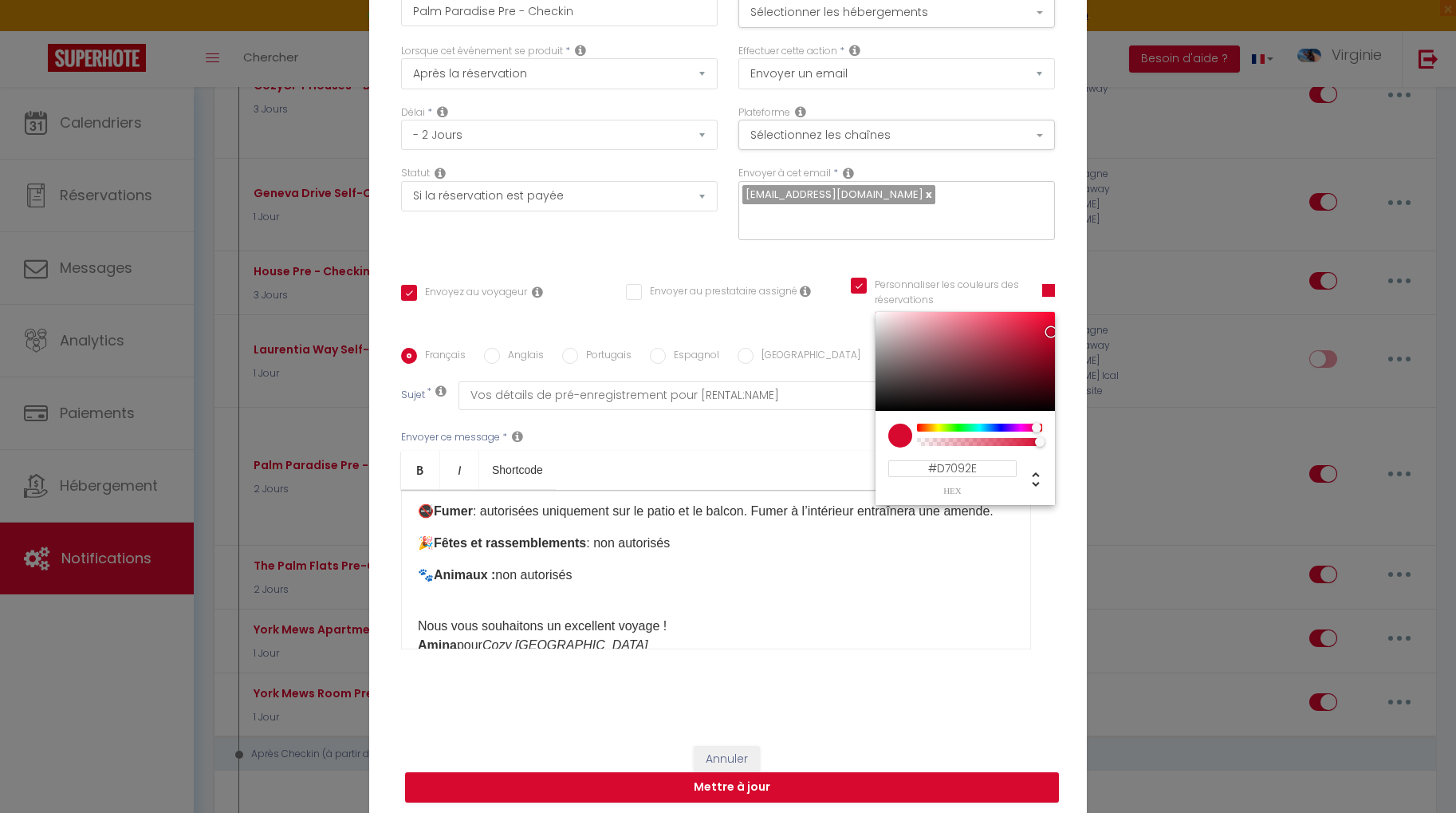
click at [984, 461] on input "#D7092E" at bounding box center [953, 469] width 128 height 17
paste input "09D709"
type input "#09D709"
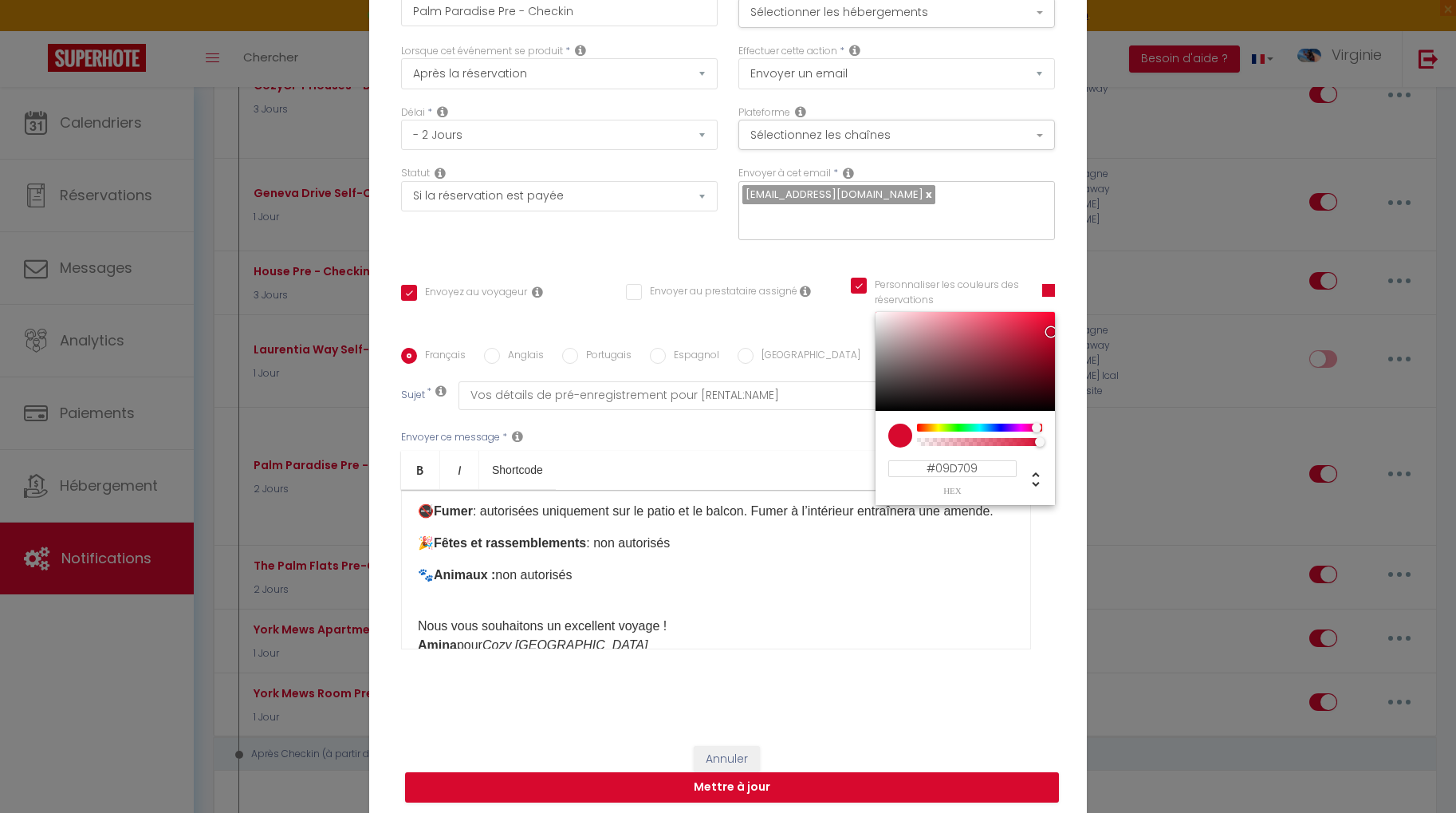
checkbox input "true"
checkbox input "false"
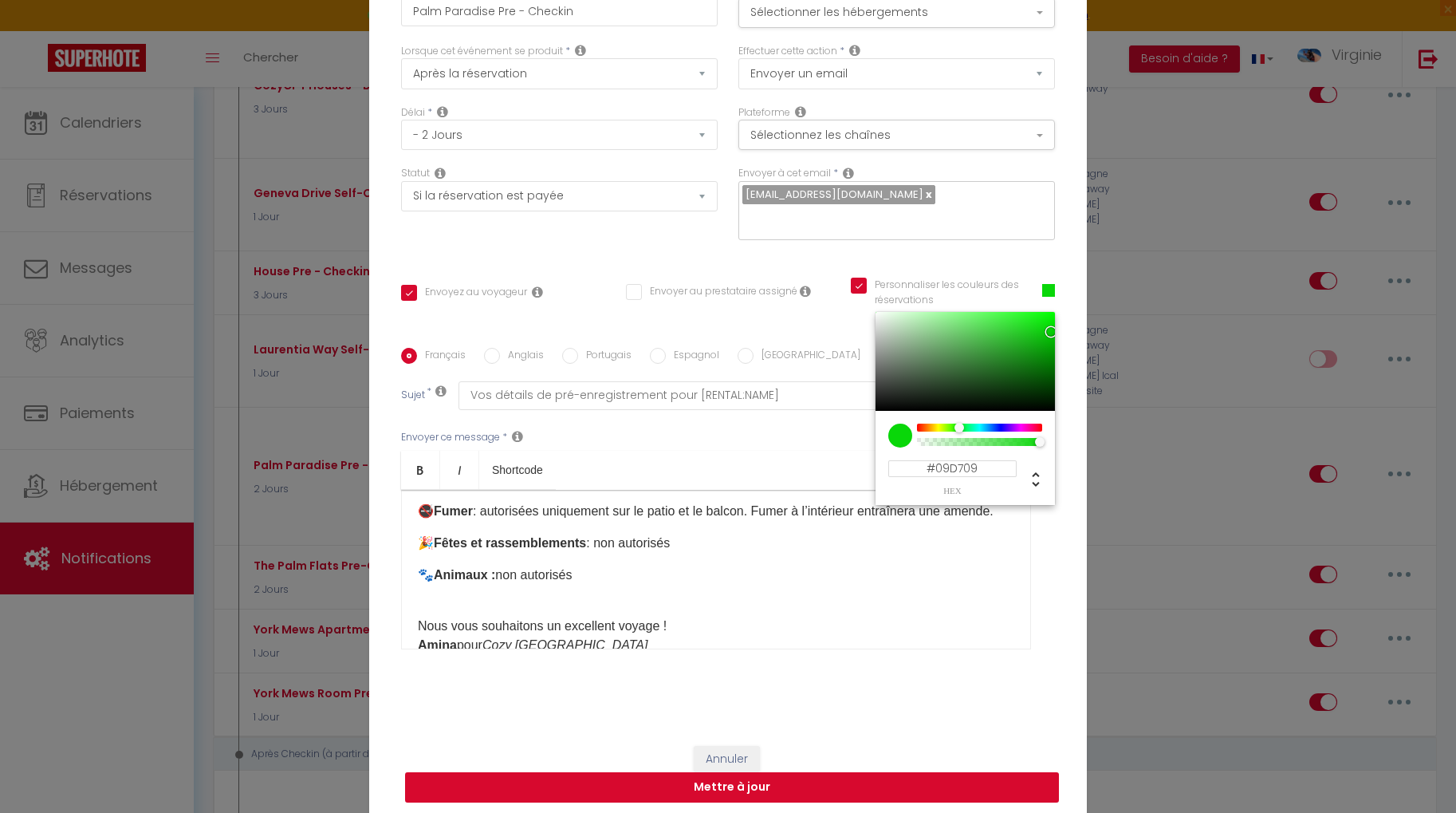
click at [737, 776] on button "Mettre à jour" at bounding box center [732, 786] width 654 height 30
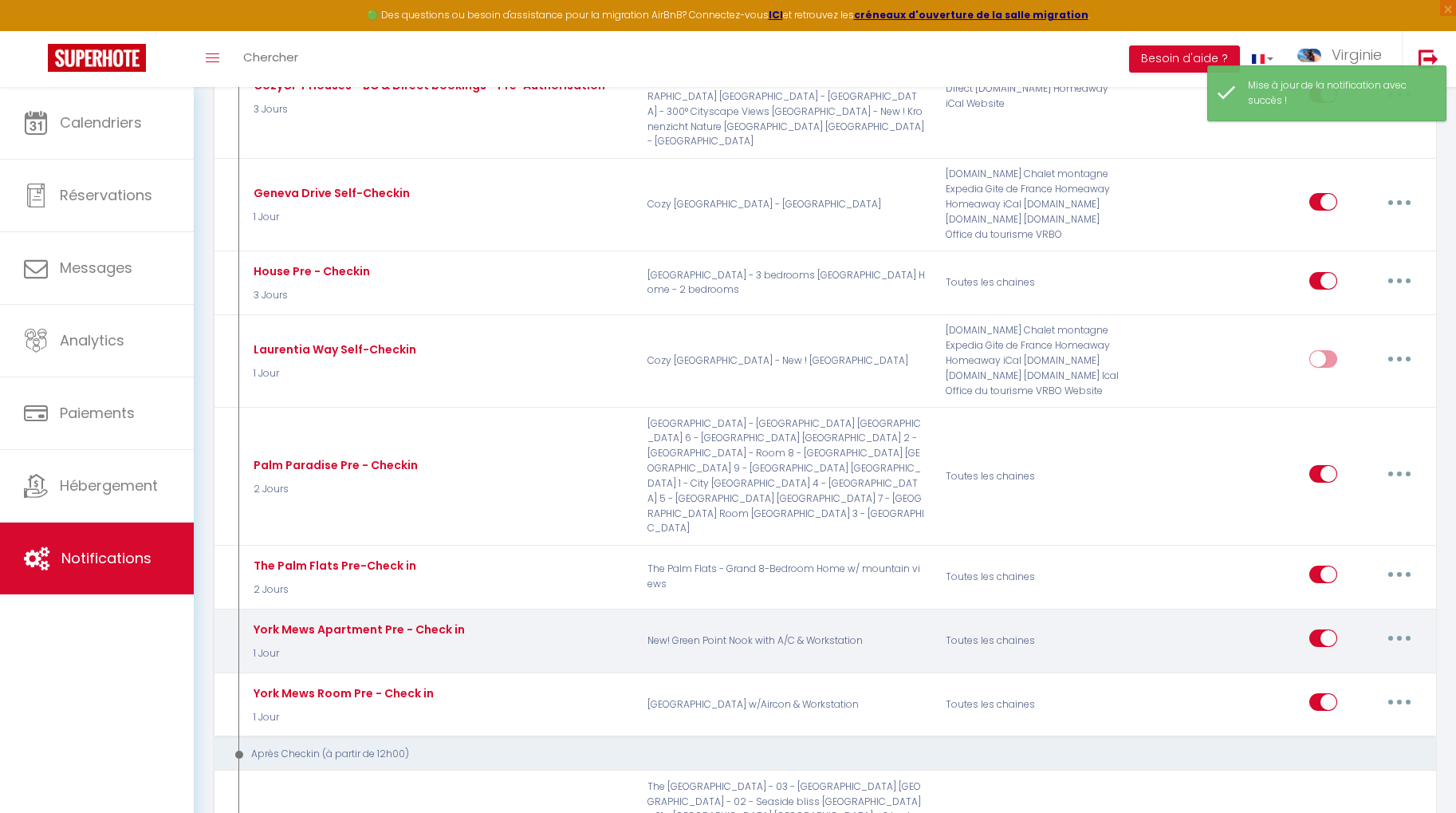
click at [1400, 636] on icon "button" at bounding box center [1399, 638] width 5 height 5
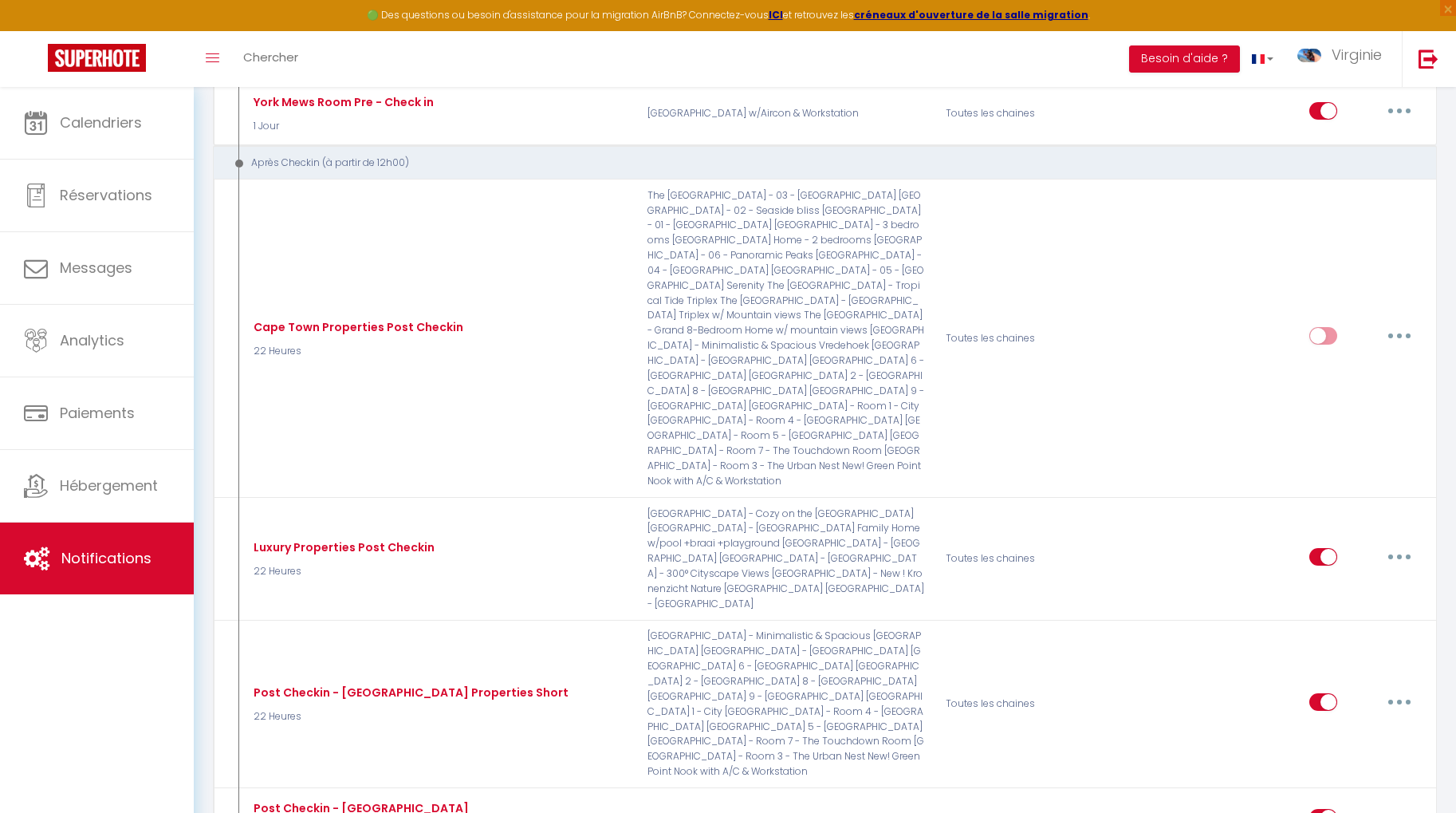
scroll to position [2022, 0]
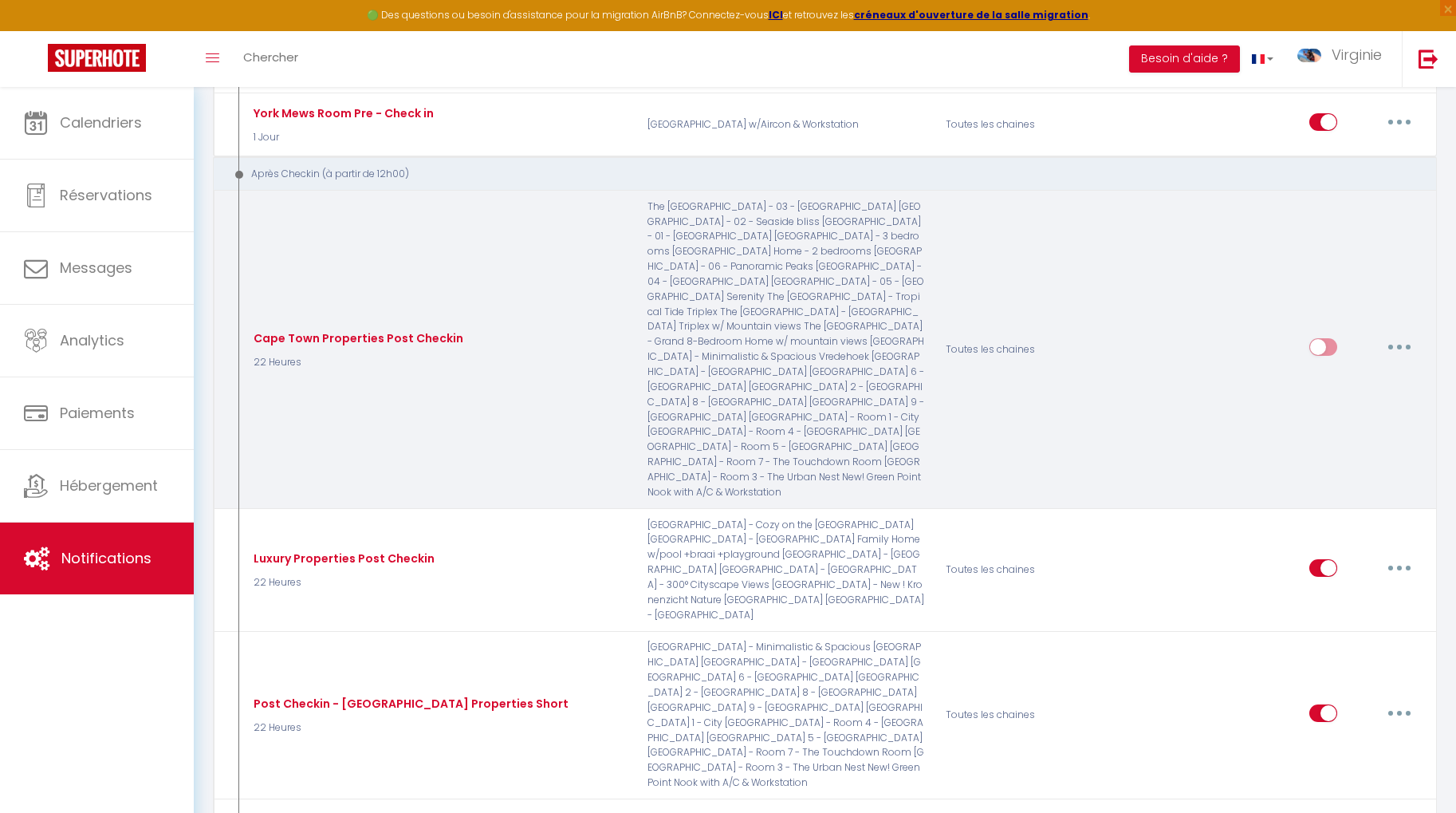
click at [1398, 344] on icon "button" at bounding box center [1399, 347] width 5 height 5
click at [1370, 370] on link "Editer" at bounding box center [1357, 383] width 118 height 27
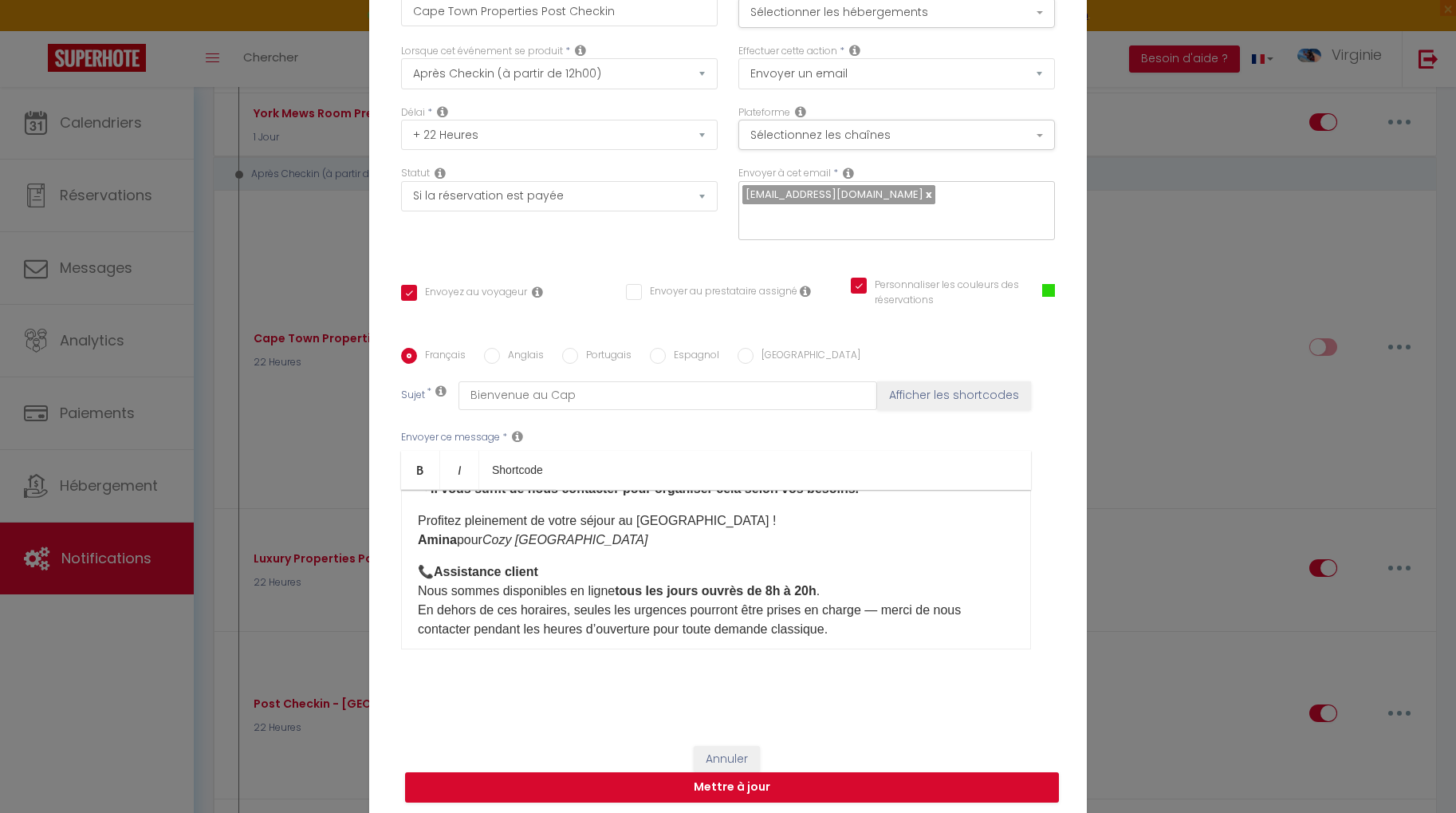
scroll to position [205, 0]
click at [495, 348] on input "Anglais" at bounding box center [492, 356] width 16 height 16
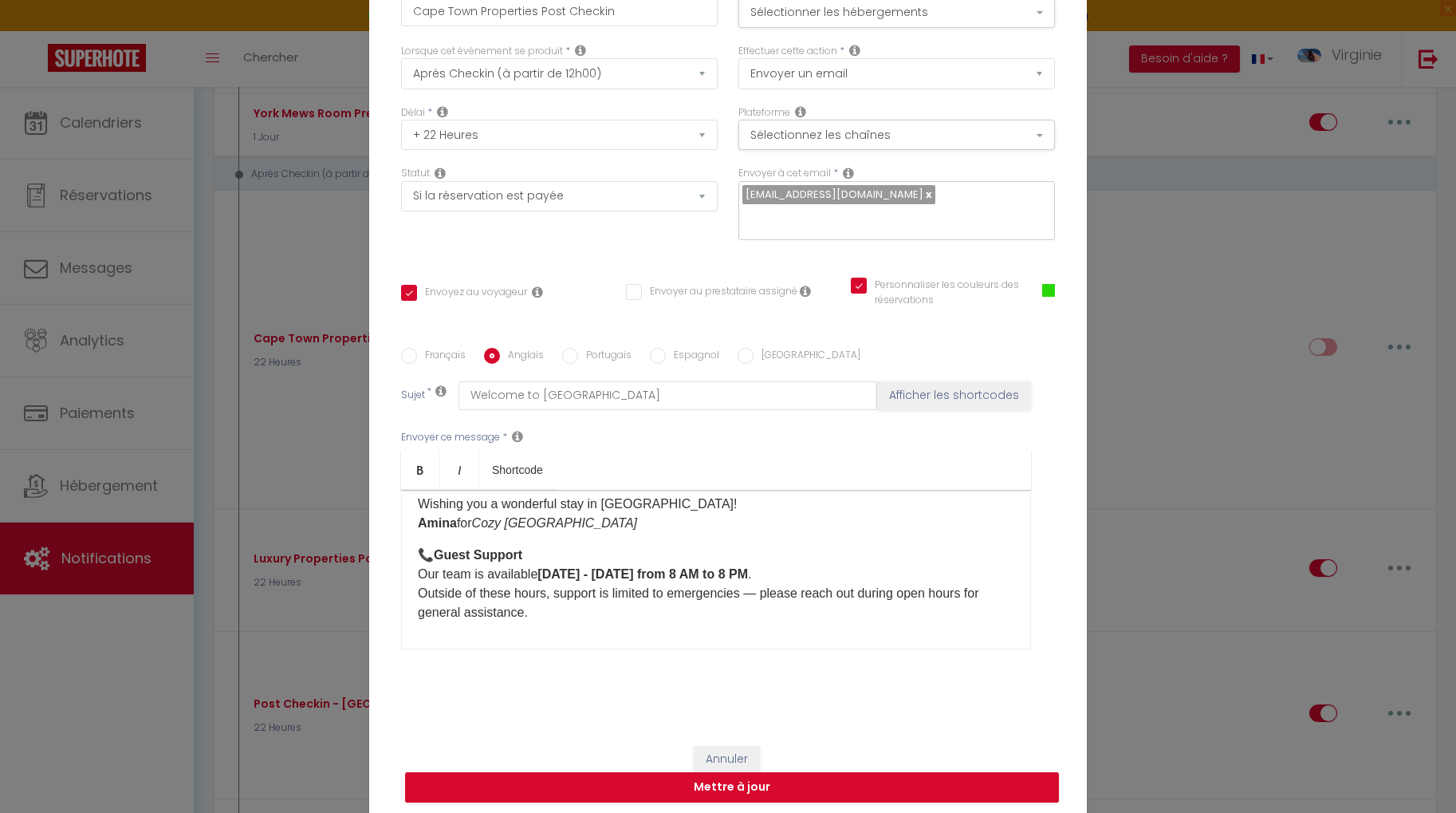
scroll to position [215, 0]
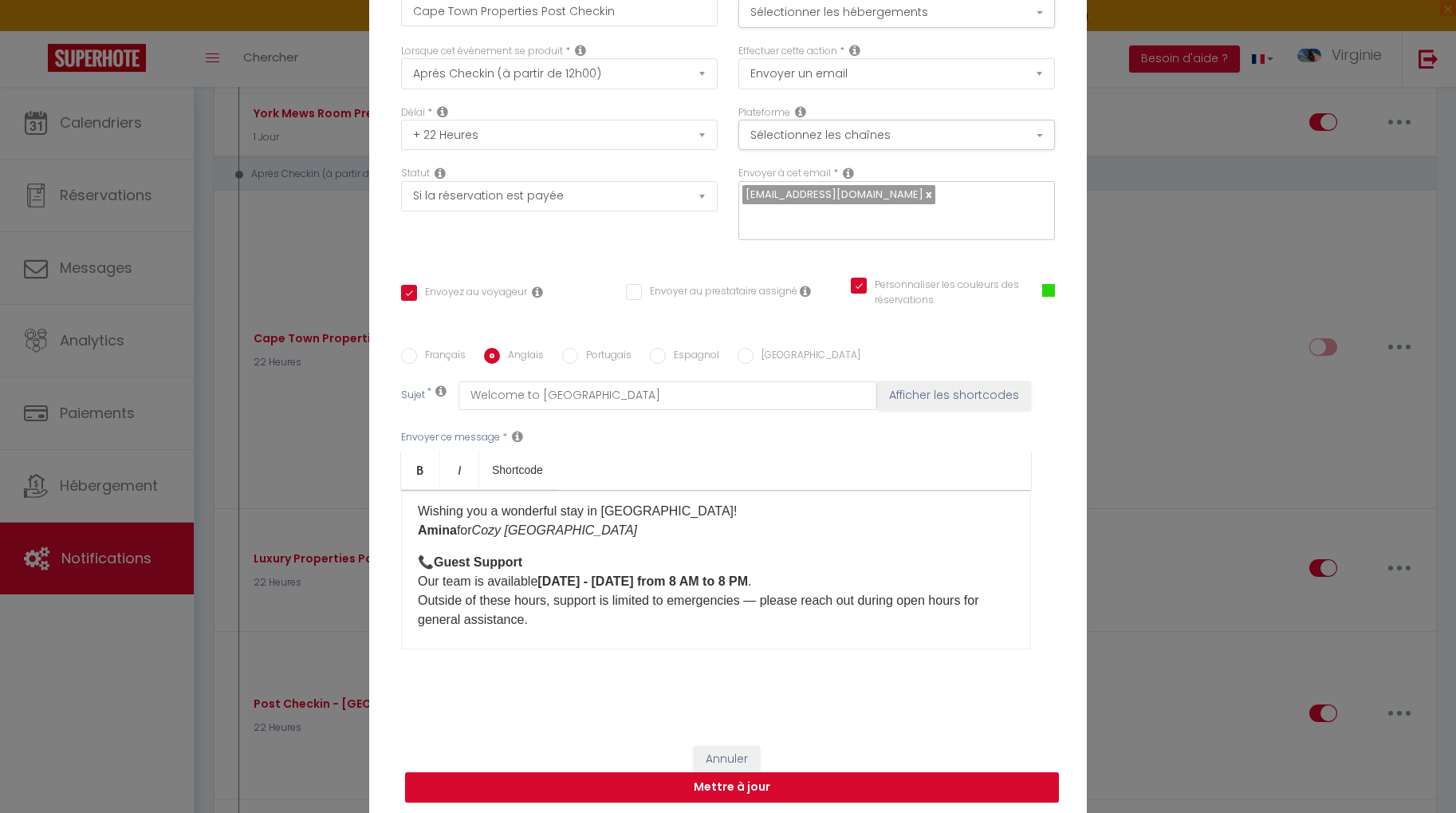
drag, startPoint x: 561, startPoint y: 610, endPoint x: 414, endPoint y: 504, distance: 181.2
click at [414, 504] on div "Hello [GUEST:FIRST_NAME], I hope you had a great night and that you're settling…" at bounding box center [716, 569] width 630 height 159
copy div "Wishing you a wonderful stay in [GEOGRAPHIC_DATA]! Amina for Cozy Cape Town 📞 G…"
click at [743, 746] on button "Annuler" at bounding box center [726, 759] width 66 height 27
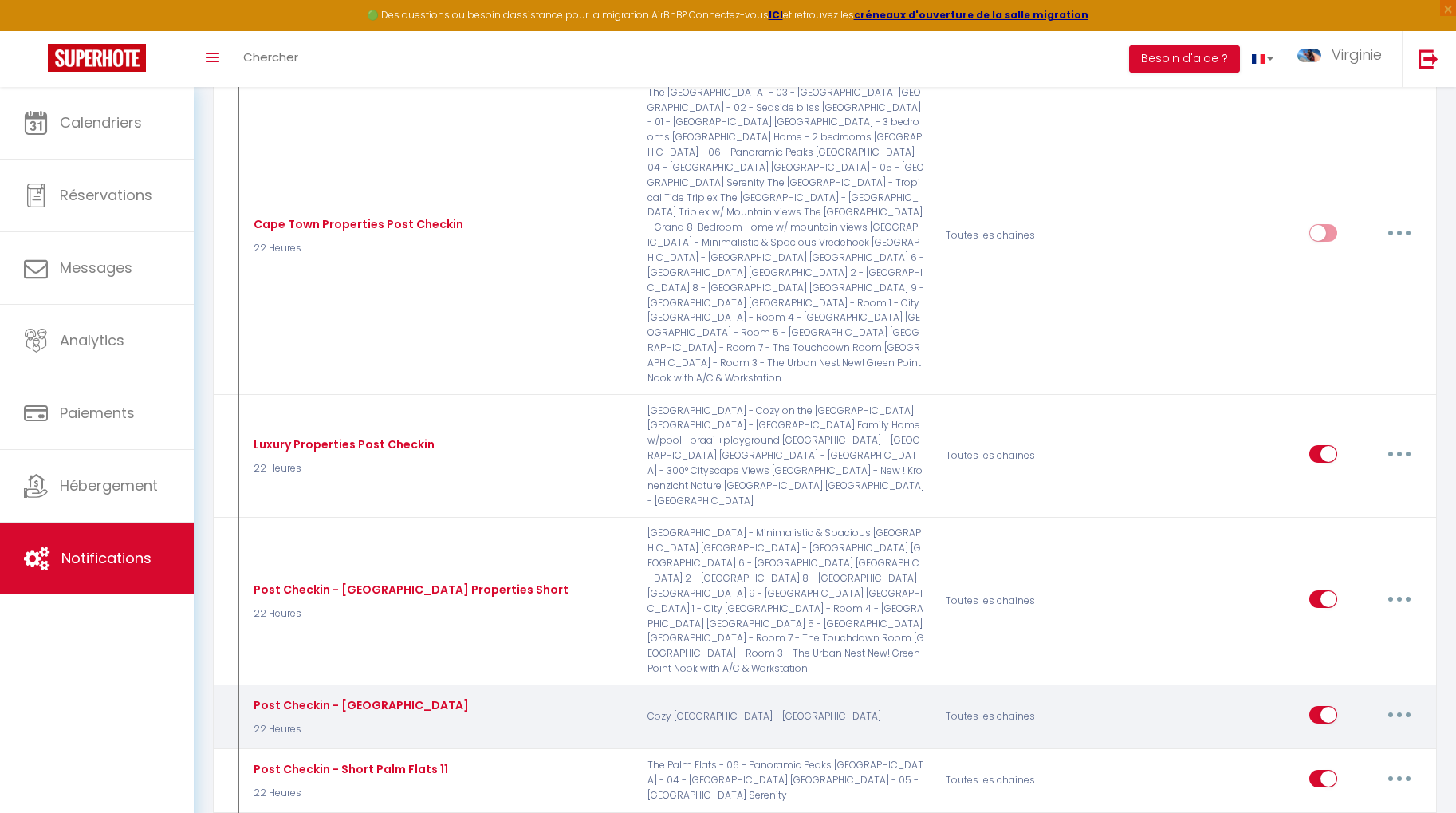
scroll to position [2228, 0]
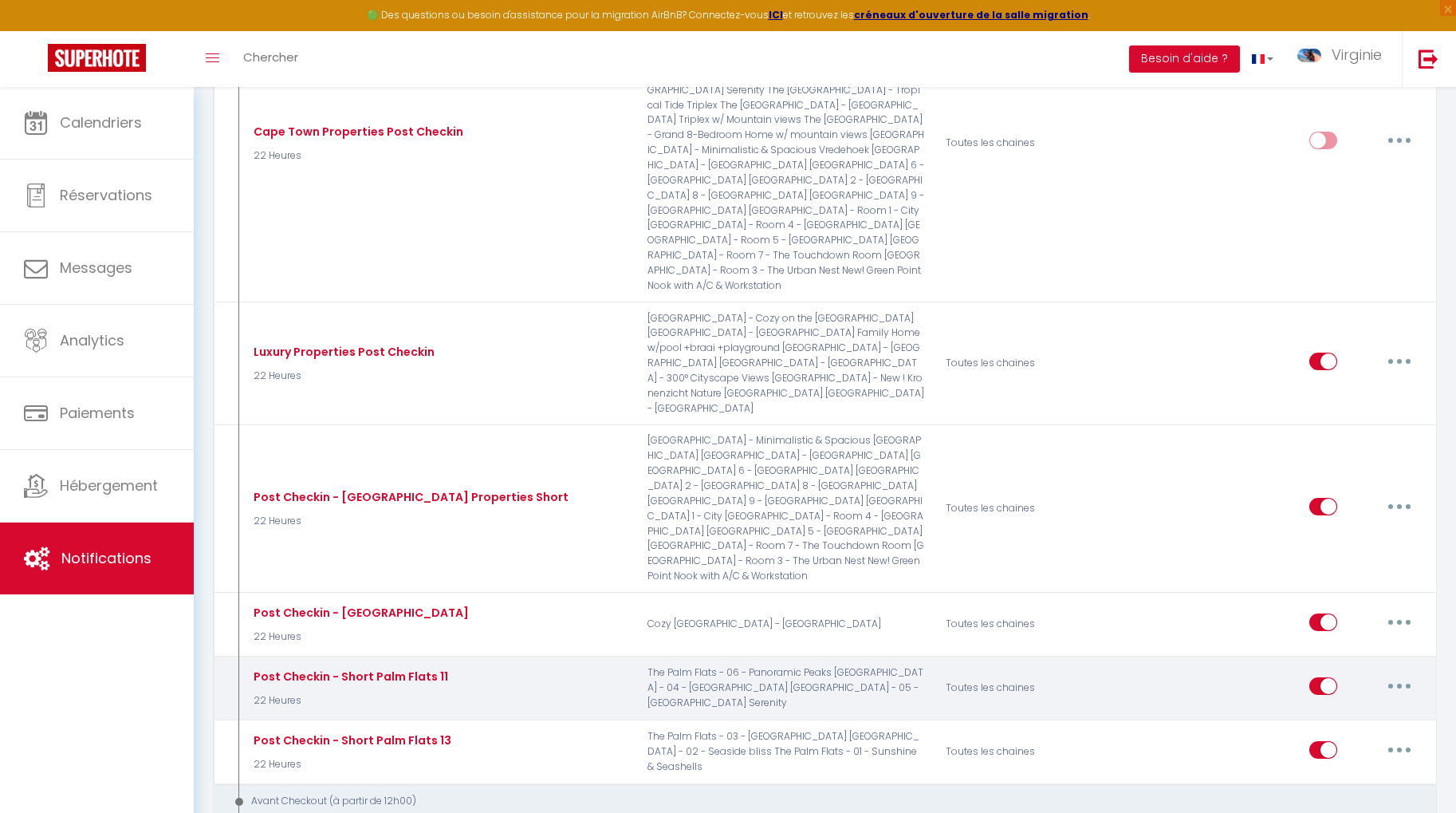
click at [1394, 673] on button "button" at bounding box center [1399, 685] width 45 height 25
click at [1376, 708] on link "Editer" at bounding box center [1357, 721] width 118 height 27
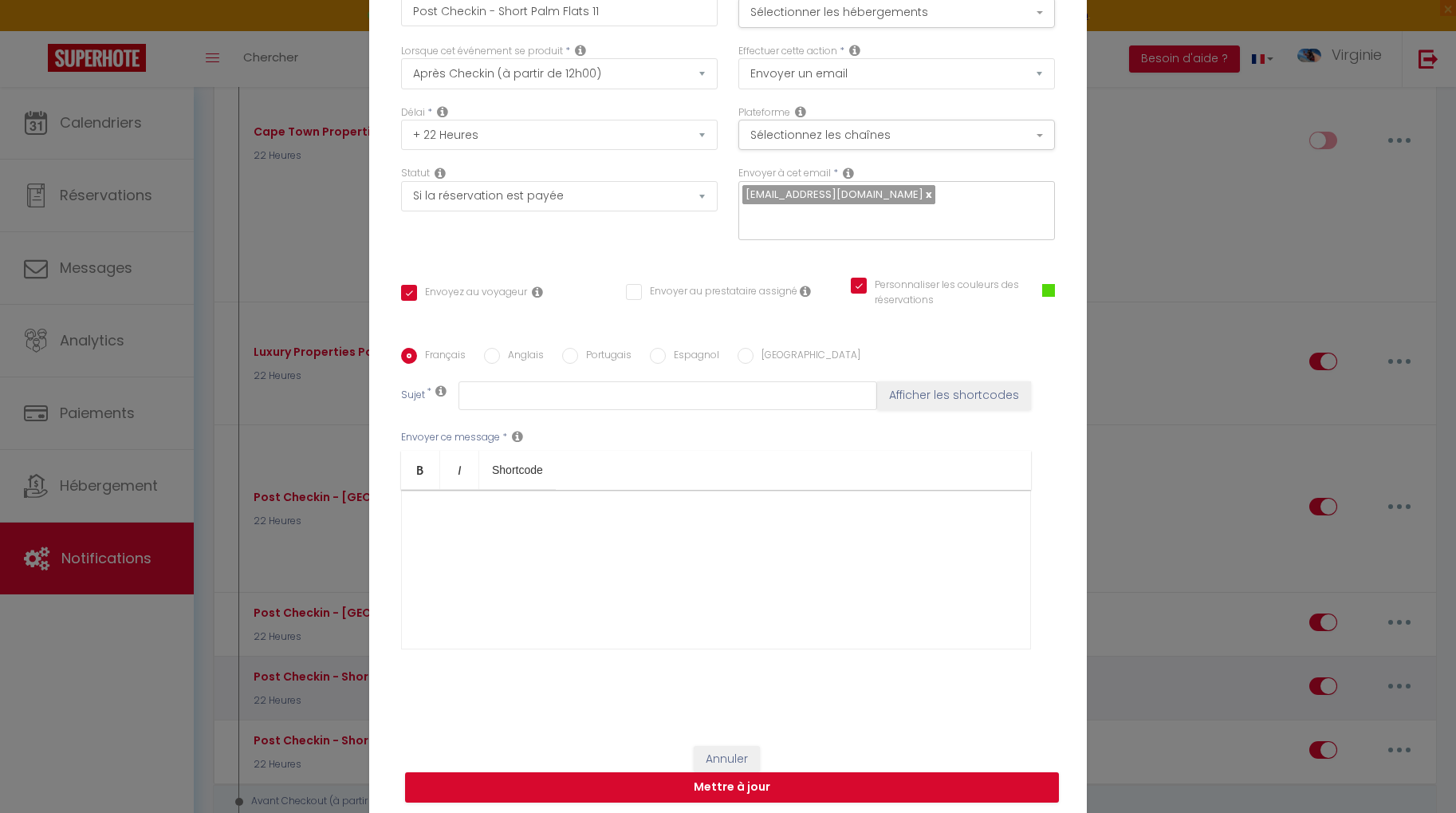
scroll to position [0, 0]
click at [503, 348] on label "Anglais" at bounding box center [522, 357] width 44 height 18
click at [500, 348] on input "Anglais" at bounding box center [492, 356] width 16 height 16
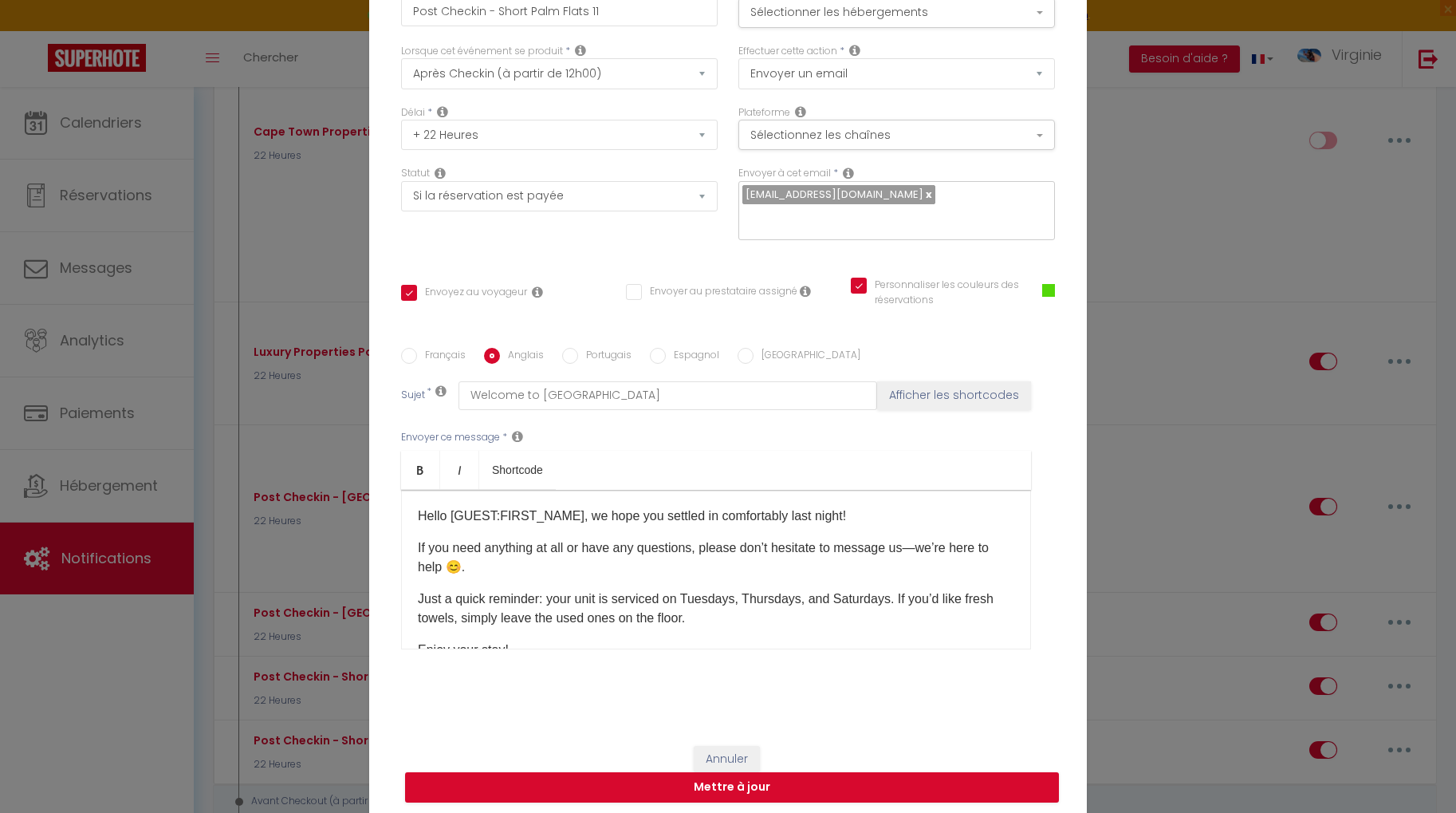
scroll to position [43, 0]
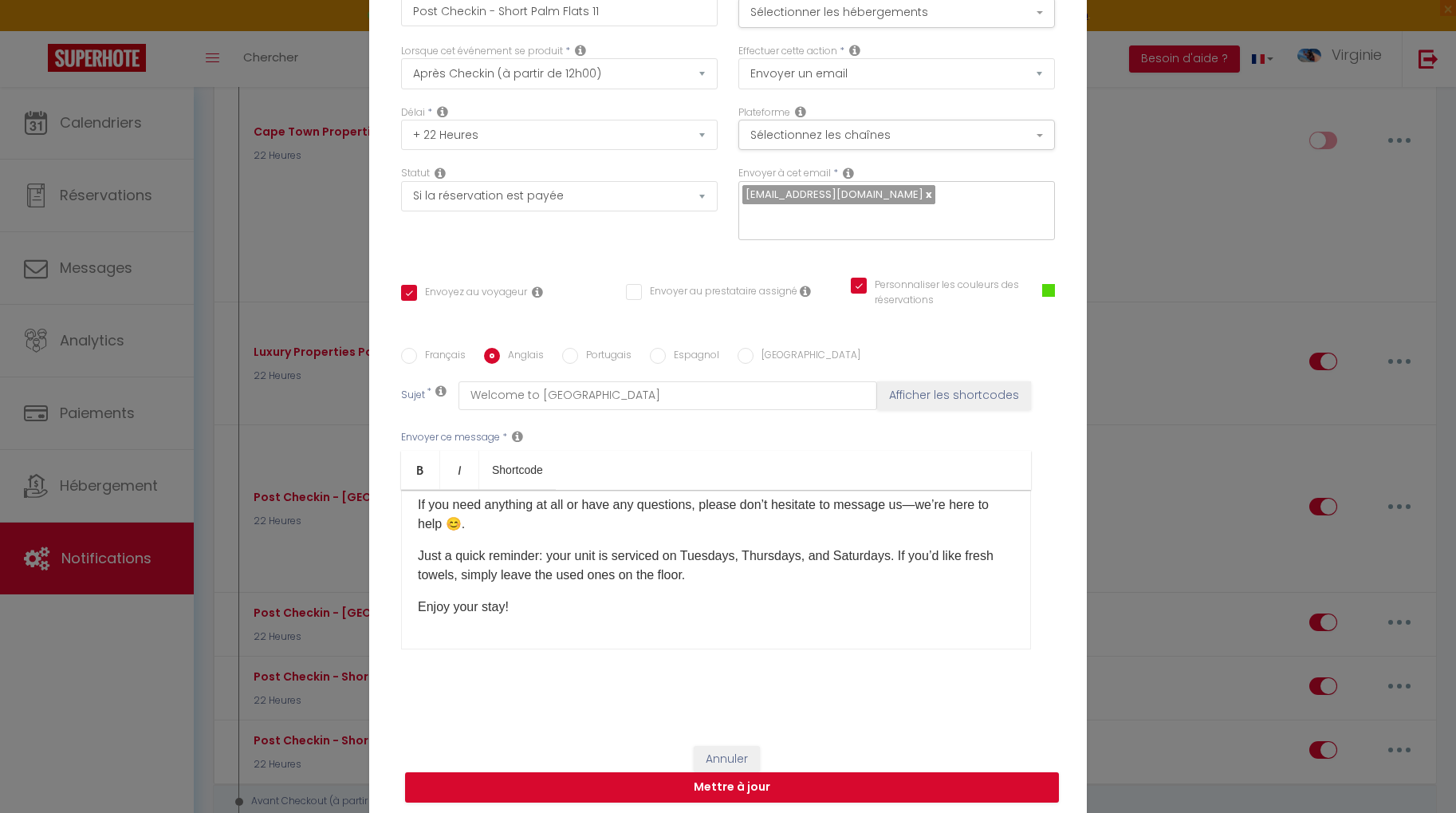
click at [542, 602] on p "Enjoy your stay!" at bounding box center [716, 607] width 596 height 19
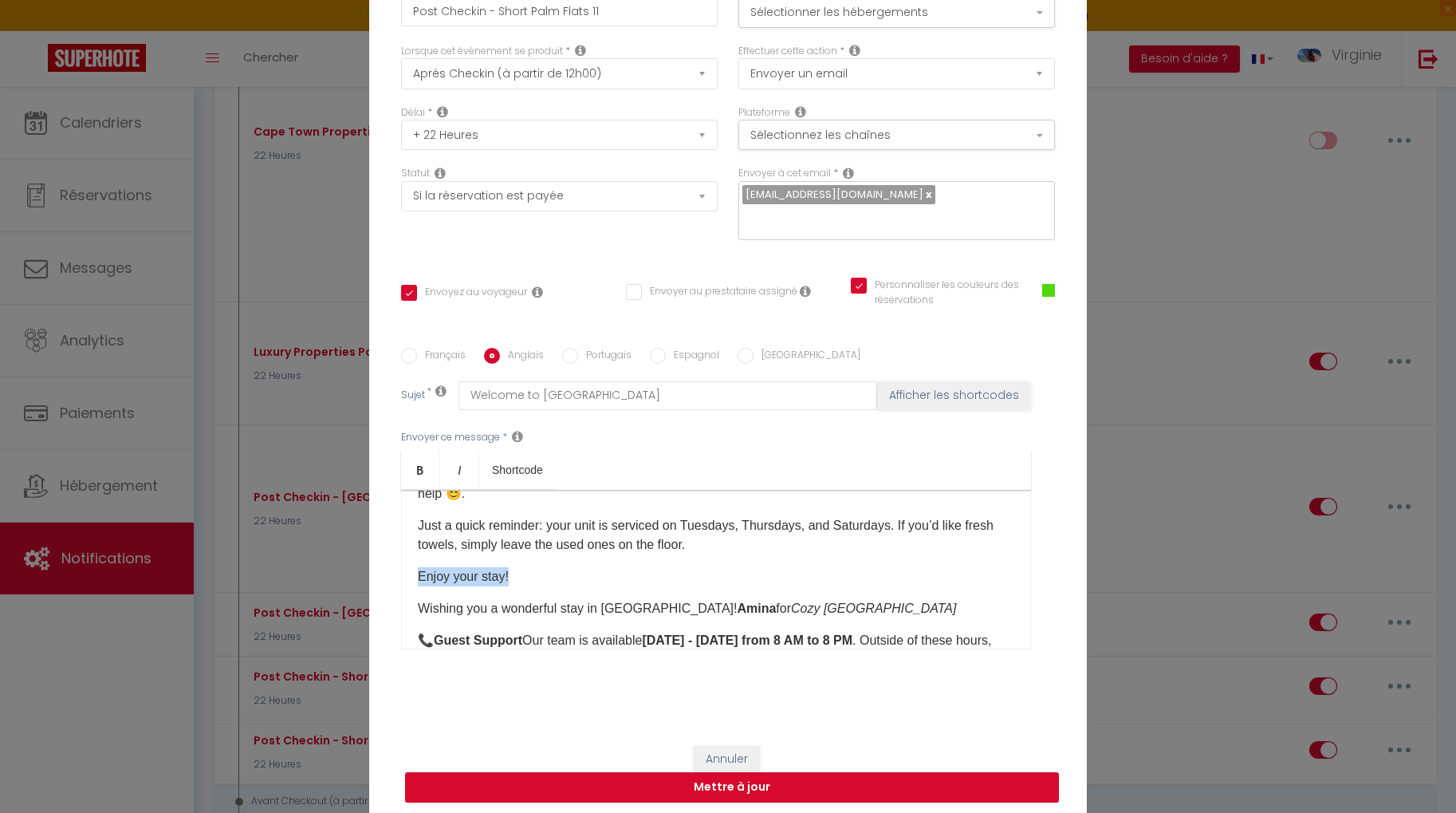
drag, startPoint x: 499, startPoint y: 562, endPoint x: 402, endPoint y: 565, distance: 97.0
click at [402, 565] on div "Hello [GUEST:FIRST_NAME], we hope you settled in comfortably last night! If you…" at bounding box center [716, 569] width 630 height 159
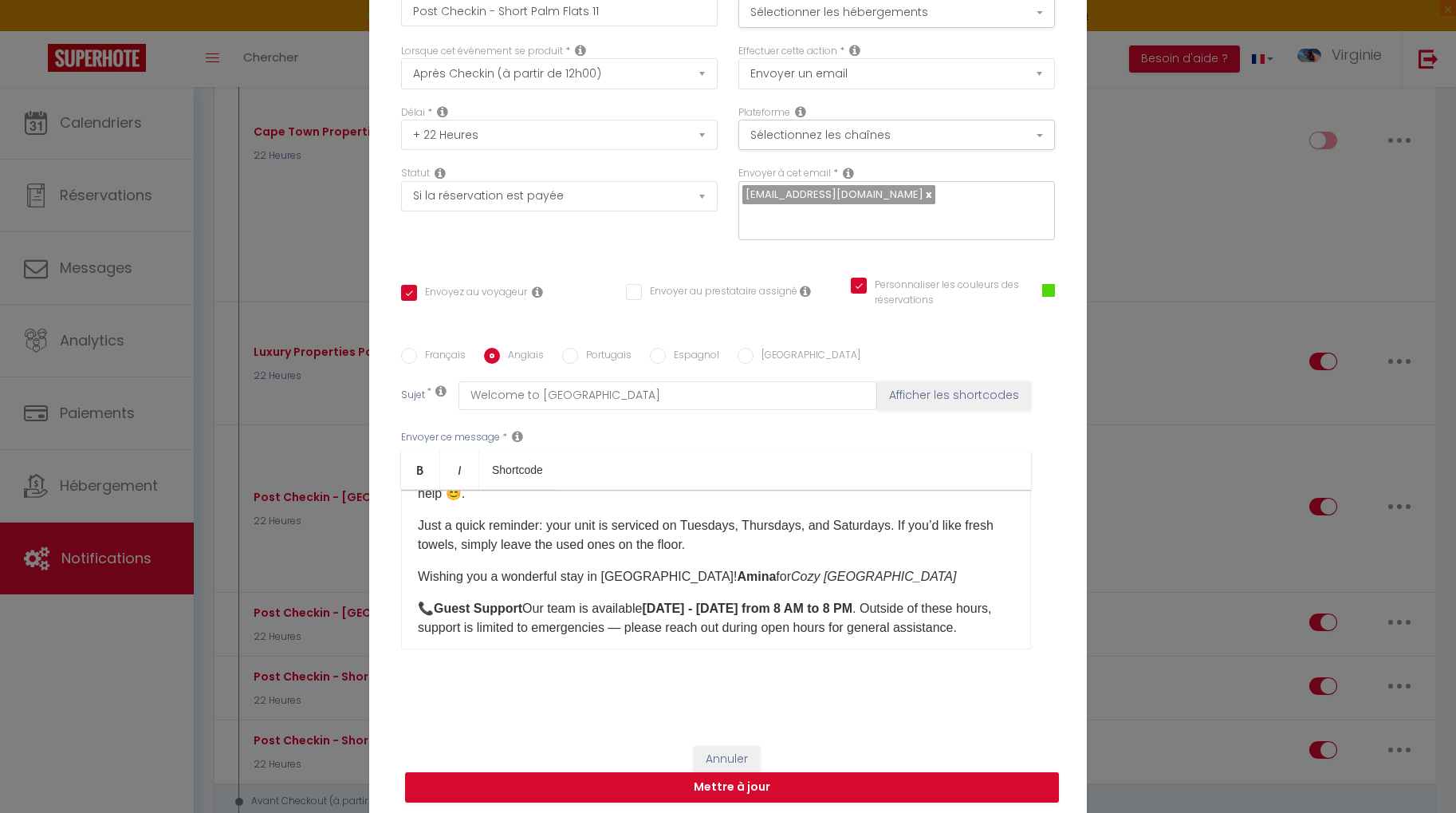
scroll to position [77, 0]
click at [737, 565] on b "Amina" at bounding box center [756, 572] width 39 height 14
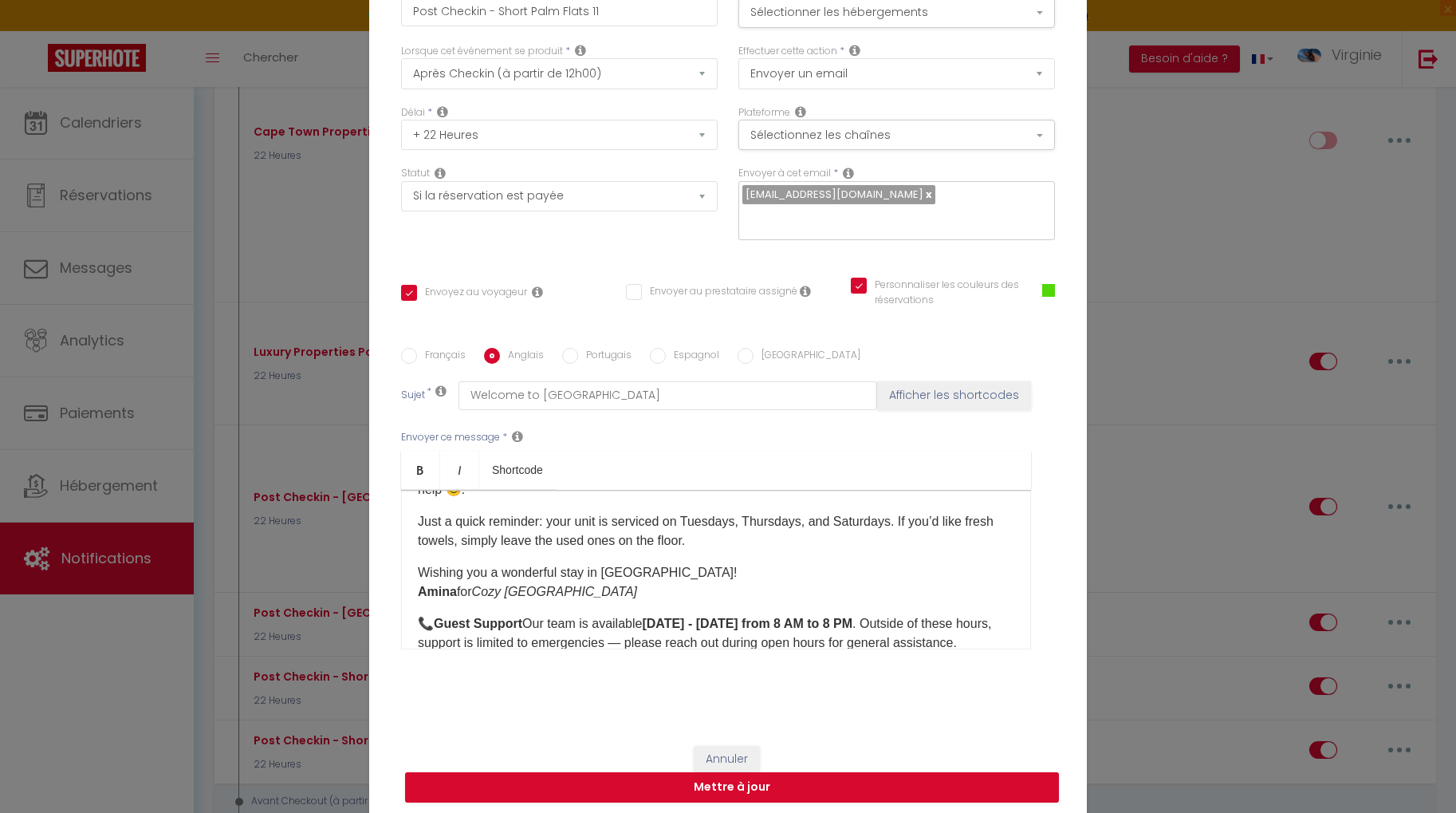
scroll to position [142, 0]
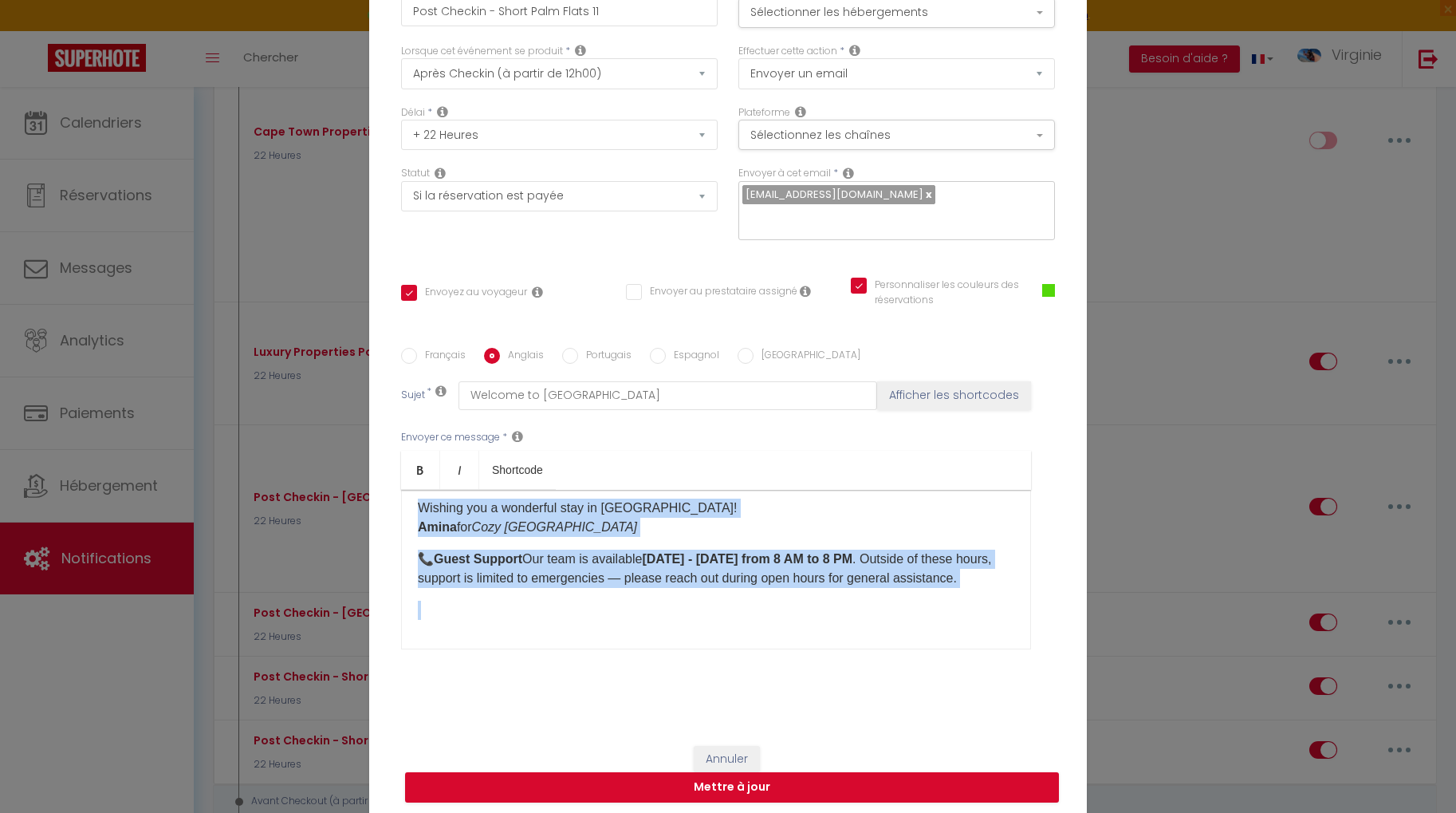
drag, startPoint x: 419, startPoint y: 496, endPoint x: 979, endPoint y: 584, distance: 566.9
click at [979, 583] on div "Hello [GUEST:FIRST_NAME], we hope you settled in comfortably last night! If you…" at bounding box center [716, 569] width 630 height 159
copy div "Wishing you a wonderful stay in [GEOGRAPHIC_DATA]! Amina for Cozy Cape Town 📞 G…"
click at [765, 776] on button "Mettre à jour" at bounding box center [732, 786] width 654 height 30
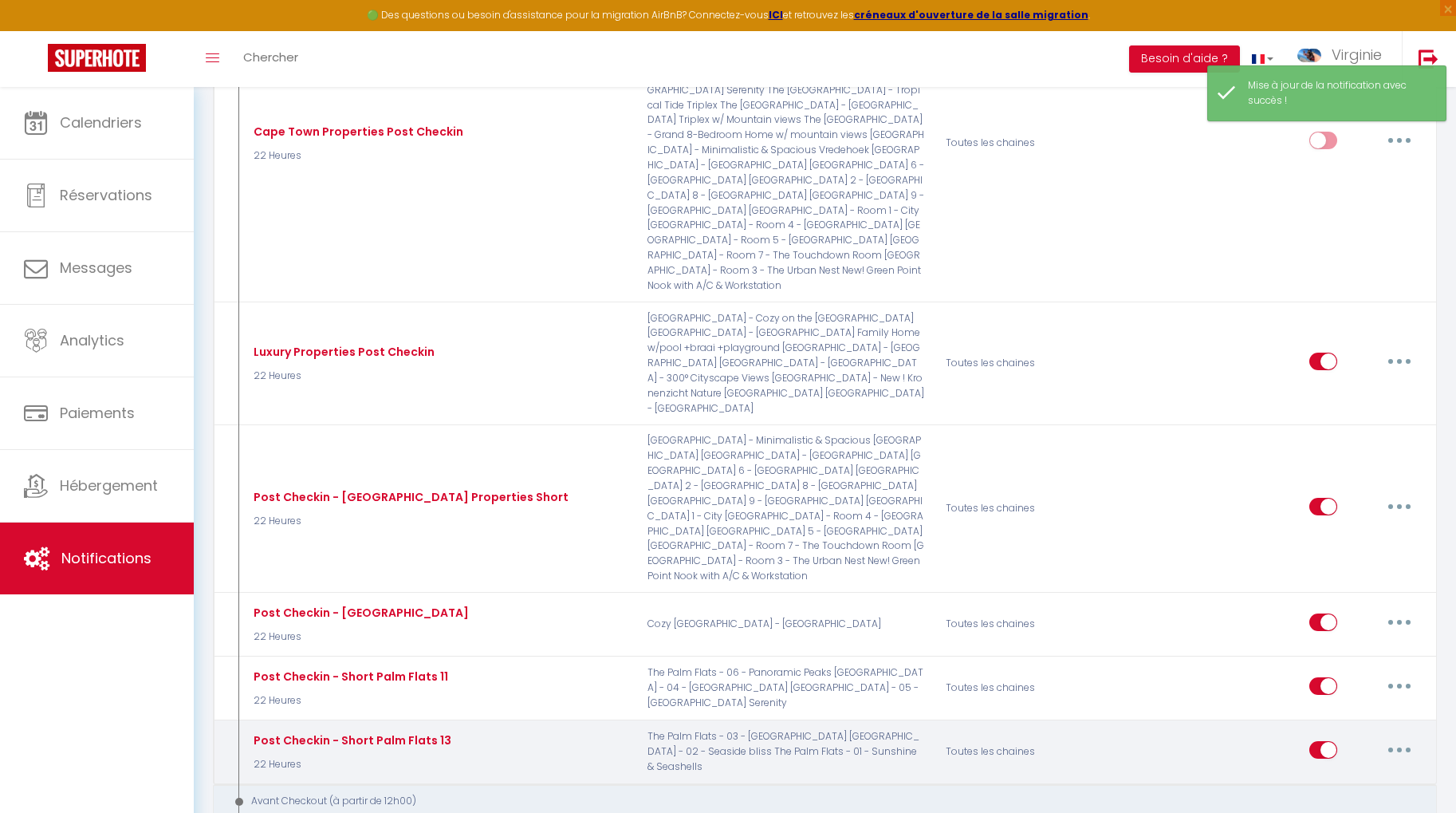
click at [1405, 737] on button "button" at bounding box center [1399, 749] width 45 height 25
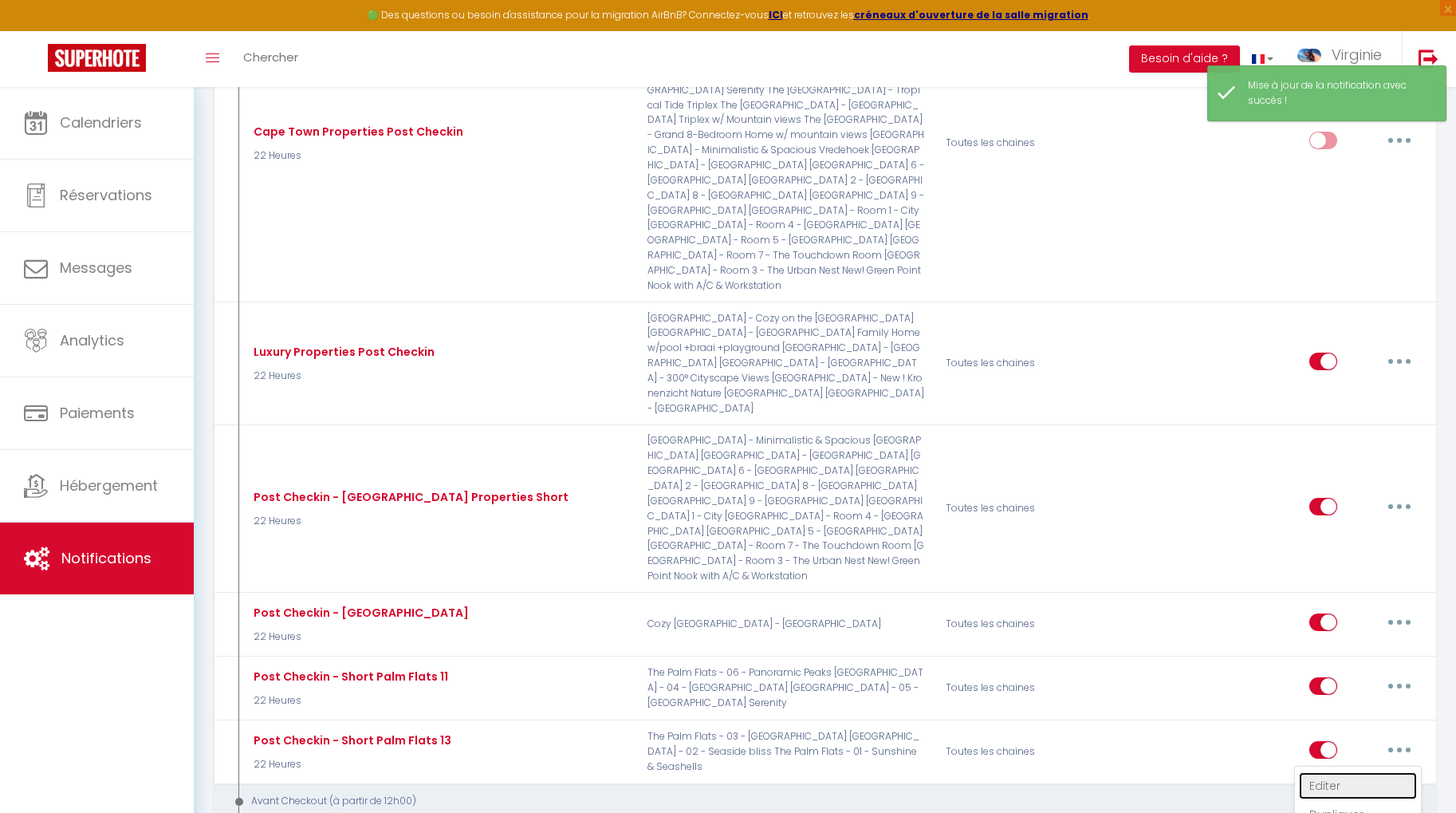
click at [1349, 772] on link "Editer" at bounding box center [1357, 785] width 118 height 27
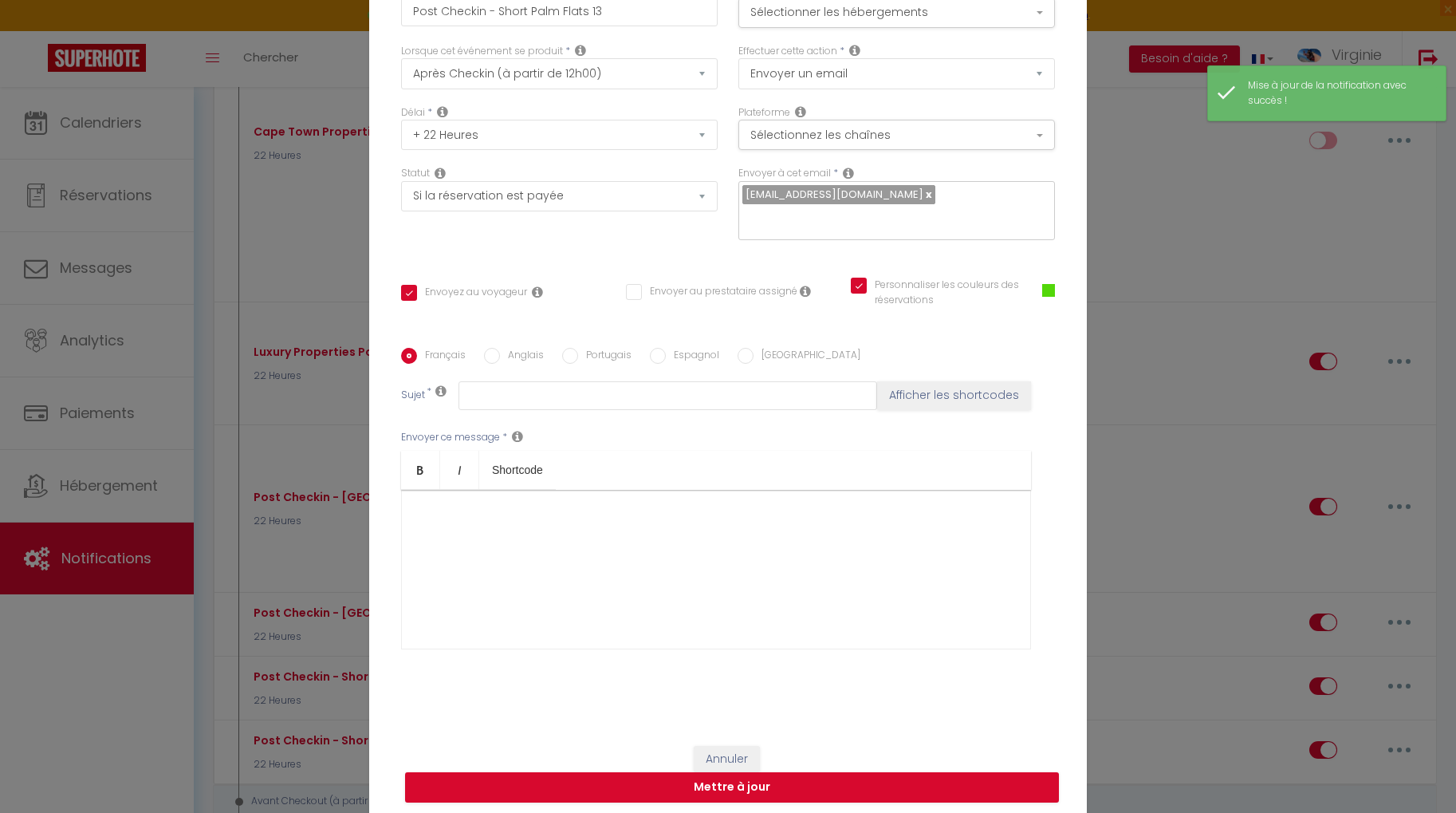
click at [517, 348] on label "Anglais" at bounding box center [522, 357] width 44 height 18
click at [500, 348] on input "Anglais" at bounding box center [492, 356] width 16 height 16
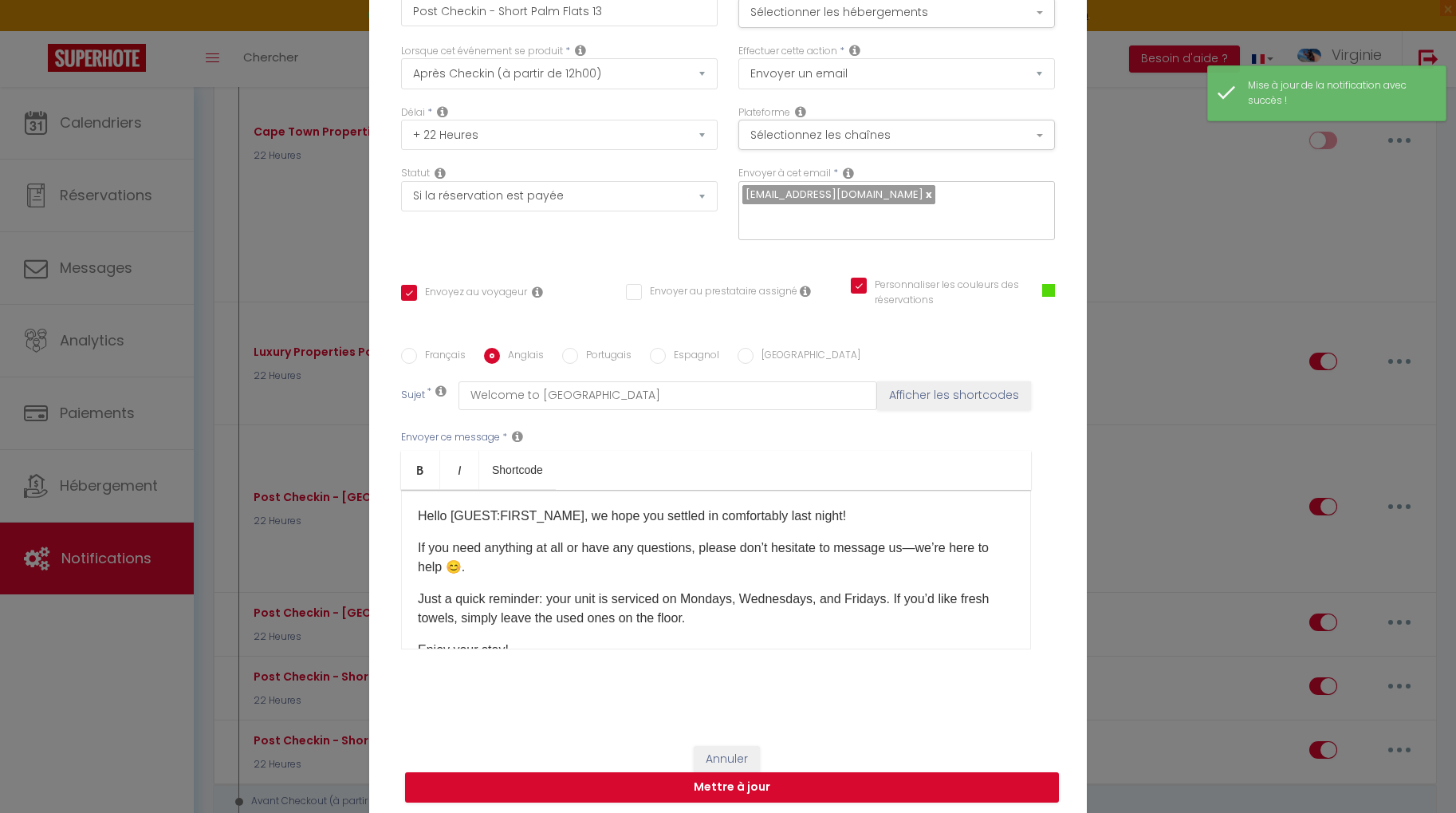
scroll to position [43, 0]
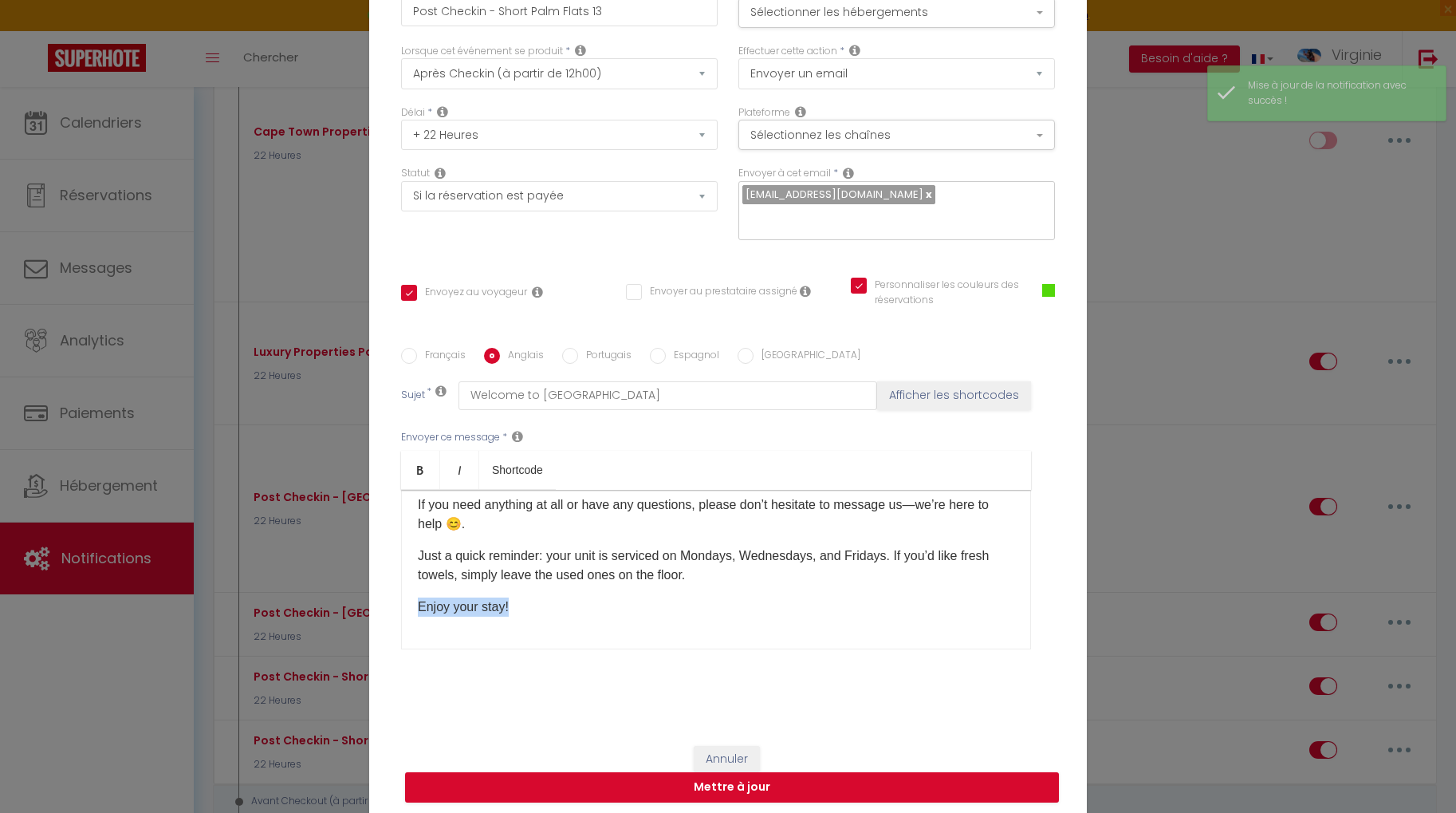
drag, startPoint x: 535, startPoint y: 596, endPoint x: 388, endPoint y: 595, distance: 147.0
click at [386, 595] on div "Titre * Post Checkin - Short Palm Flats 13 Pour cet hébergement Sélectionner le…" at bounding box center [728, 348] width 718 height 763
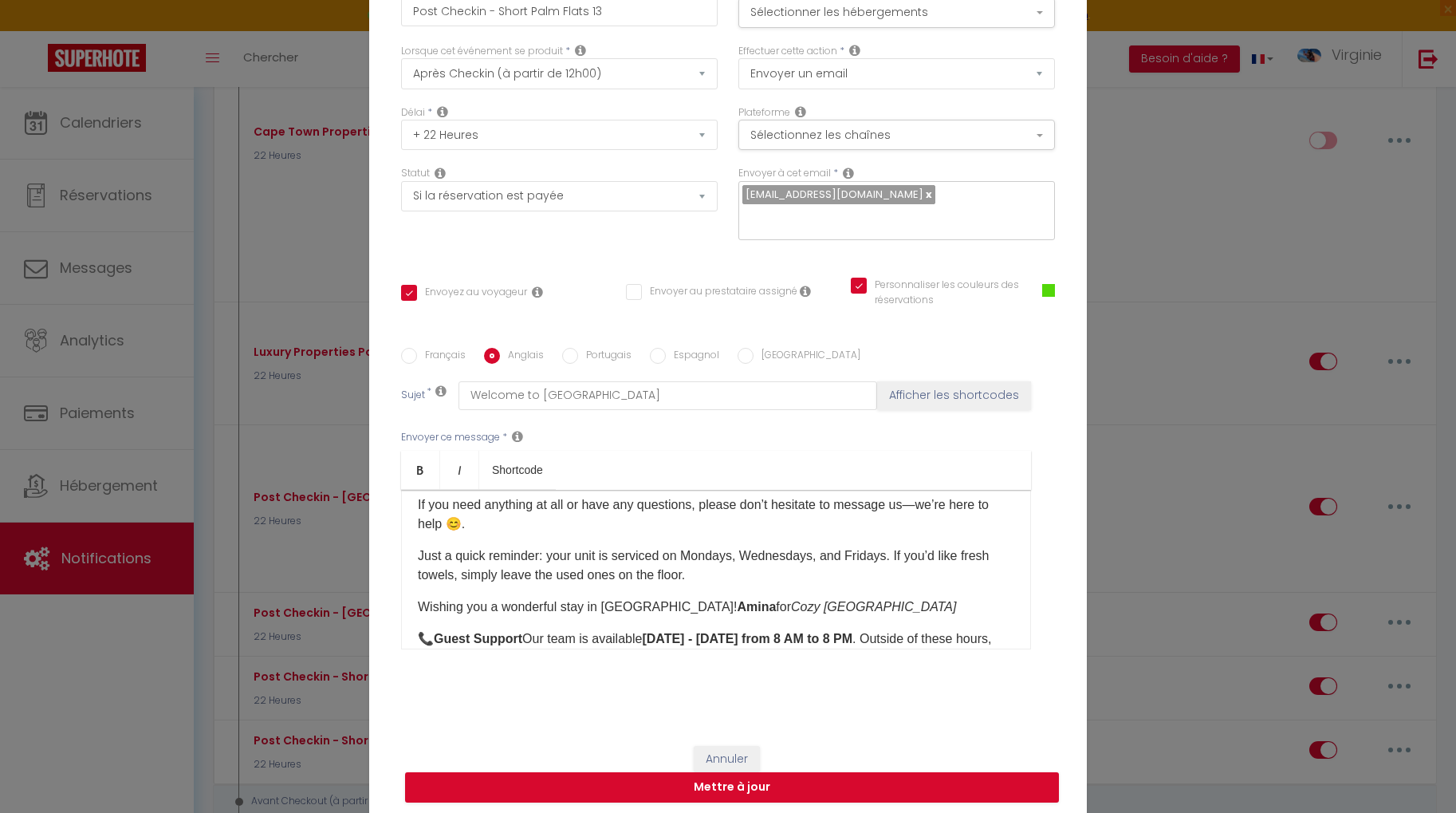
click at [737, 599] on b "Amina" at bounding box center [756, 606] width 39 height 14
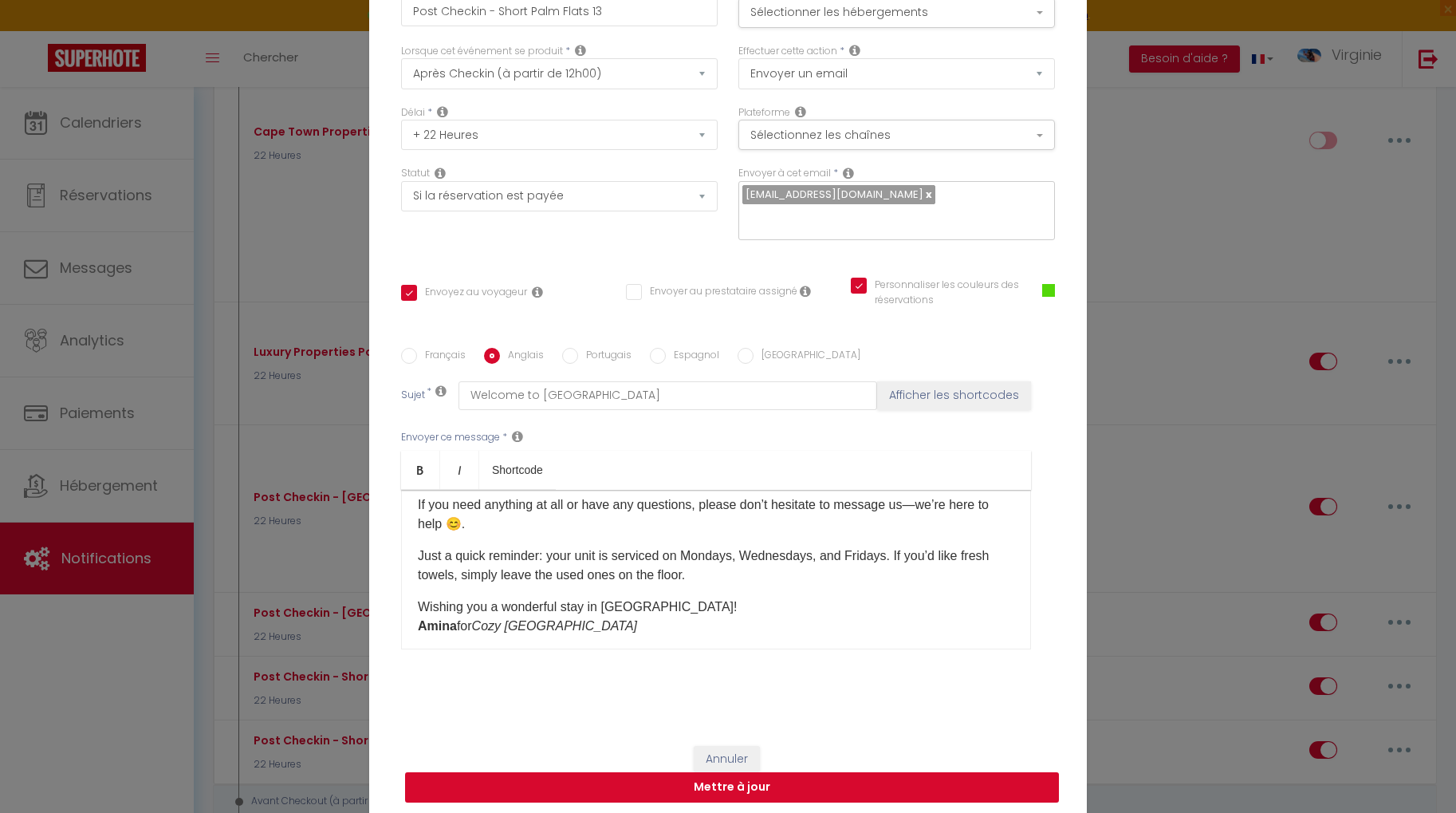
click at [829, 772] on button "Mettre à jour" at bounding box center [732, 786] width 654 height 30
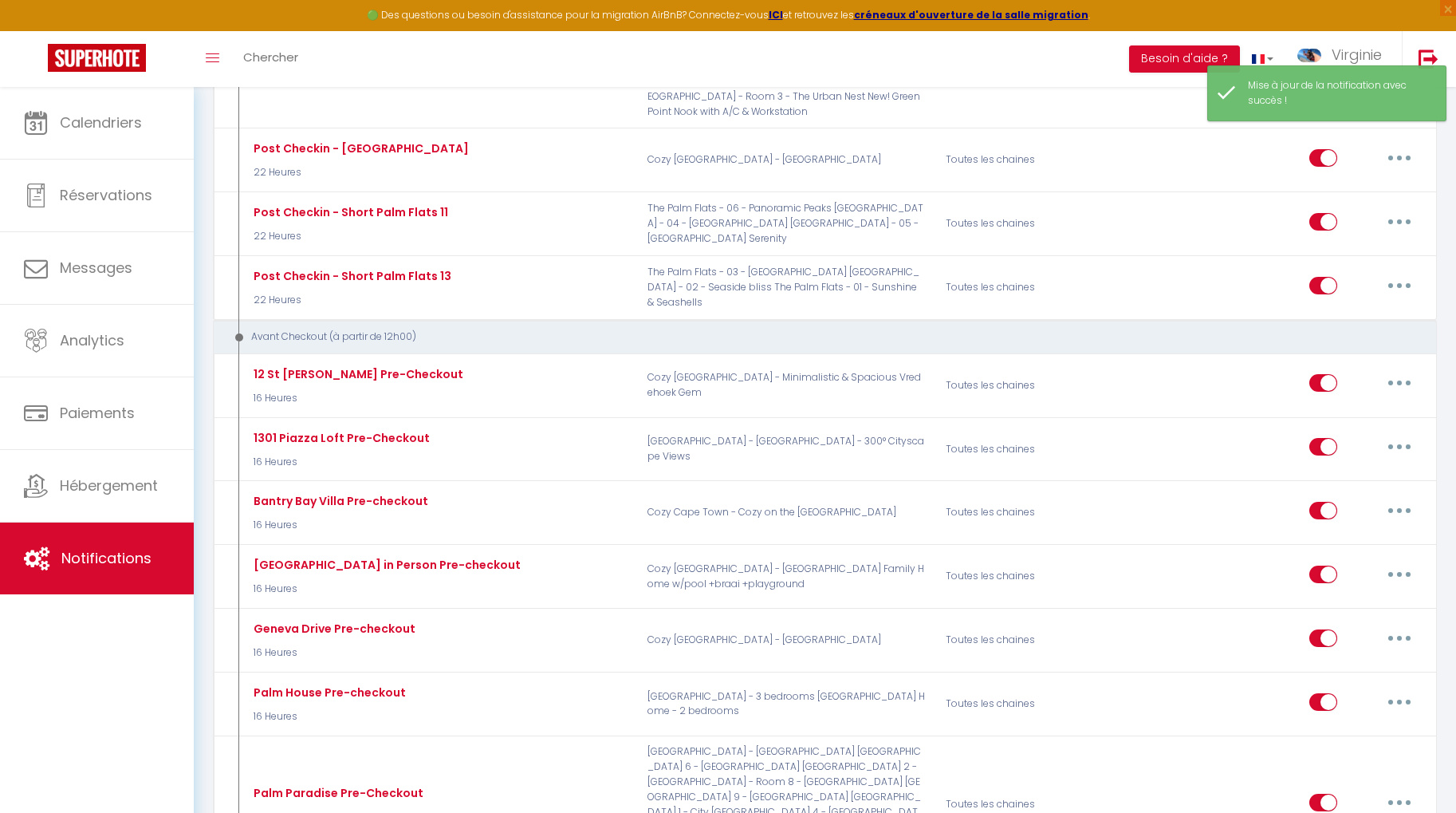
scroll to position [2688, 0]
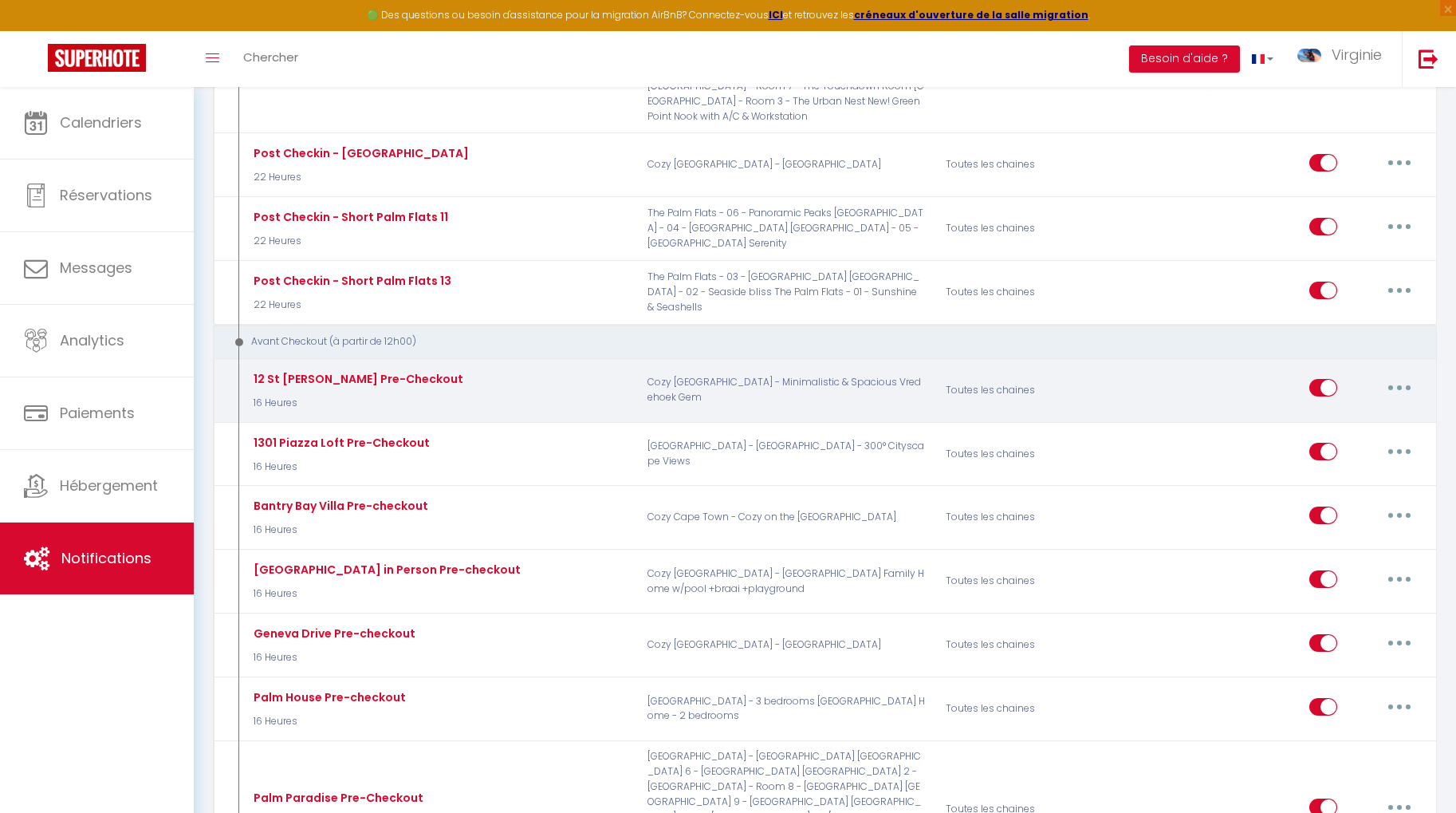
click at [1398, 385] on icon "button" at bounding box center [1399, 387] width 5 height 5
click at [1389, 411] on link "Editer" at bounding box center [1357, 424] width 118 height 27
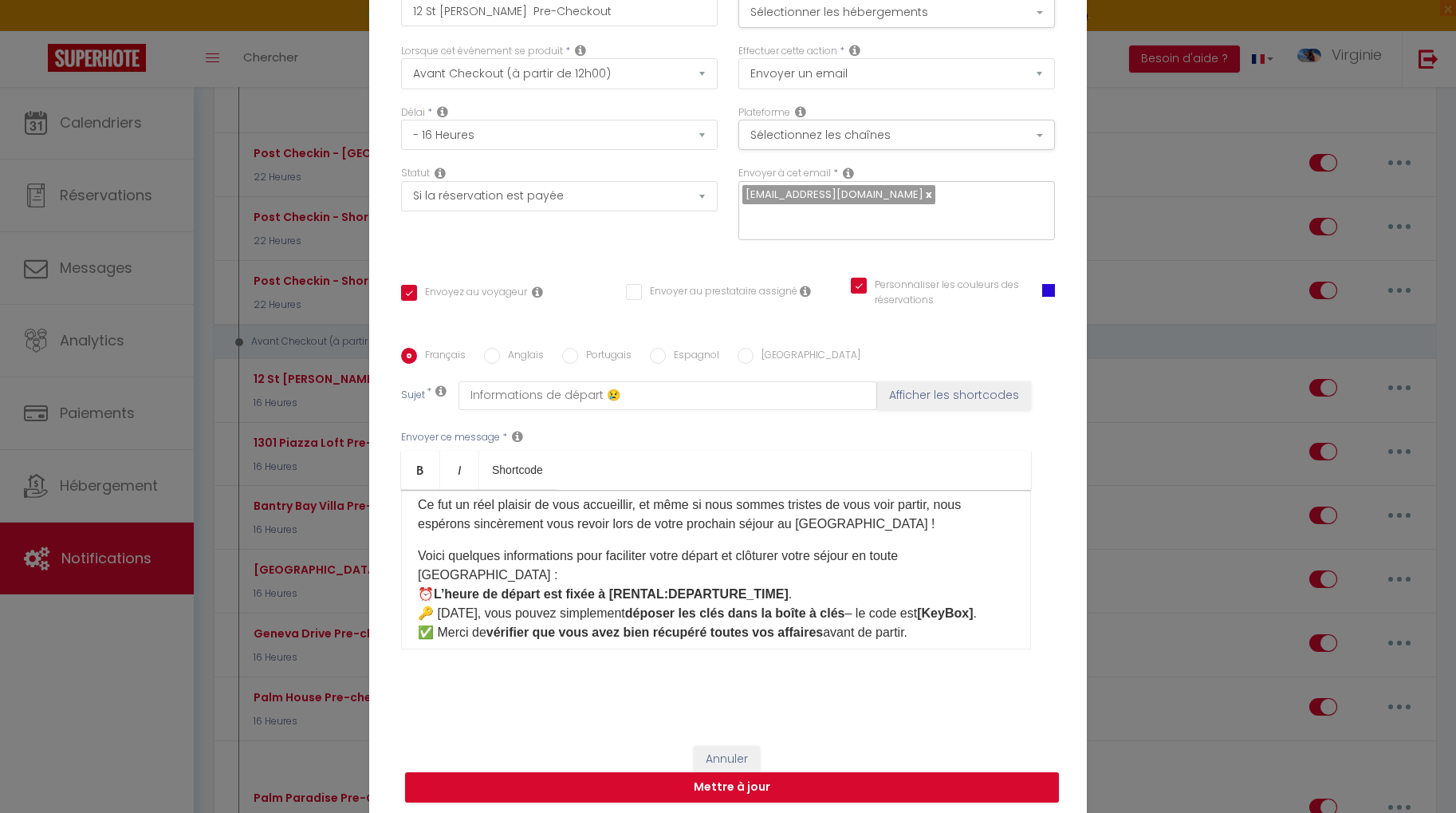
click at [1049, 284] on span at bounding box center [1048, 291] width 13 height 13
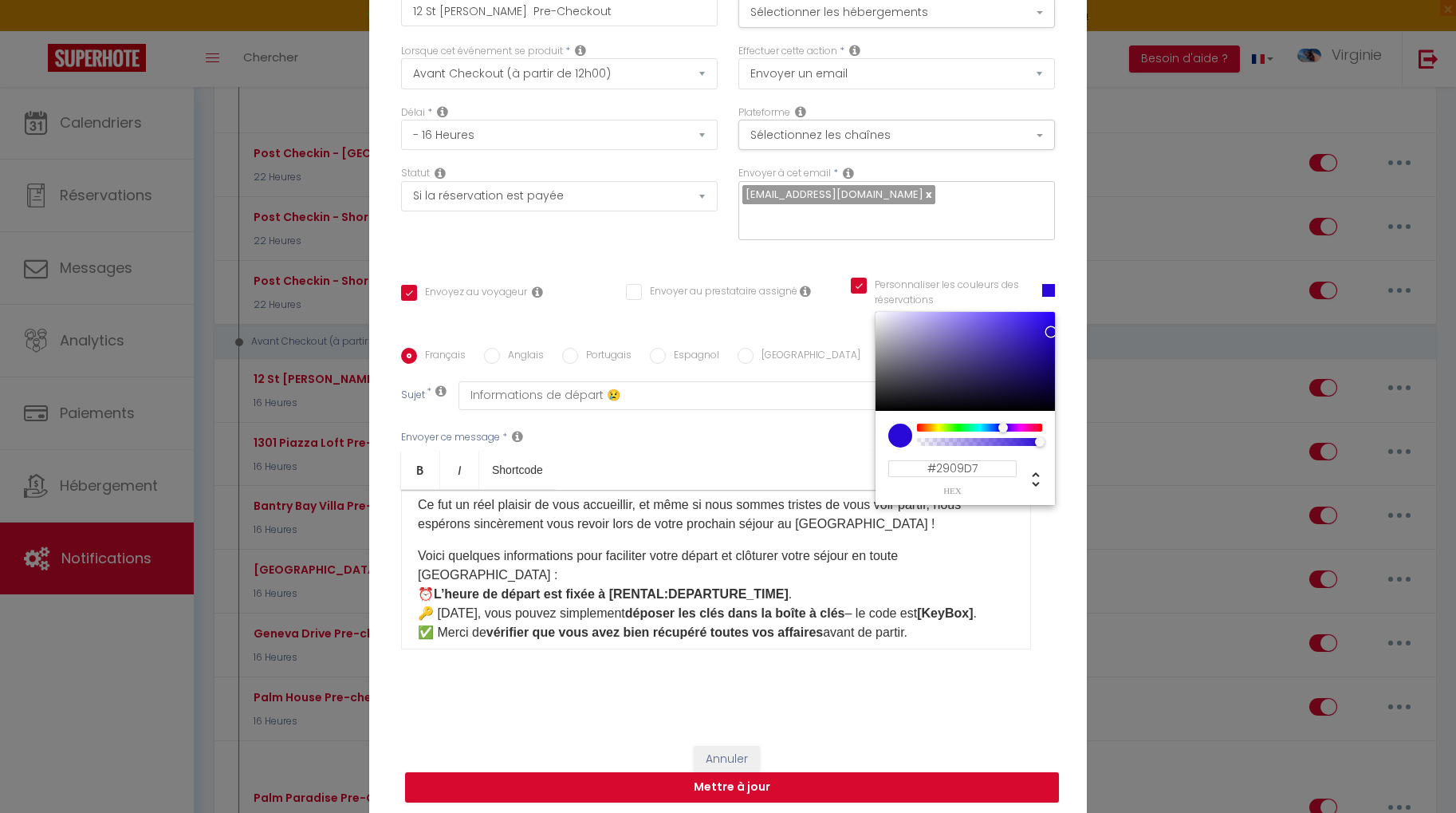
click at [993, 461] on input "#2909D7" at bounding box center [953, 469] width 128 height 17
click at [723, 748] on button "Annuler" at bounding box center [726, 759] width 66 height 27
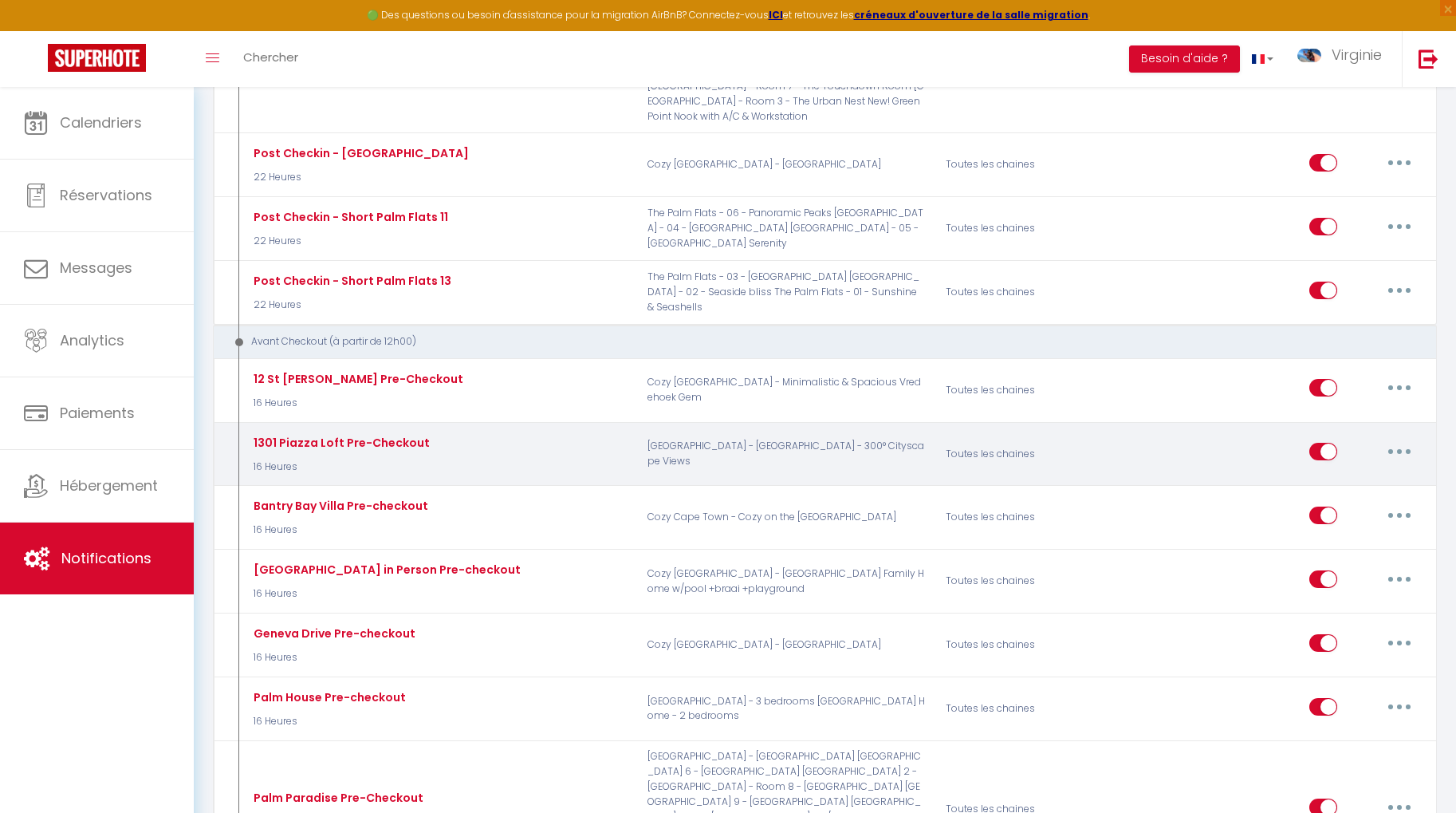
click at [1406, 439] on button "button" at bounding box center [1399, 451] width 45 height 25
click at [1341, 474] on link "Editer" at bounding box center [1357, 487] width 118 height 27
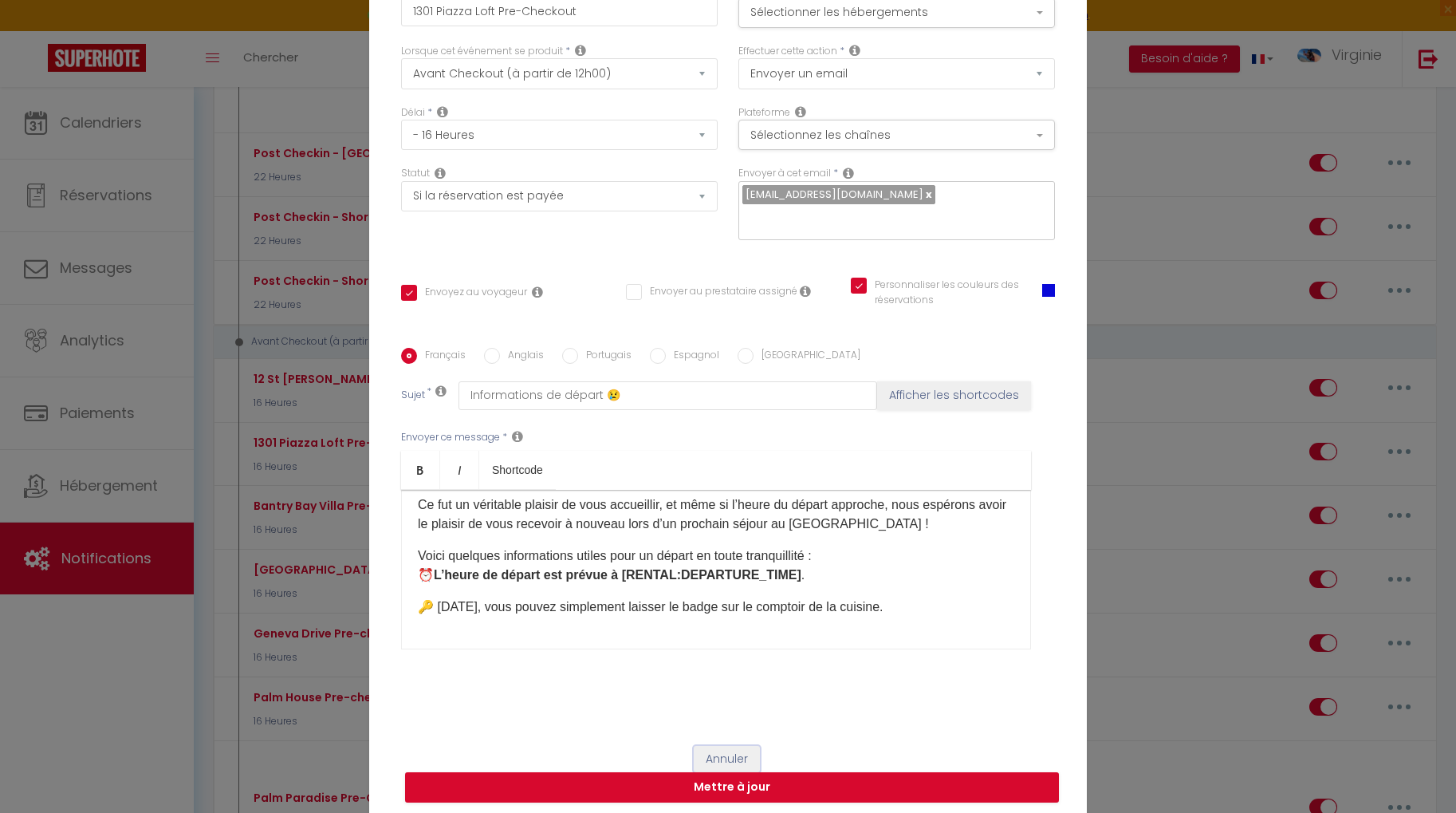
click at [716, 746] on button "Annuler" at bounding box center [726, 759] width 66 height 27
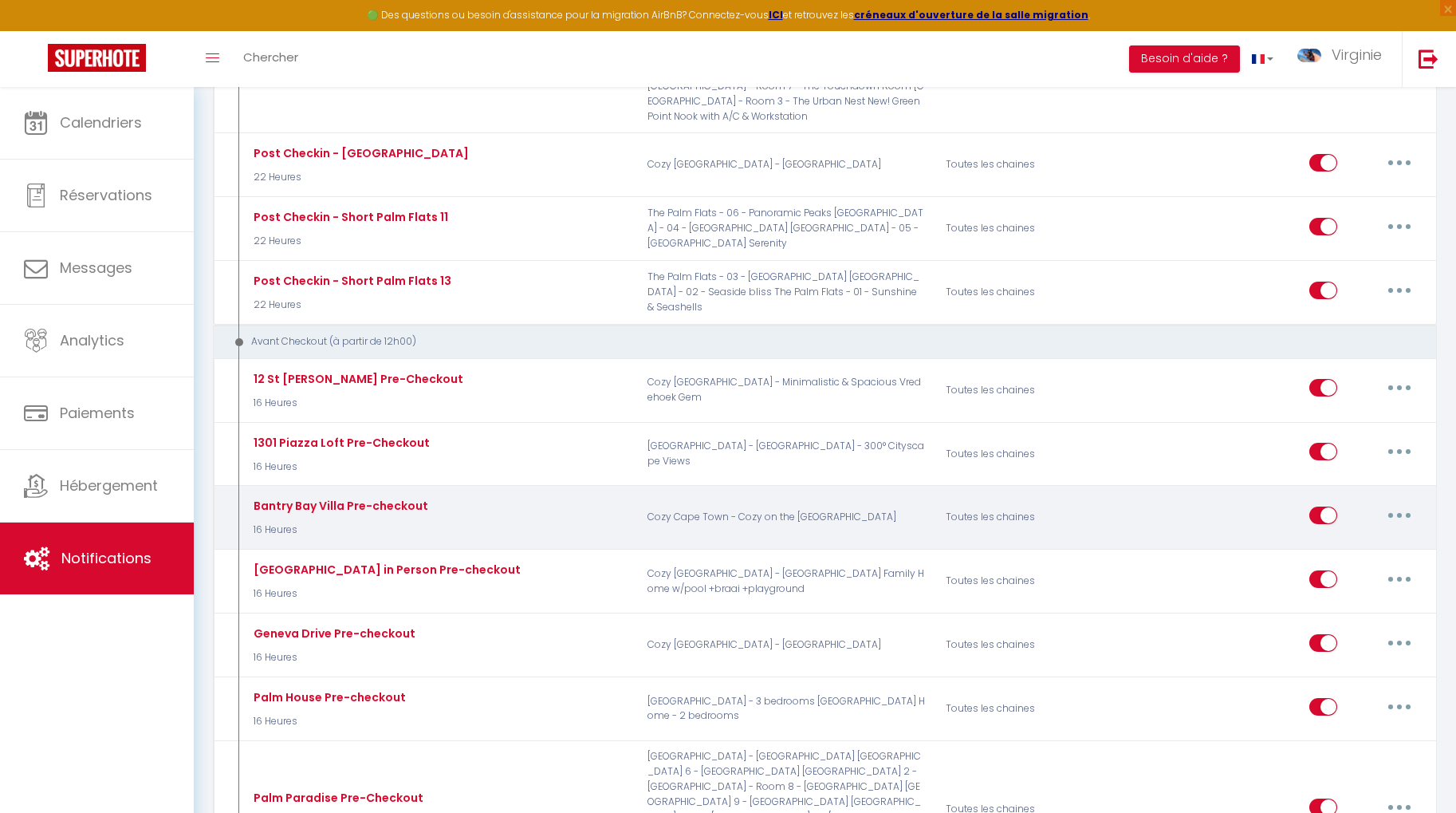
click at [1396, 503] on button "button" at bounding box center [1399, 515] width 45 height 25
click at [1356, 538] on link "Editer" at bounding box center [1357, 551] width 118 height 27
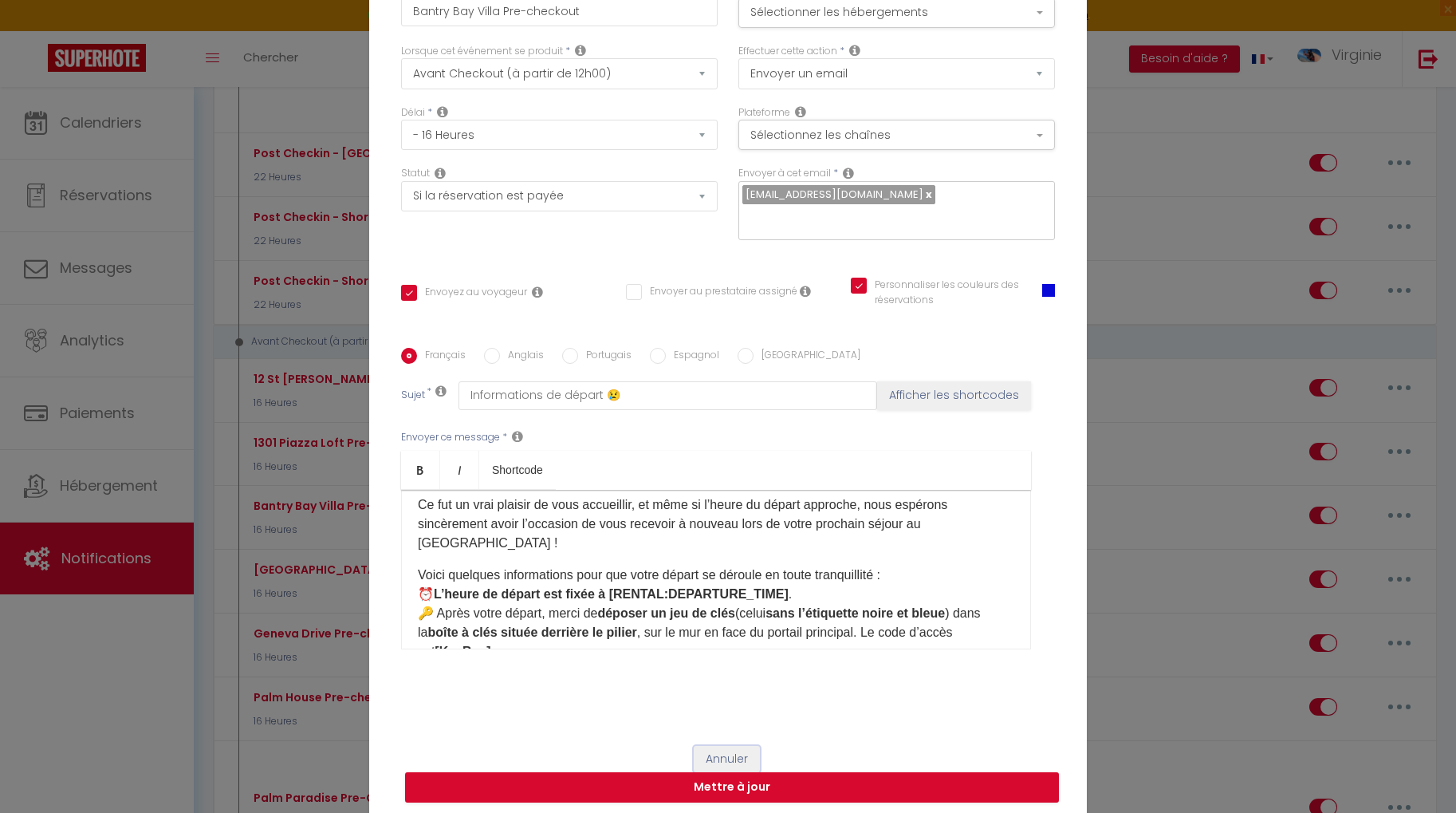
drag, startPoint x: 722, startPoint y: 742, endPoint x: 840, endPoint y: 694, distance: 127.4
click at [722, 746] on button "Annuler" at bounding box center [726, 759] width 66 height 27
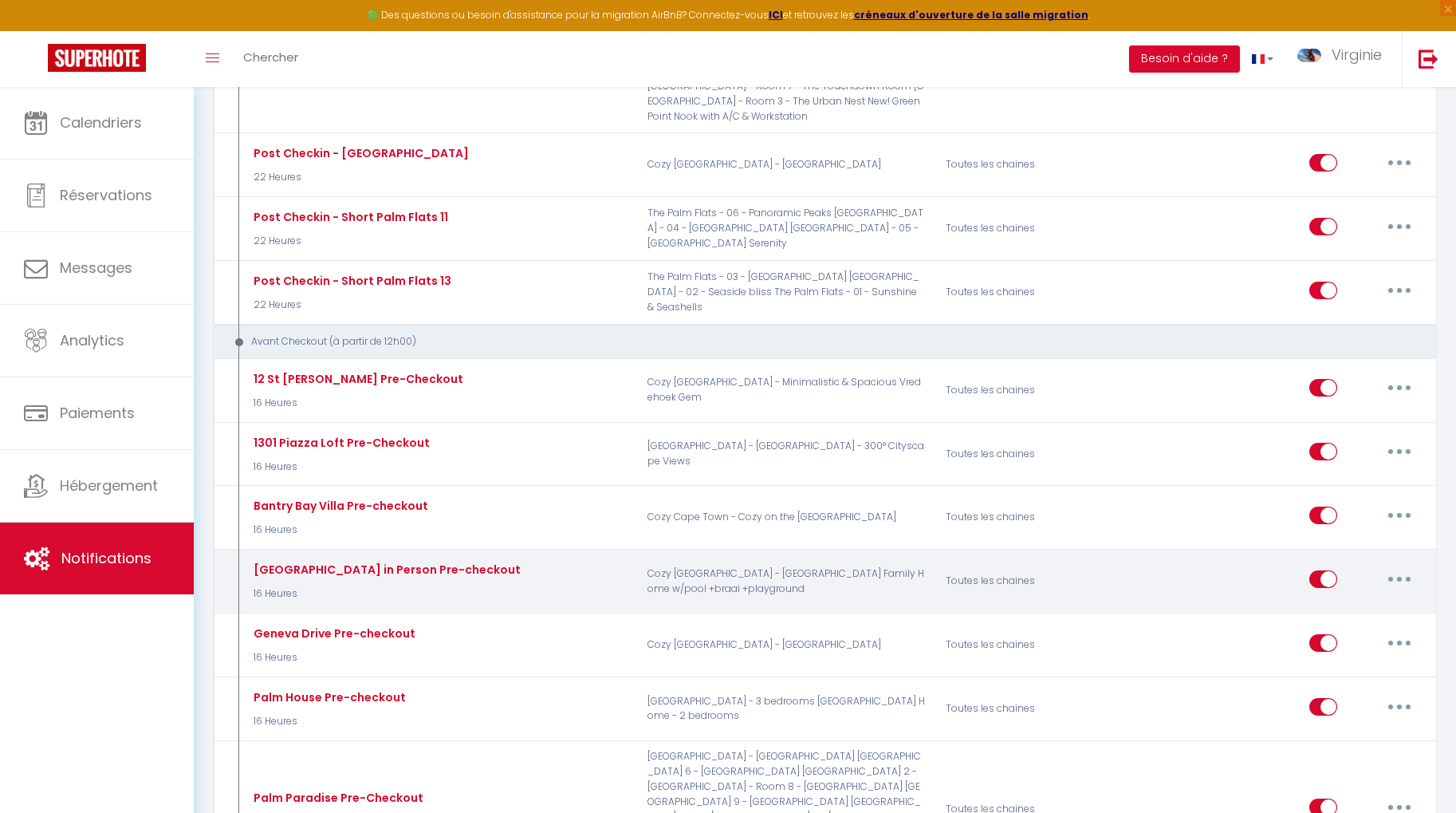
click at [1393, 566] on button "button" at bounding box center [1399, 578] width 45 height 25
click at [1340, 601] on link "Editer" at bounding box center [1357, 614] width 118 height 27
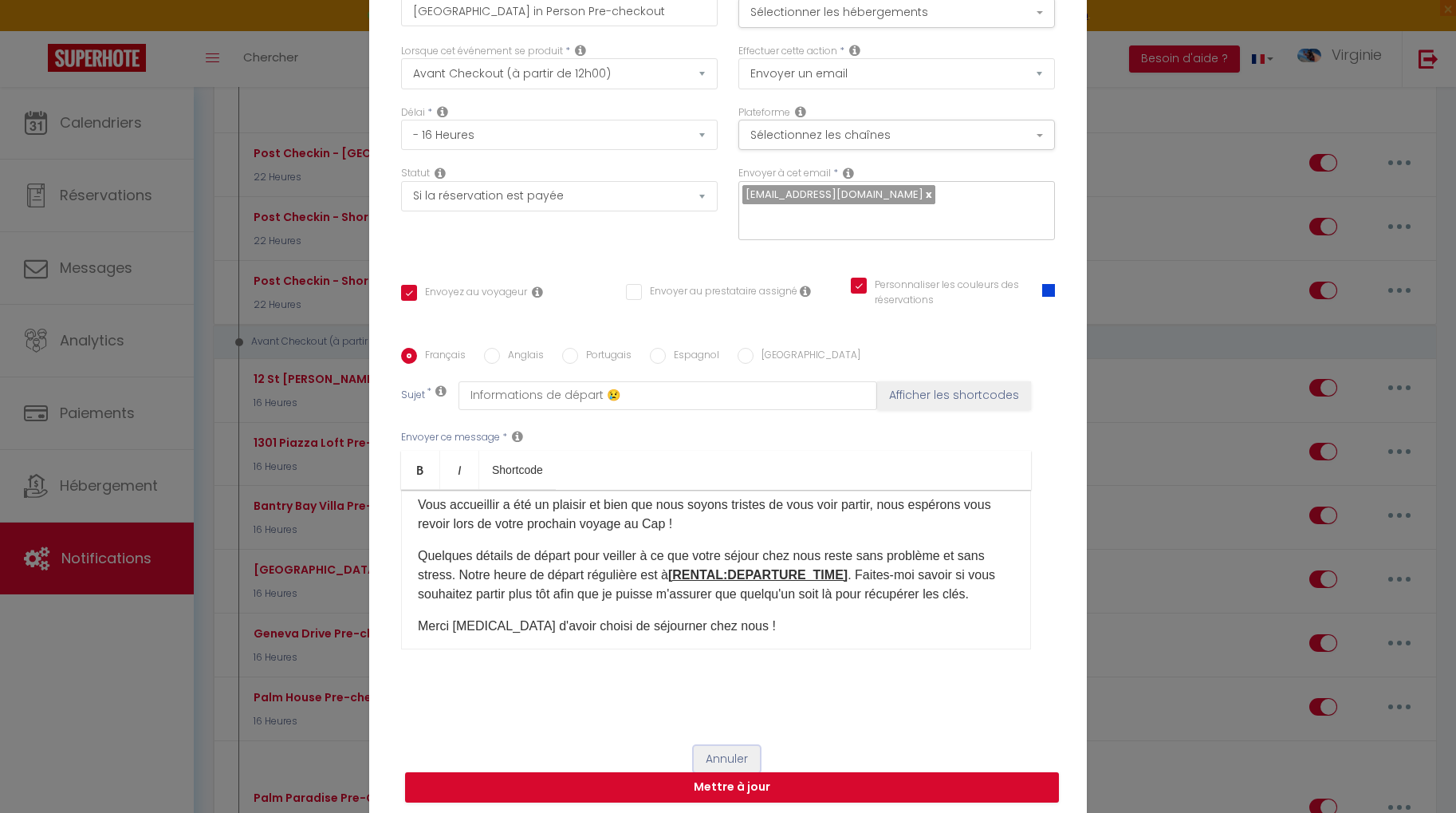
click at [733, 746] on button "Annuler" at bounding box center [726, 759] width 66 height 27
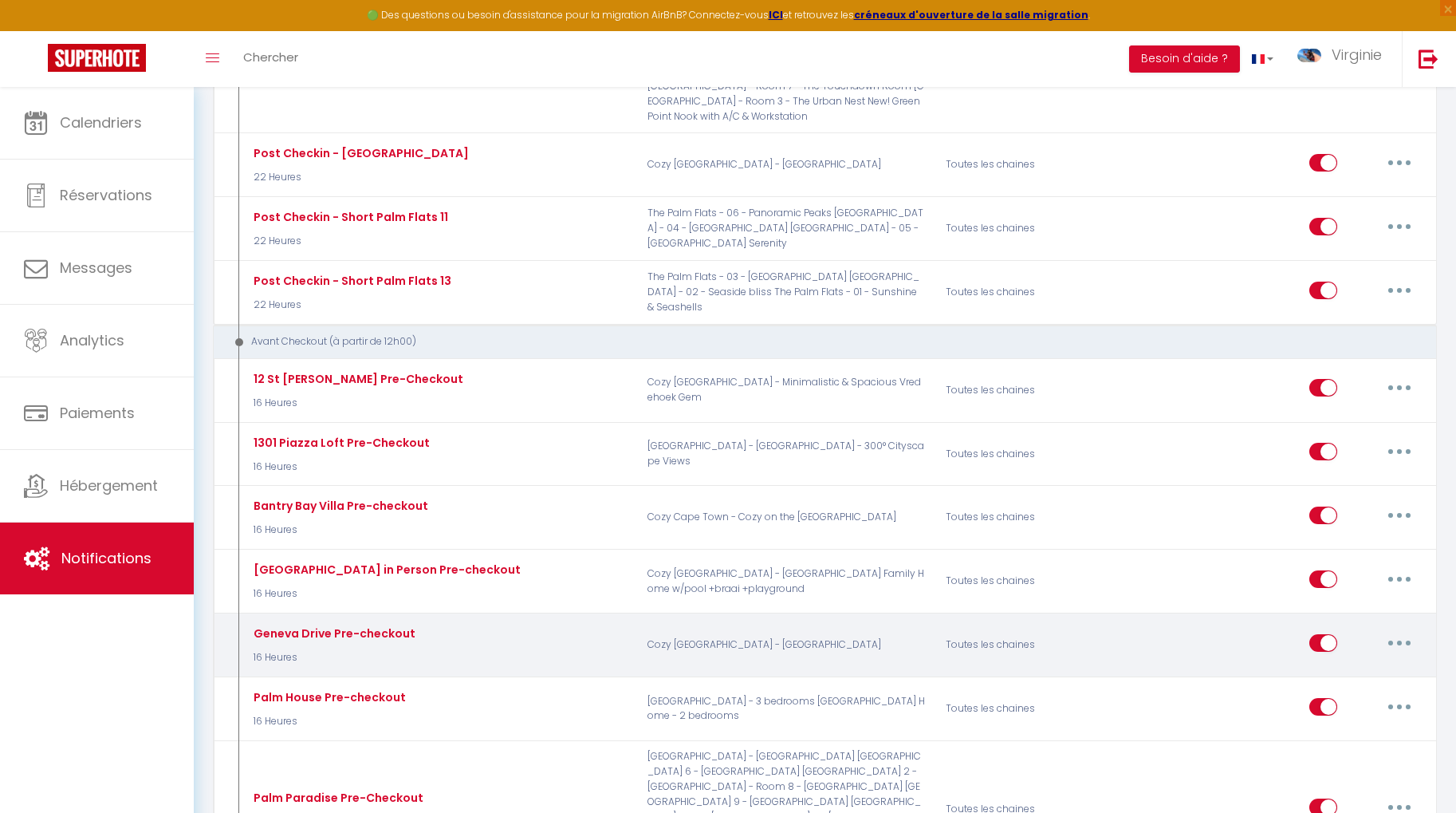
click at [1394, 630] on button "button" at bounding box center [1399, 642] width 45 height 25
click at [1348, 665] on link "Editer" at bounding box center [1357, 678] width 118 height 27
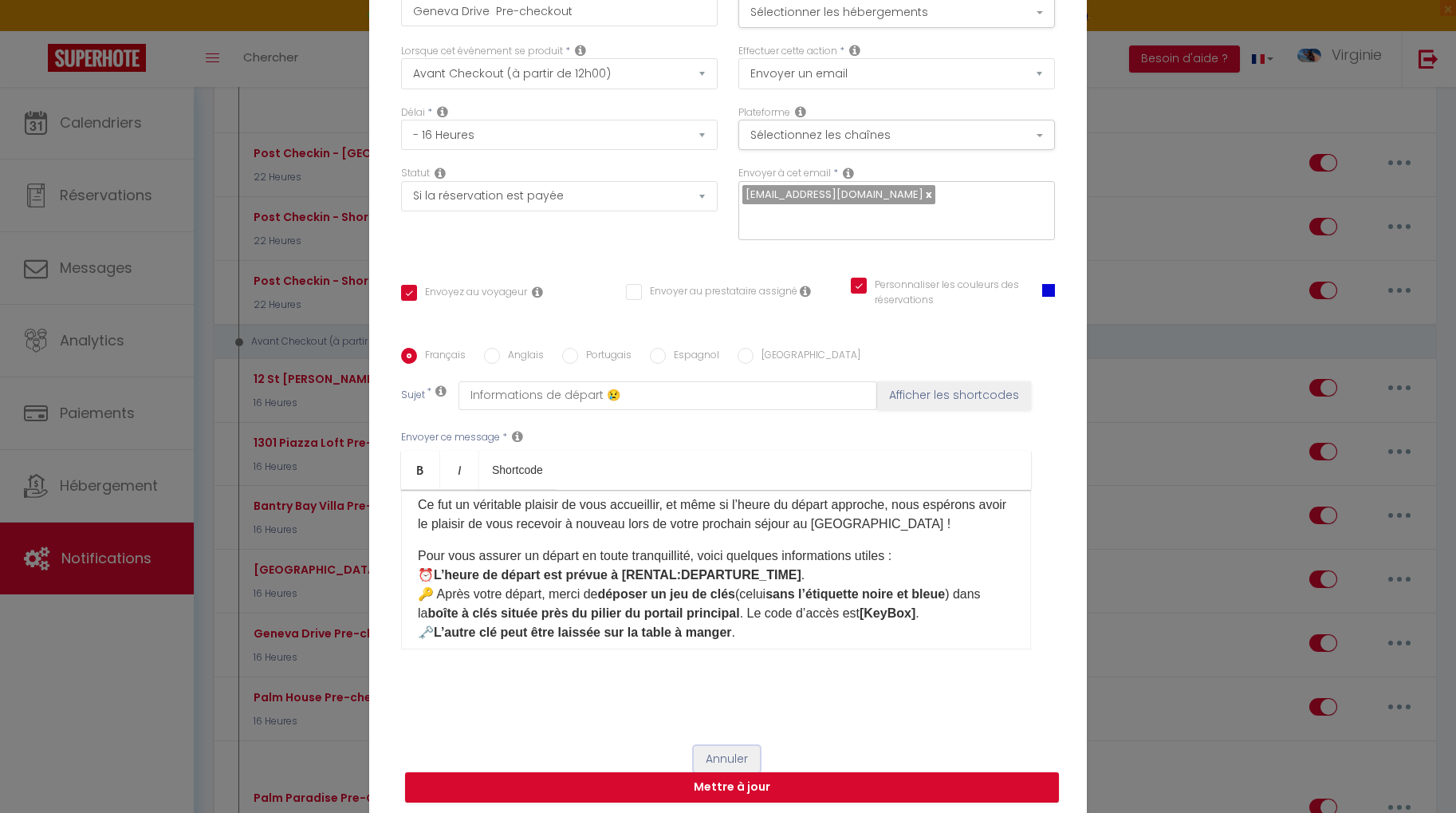
click at [737, 746] on button "Annuler" at bounding box center [726, 759] width 66 height 27
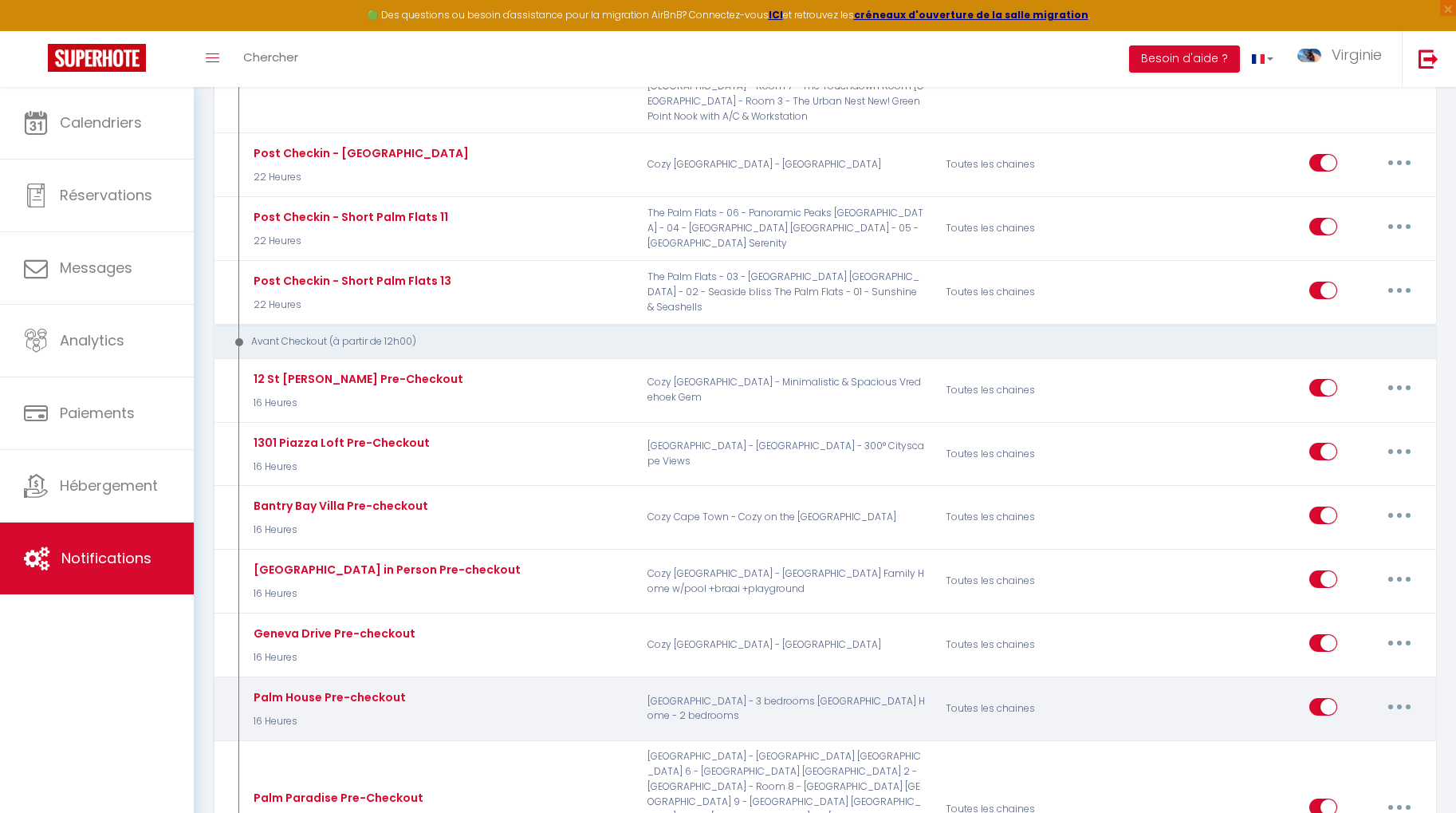
click at [1394, 694] on button "button" at bounding box center [1399, 706] width 45 height 25
click at [1348, 729] on link "Editer" at bounding box center [1357, 742] width 118 height 27
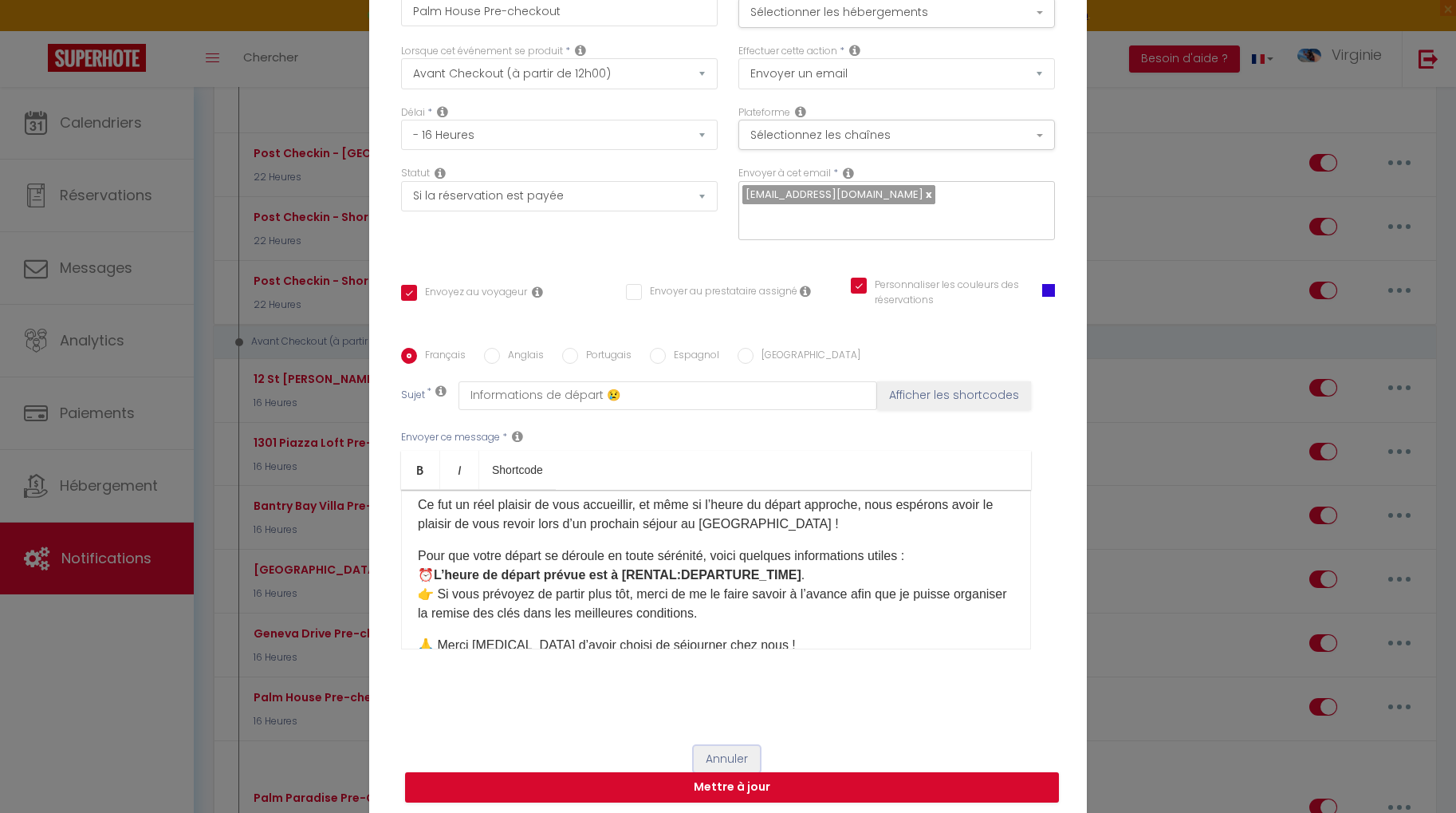
drag, startPoint x: 710, startPoint y: 733, endPoint x: 784, endPoint y: 708, distance: 78.1
click at [710, 746] on button "Annuler" at bounding box center [726, 759] width 66 height 27
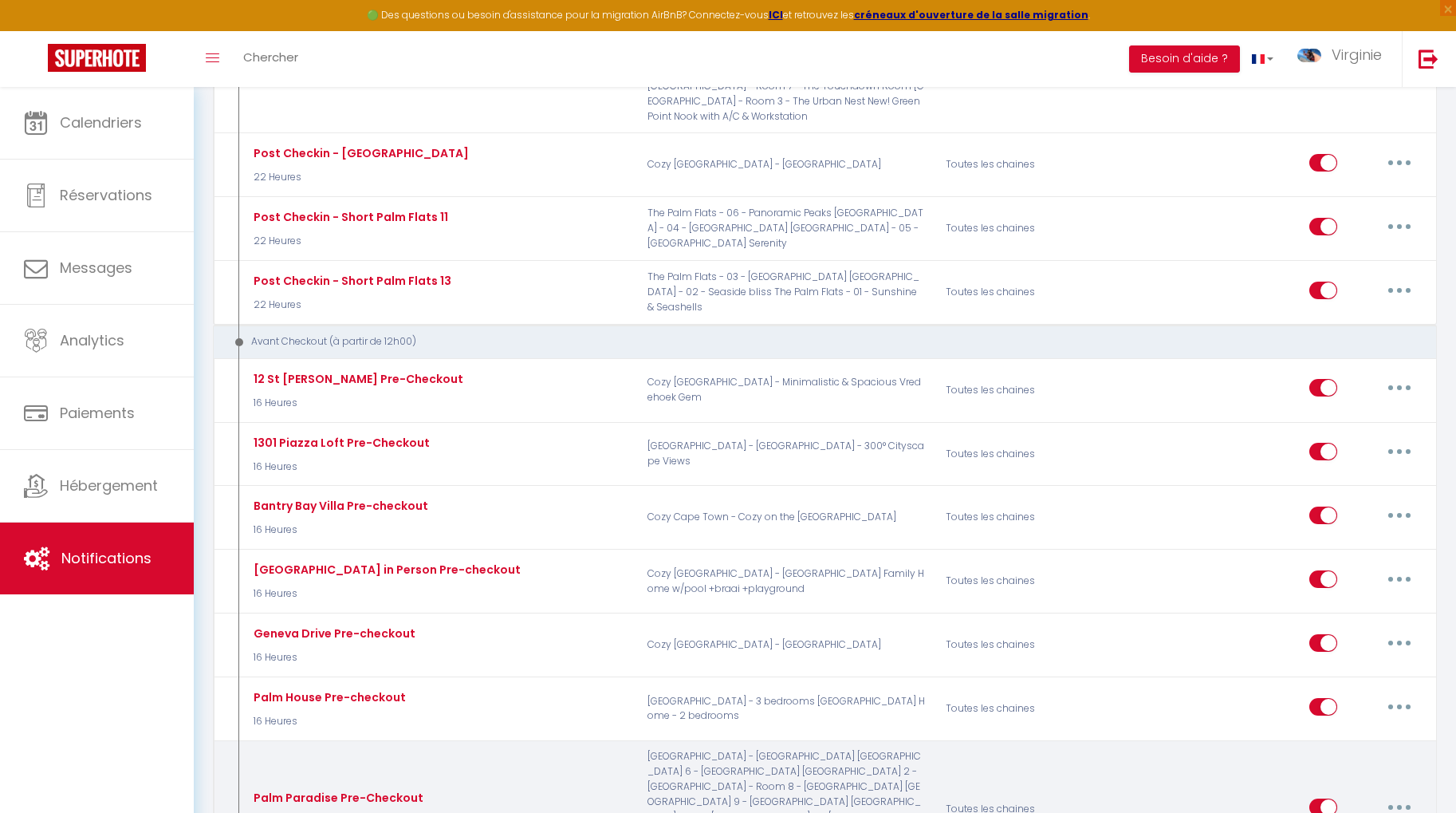
click at [1392, 794] on button "button" at bounding box center [1399, 807] width 45 height 25
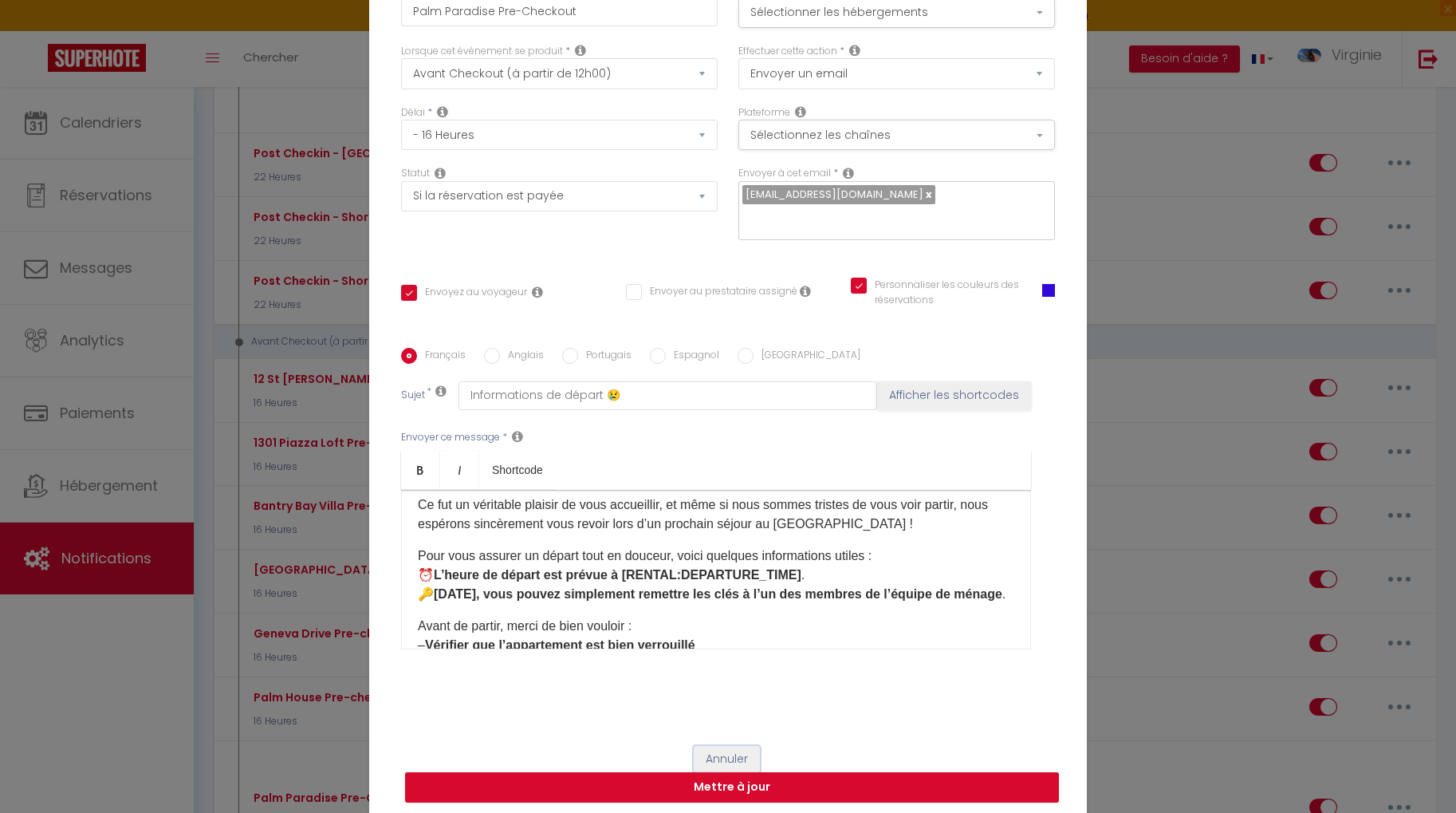
drag, startPoint x: 732, startPoint y: 742, endPoint x: 746, endPoint y: 735, distance: 15.7
click at [732, 746] on button "Annuler" at bounding box center [726, 759] width 66 height 27
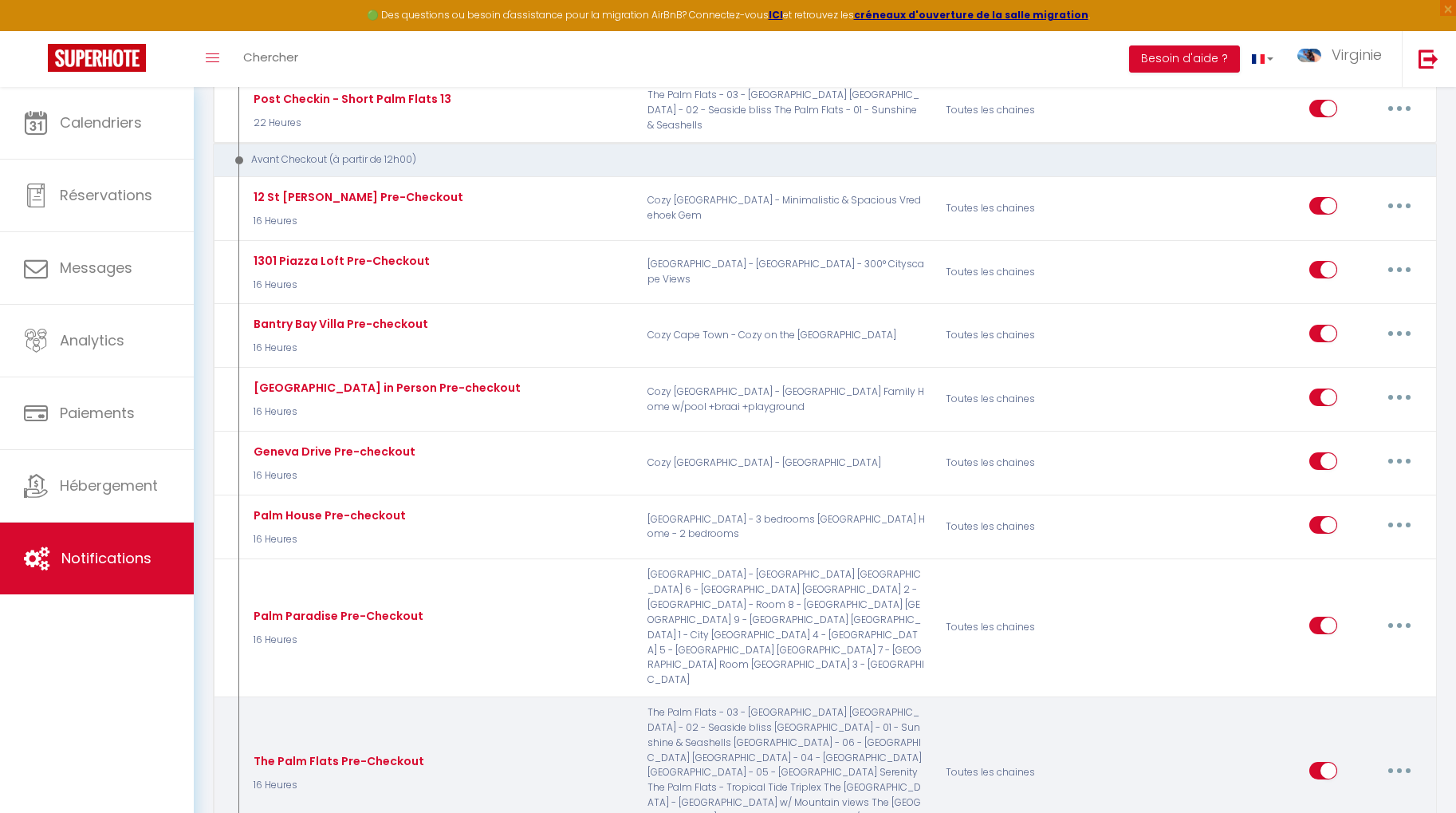
scroll to position [2882, 0]
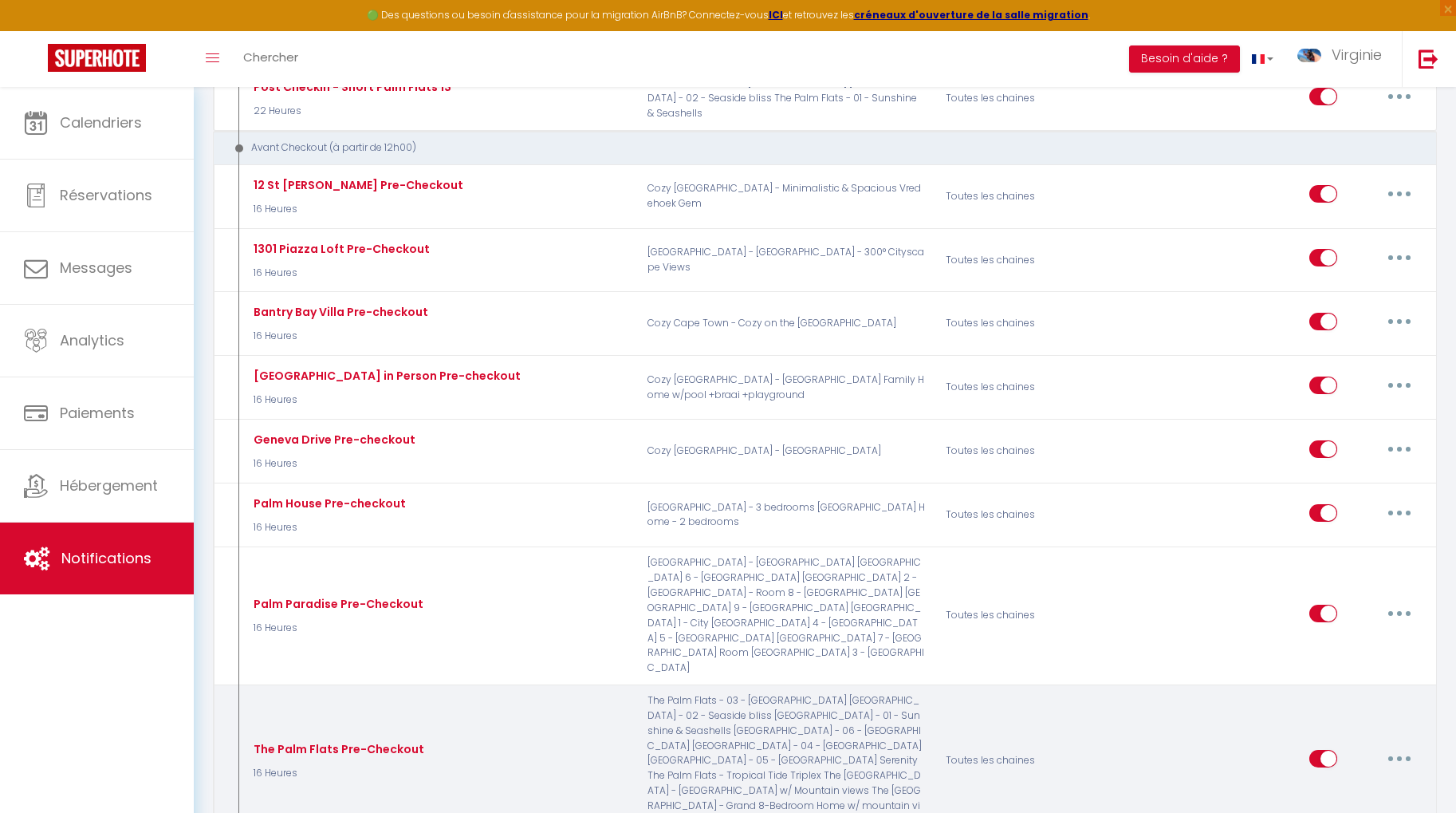
click at [1406, 746] on button "button" at bounding box center [1399, 758] width 45 height 25
click at [1364, 781] on link "Editer" at bounding box center [1357, 794] width 118 height 27
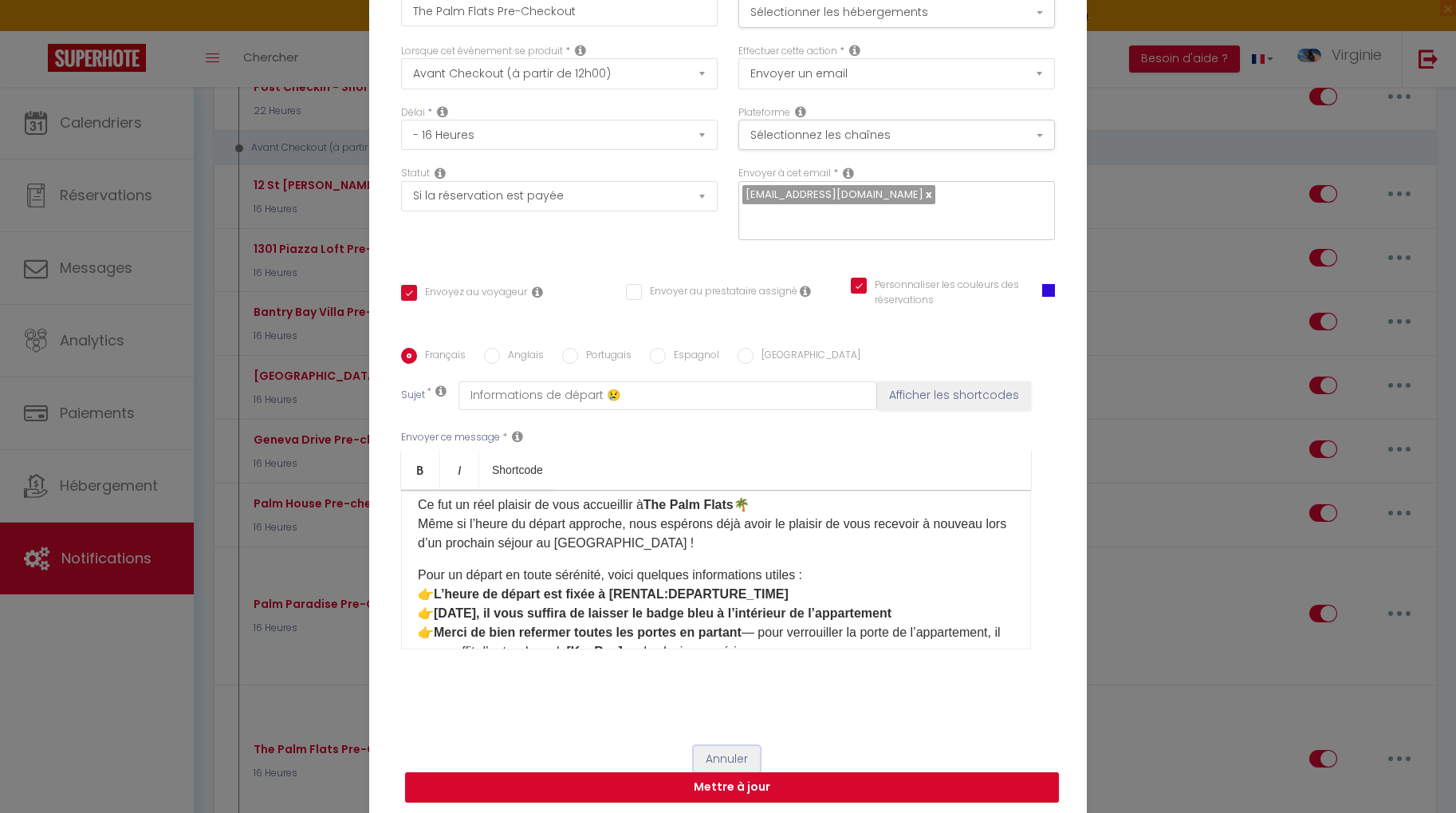
click at [735, 746] on button "Annuler" at bounding box center [726, 759] width 66 height 27
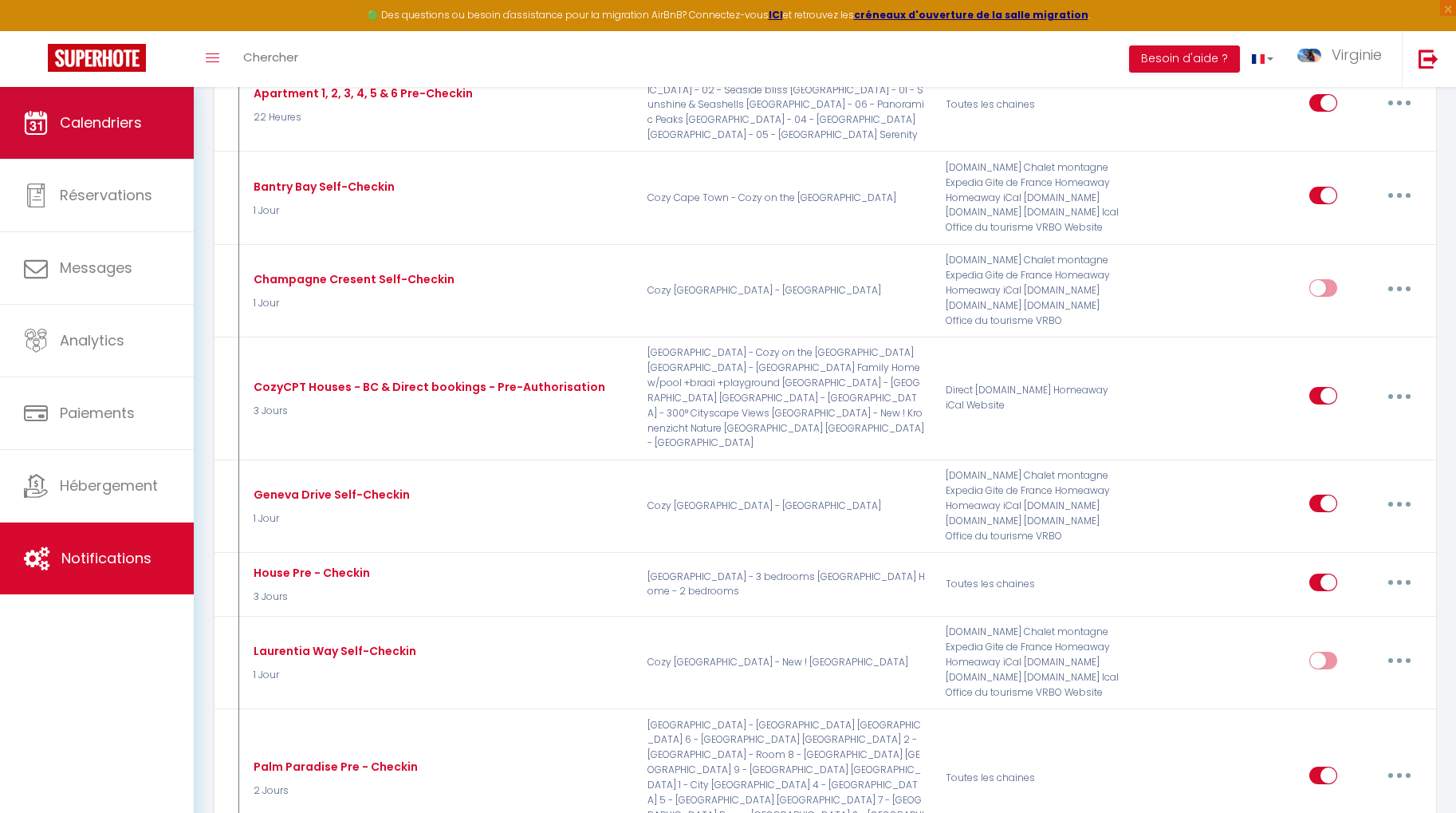
scroll to position [1016, 0]
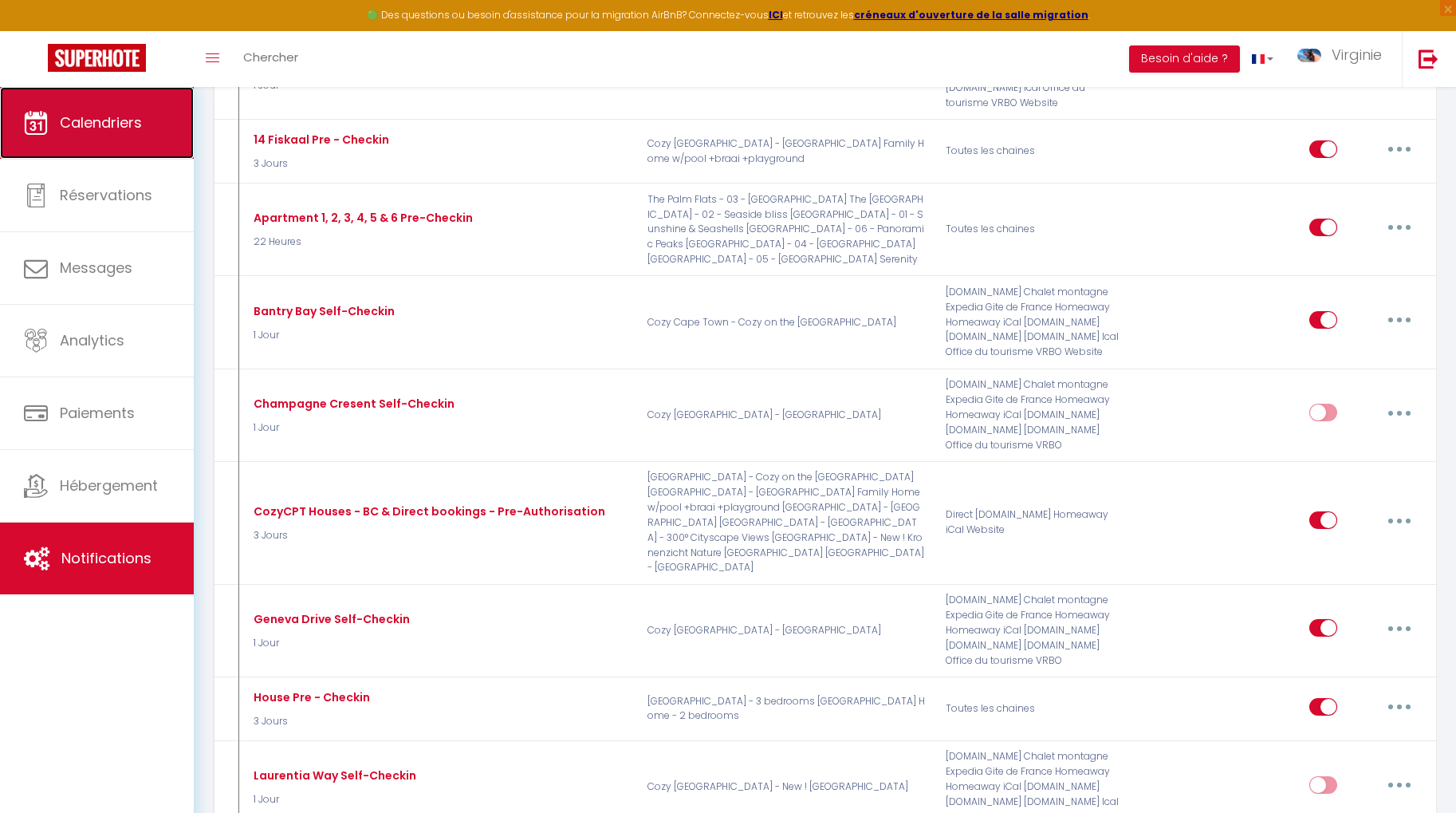
click at [102, 114] on span "Calendriers" at bounding box center [101, 122] width 82 height 20
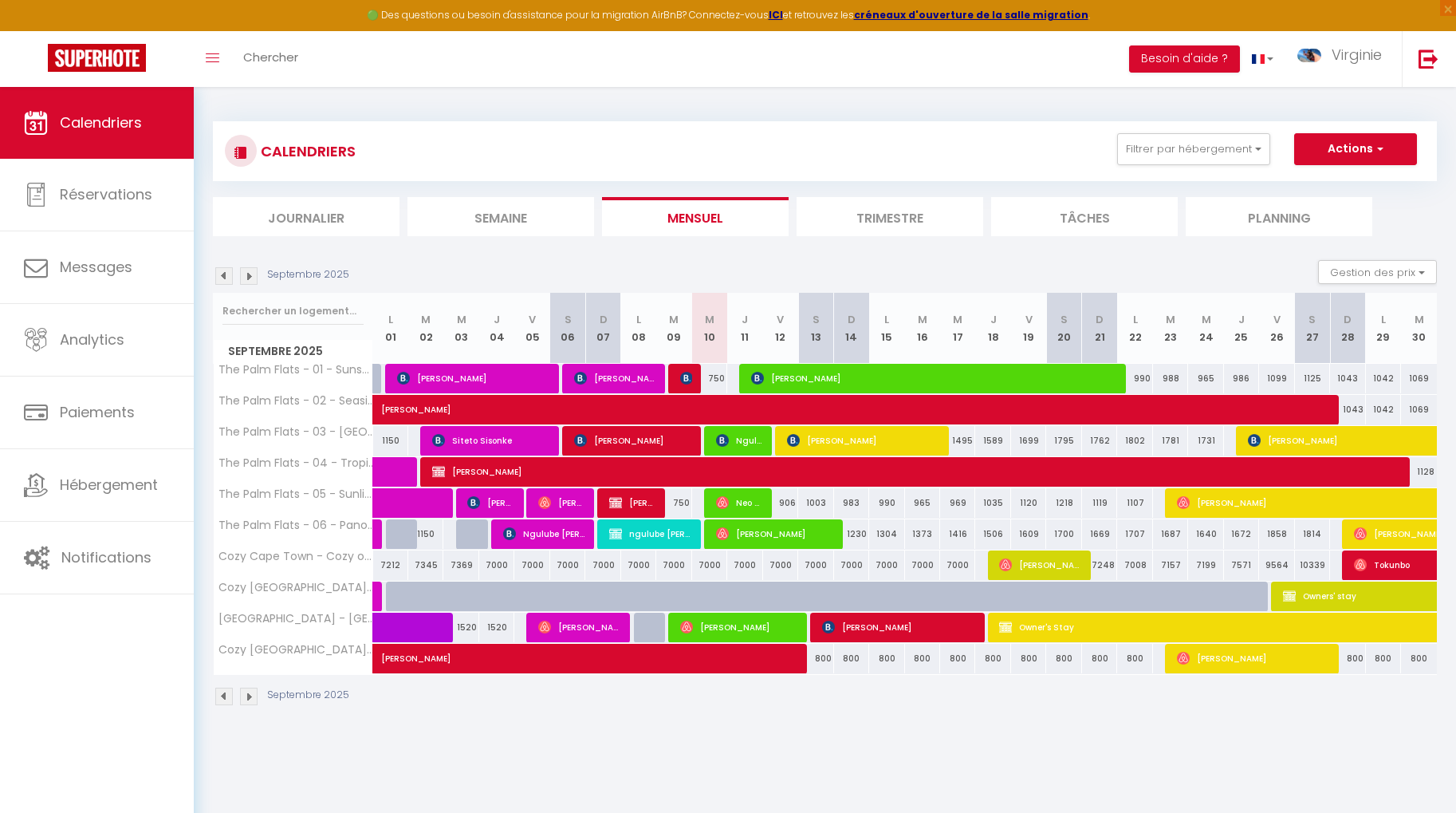
click at [247, 276] on img at bounding box center [249, 276] width 18 height 18
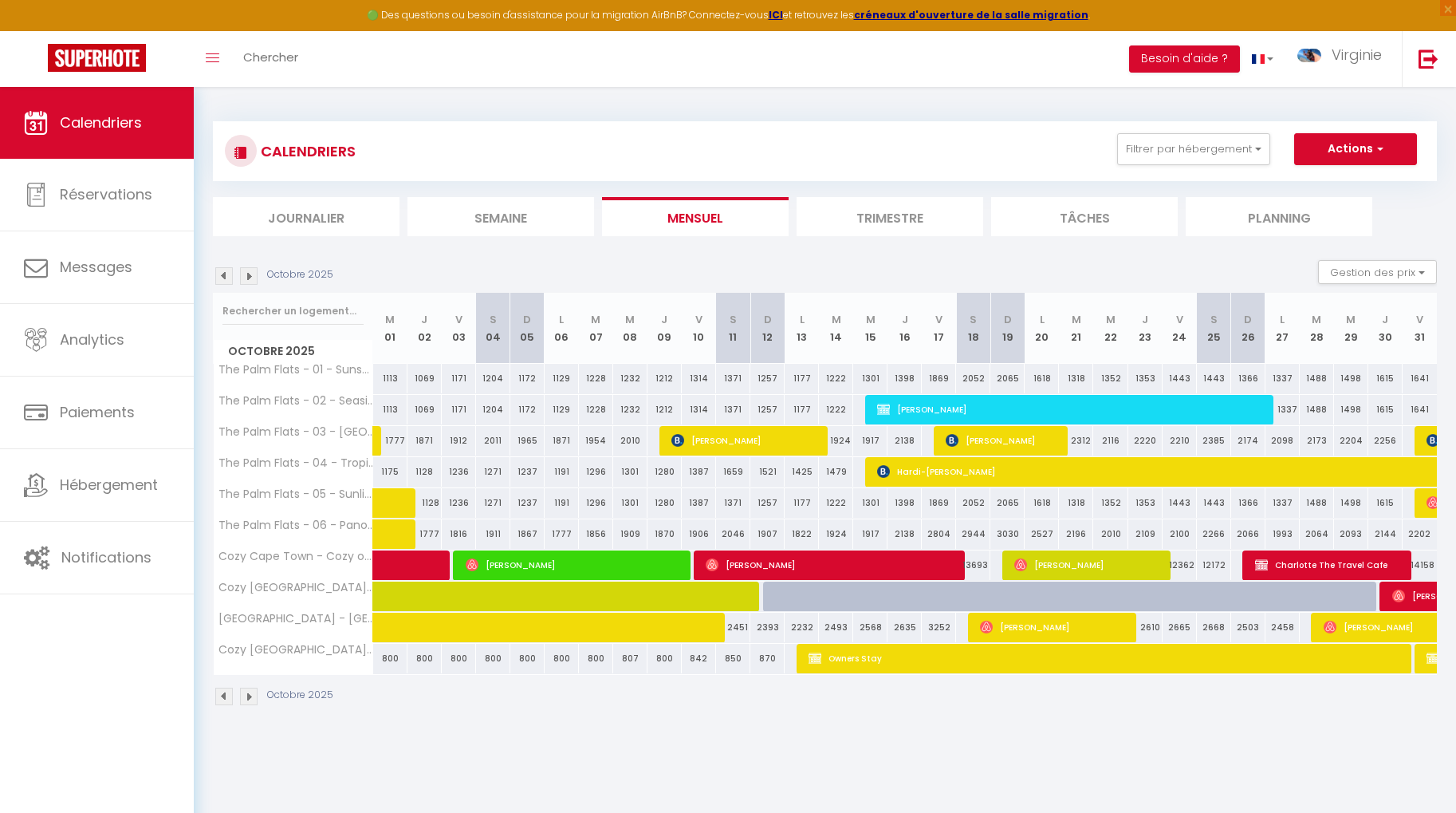
click at [247, 276] on img at bounding box center [249, 276] width 18 height 18
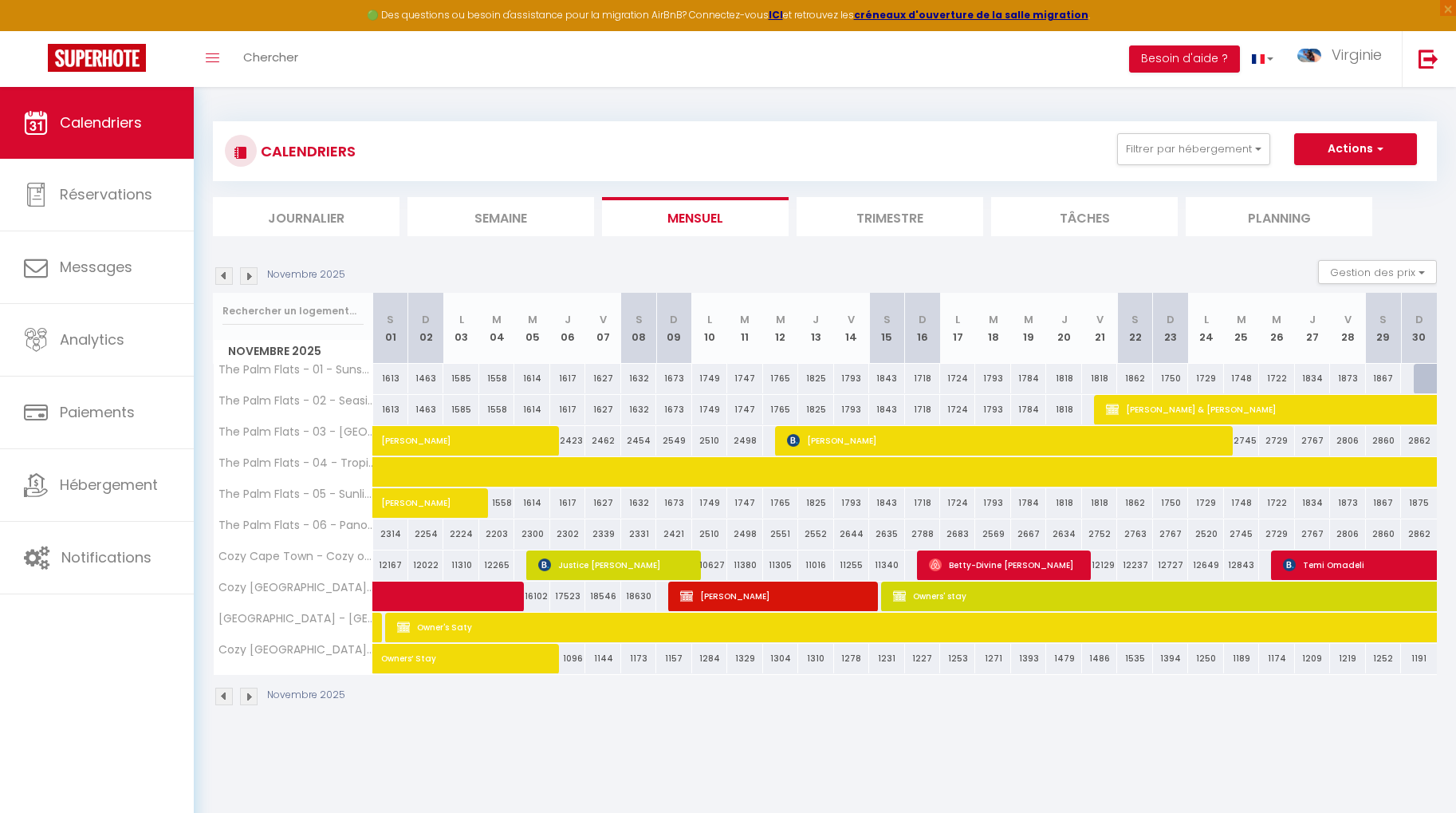
click at [247, 276] on img at bounding box center [249, 276] width 18 height 18
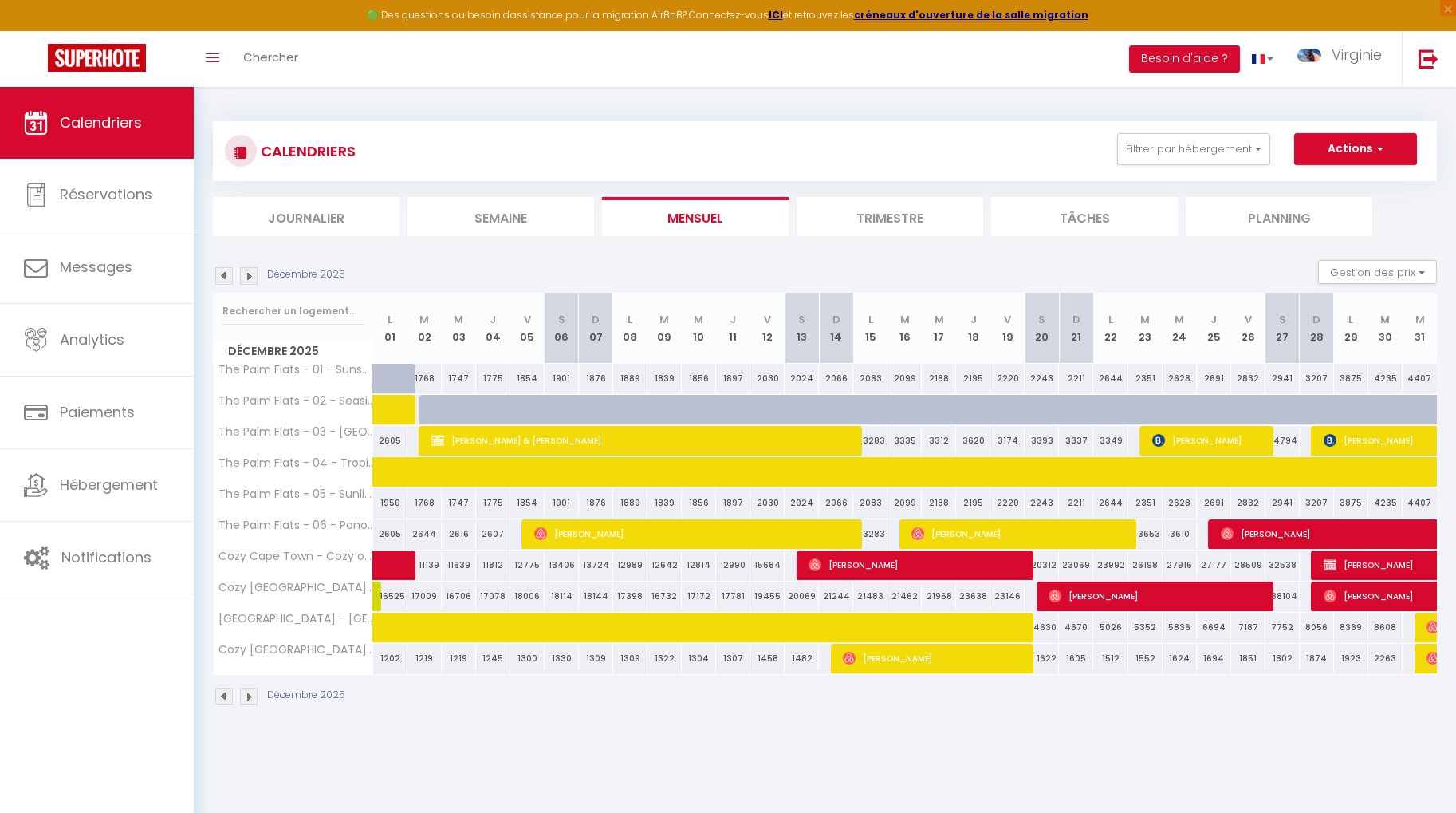
click at [442, 409] on div at bounding box center [459, 409] width 34 height 30
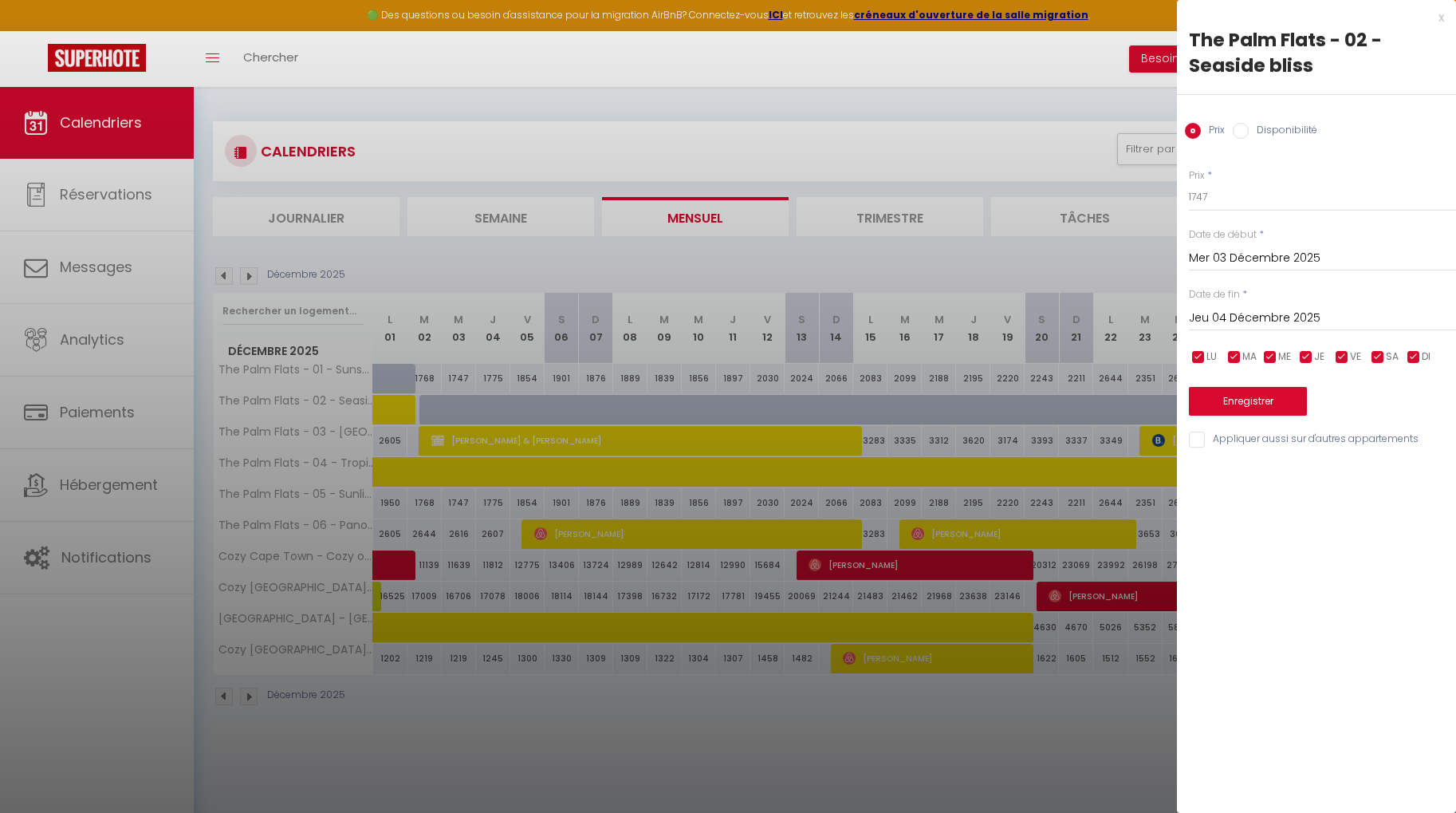
click at [1443, 20] on div "x" at bounding box center [1310, 18] width 267 height 19
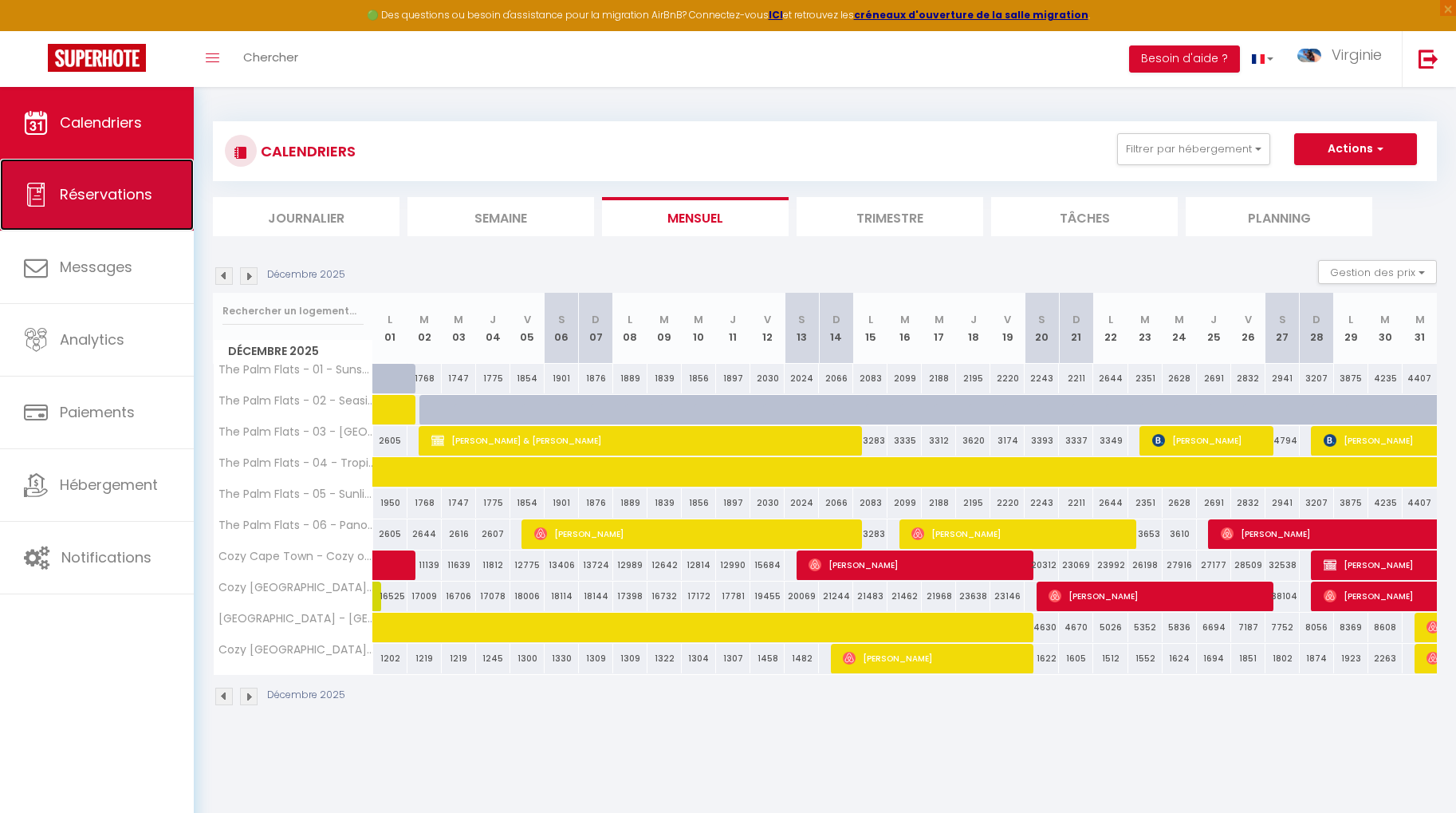
click at [106, 209] on link "Réservations" at bounding box center [97, 194] width 194 height 71
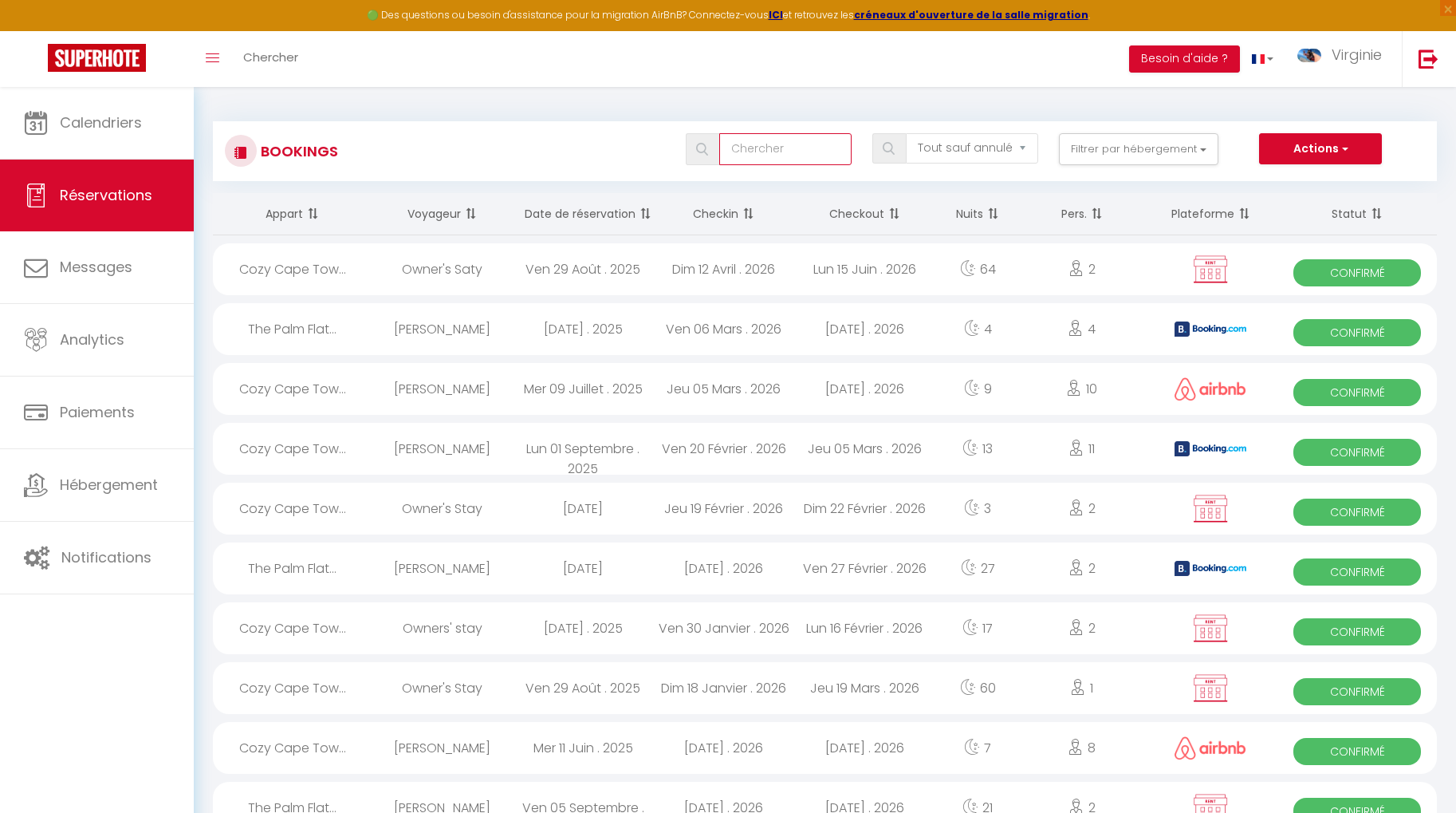
click at [780, 152] on input "text" at bounding box center [785, 149] width 132 height 32
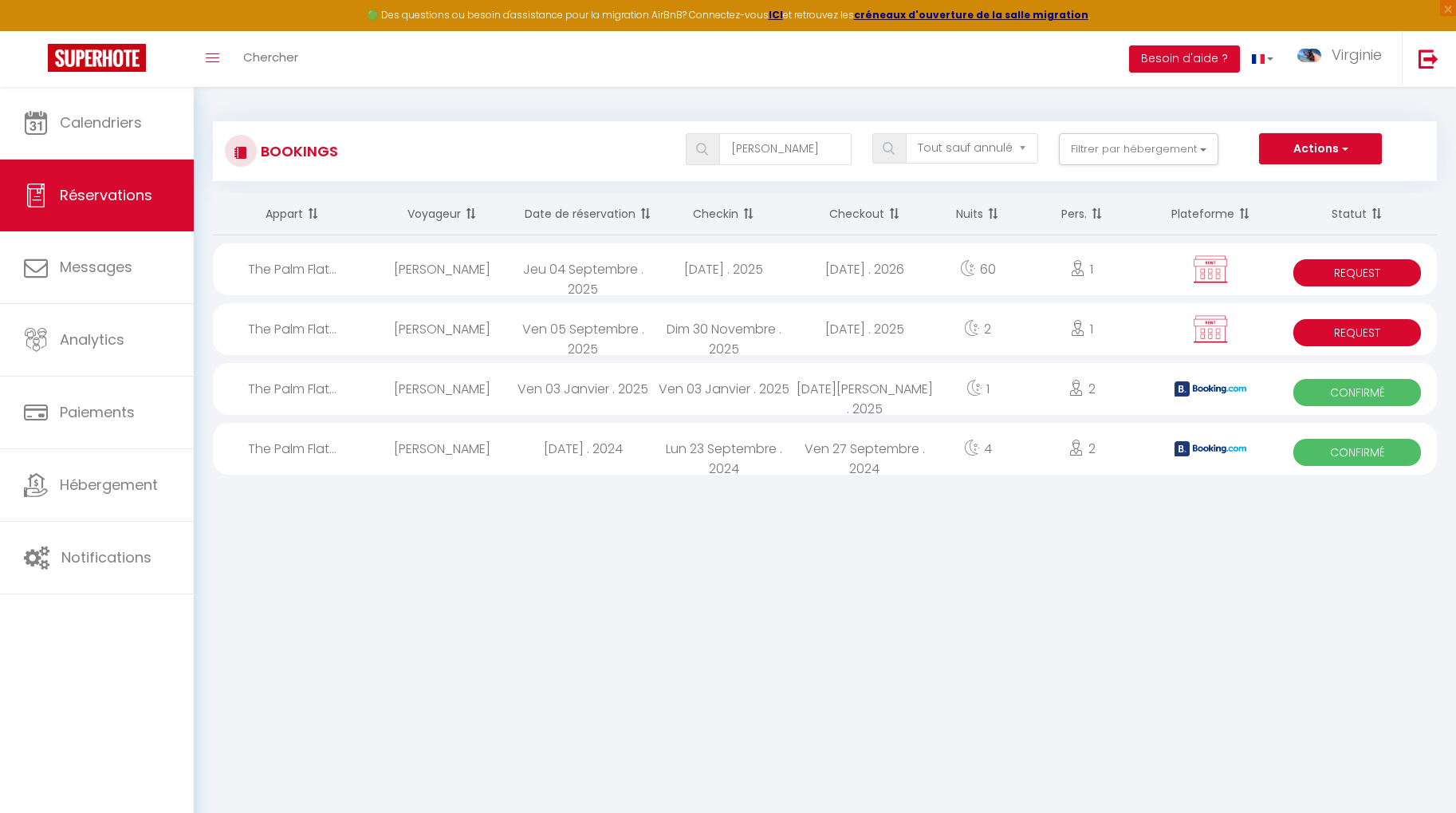
click at [764, 264] on div "[DATE] . 2025" at bounding box center [724, 269] width 141 height 52
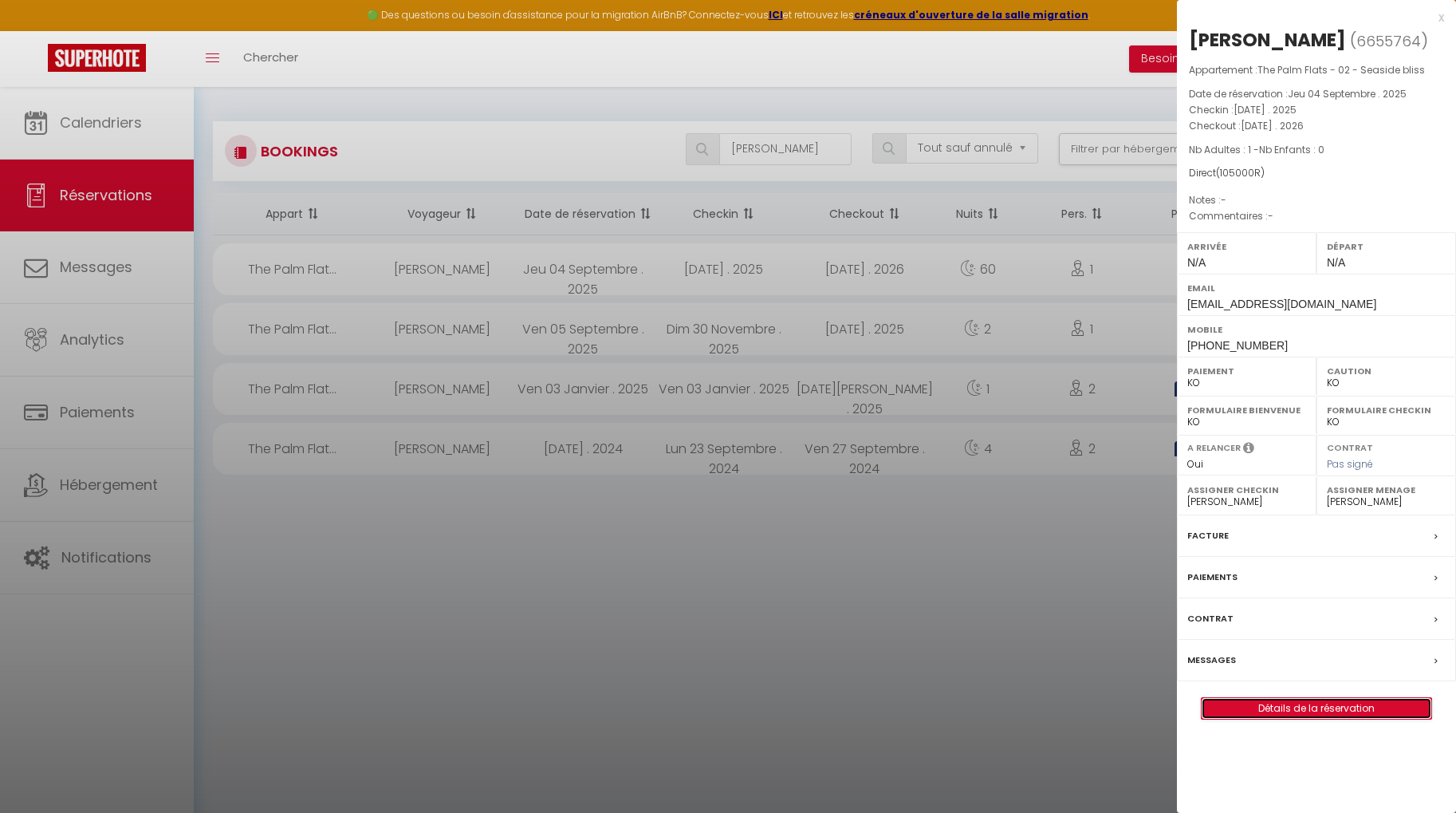
click at [1307, 708] on link "Détails de la réservation" at bounding box center [1316, 708] width 230 height 21
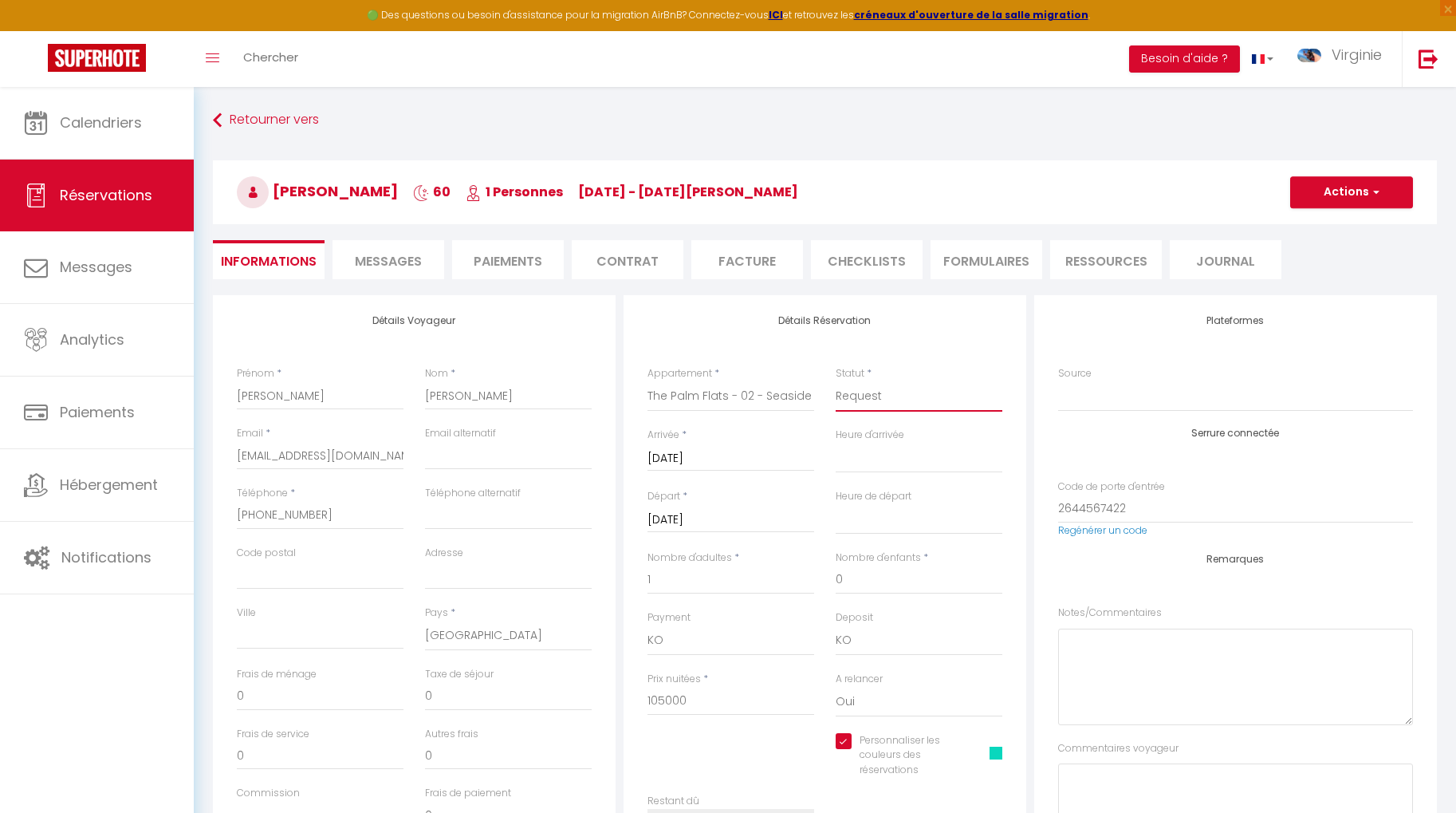
click at [898, 402] on select "Confirmé Non Confirmé [PERSON_NAME] par le voyageur No Show Request" at bounding box center [918, 396] width 166 height 30
click at [836, 381] on select "Confirmé Non Confirmé [PERSON_NAME] par le voyageur No Show Request" at bounding box center [918, 396] width 166 height 30
click at [1347, 197] on button "Actions" at bounding box center [1351, 192] width 123 height 32
click at [1333, 227] on link "Enregistrer" at bounding box center [1335, 227] width 126 height 21
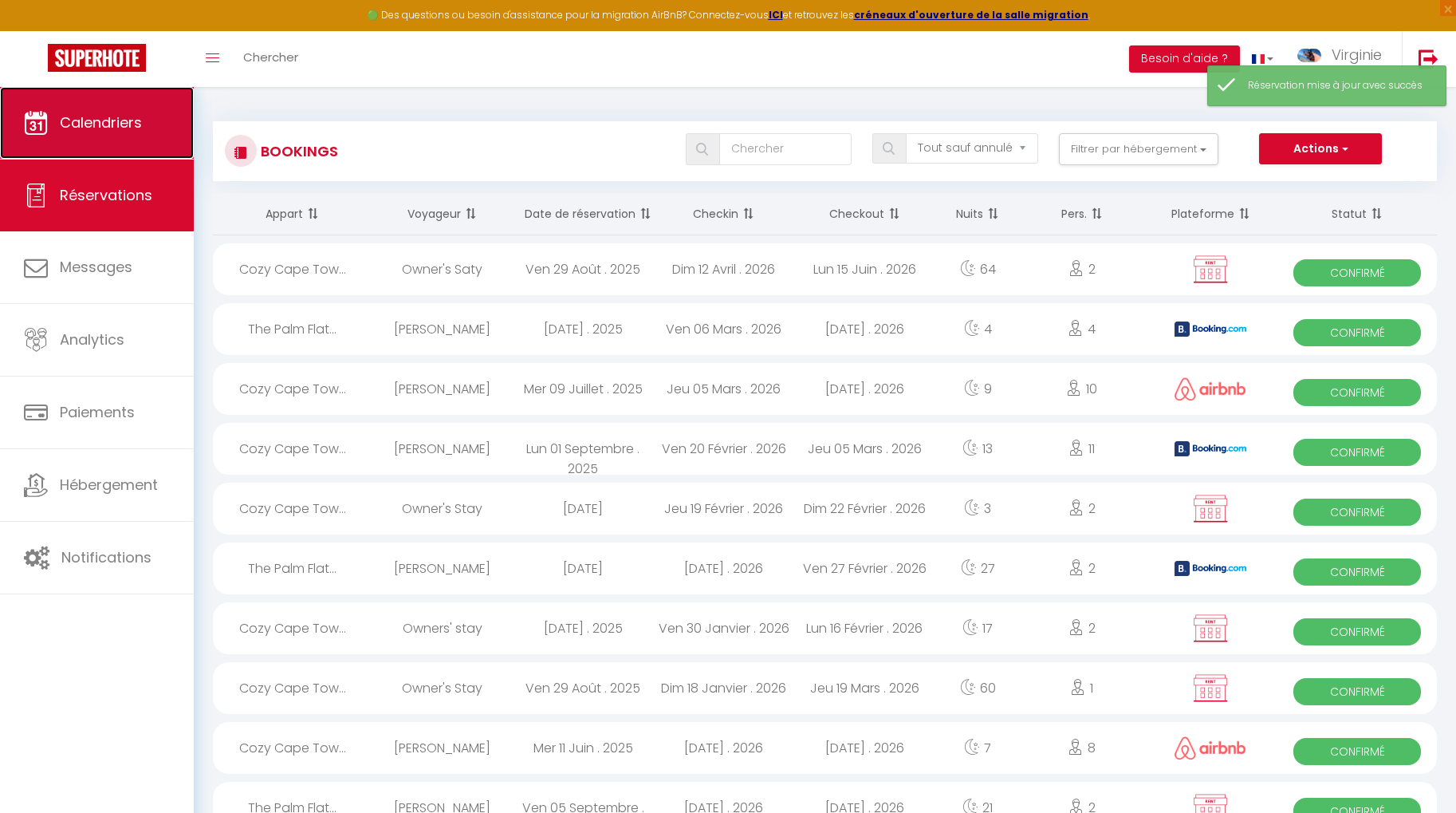
click at [130, 120] on span "Calendriers" at bounding box center [101, 122] width 82 height 20
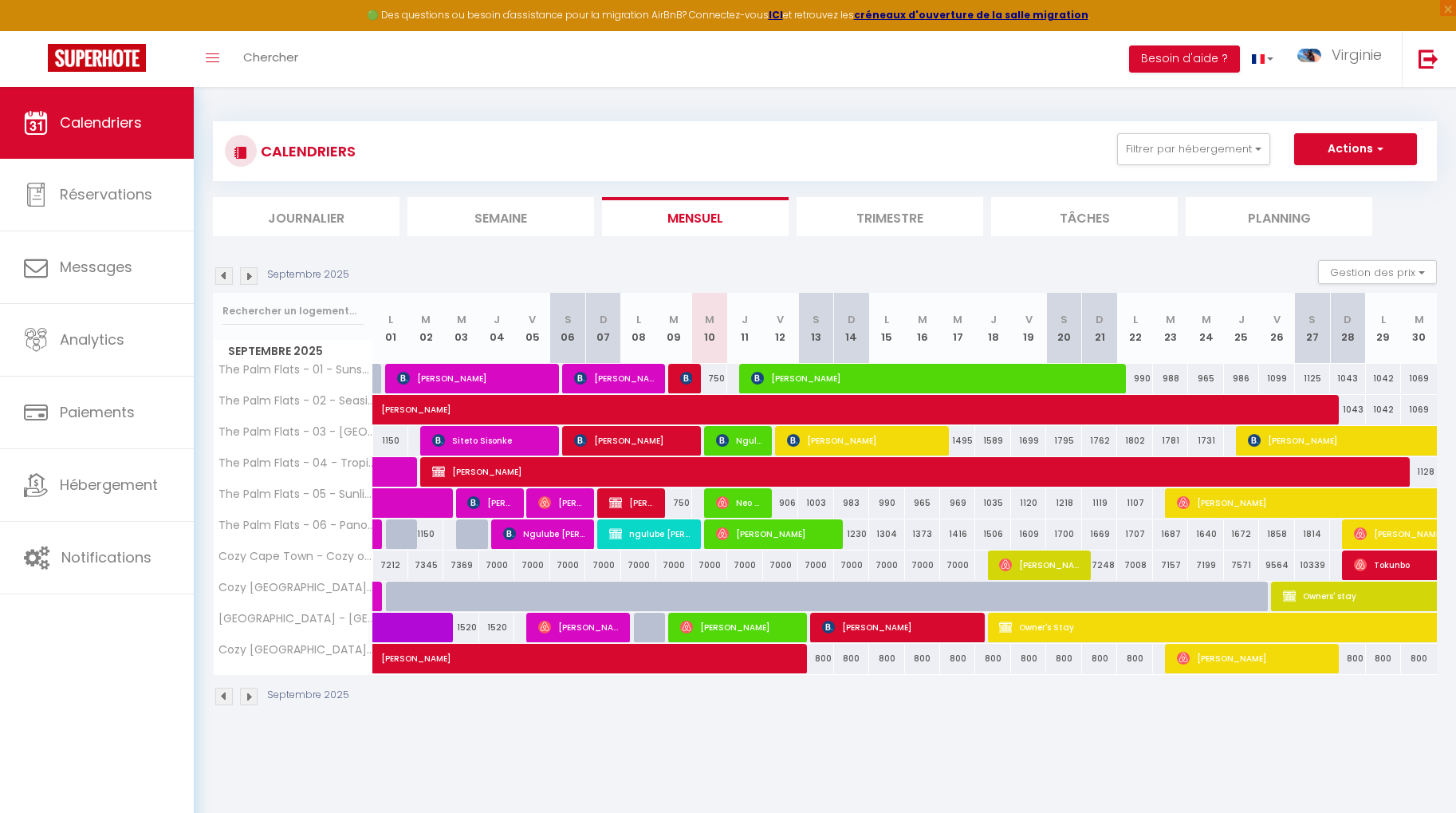
click at [252, 271] on img at bounding box center [249, 276] width 18 height 18
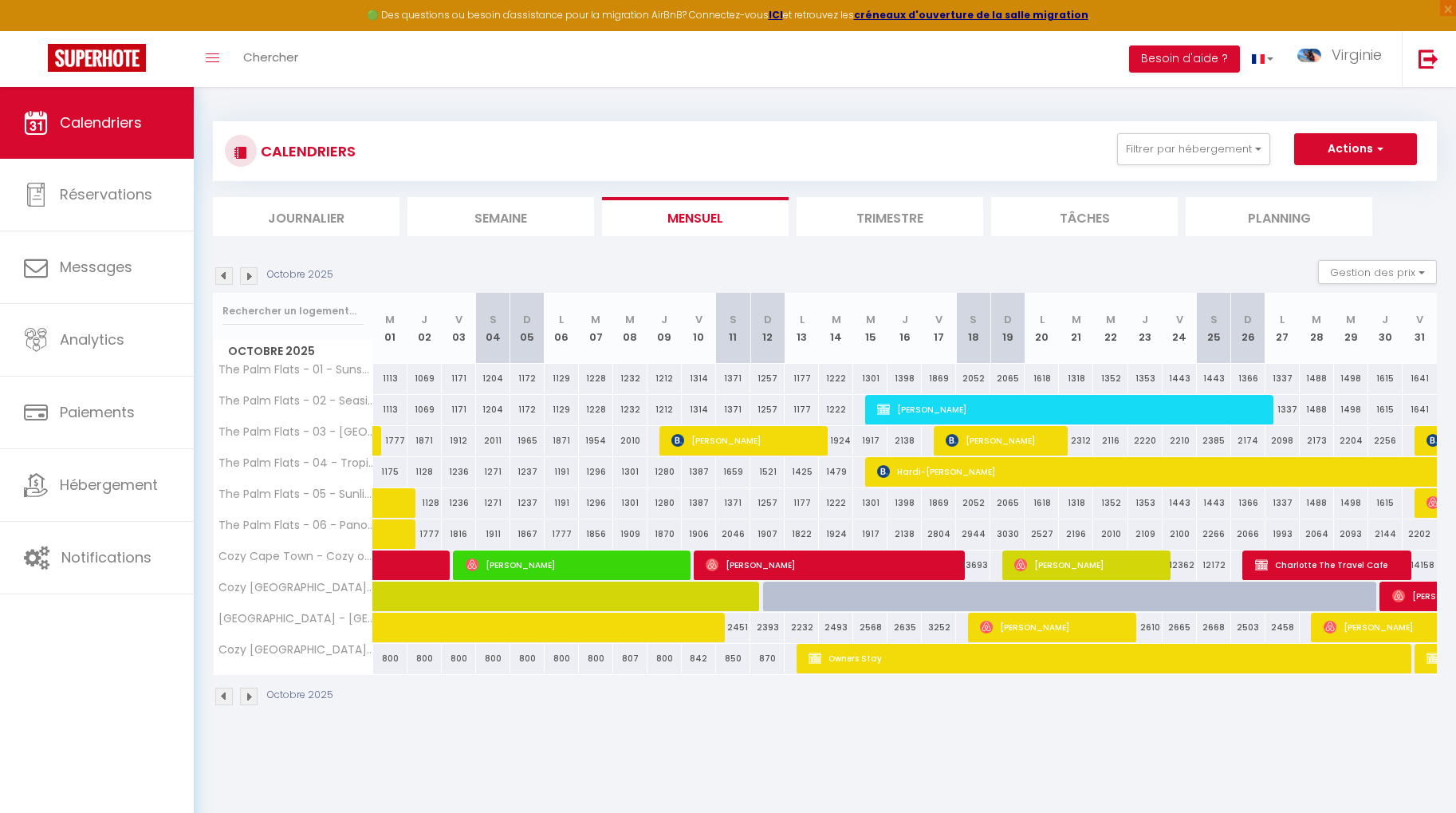
click at [252, 271] on img at bounding box center [249, 276] width 18 height 18
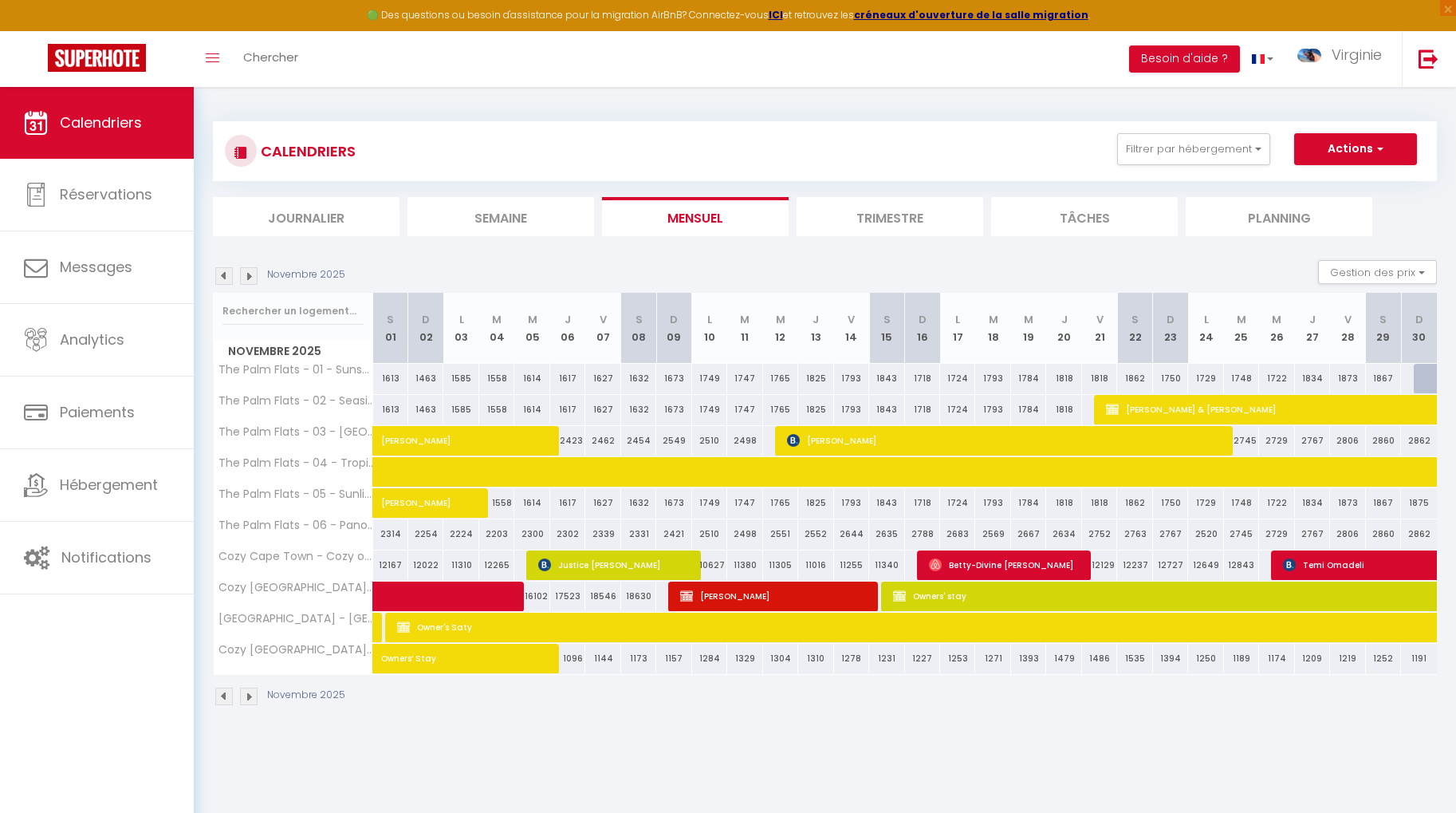
click at [252, 271] on img at bounding box center [249, 276] width 18 height 18
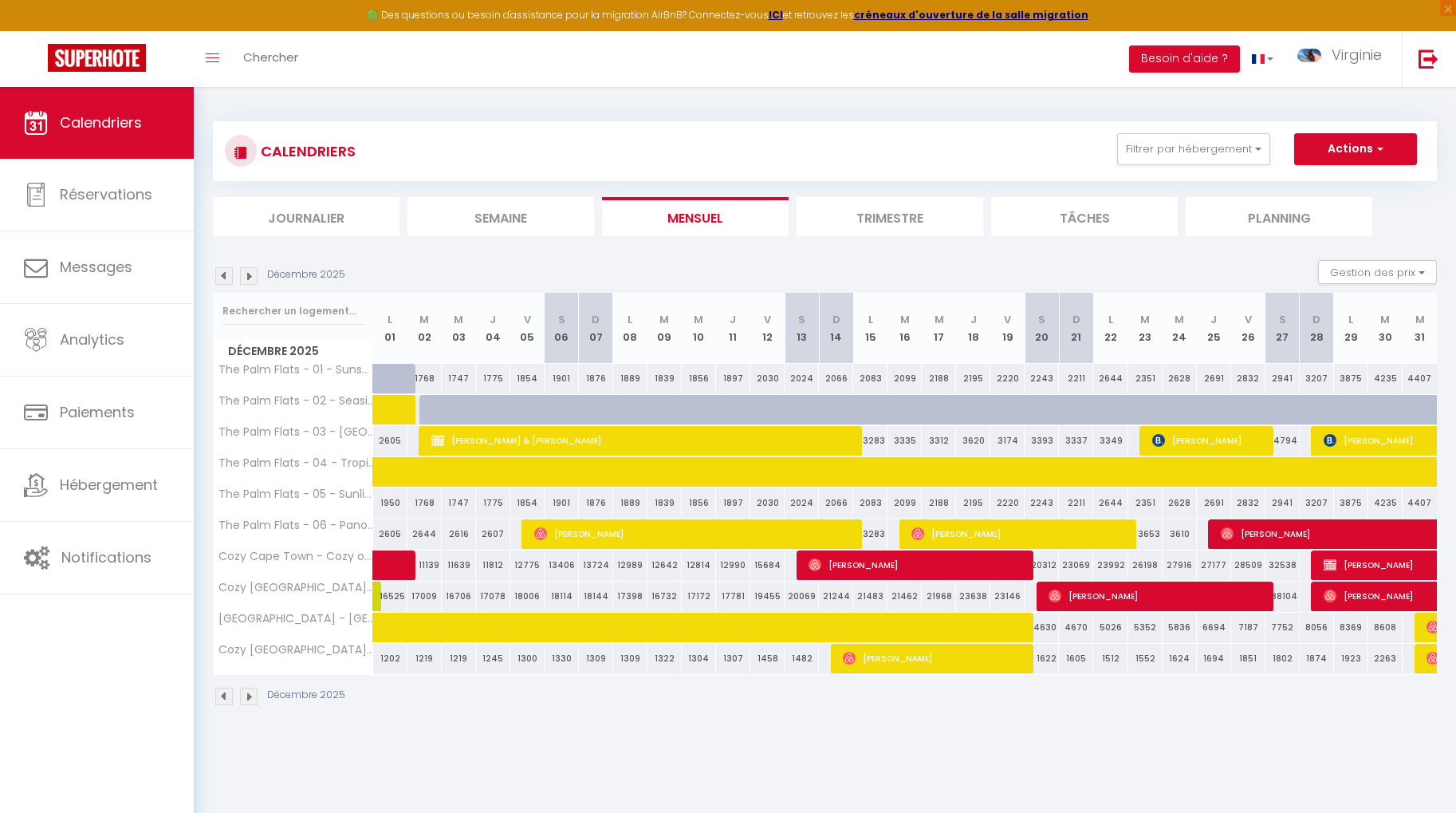
click at [418, 379] on div "1768" at bounding box center [425, 378] width 34 height 29
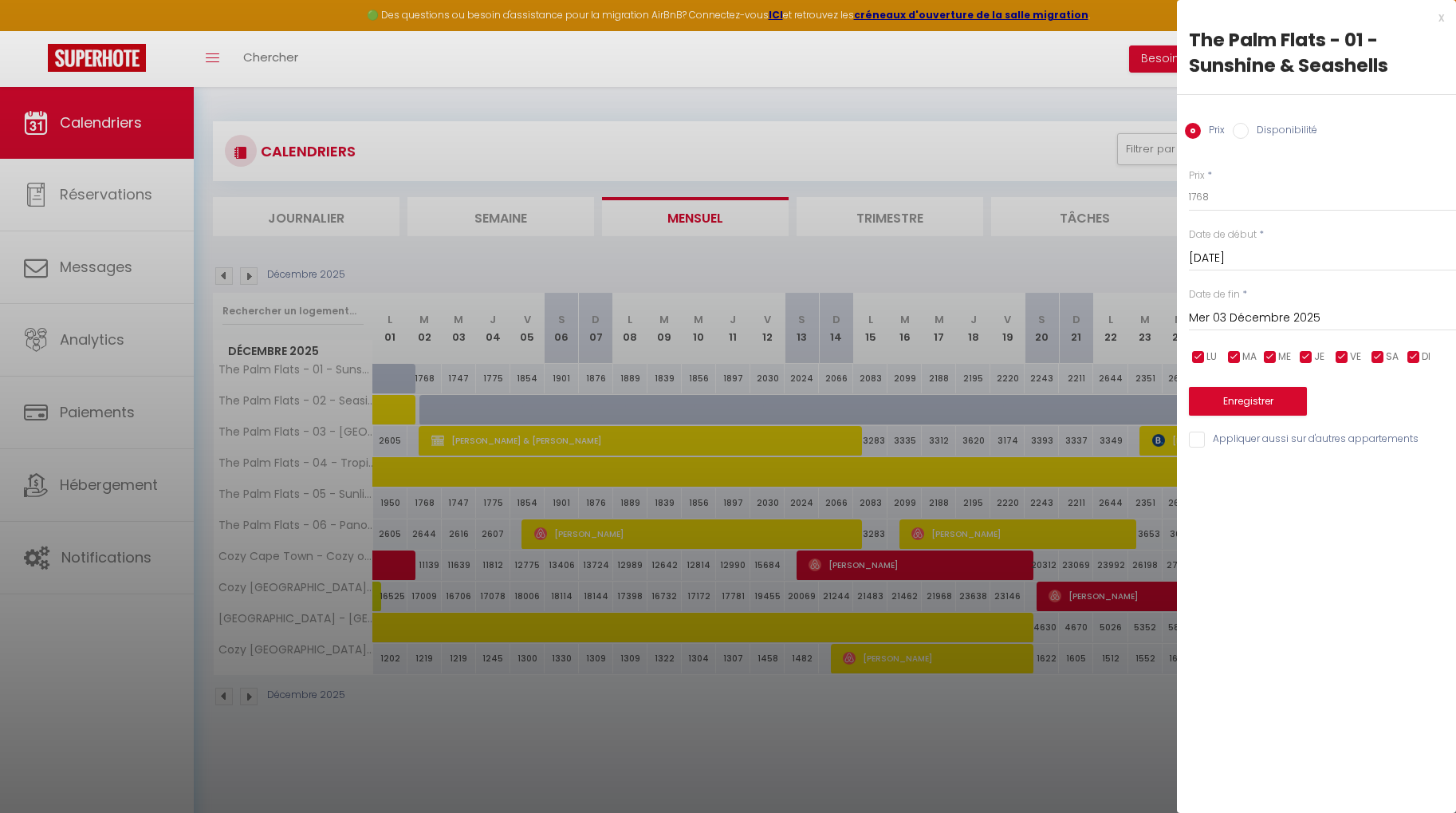
click at [1246, 128] on input "Disponibilité" at bounding box center [1241, 131] width 16 height 16
click at [1242, 198] on select "Disponible Indisponible" at bounding box center [1322, 197] width 267 height 30
click at [1189, 183] on select "Disponible Indisponible" at bounding box center [1322, 197] width 267 height 30
click at [1227, 253] on input "[DATE]" at bounding box center [1322, 260] width 267 height 21
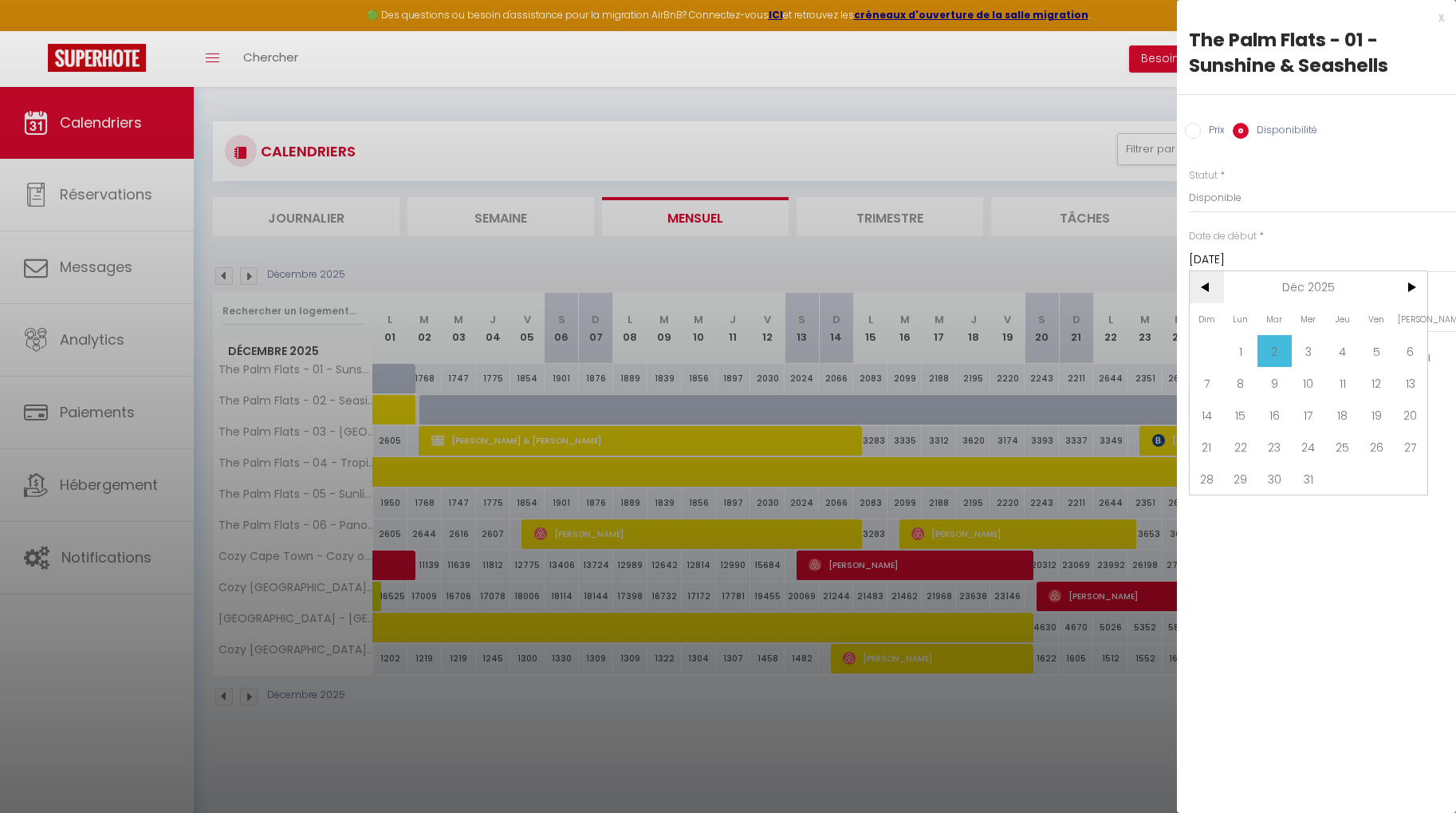
click at [1211, 294] on span "<" at bounding box center [1207, 287] width 34 height 32
click at [1408, 482] on span "29" at bounding box center [1410, 478] width 34 height 32
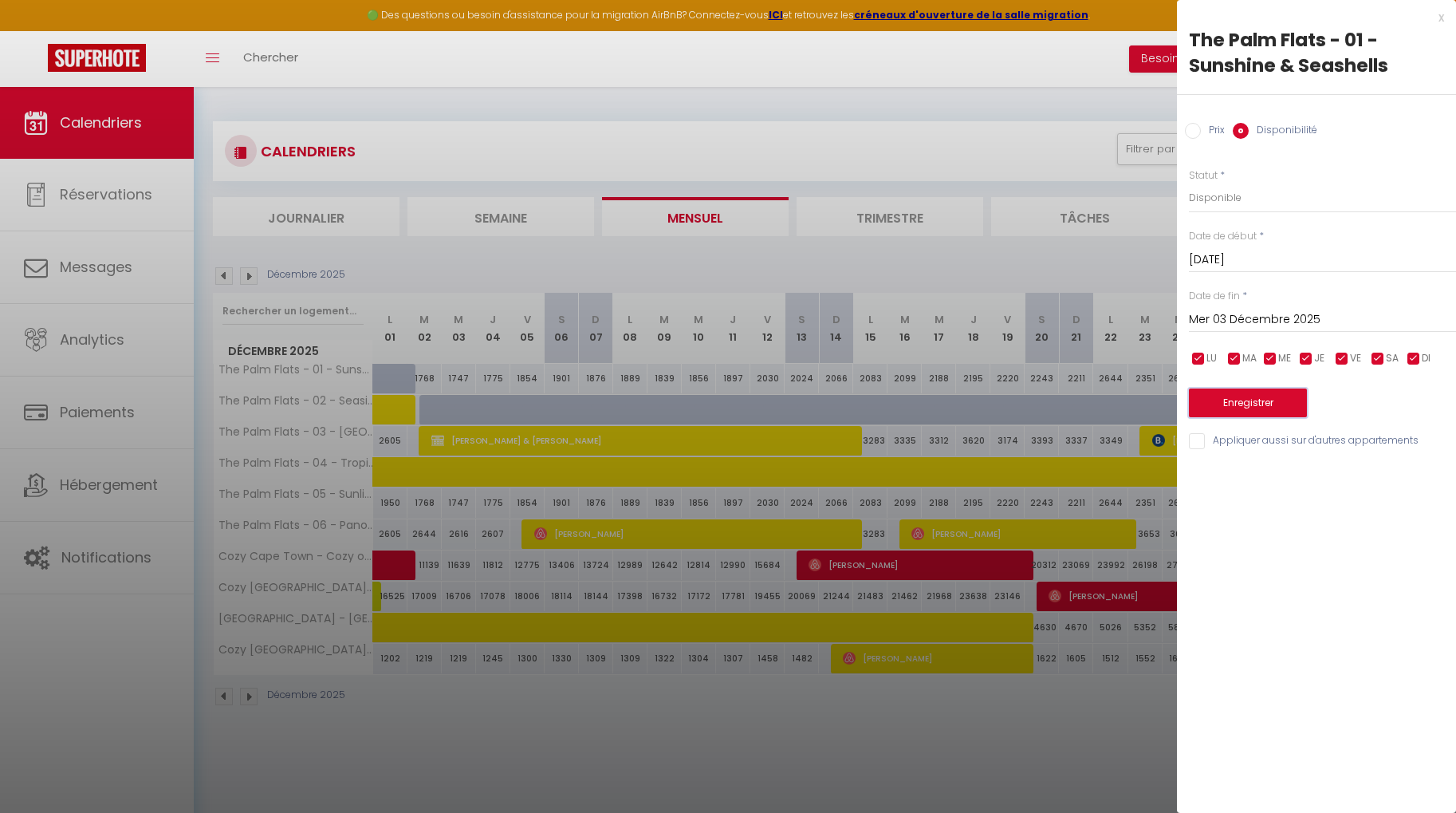
click at [1235, 408] on button "Enregistrer" at bounding box center [1247, 402] width 118 height 28
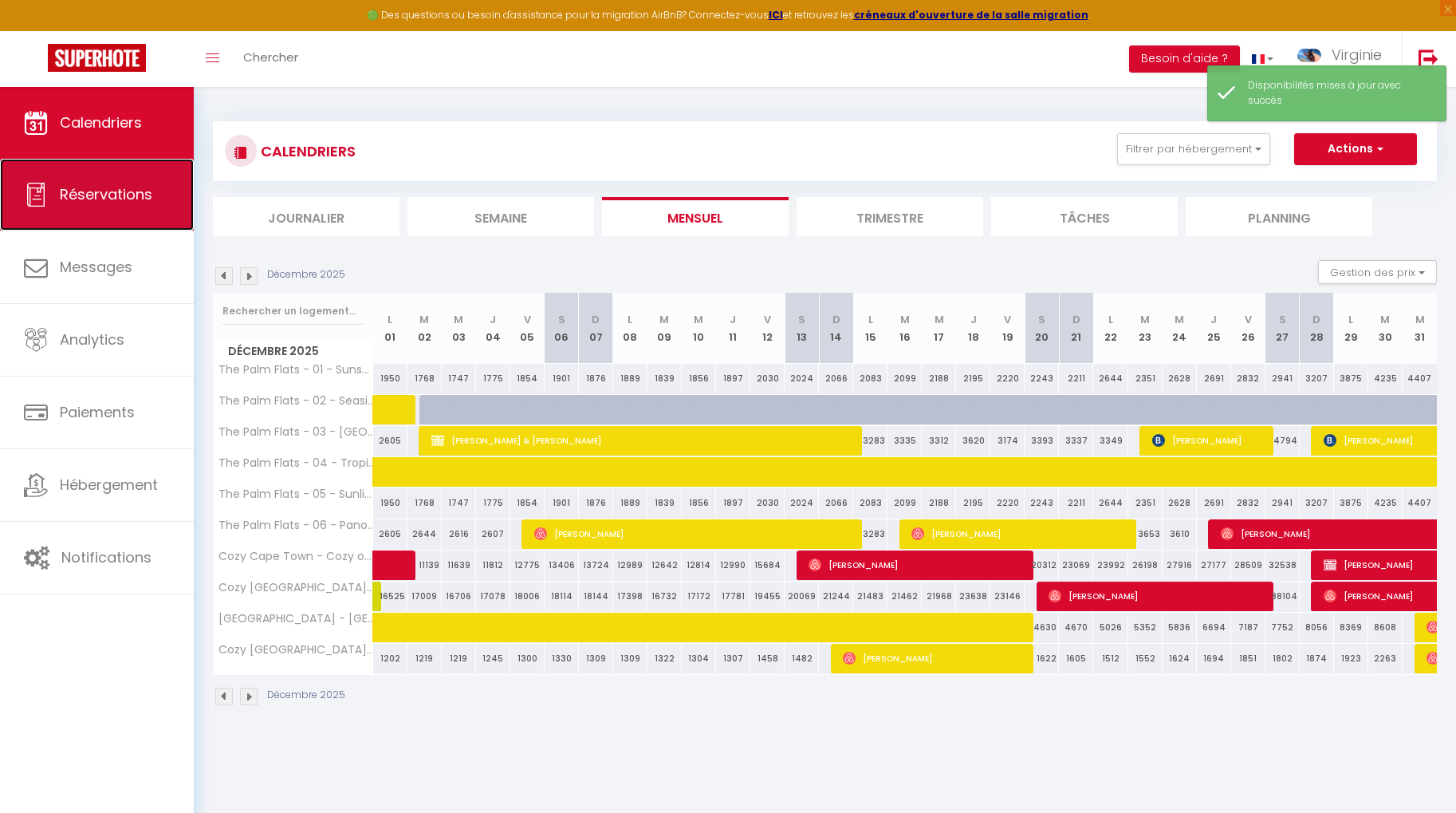
click at [116, 200] on span "Réservations" at bounding box center [106, 194] width 93 height 20
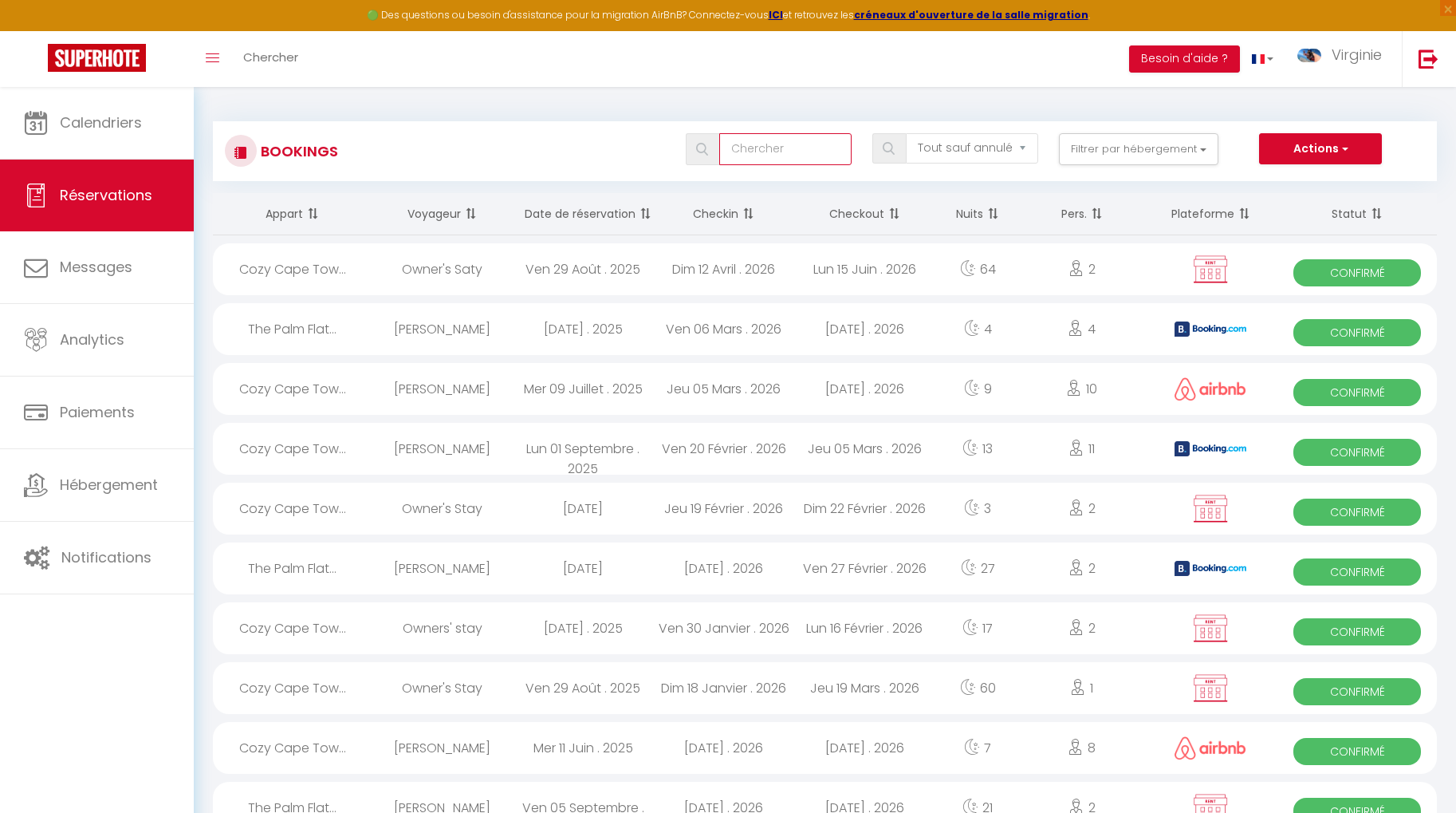
click at [761, 155] on input "text" at bounding box center [785, 149] width 132 height 32
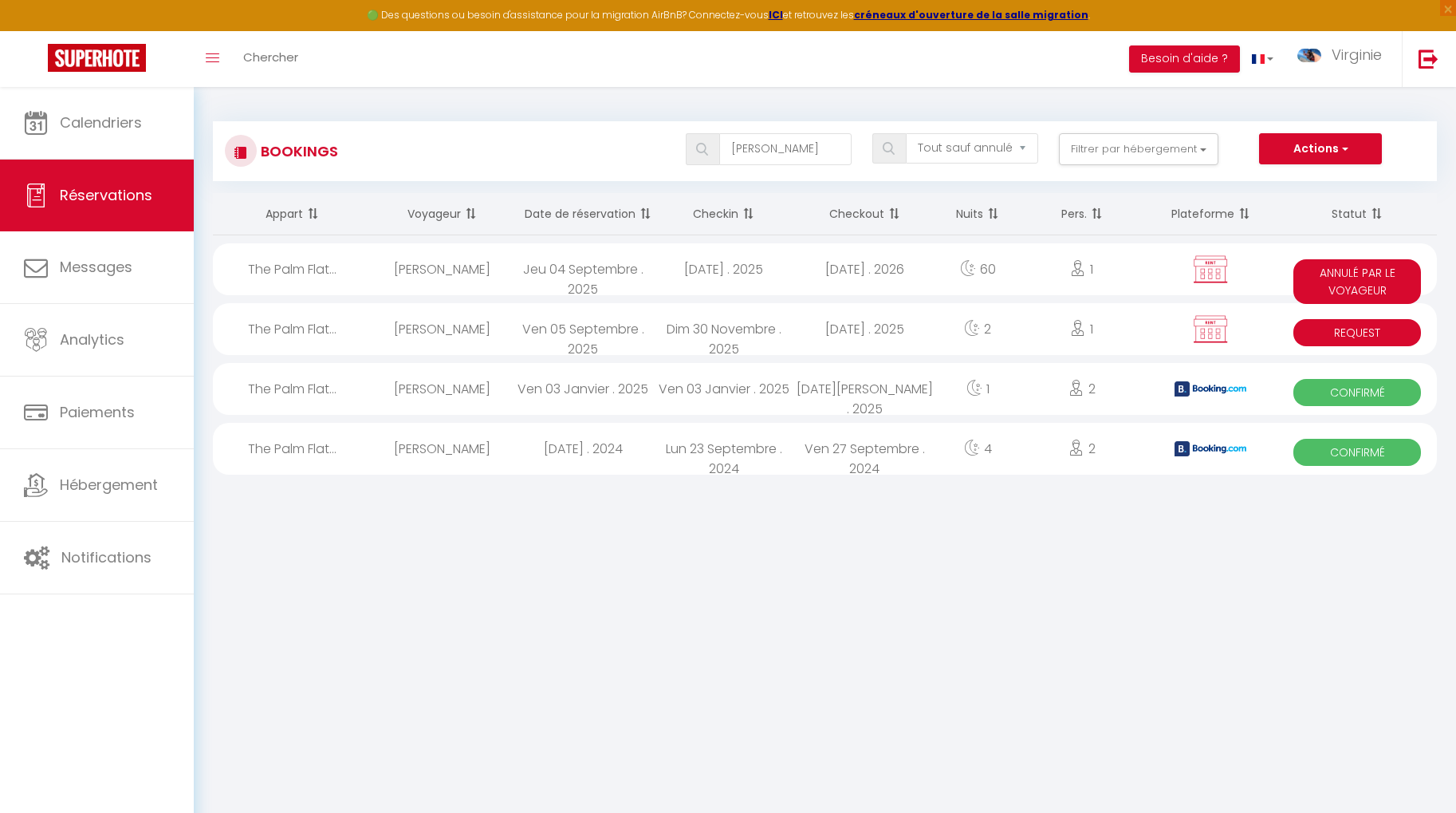
click at [671, 320] on div "Dim 30 Novembre . 2025" at bounding box center [724, 329] width 141 height 52
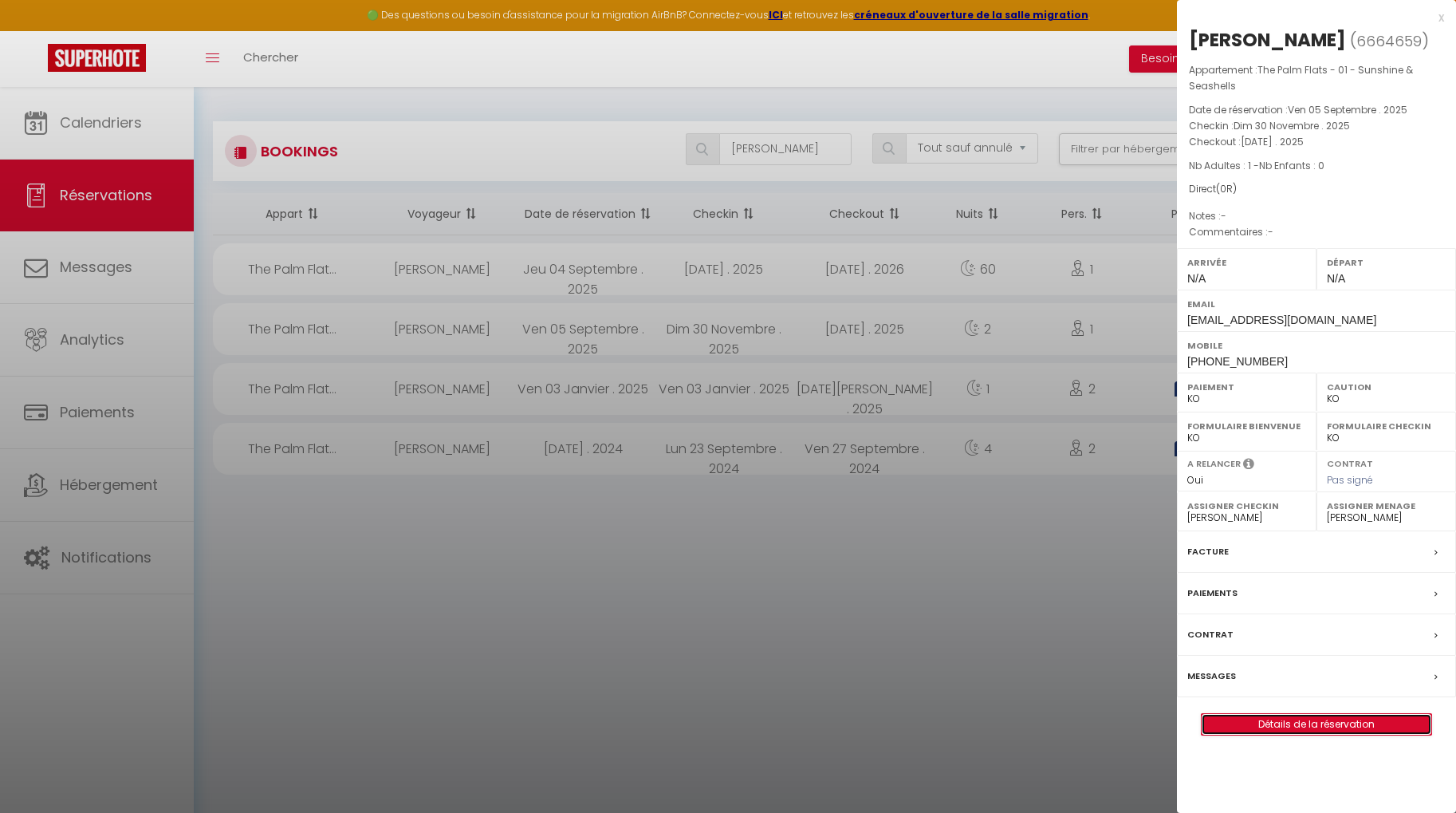
click at [1341, 720] on link "Détails de la réservation" at bounding box center [1316, 724] width 230 height 21
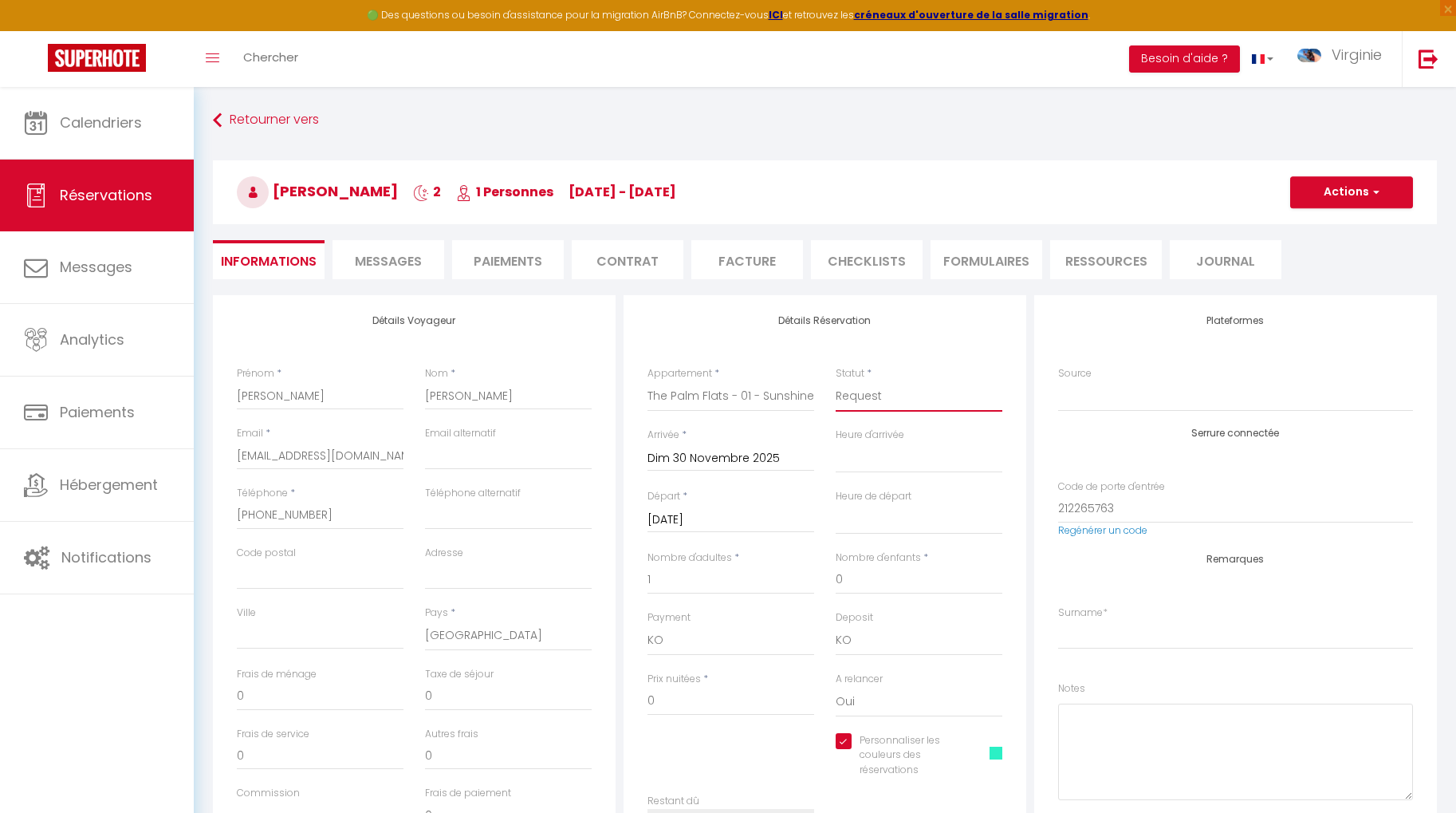
click at [896, 396] on select "Confirmé Non Confirmé [PERSON_NAME] par le voyageur No Show Request" at bounding box center [918, 396] width 166 height 30
click at [836, 381] on select "Confirmé Non Confirmé [PERSON_NAME] par le voyageur No Show Request" at bounding box center [918, 396] width 166 height 30
click at [1344, 193] on button "Actions" at bounding box center [1351, 192] width 123 height 32
click at [1329, 228] on link "Enregistrer" at bounding box center [1335, 227] width 126 height 21
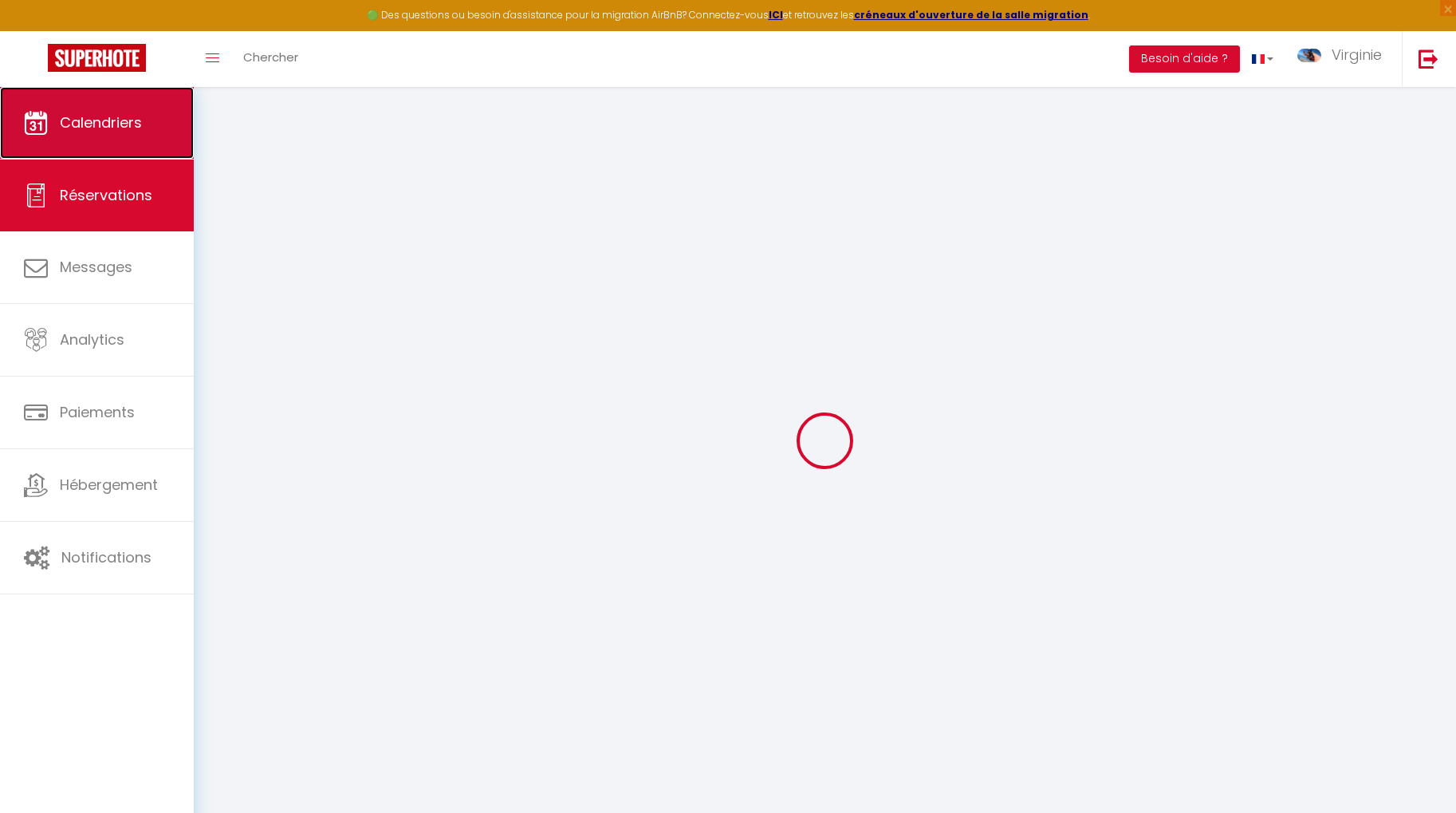
click at [136, 119] on span "Calendriers" at bounding box center [101, 122] width 82 height 20
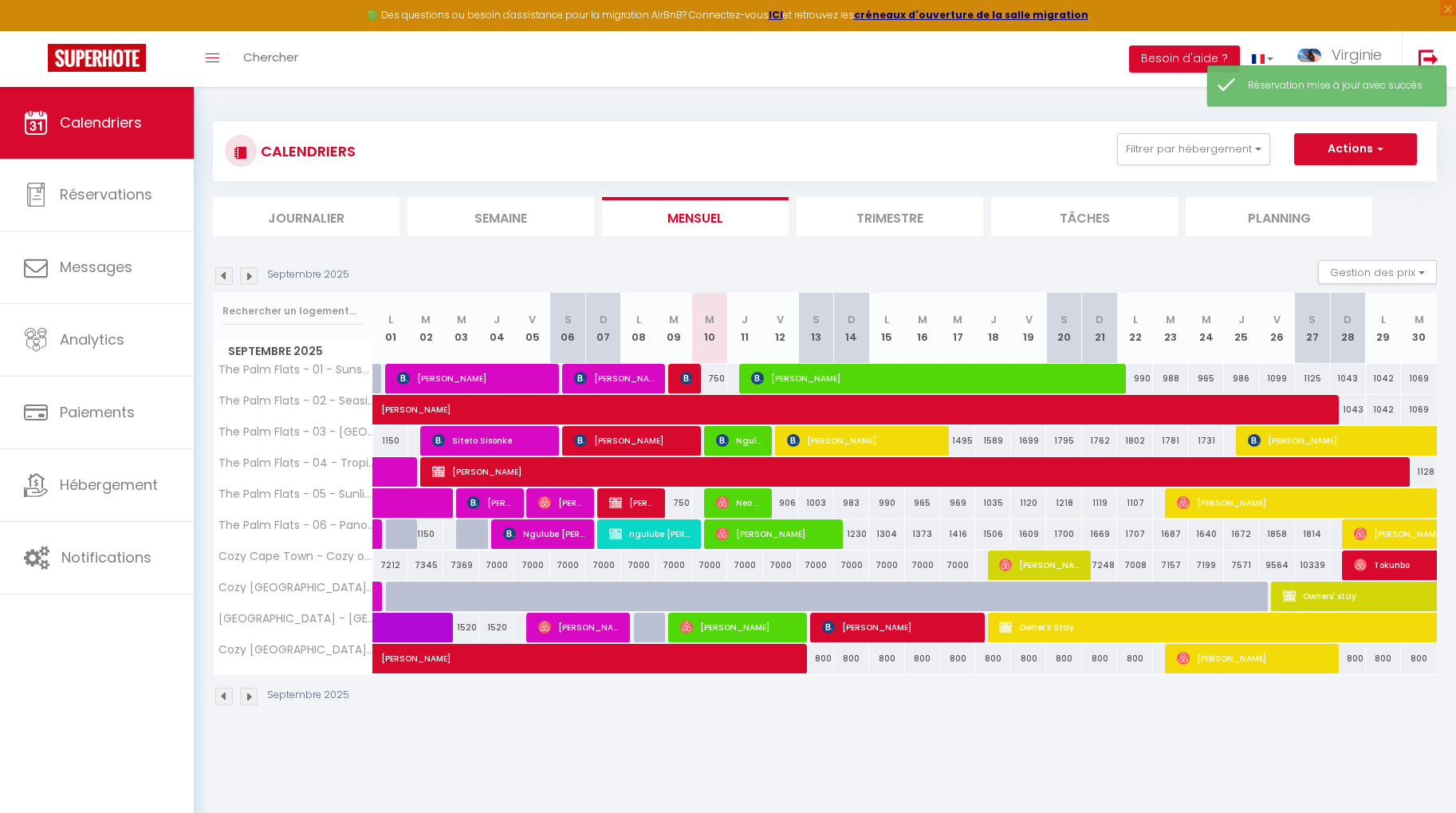
click at [250, 275] on img at bounding box center [249, 276] width 18 height 18
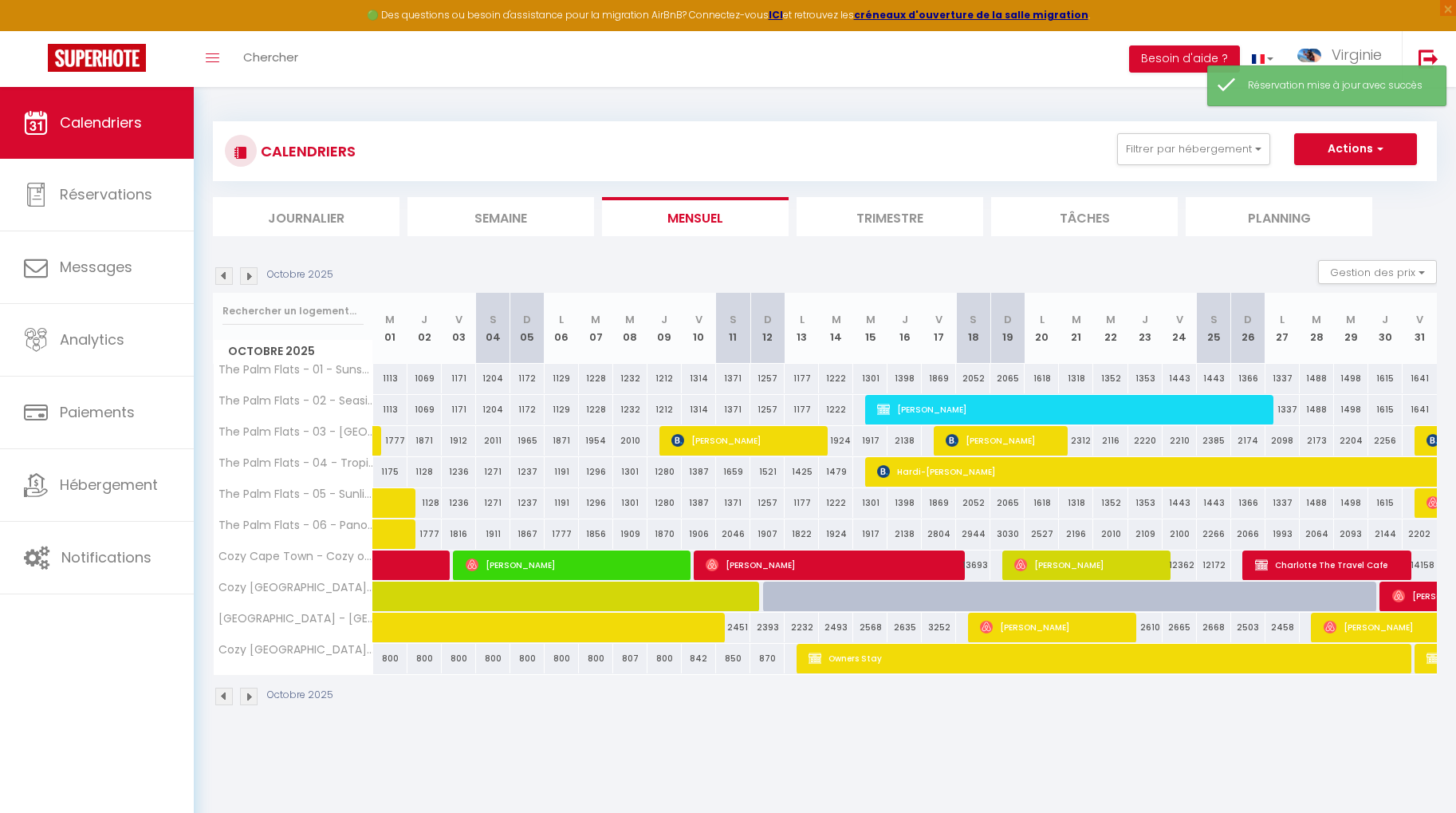
click at [251, 275] on img at bounding box center [249, 276] width 18 height 18
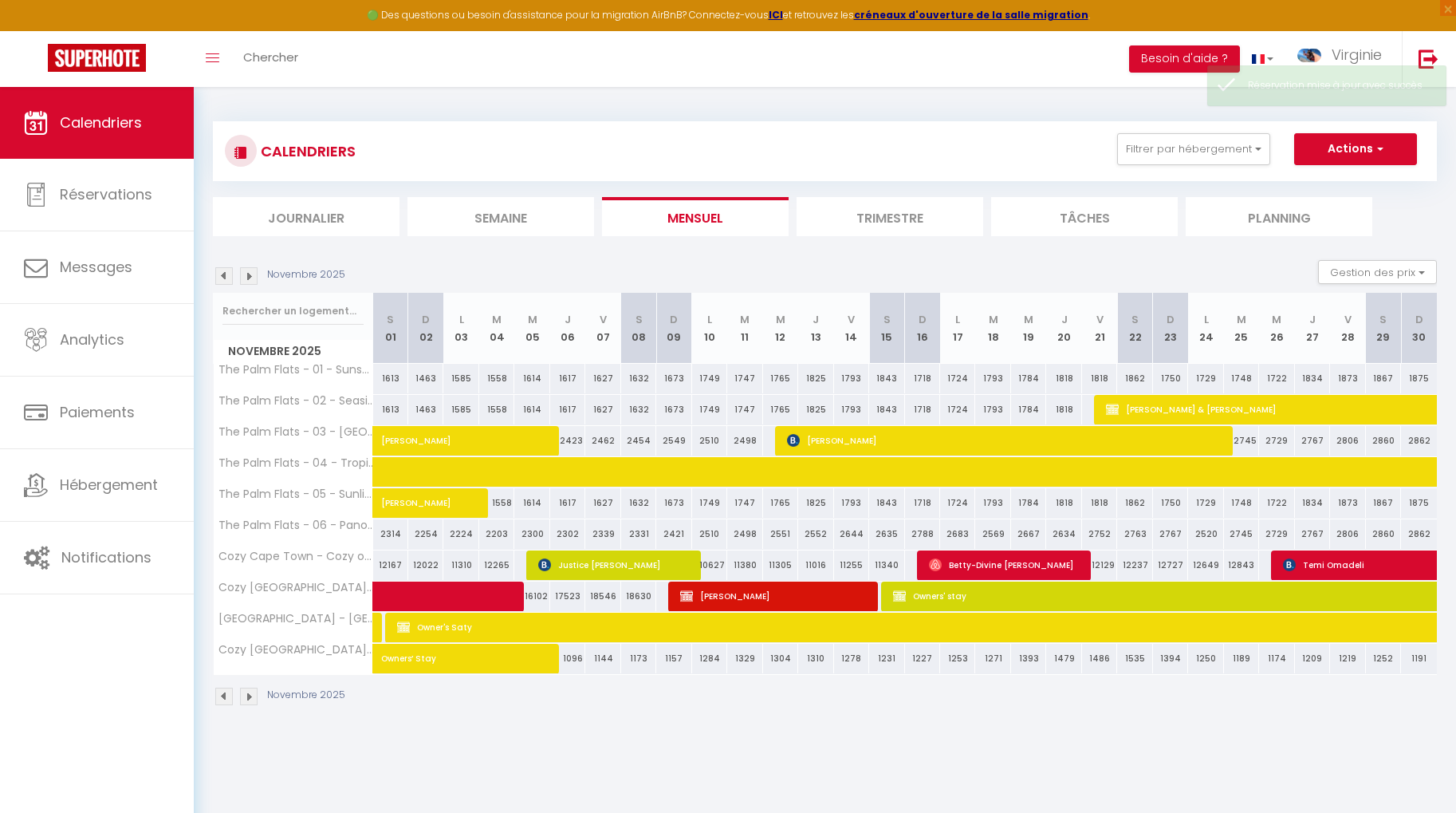
click at [251, 275] on img at bounding box center [249, 276] width 18 height 18
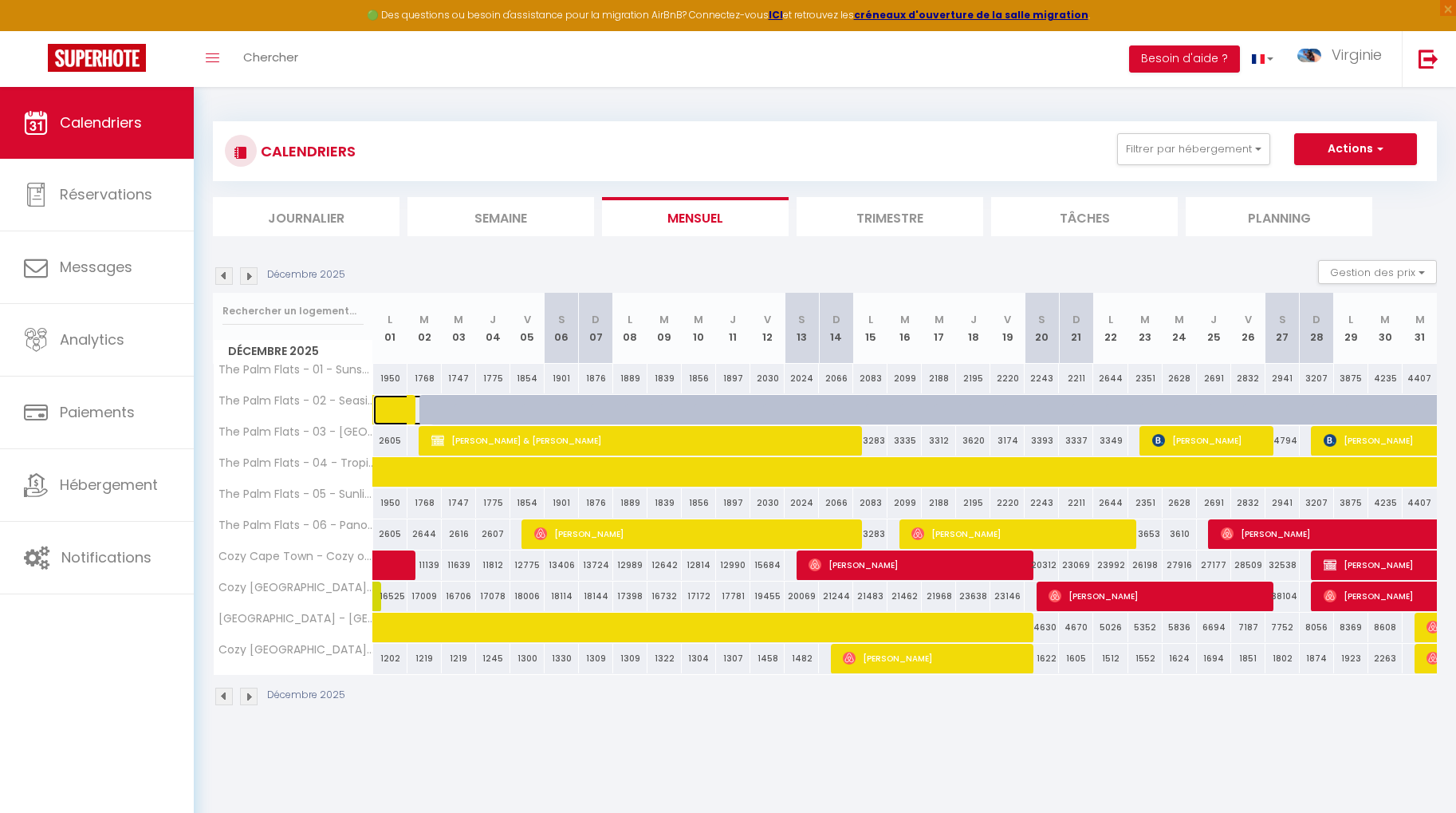
click at [427, 408] on span at bounding box center [415, 409] width 37 height 30
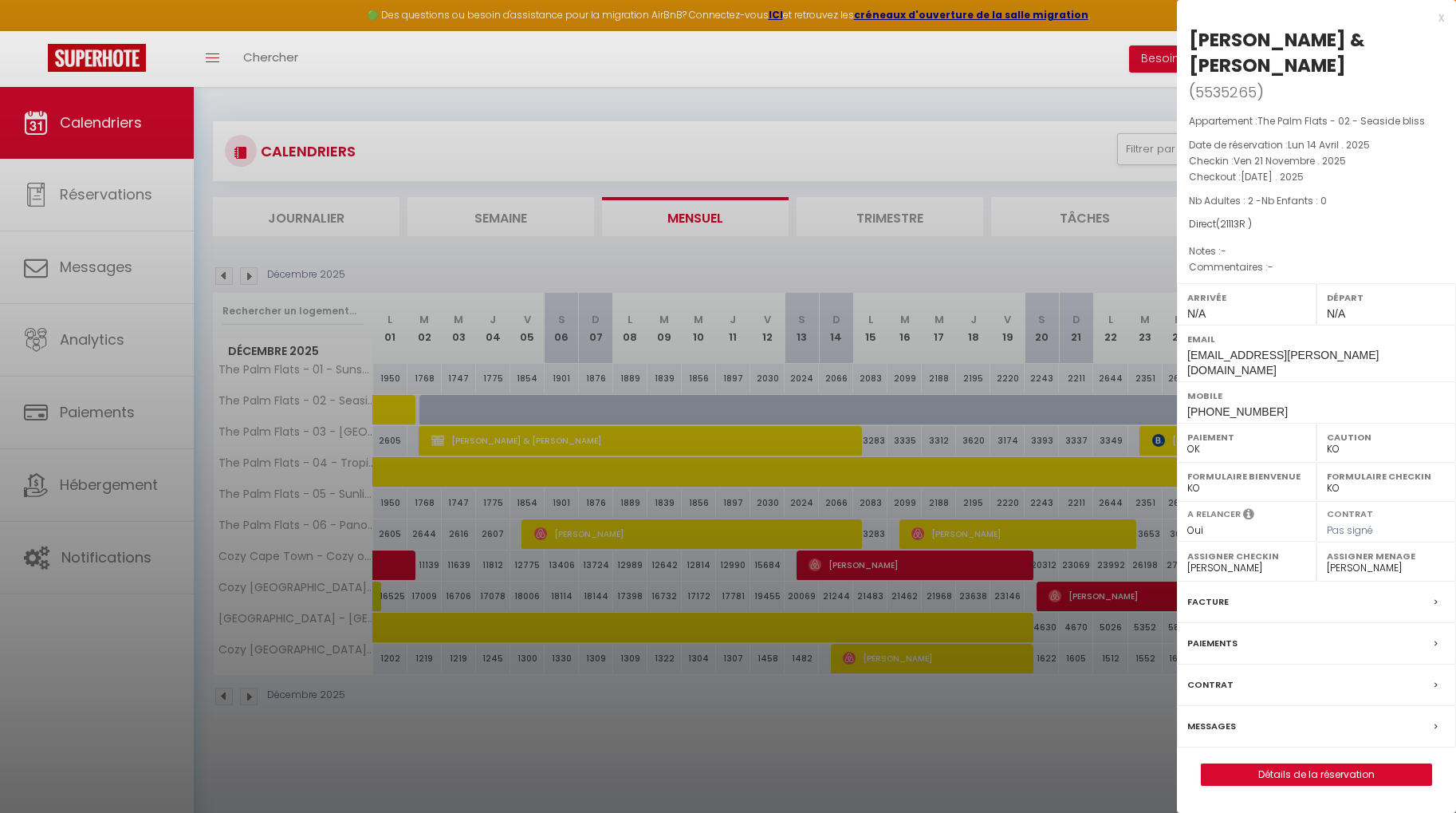
click at [467, 383] on div at bounding box center [728, 406] width 1456 height 813
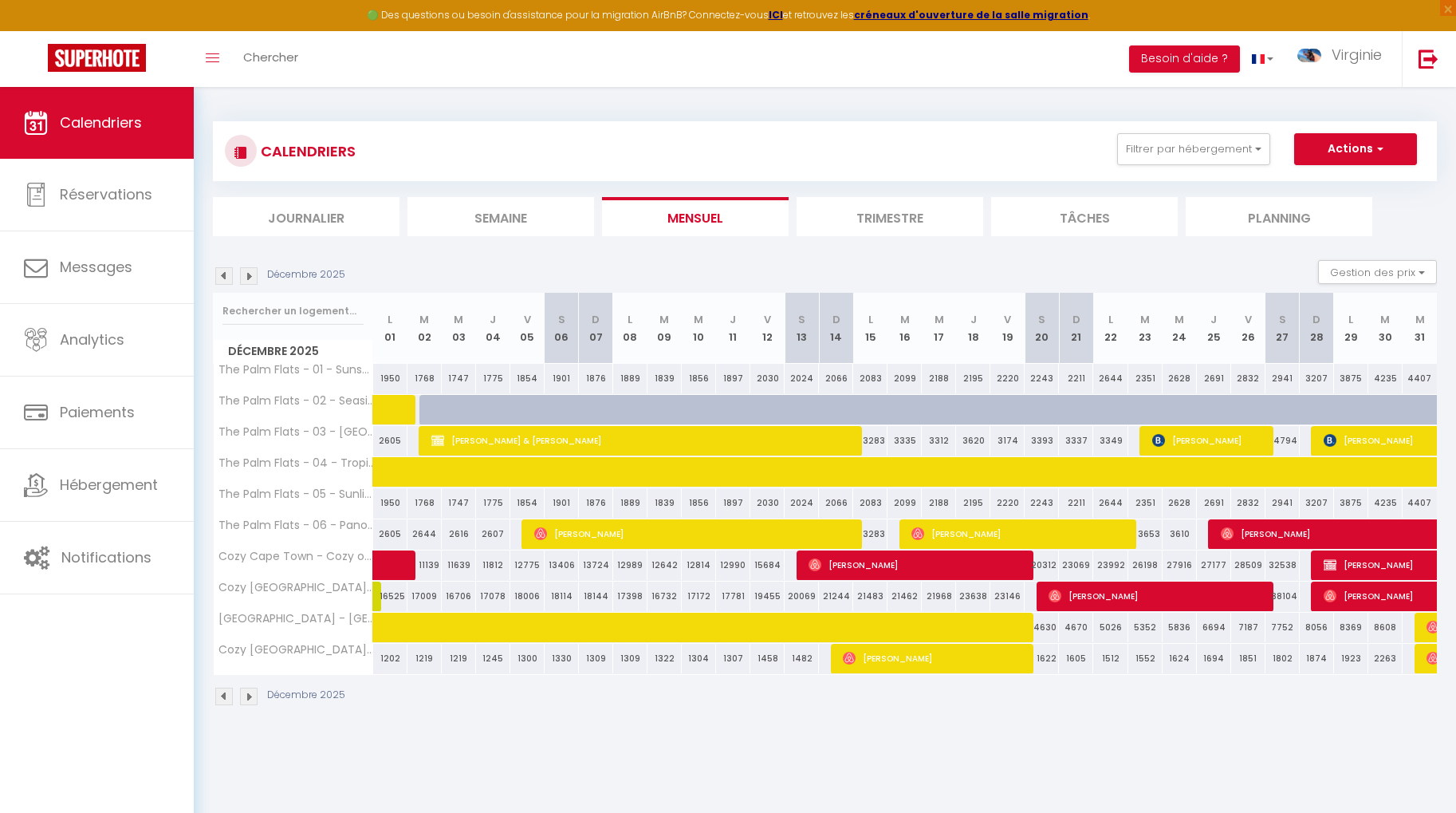
click at [931, 410] on div at bounding box center [939, 409] width 34 height 30
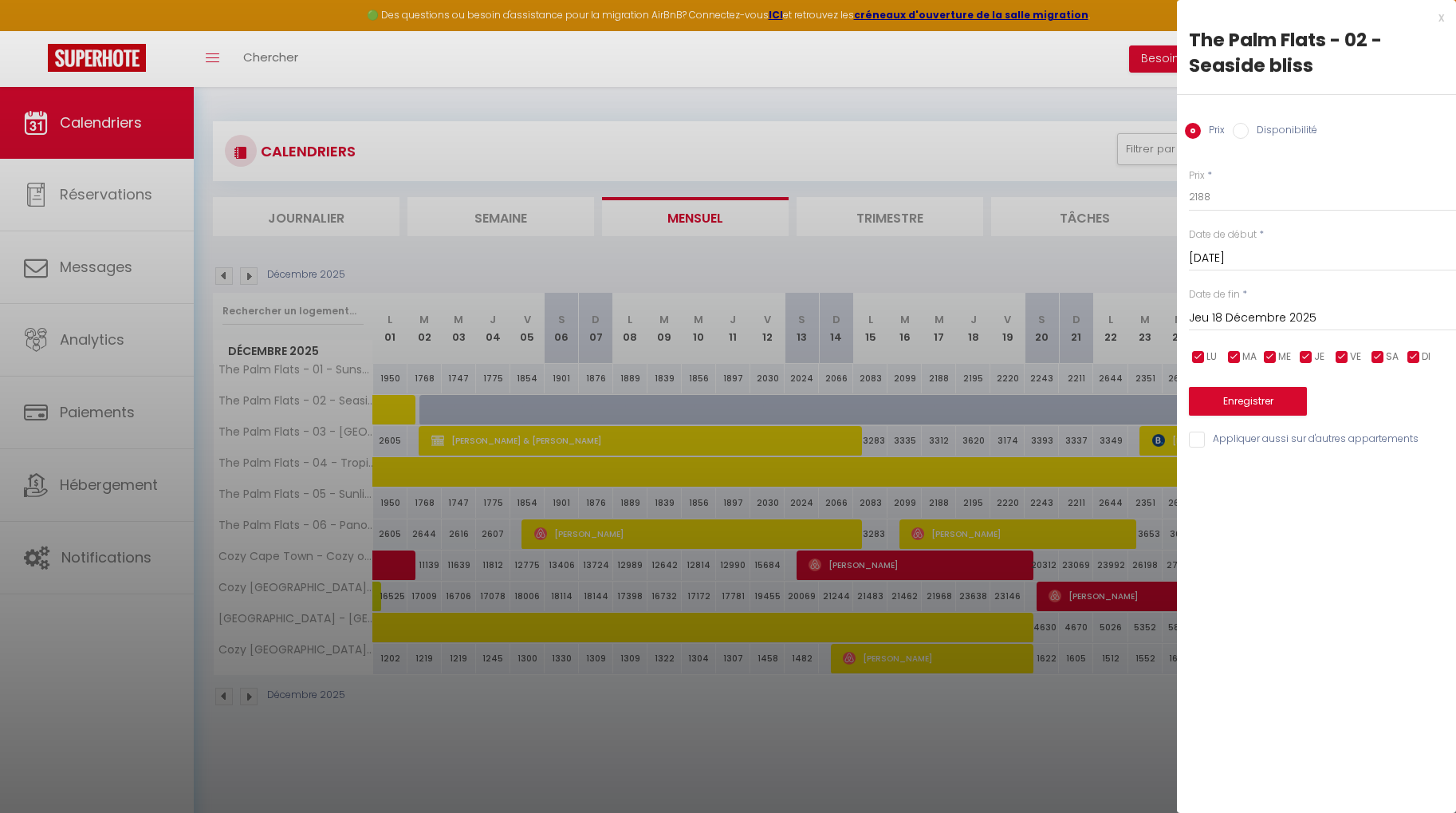
click at [1233, 258] on input "[DATE]" at bounding box center [1322, 258] width 267 height 21
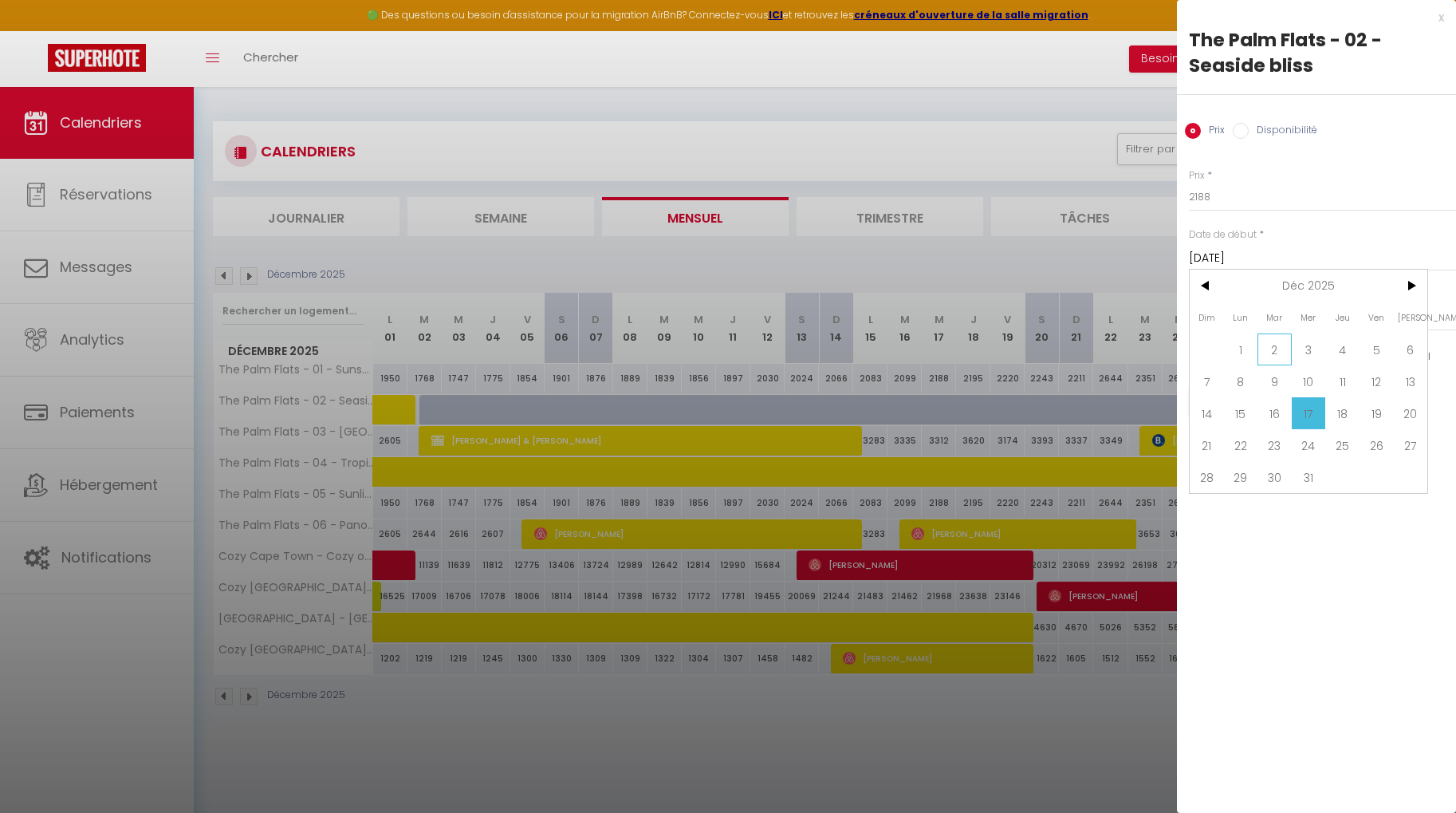
click at [1272, 354] on span "2" at bounding box center [1274, 348] width 34 height 32
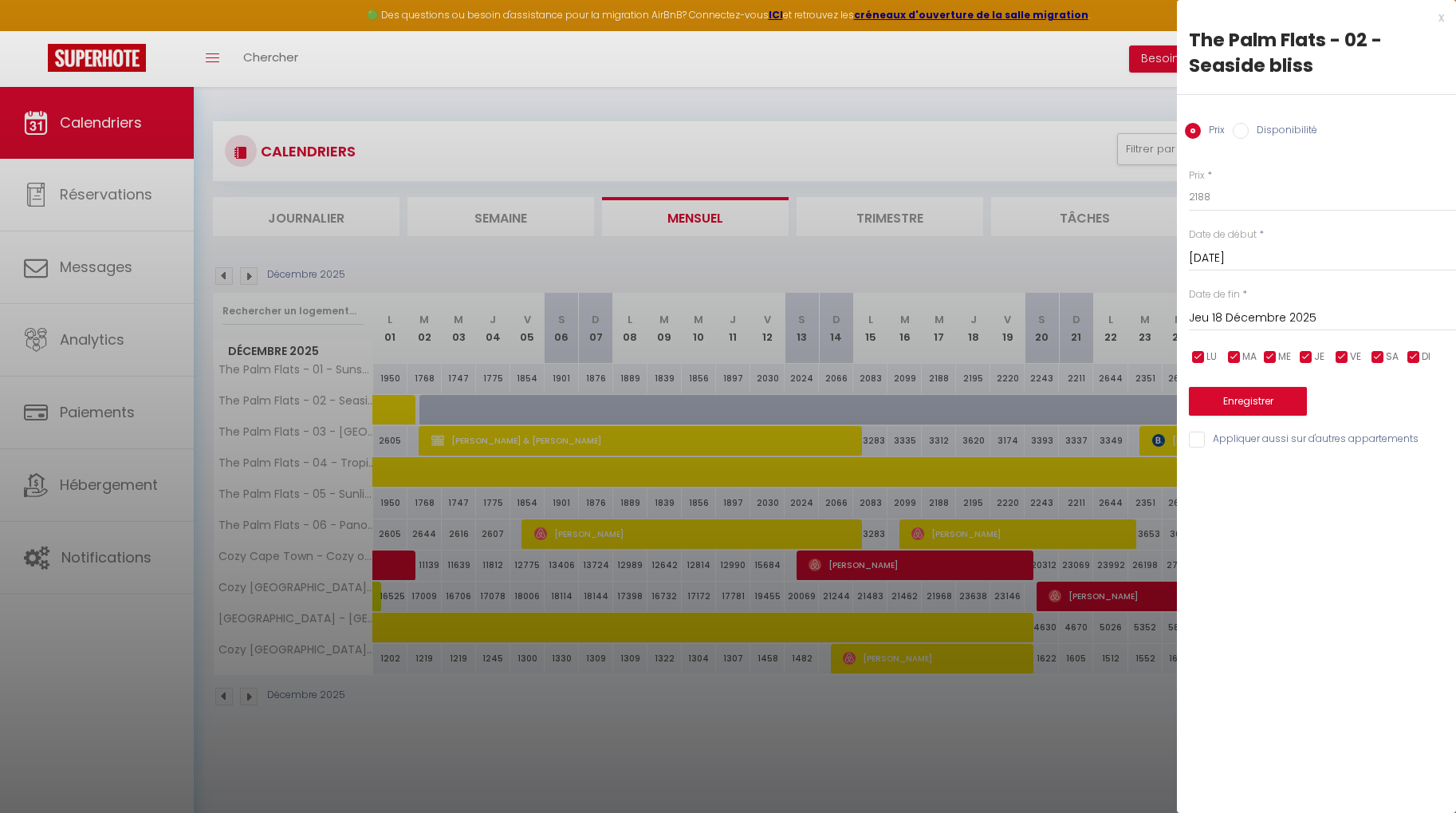
click at [1314, 313] on input "Jeu 18 Décembre 2025" at bounding box center [1322, 318] width 267 height 21
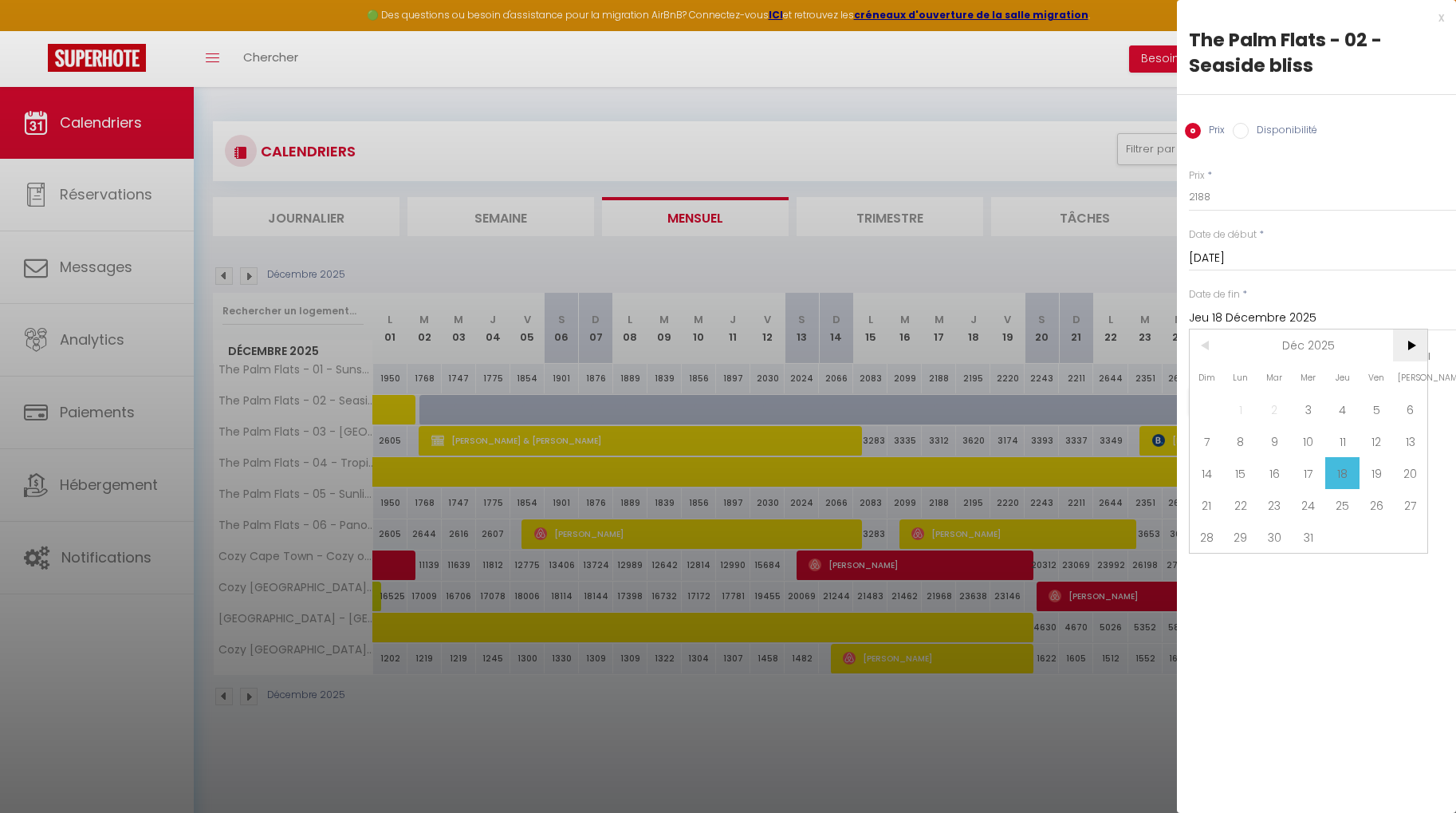
click at [1411, 337] on span ">" at bounding box center [1410, 345] width 34 height 32
click at [1406, 533] on span "31" at bounding box center [1410, 536] width 34 height 32
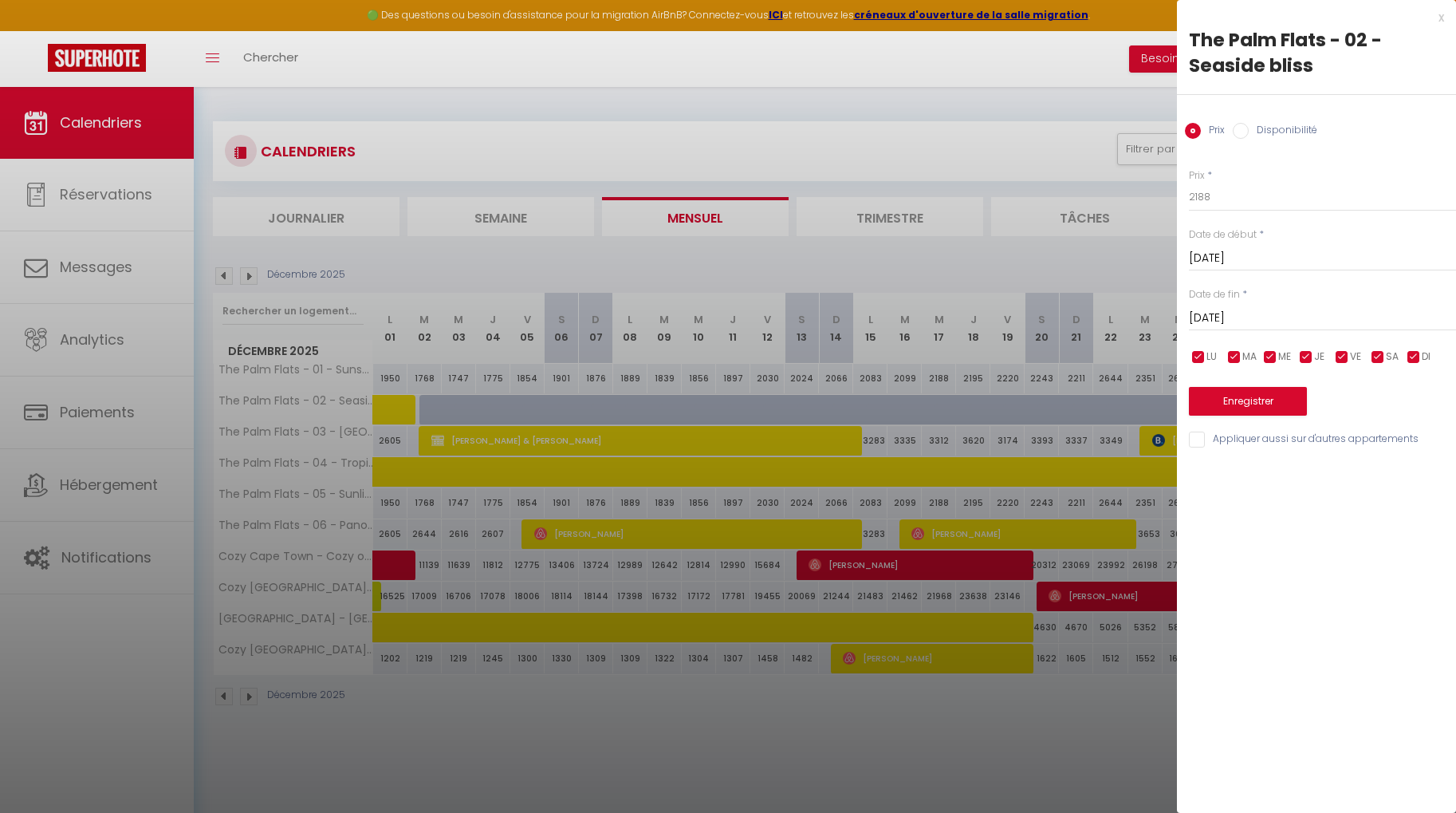
click at [1241, 140] on div "Prix Disponibilité" at bounding box center [1316, 122] width 279 height 54
click at [1240, 139] on div "Disponibilité" at bounding box center [1275, 132] width 84 height 18
click at [1240, 133] on input "Disponibilité" at bounding box center [1241, 131] width 16 height 16
click at [1239, 409] on button "Enregistrer" at bounding box center [1247, 402] width 118 height 28
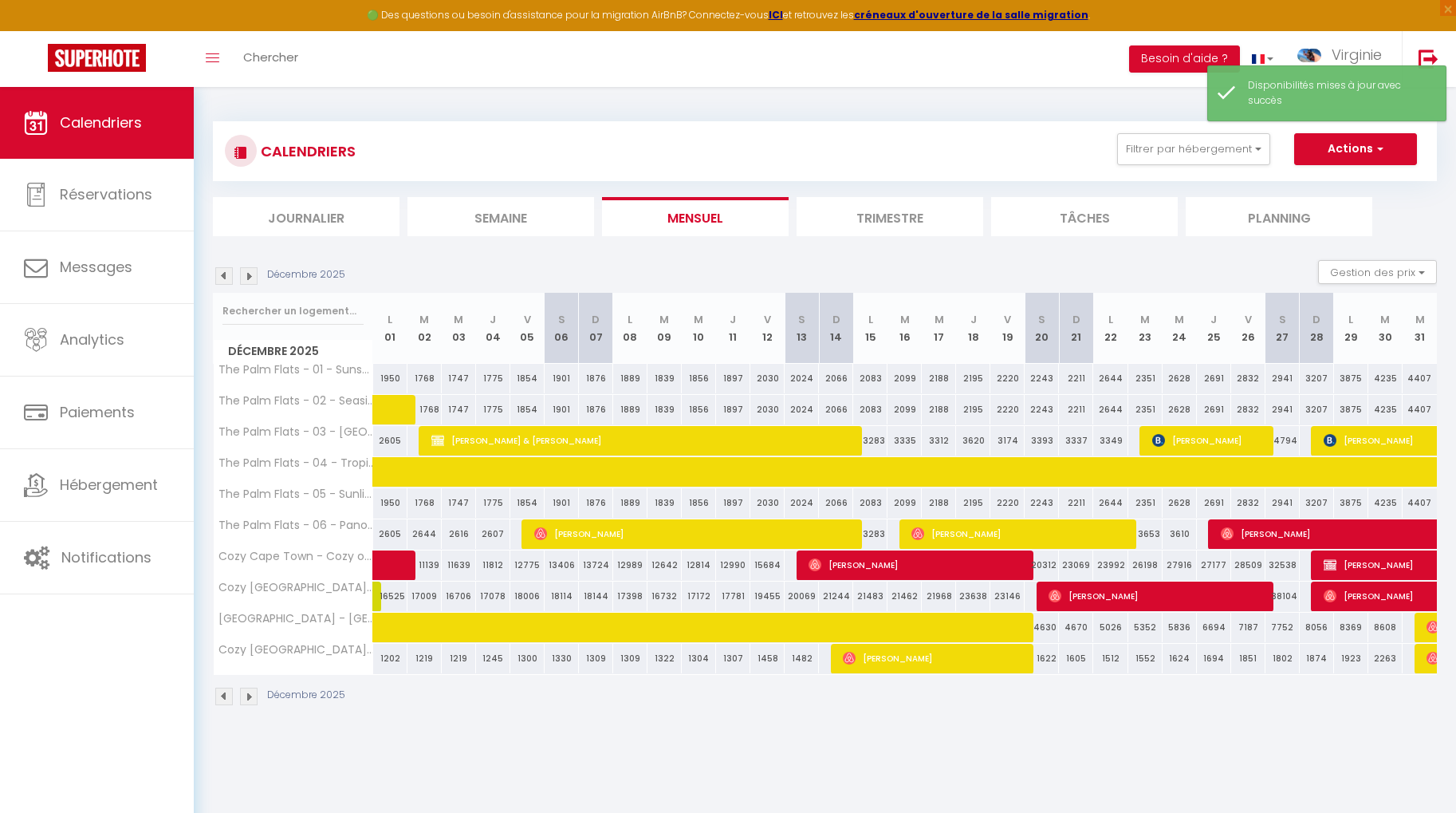
click at [253, 279] on img at bounding box center [249, 276] width 18 height 18
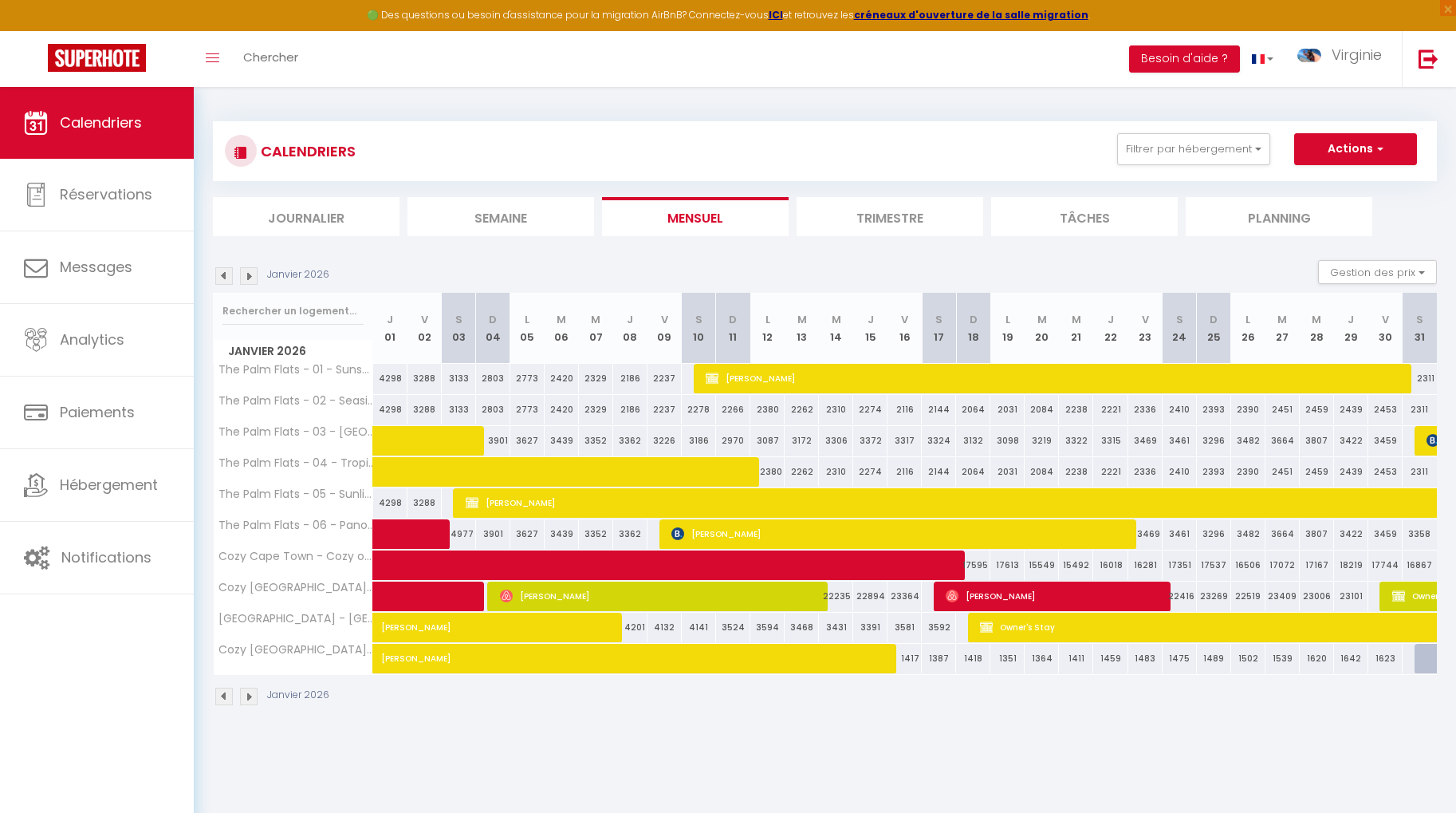
click at [227, 275] on img at bounding box center [224, 276] width 18 height 18
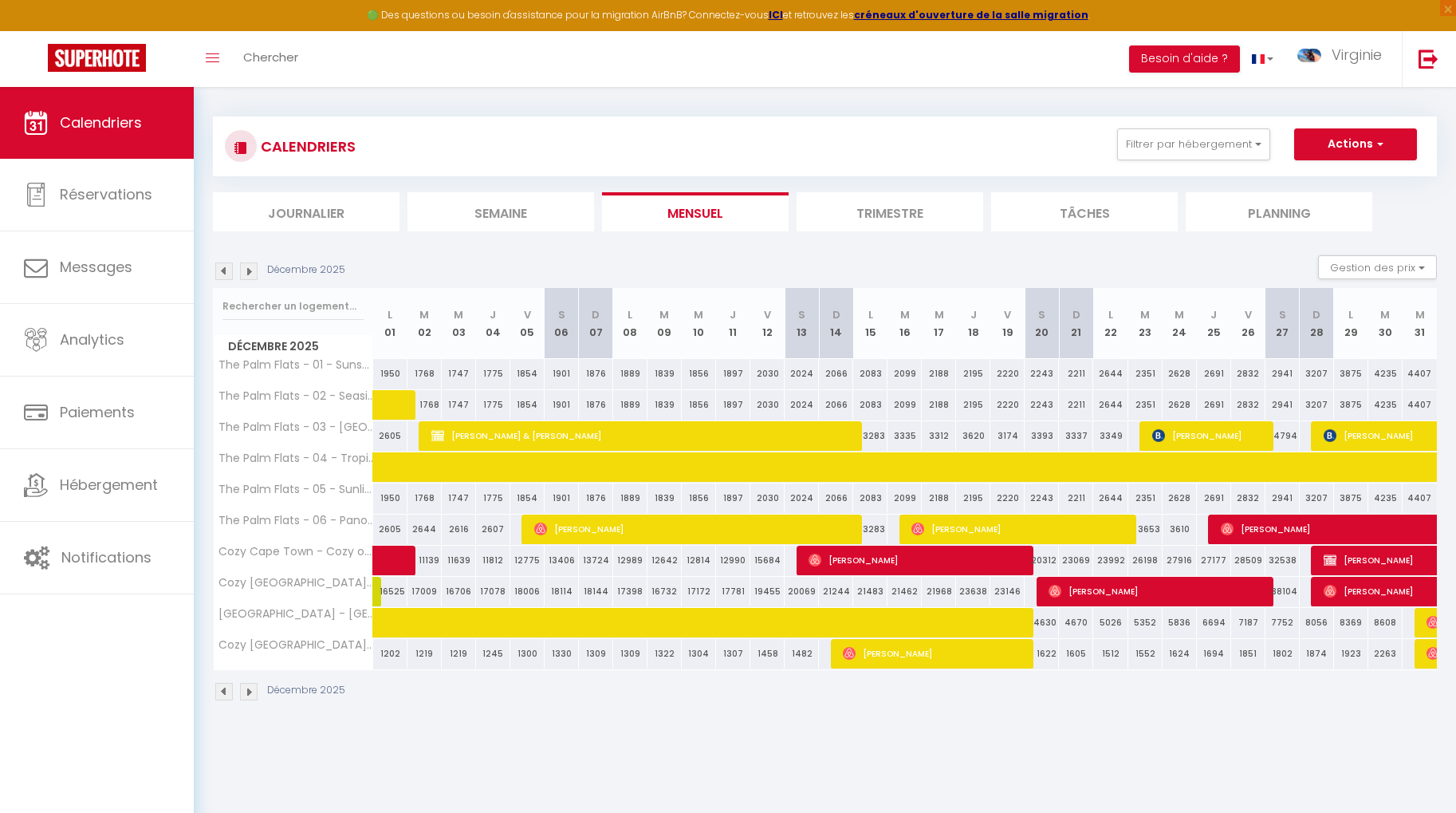
scroll to position [3, 0]
